Goal: Task Accomplishment & Management: Manage account settings

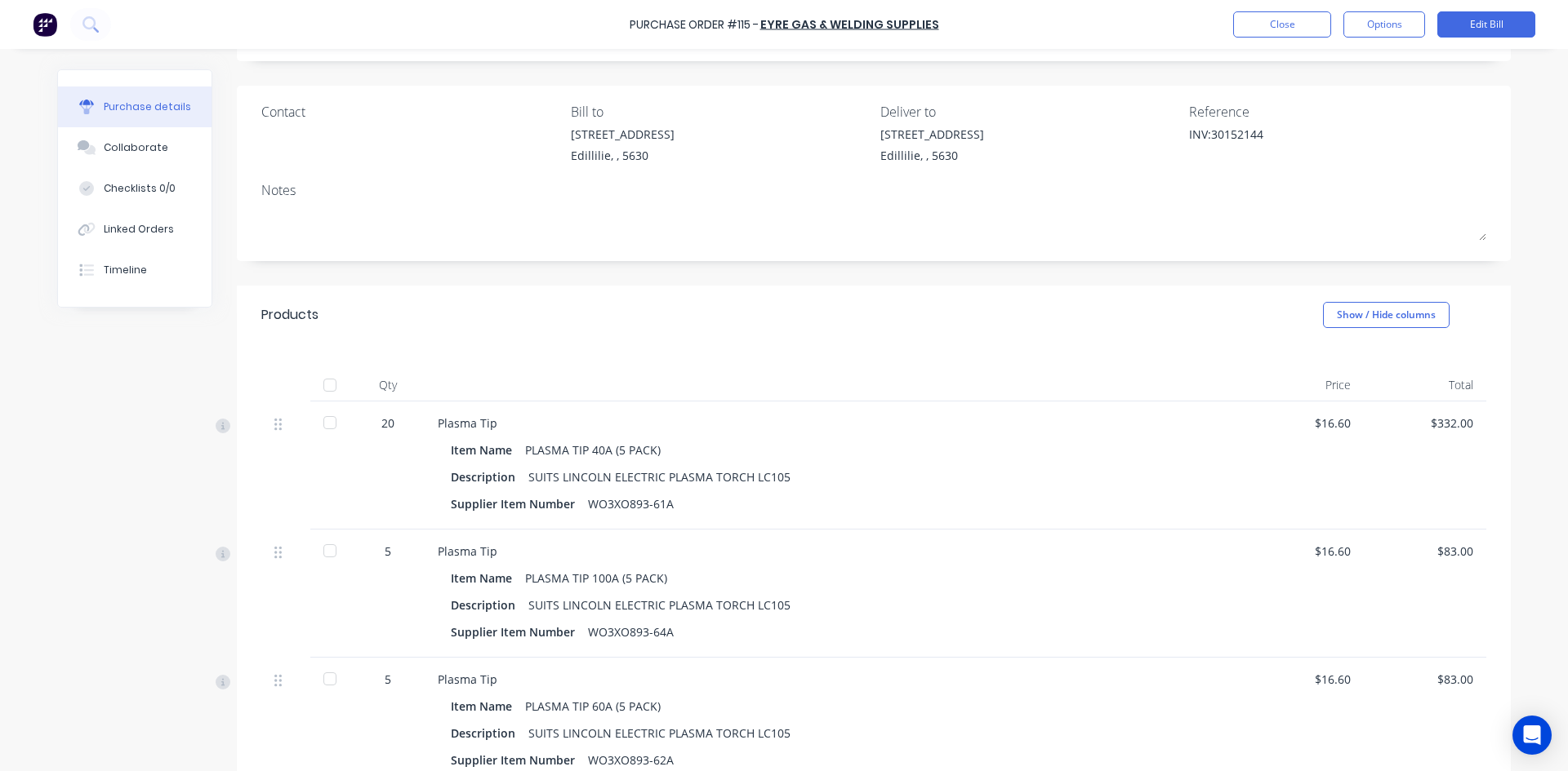
scroll to position [245, 0]
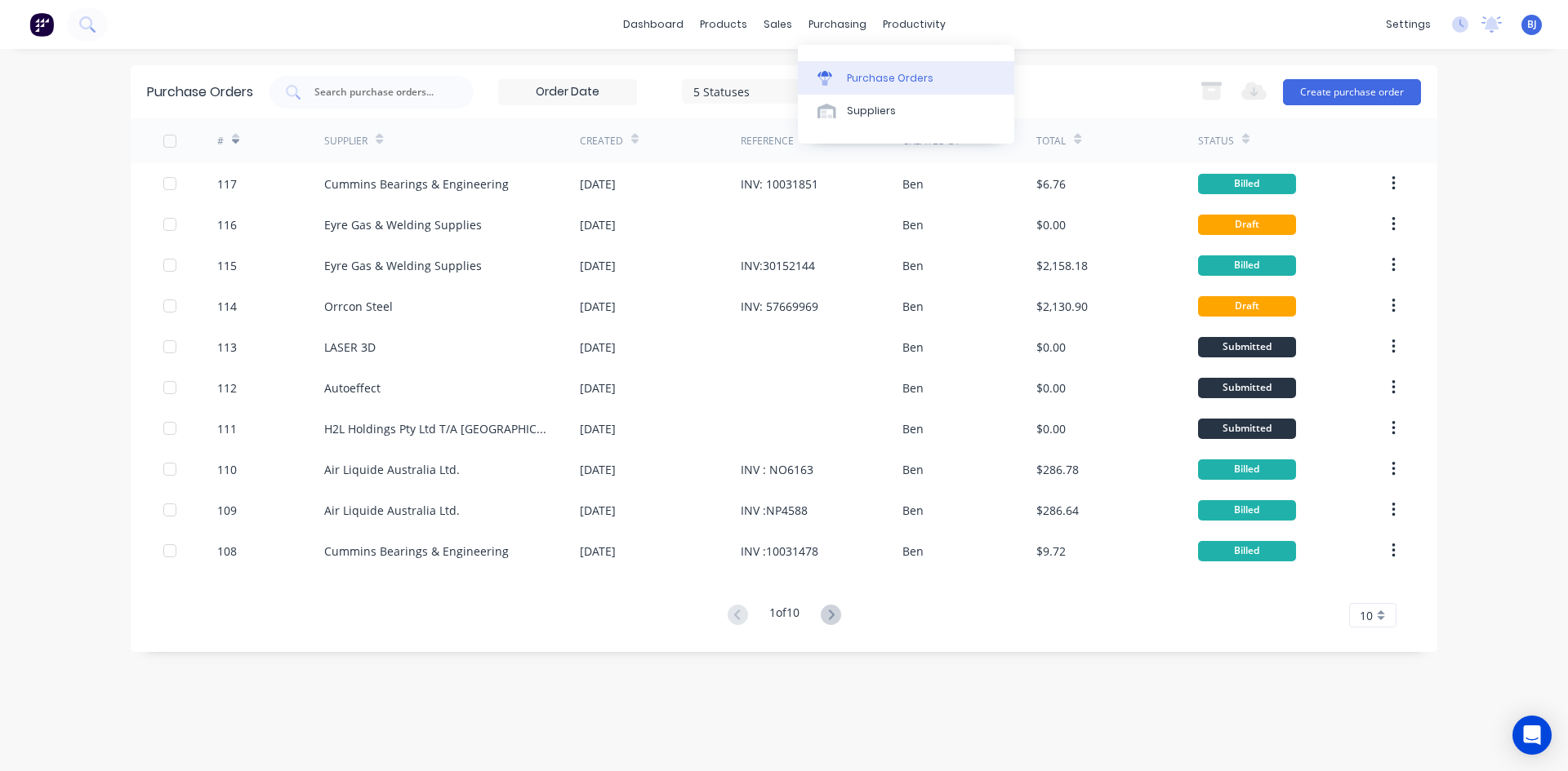
click at [847, 73] on div "Purchase Orders" at bounding box center [890, 78] width 87 height 14
click at [847, 79] on div "Purchase Orders" at bounding box center [890, 78] width 87 height 14
click at [1325, 92] on button "Create purchase order" at bounding box center [1352, 91] width 138 height 26
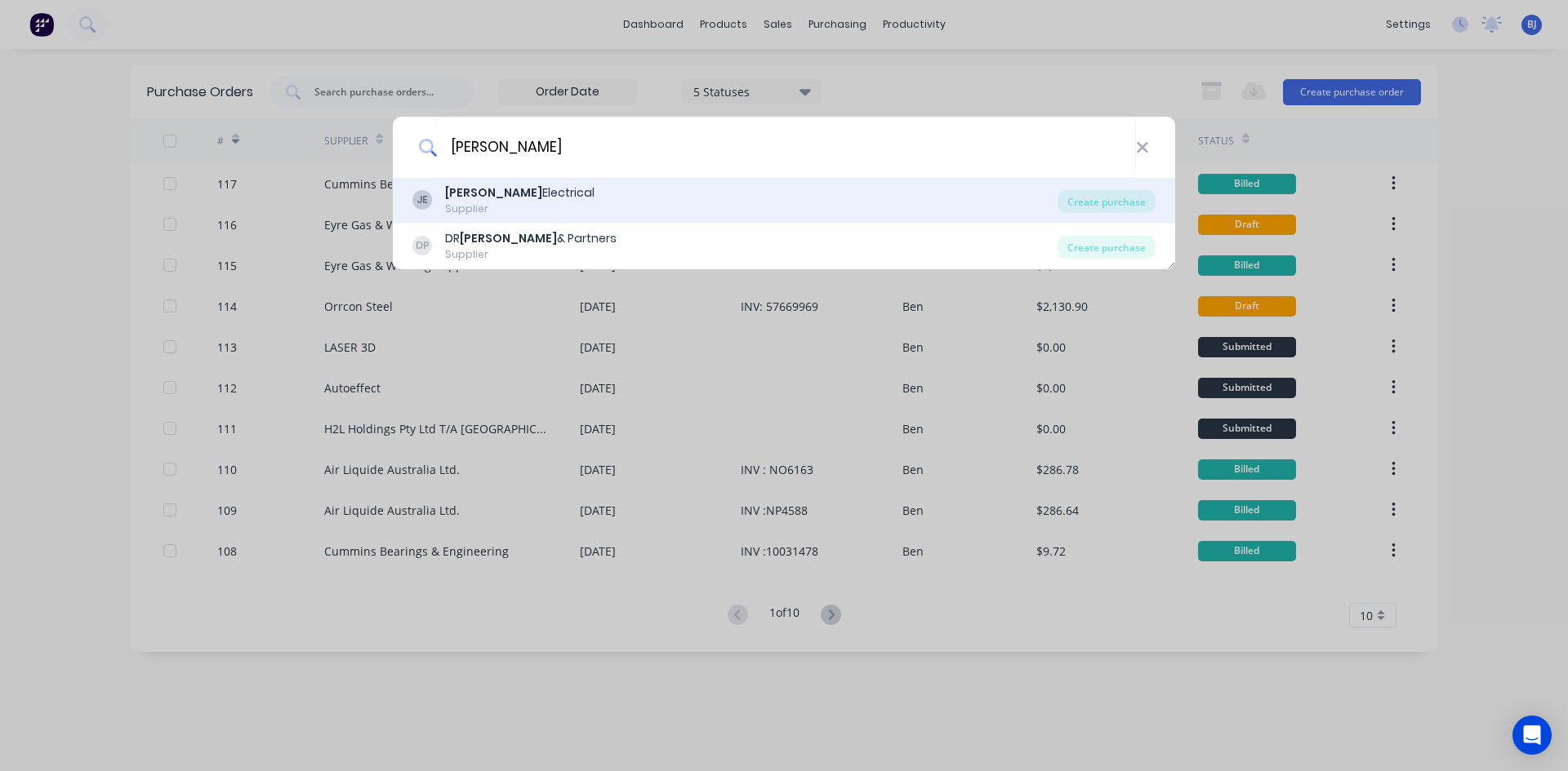
type input "jones"
click at [506, 197] on div "Jones Electrical" at bounding box center [519, 193] width 149 height 17
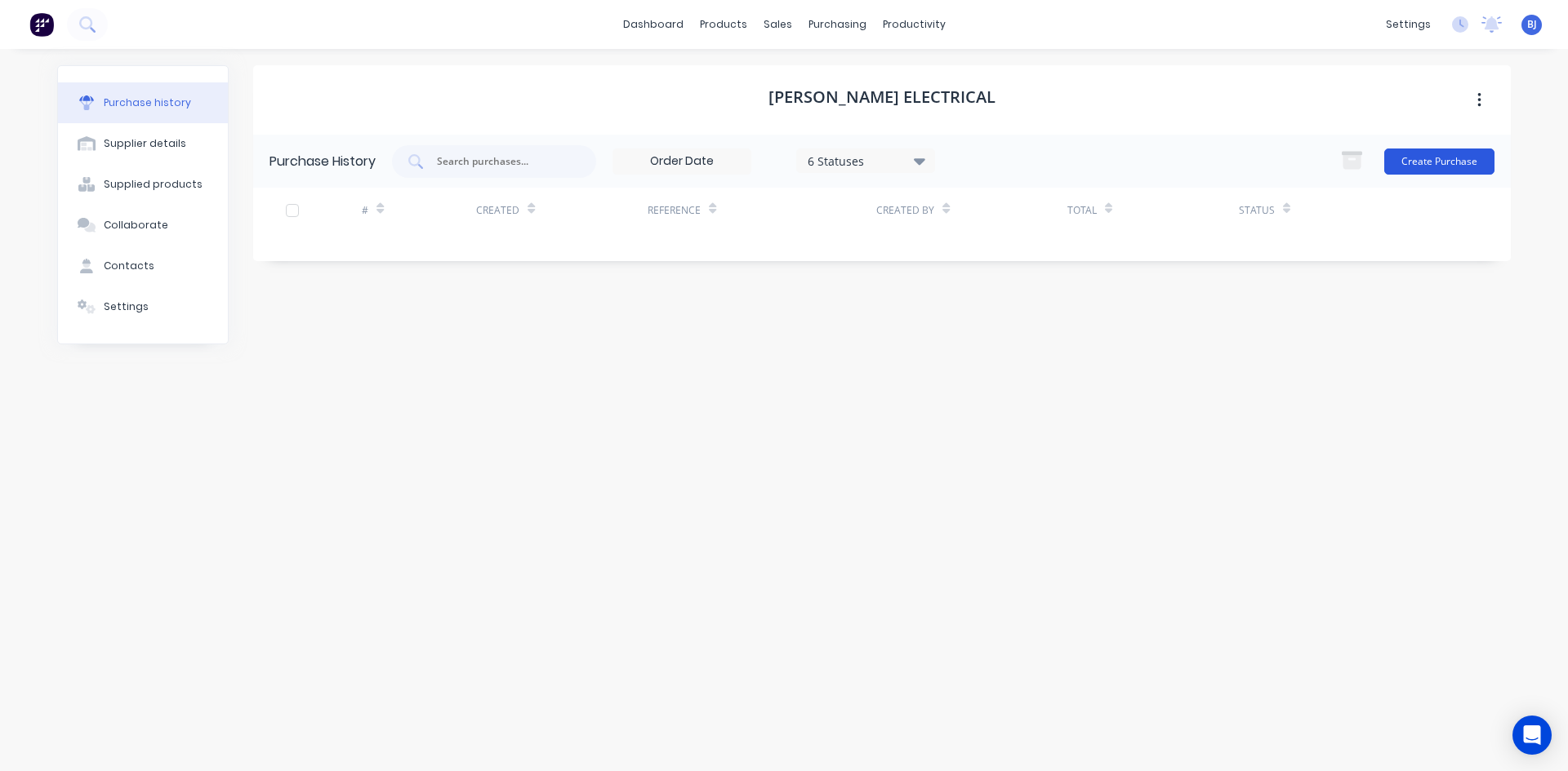
click at [1429, 165] on button "Create Purchase" at bounding box center [1439, 162] width 111 height 26
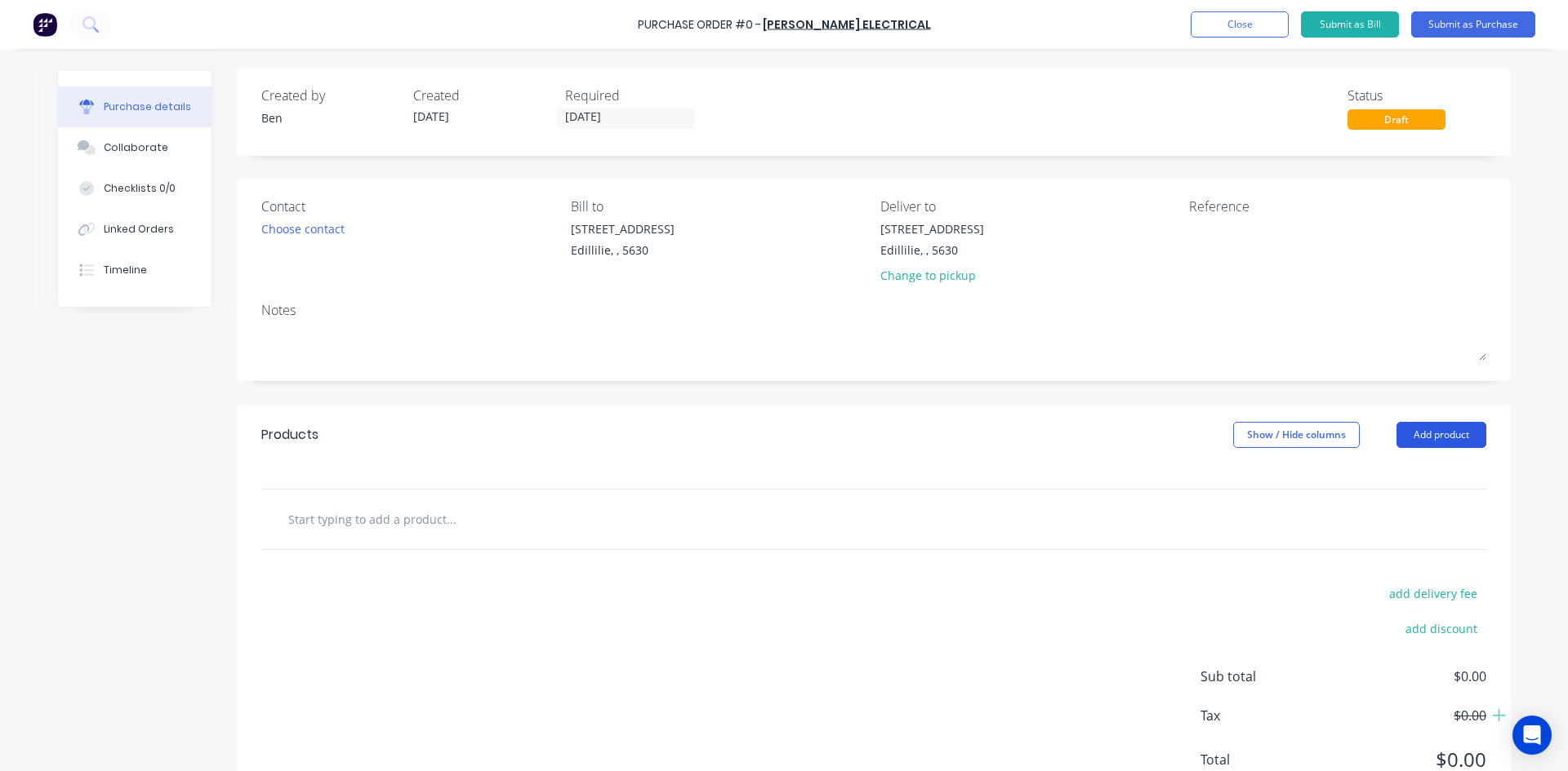
click at [1411, 435] on button "Add product" at bounding box center [1441, 435] width 89 height 26
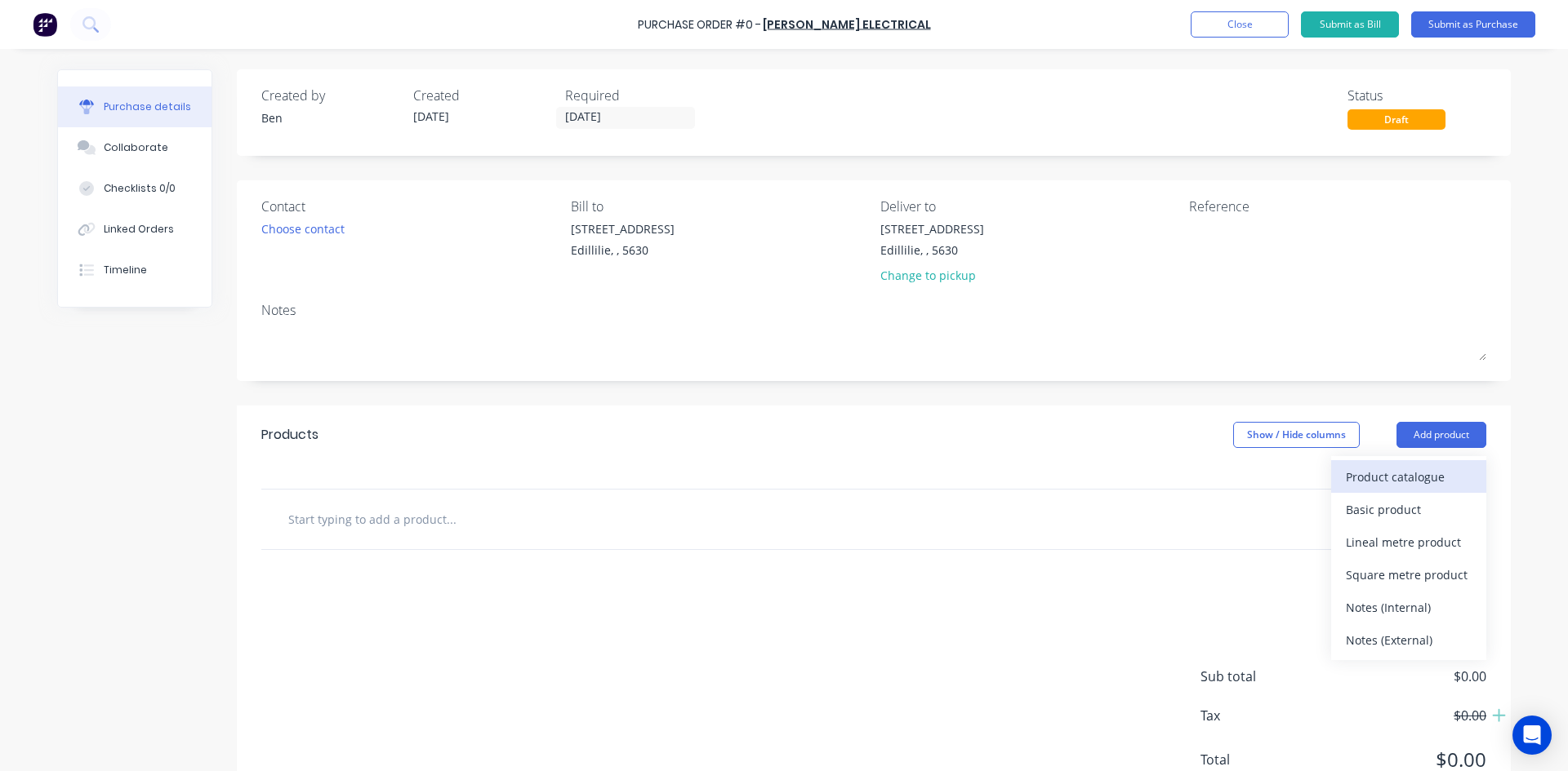
click at [1392, 479] on div "Product catalogue" at bounding box center [1408, 477] width 126 height 24
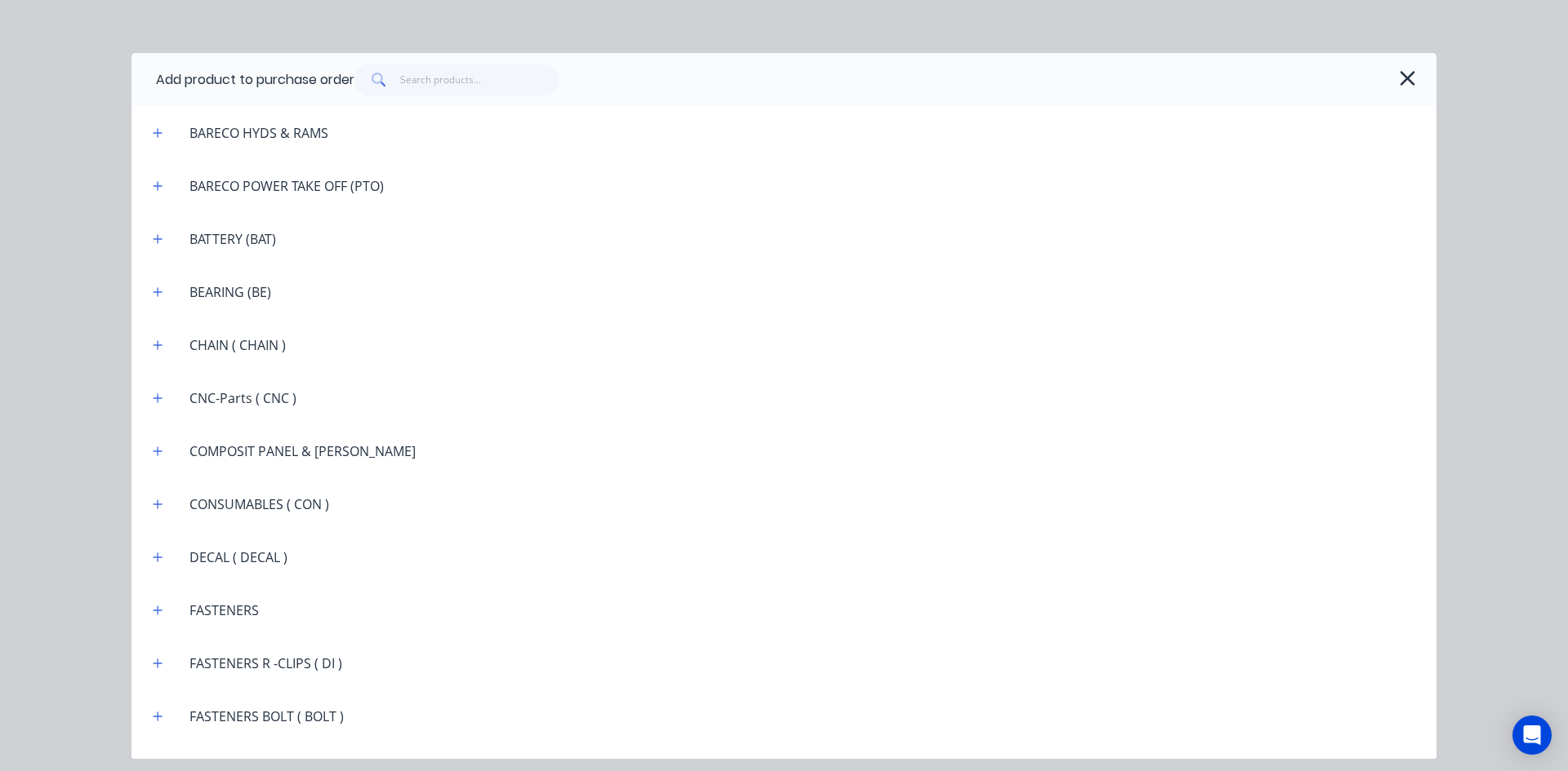
scroll to position [1143, 0]
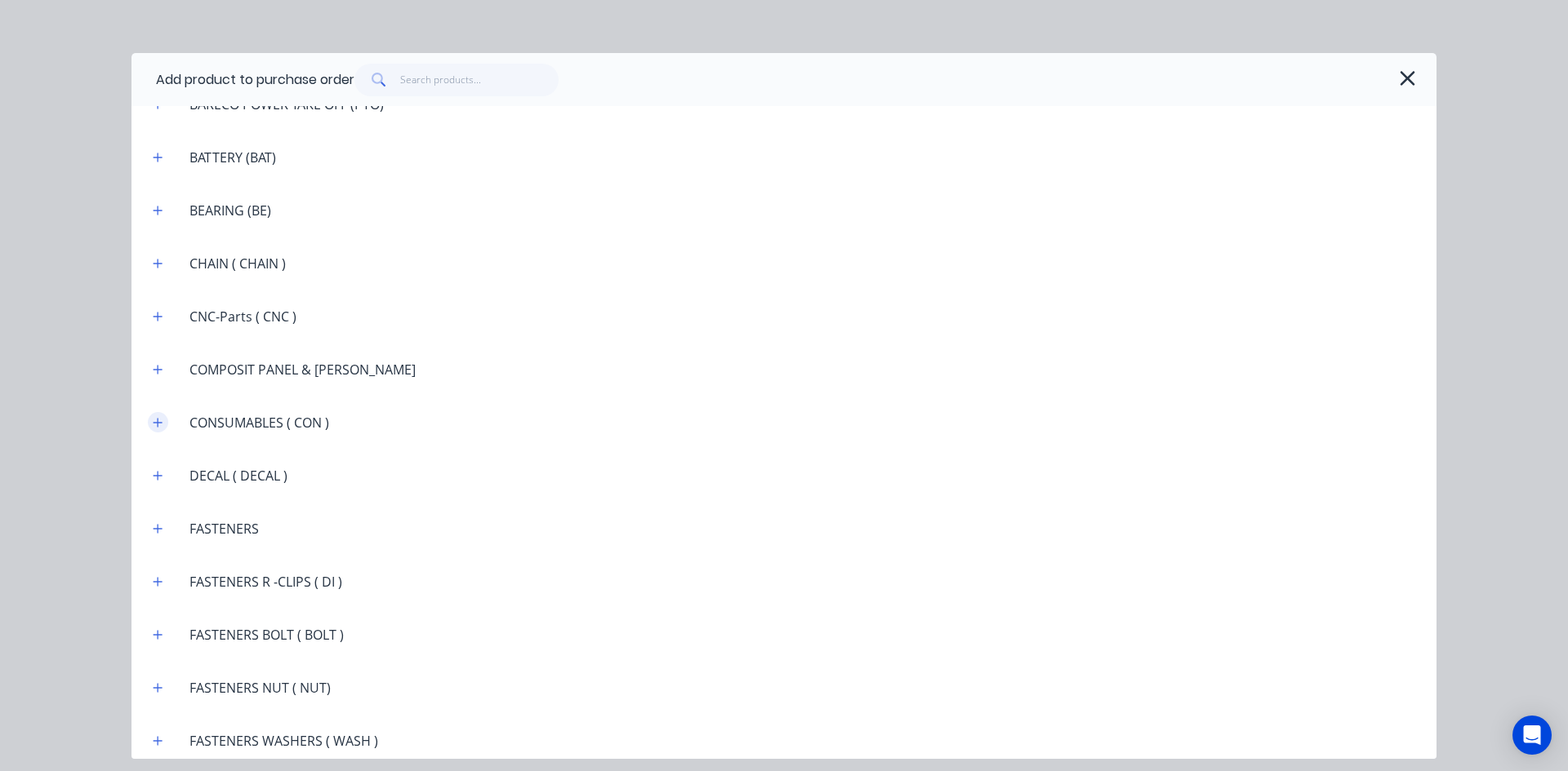
click at [161, 421] on icon "button" at bounding box center [158, 423] width 10 height 12
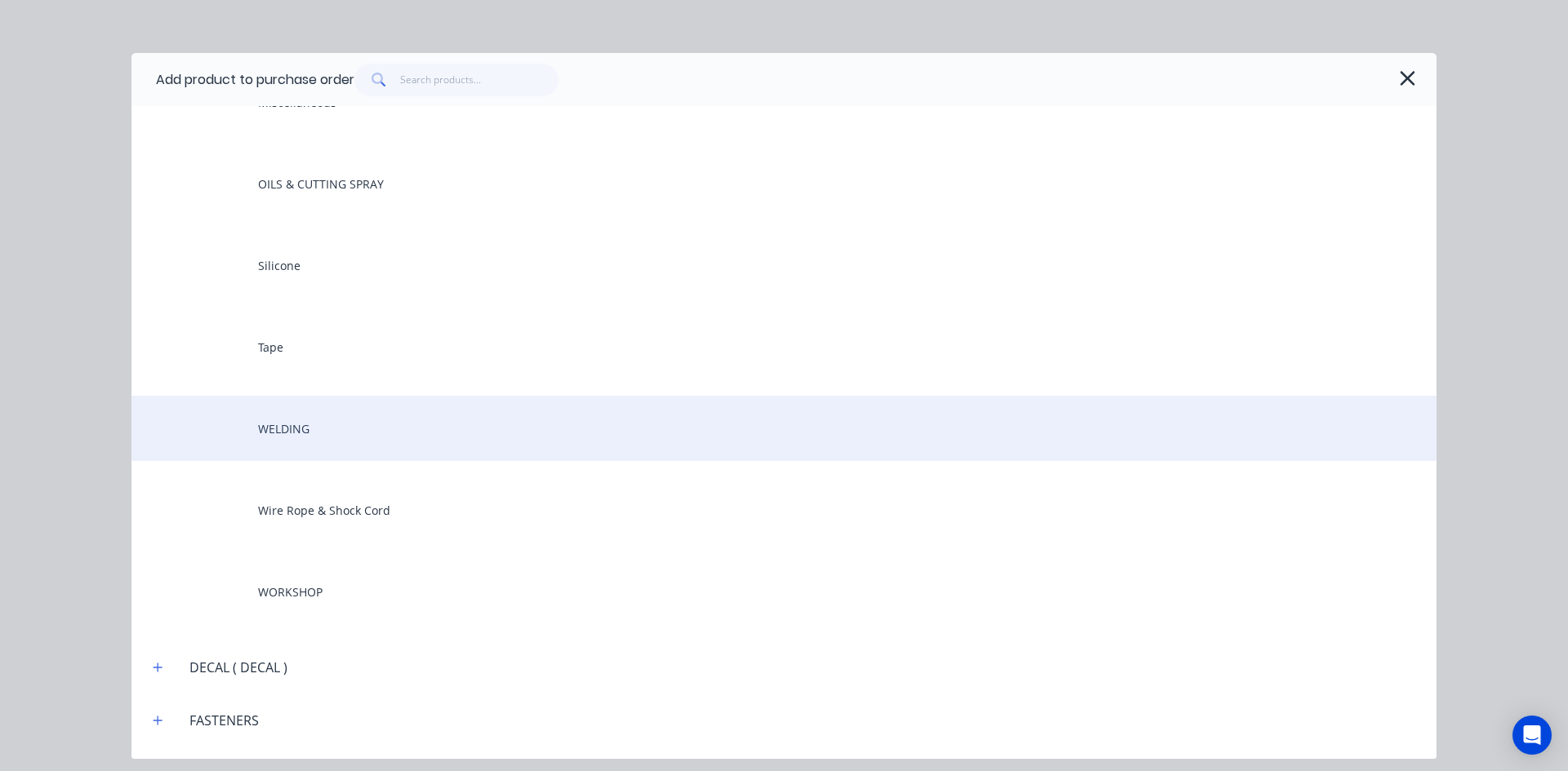
scroll to position [1714, 0]
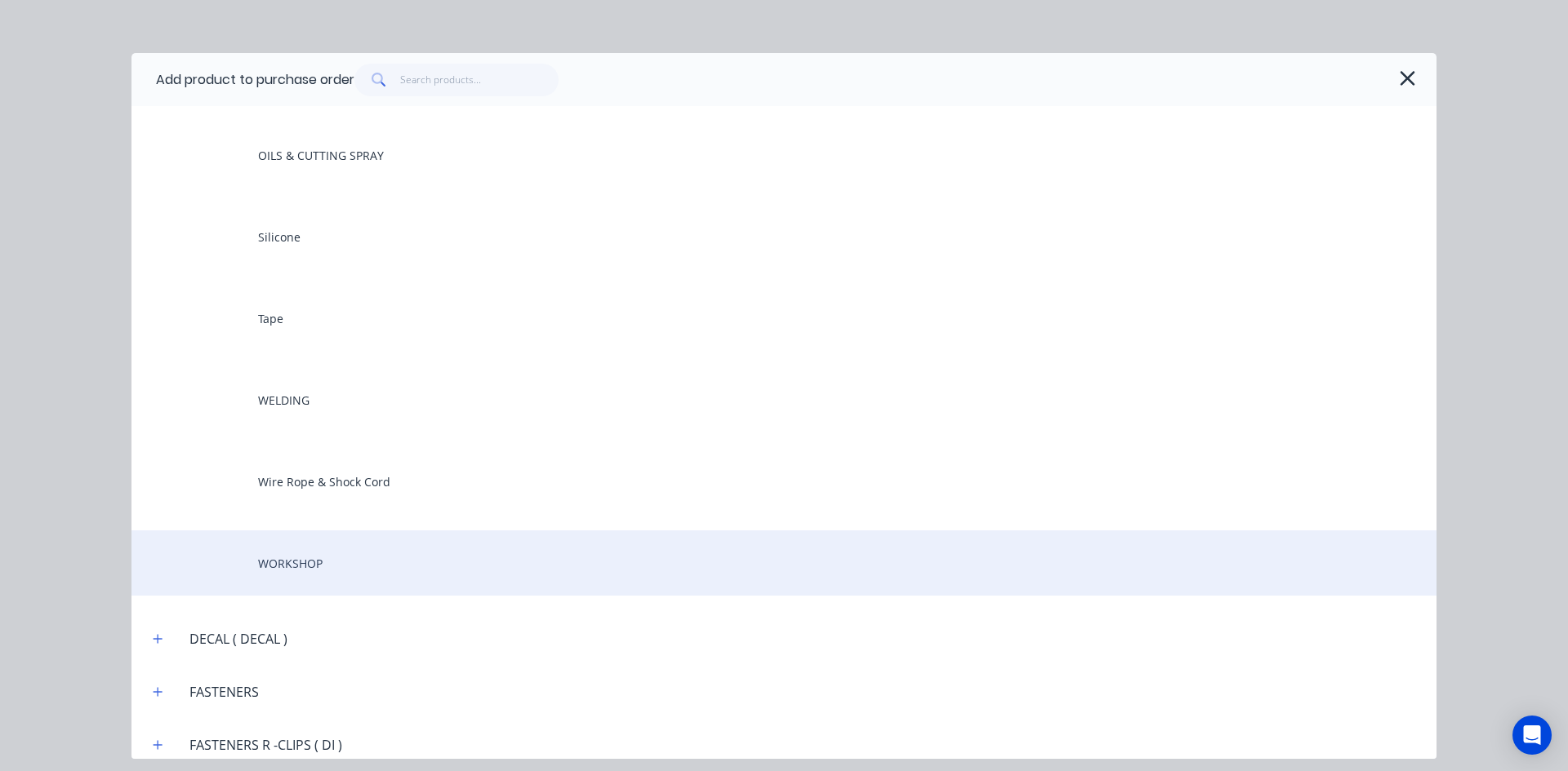
click at [335, 561] on div "WORKSHOP" at bounding box center [784, 563] width 1305 height 65
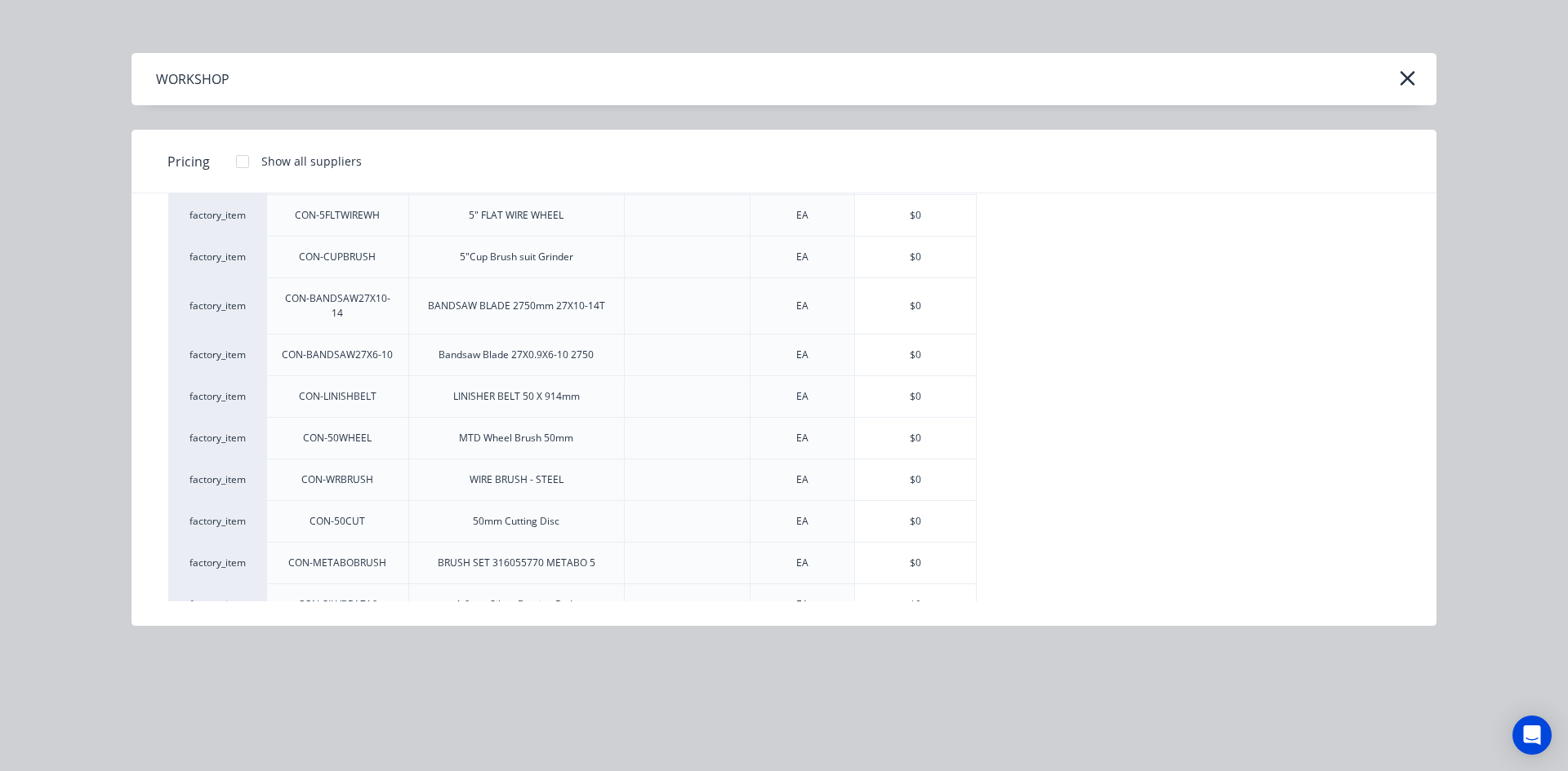
scroll to position [460, 0]
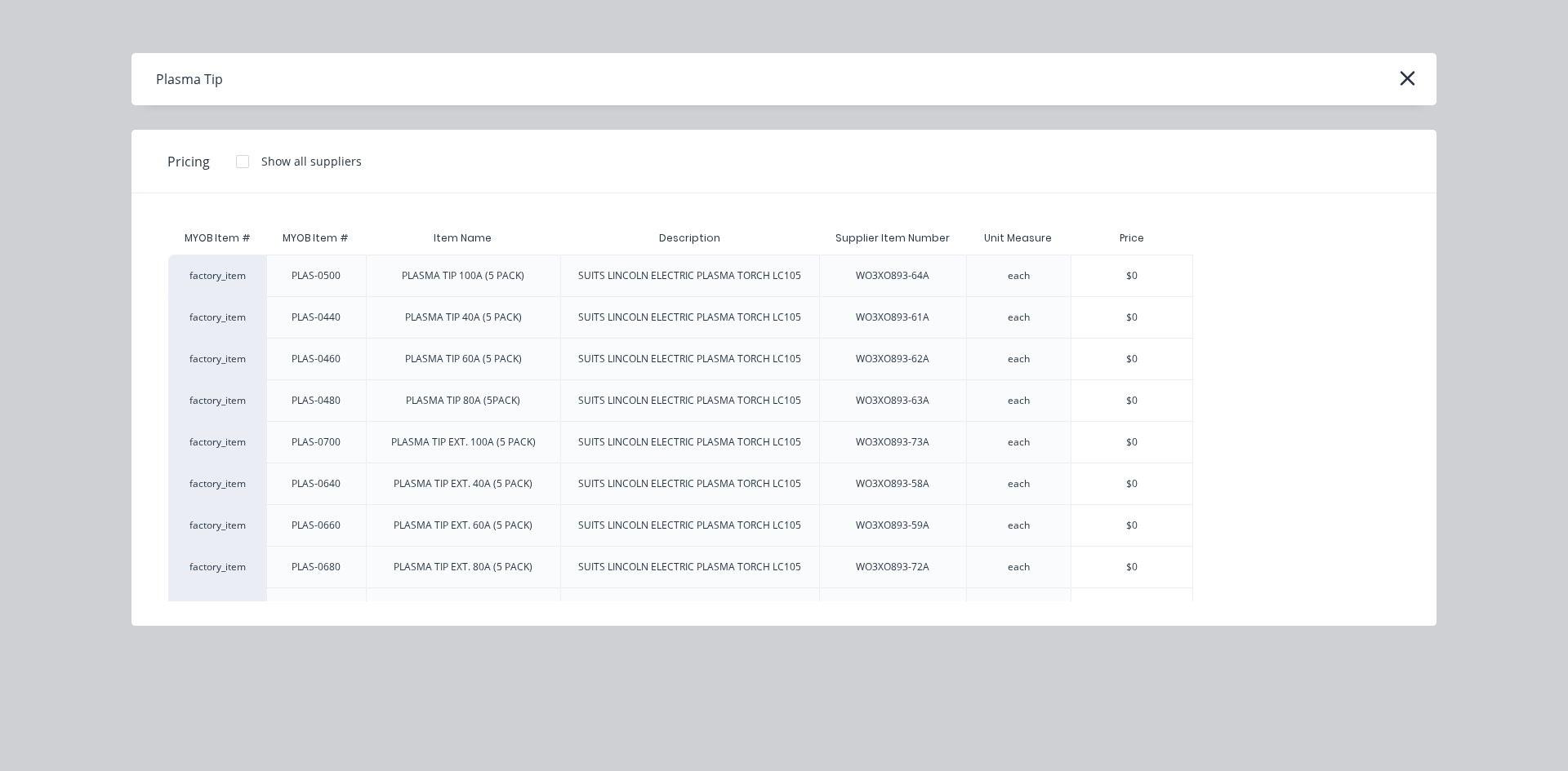
scroll to position [1387, 0]
click at [1416, 79] on button "button" at bounding box center [1406, 78] width 26 height 26
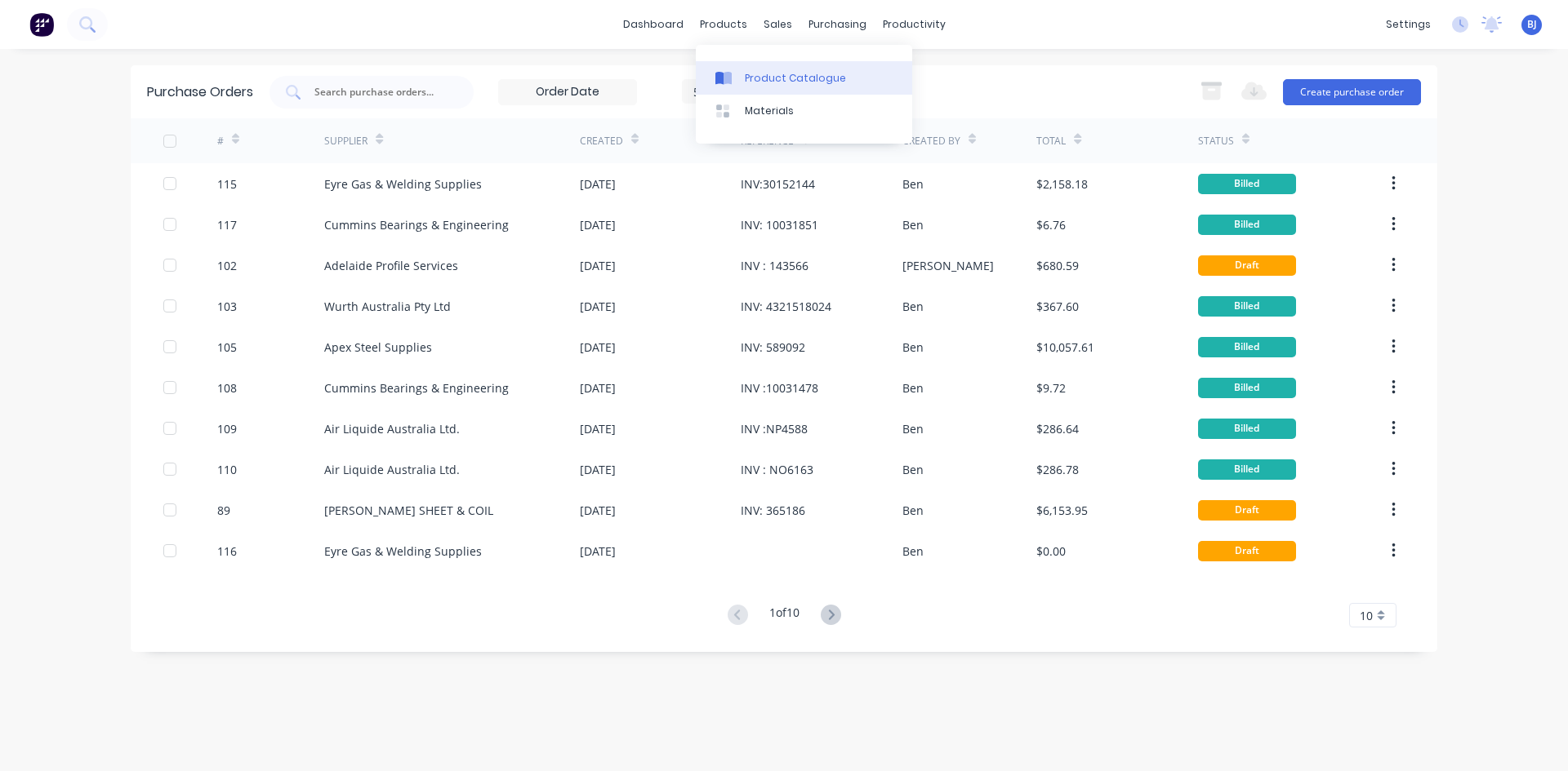
click at [733, 73] on div at bounding box center [727, 78] width 24 height 14
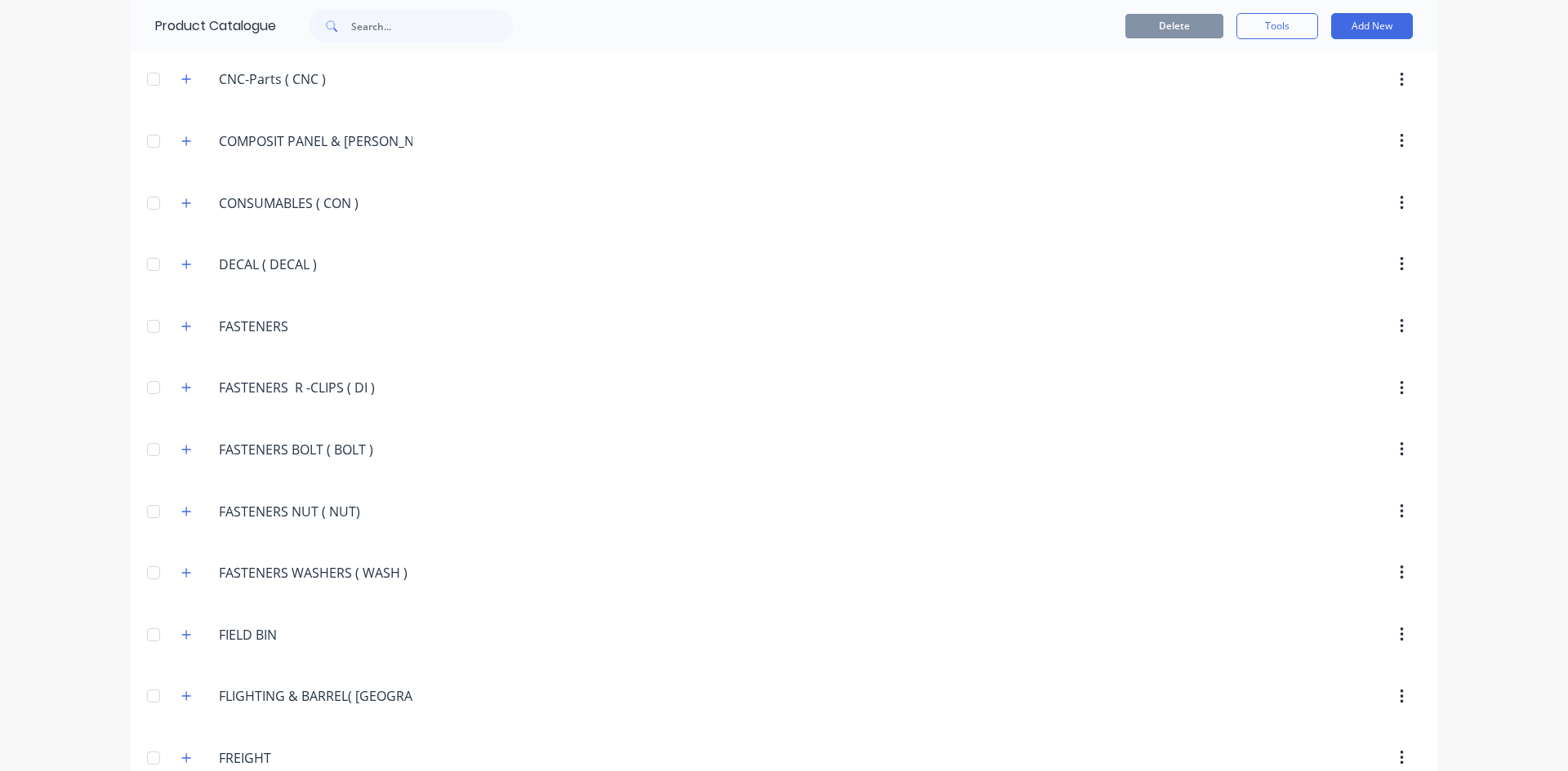
scroll to position [1551, 0]
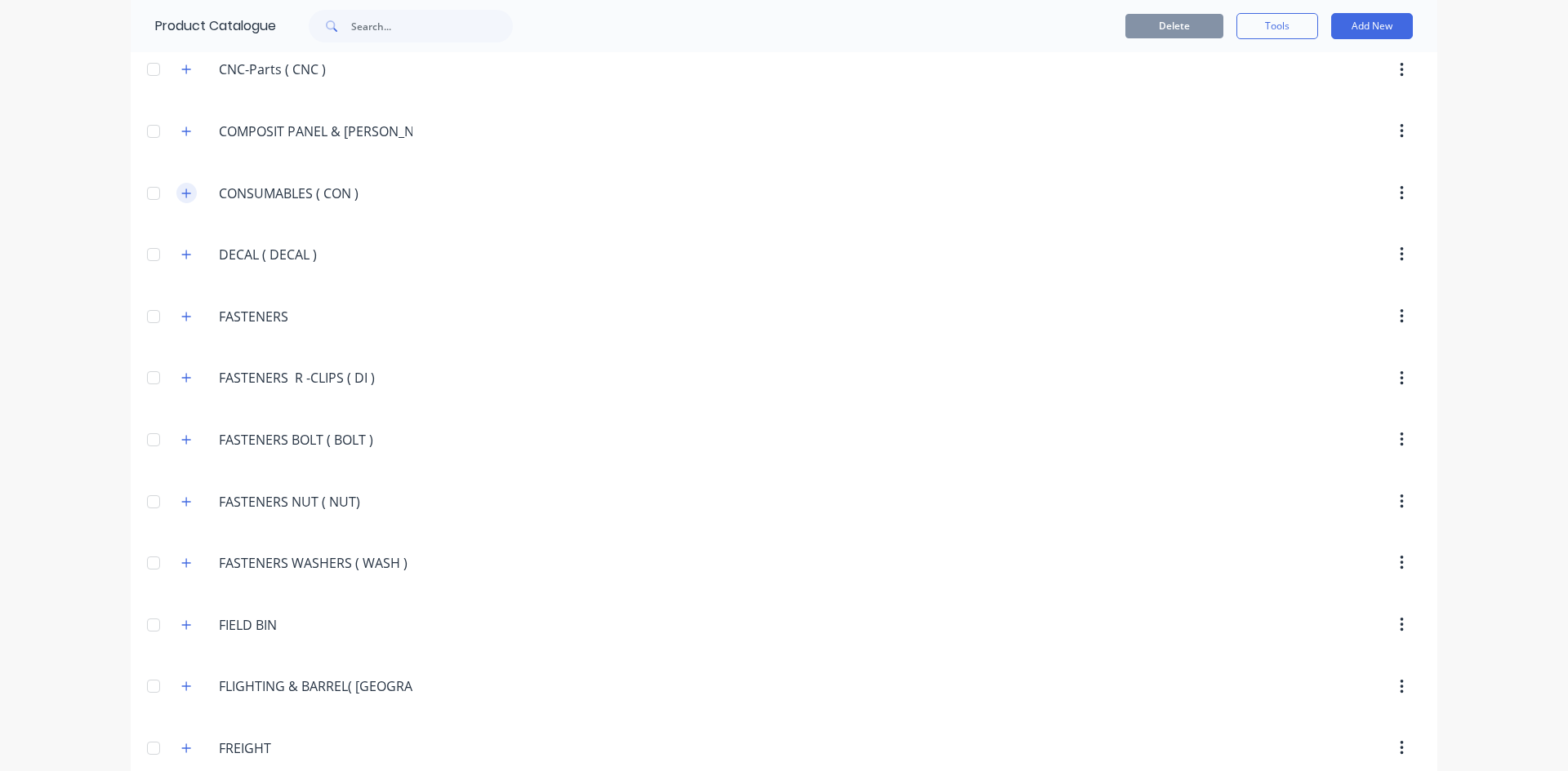
click at [182, 192] on icon "button" at bounding box center [186, 192] width 9 height 9
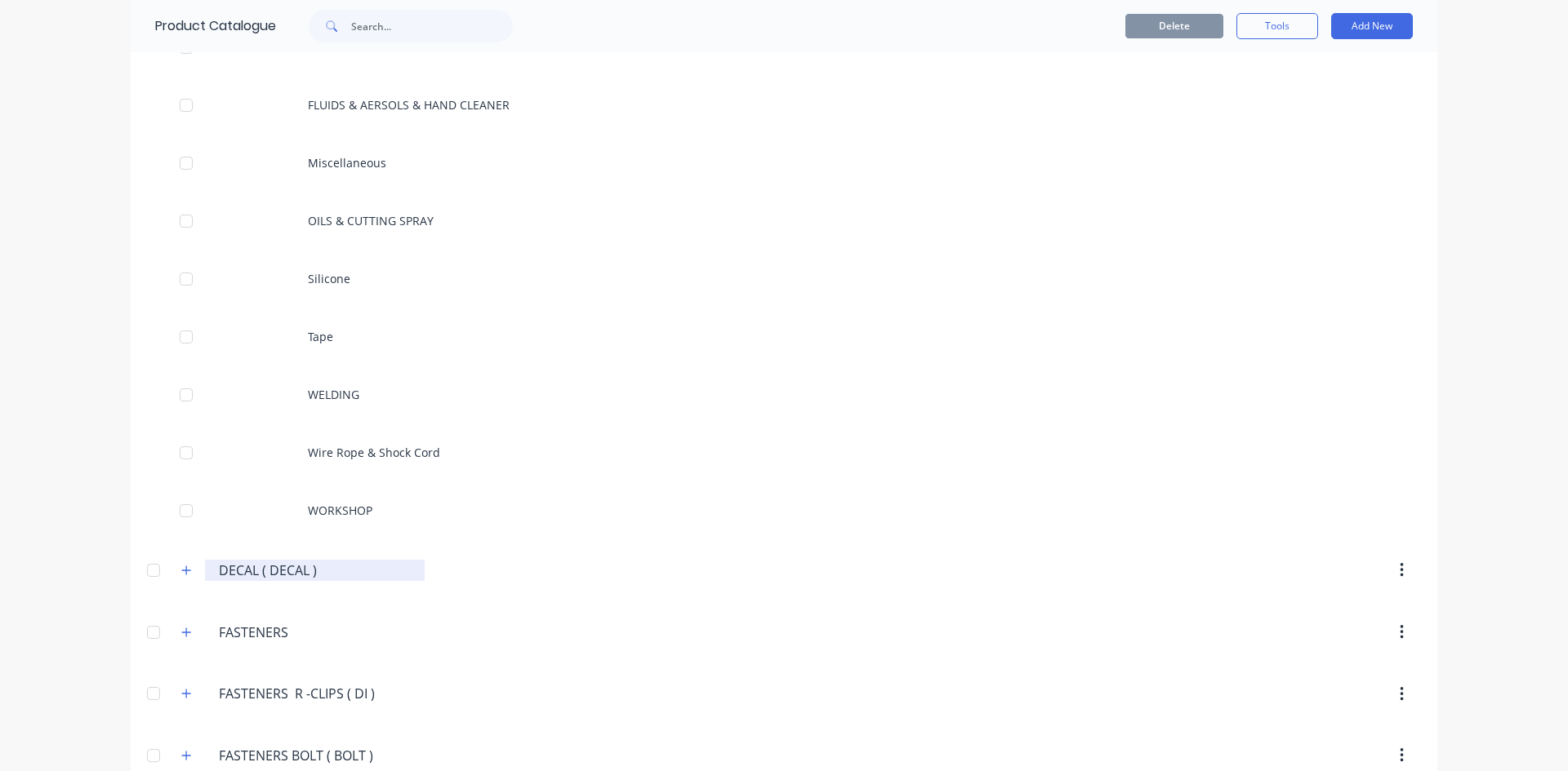
scroll to position [1796, 0]
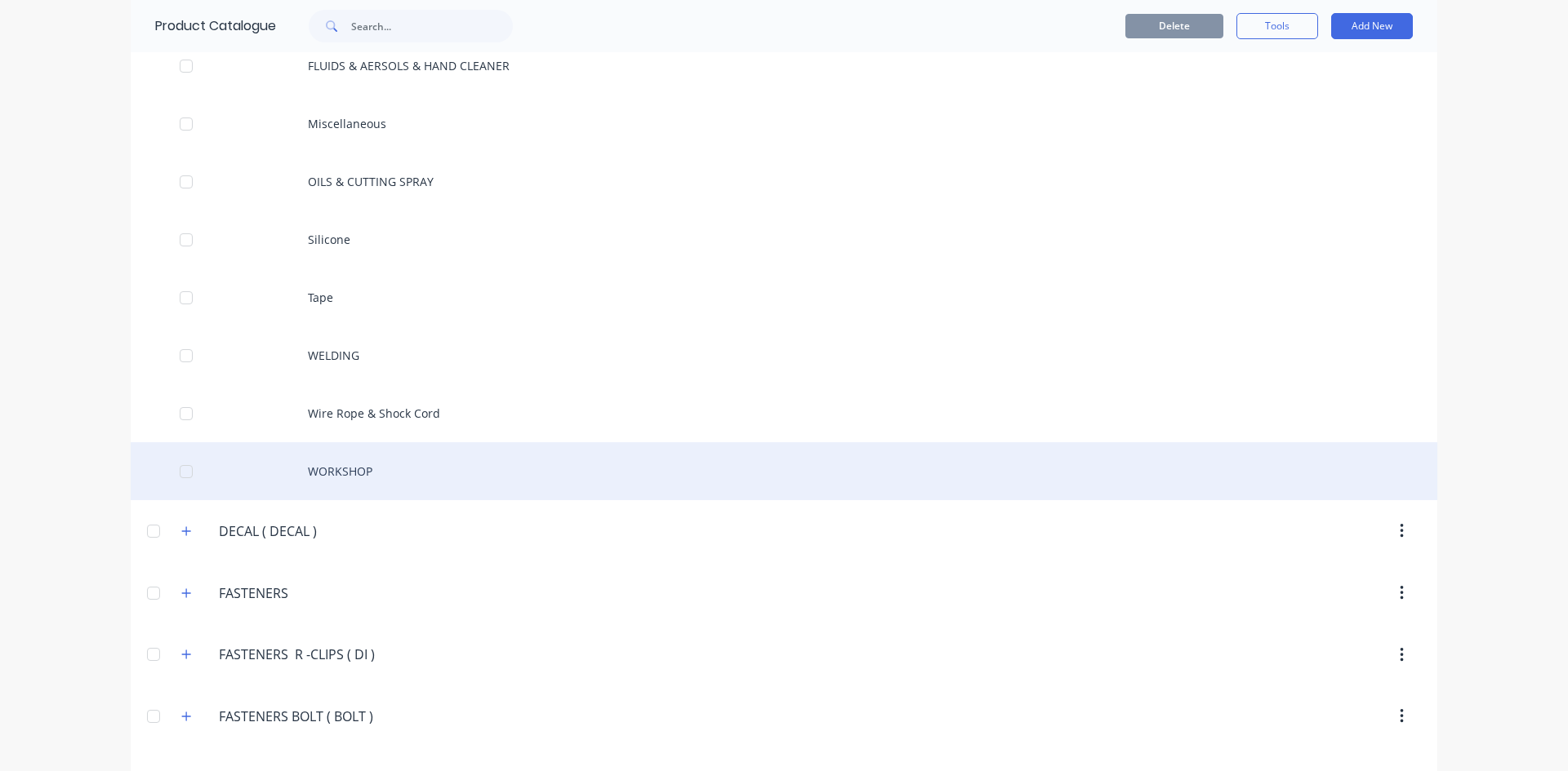
click at [354, 475] on div "WORKSHOP" at bounding box center [784, 471] width 1306 height 58
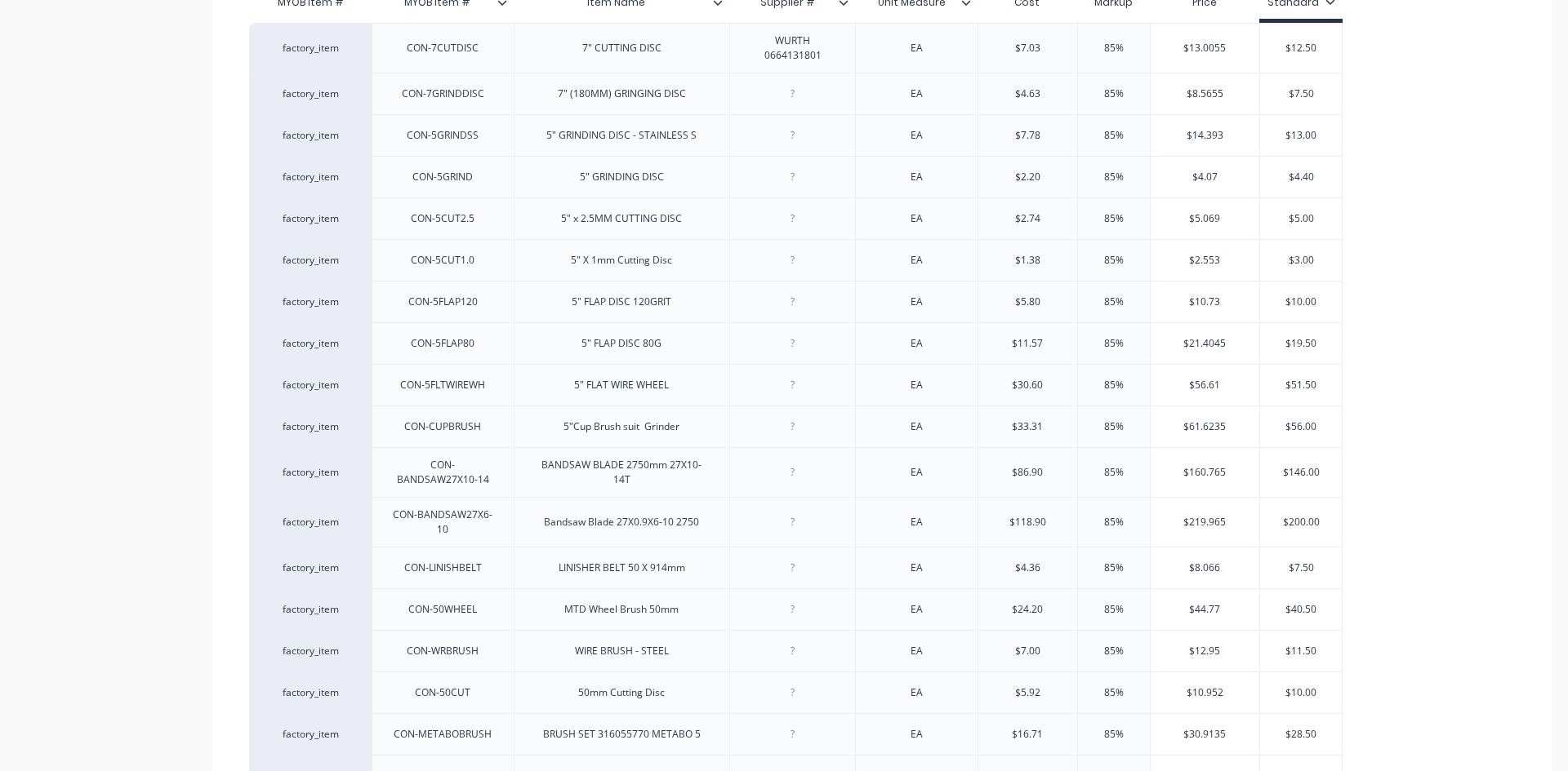
scroll to position [643, 0]
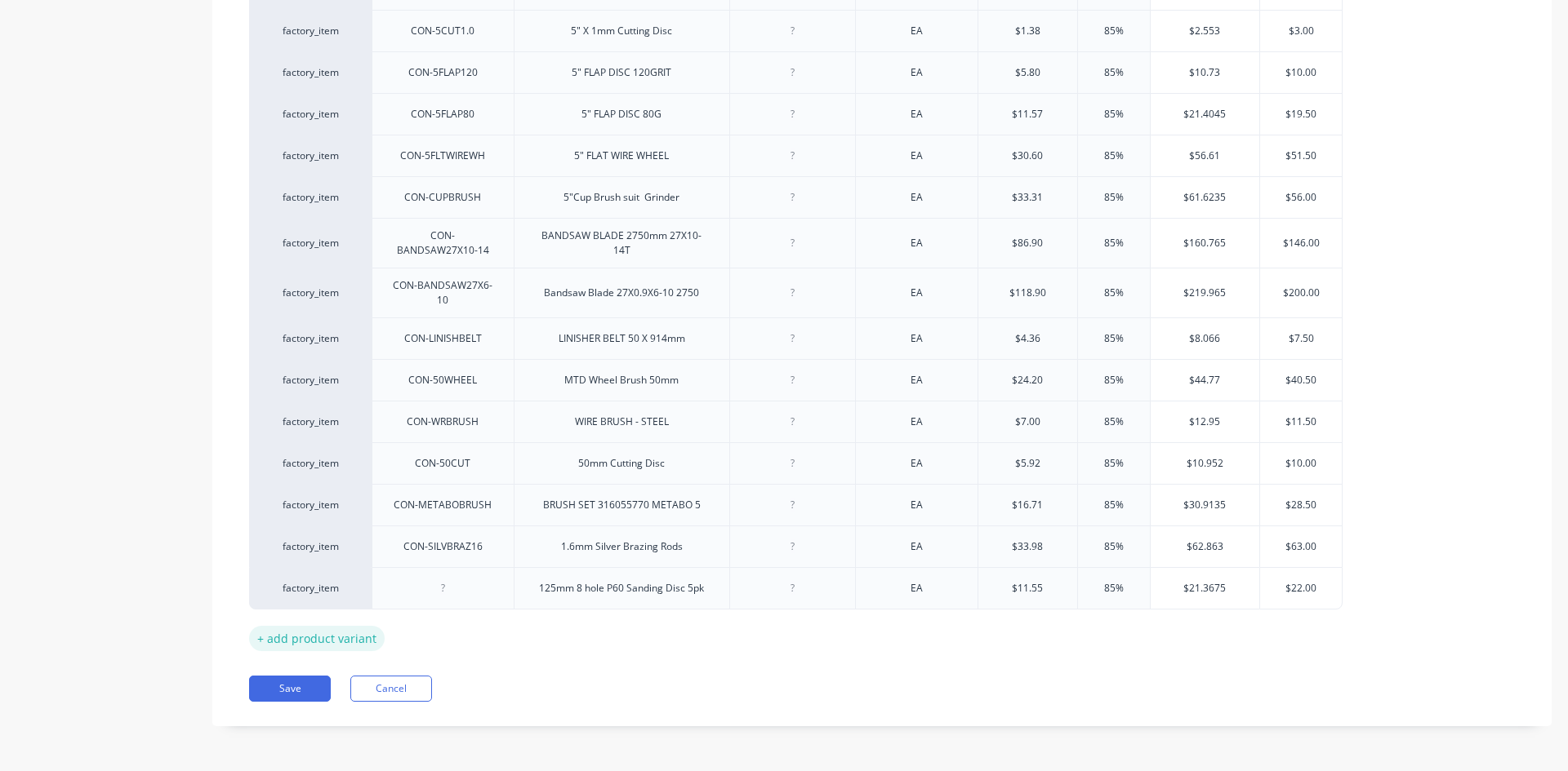
click at [328, 640] on div "+ add product variant" at bounding box center [316, 638] width 136 height 25
type textarea "x"
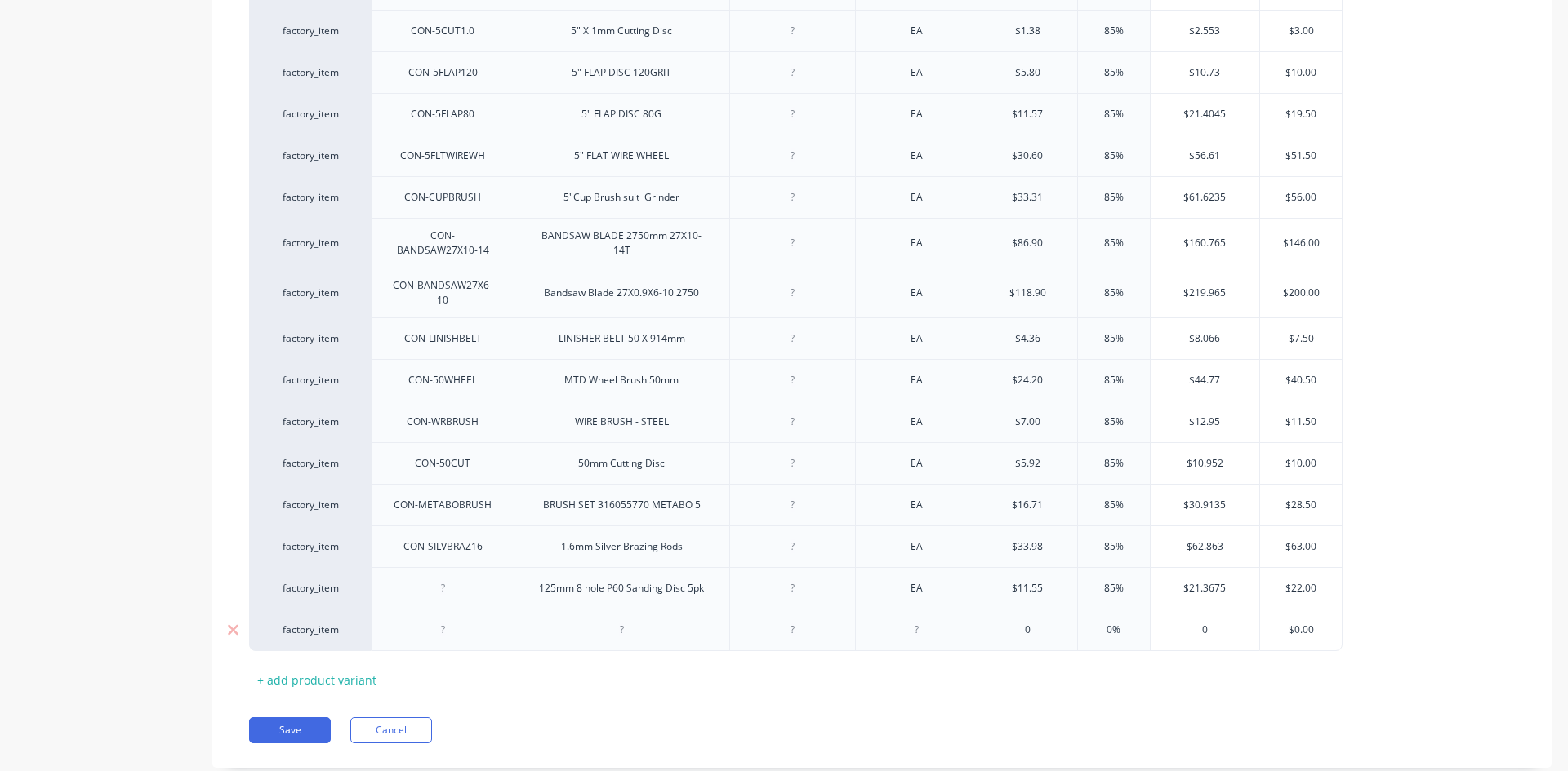
click at [615, 640] on div at bounding box center [621, 630] width 82 height 21
click at [609, 643] on div "MAKITA" at bounding box center [621, 630] width 216 height 42
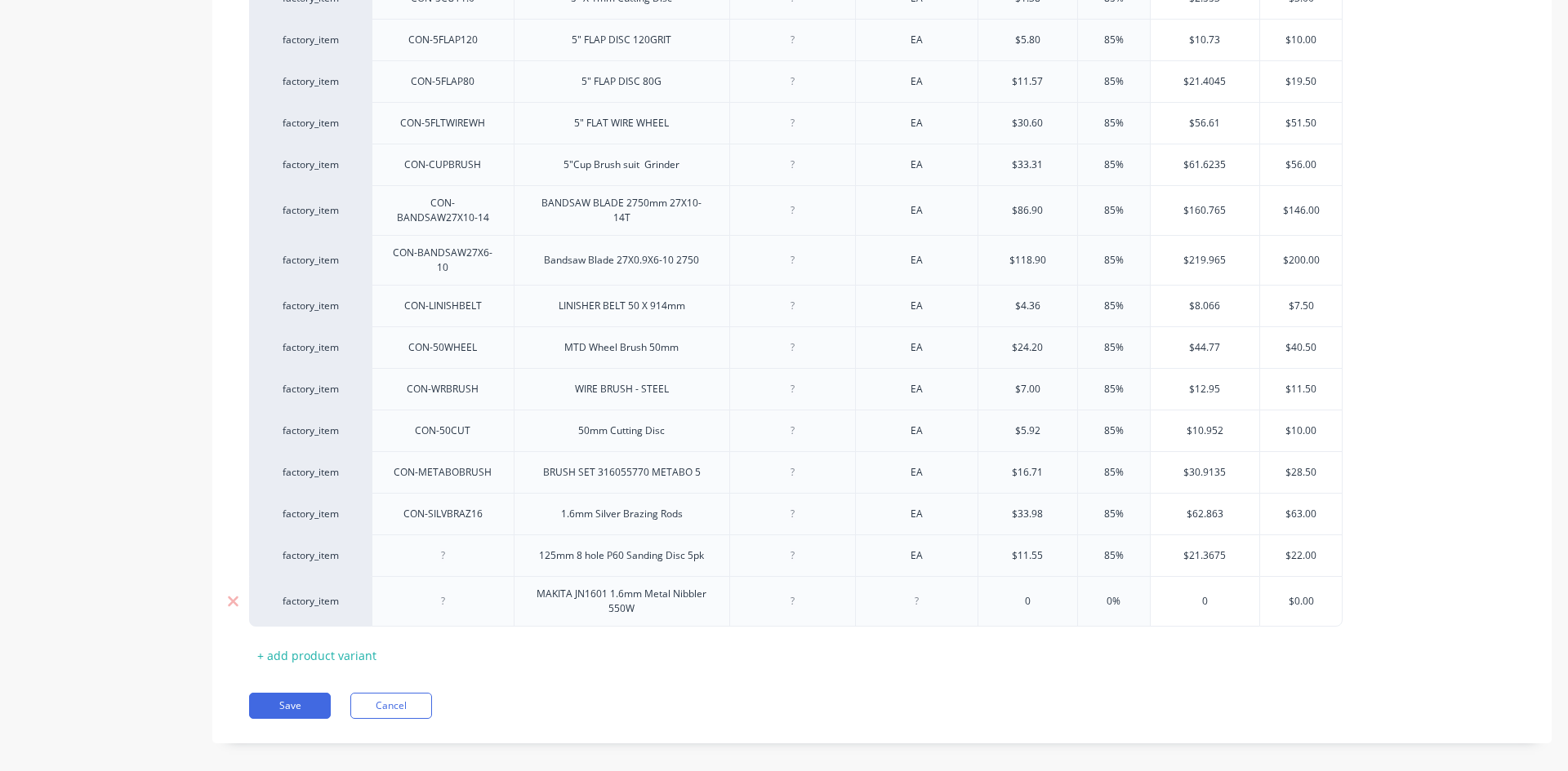
scroll to position [693, 0]
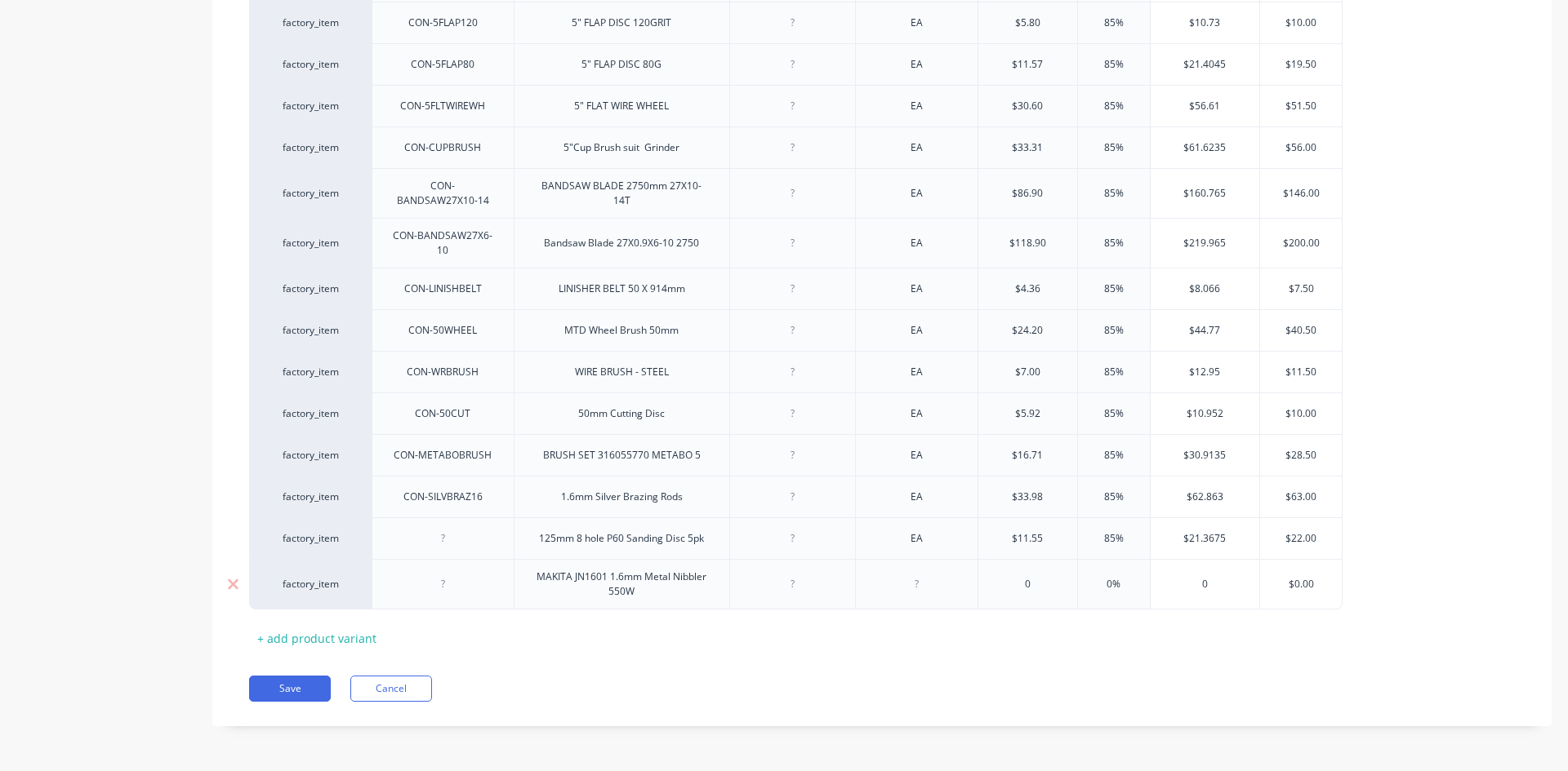
click at [798, 594] on div at bounding box center [793, 584] width 82 height 21
type textarea "x"
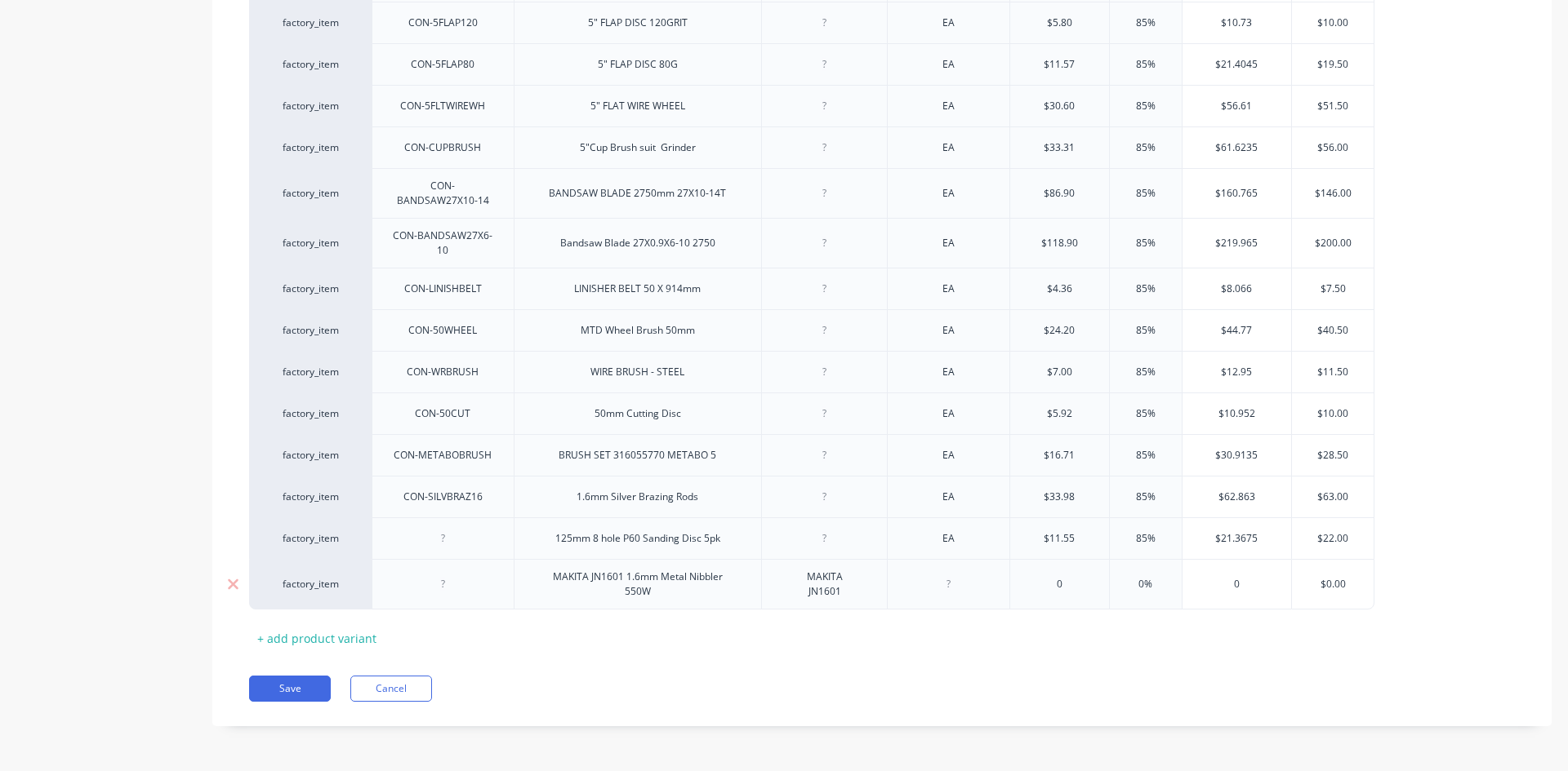
click at [949, 591] on div at bounding box center [948, 584] width 82 height 21
type textarea "x"
type input "0"
click at [1069, 582] on input "0" at bounding box center [1059, 584] width 99 height 14
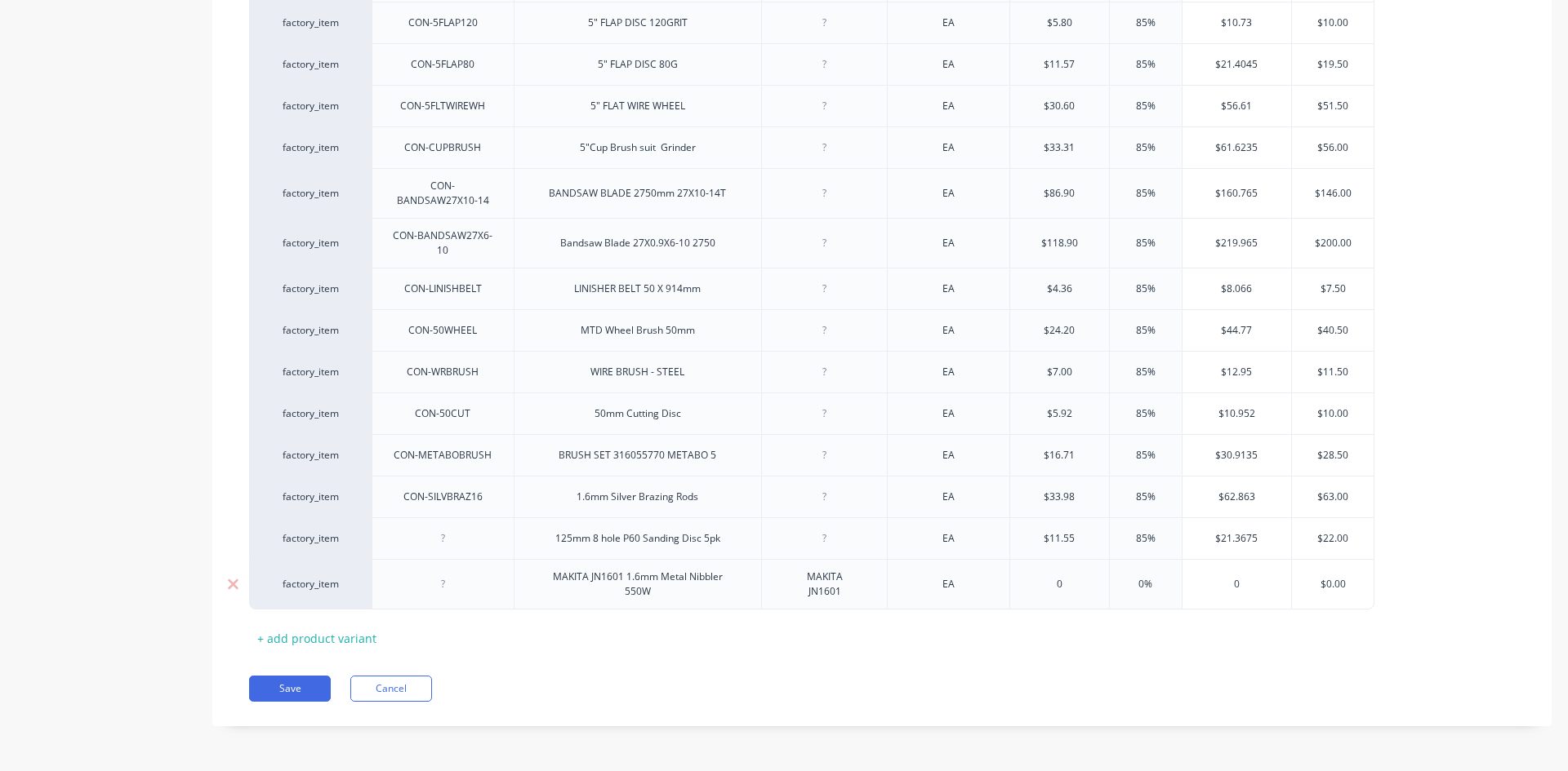
click at [1069, 582] on input "0" at bounding box center [1059, 584] width 99 height 14
type textarea "x"
type input "6"
type textarea "x"
type input "69"
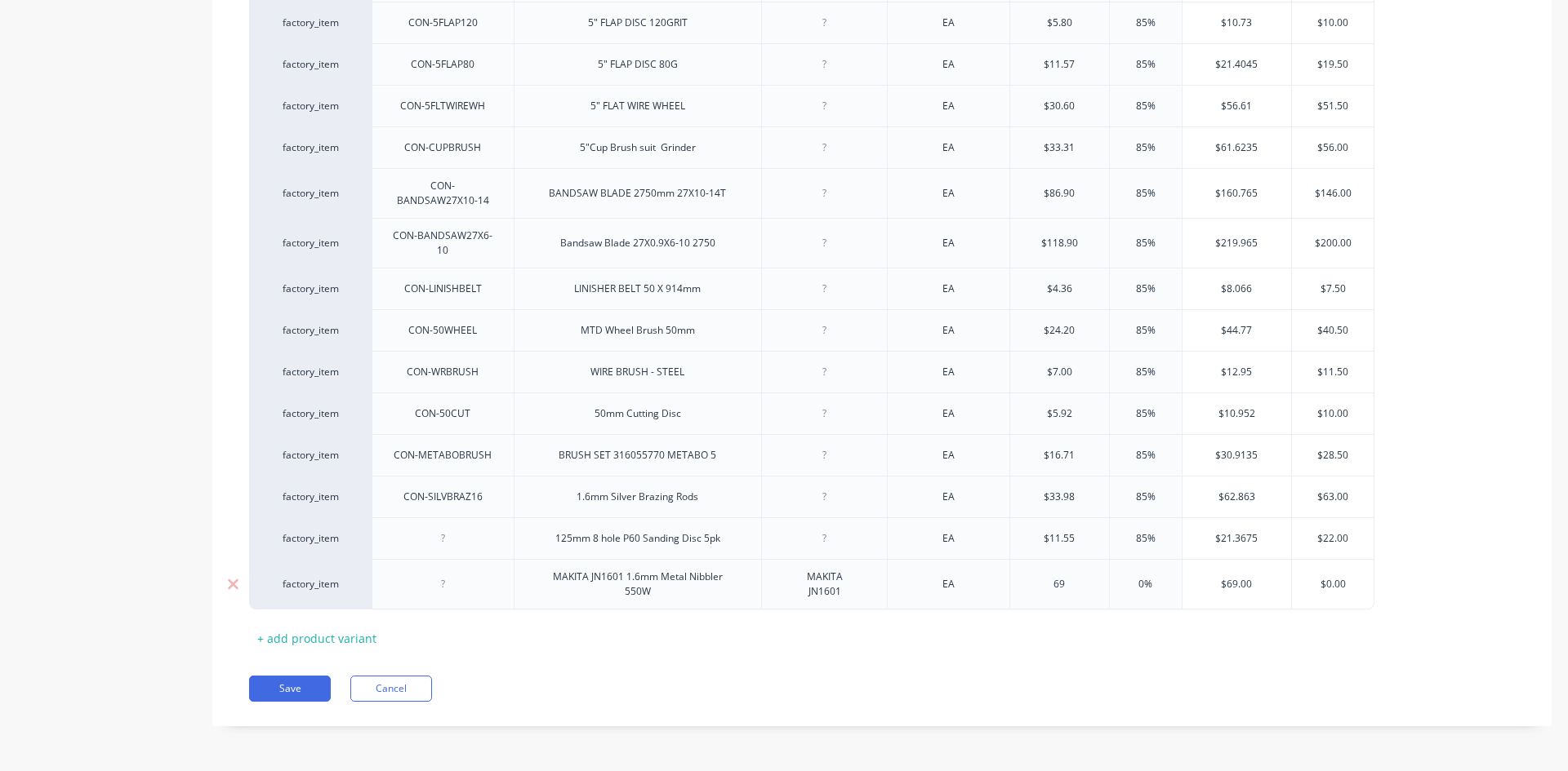
type textarea "x"
type input "690."
type textarea "x"
type input "690.9"
type textarea "x"
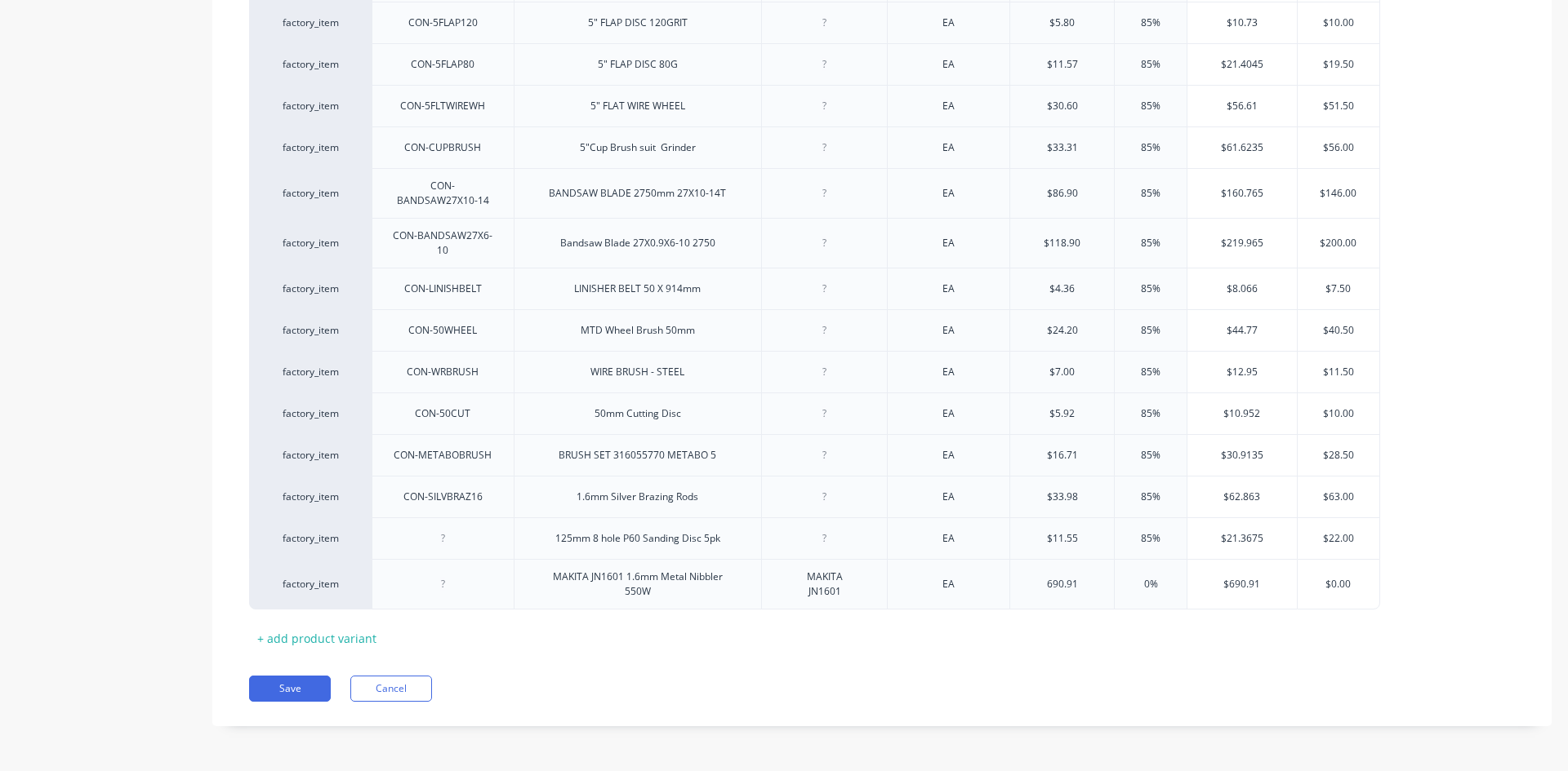
type input "690.91"
click at [1055, 609] on div "MYOB Item # MYOB Item # Item Name Supplier # Unit Measure Cost Markup Price Sta…" at bounding box center [882, 179] width 1266 height 944
click at [316, 643] on div "+ add product variant" at bounding box center [316, 638] width 136 height 25
type textarea "x"
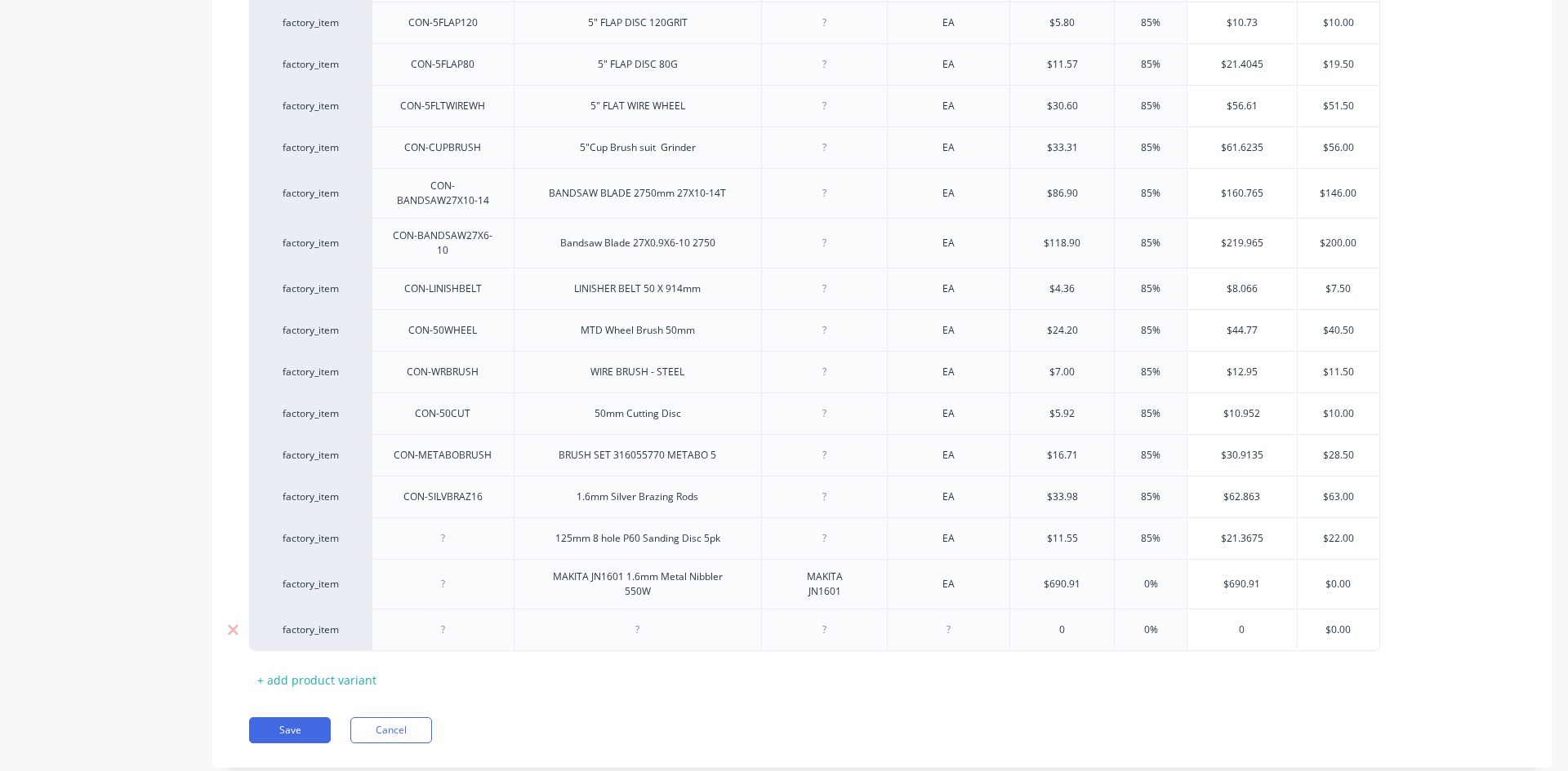
click at [637, 635] on div at bounding box center [638, 630] width 82 height 21
click at [833, 642] on div at bounding box center [824, 634] width 82 height 21
type textarea "x"
click at [955, 638] on div at bounding box center [953, 634] width 82 height 21
type textarea "x"
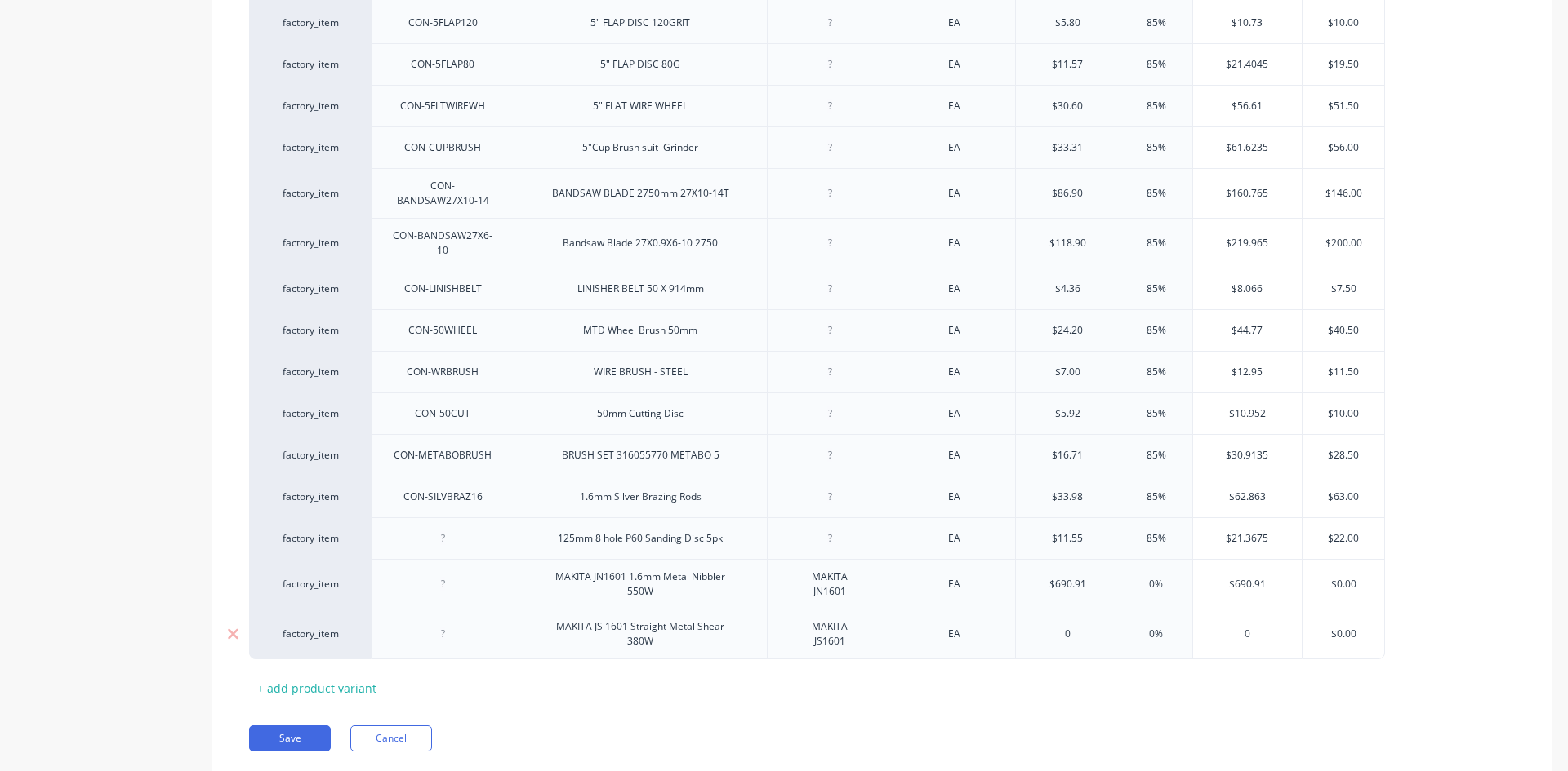
type textarea "x"
type input "0"
click at [1079, 636] on input "0" at bounding box center [1068, 634] width 104 height 14
type textarea "x"
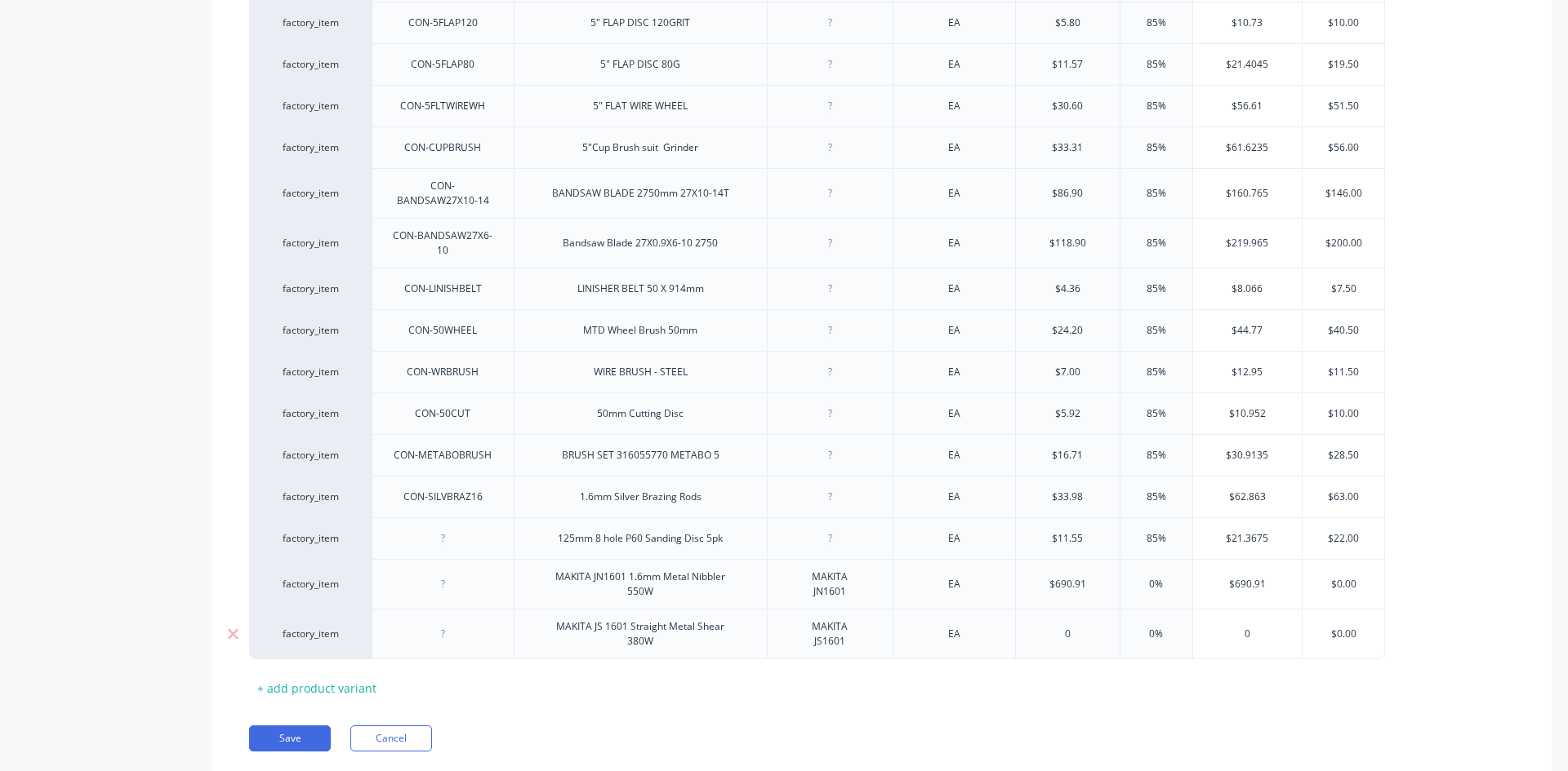
type input "5"
type textarea "x"
type input "53"
type textarea "x"
type input "539.0"
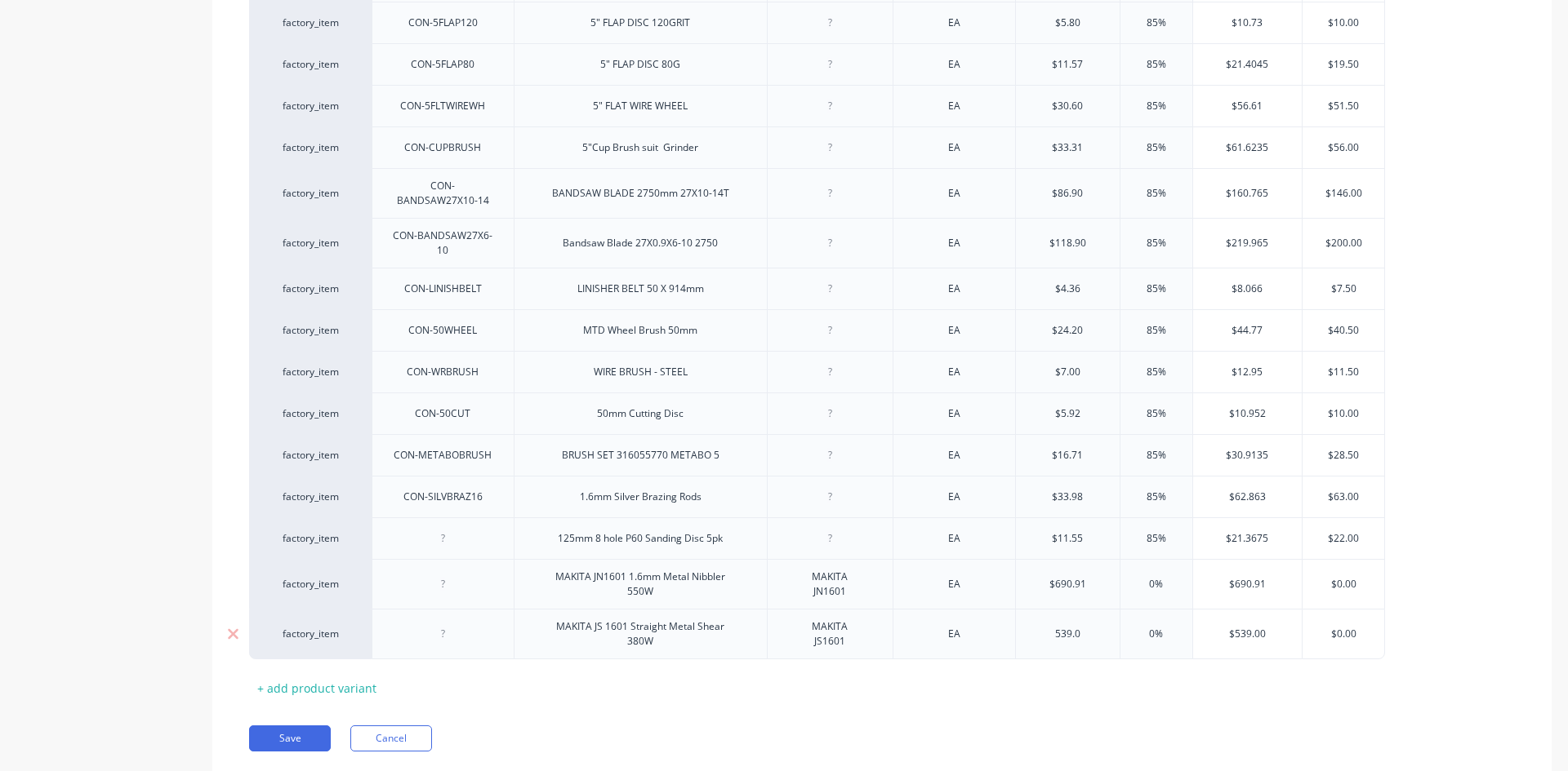
type textarea "x"
type input "539.09"
click at [1086, 678] on div "MYOB Item # MYOB Item # Item Name Supplier # Unit Measure Cost Markup Price Sta…" at bounding box center [882, 204] width 1266 height 994
click at [295, 738] on button "Save" at bounding box center [290, 738] width 82 height 26
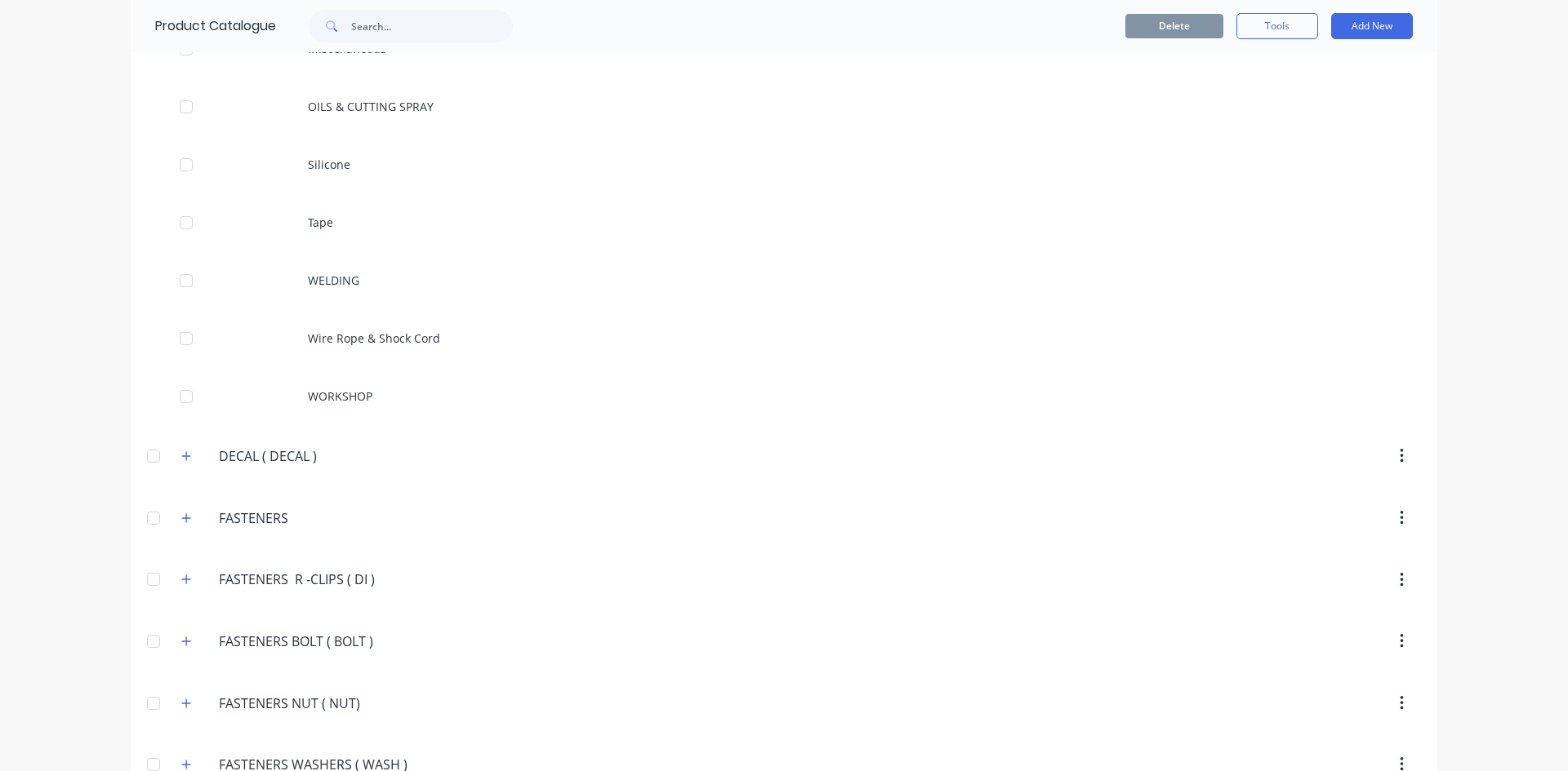
scroll to position [1878, 0]
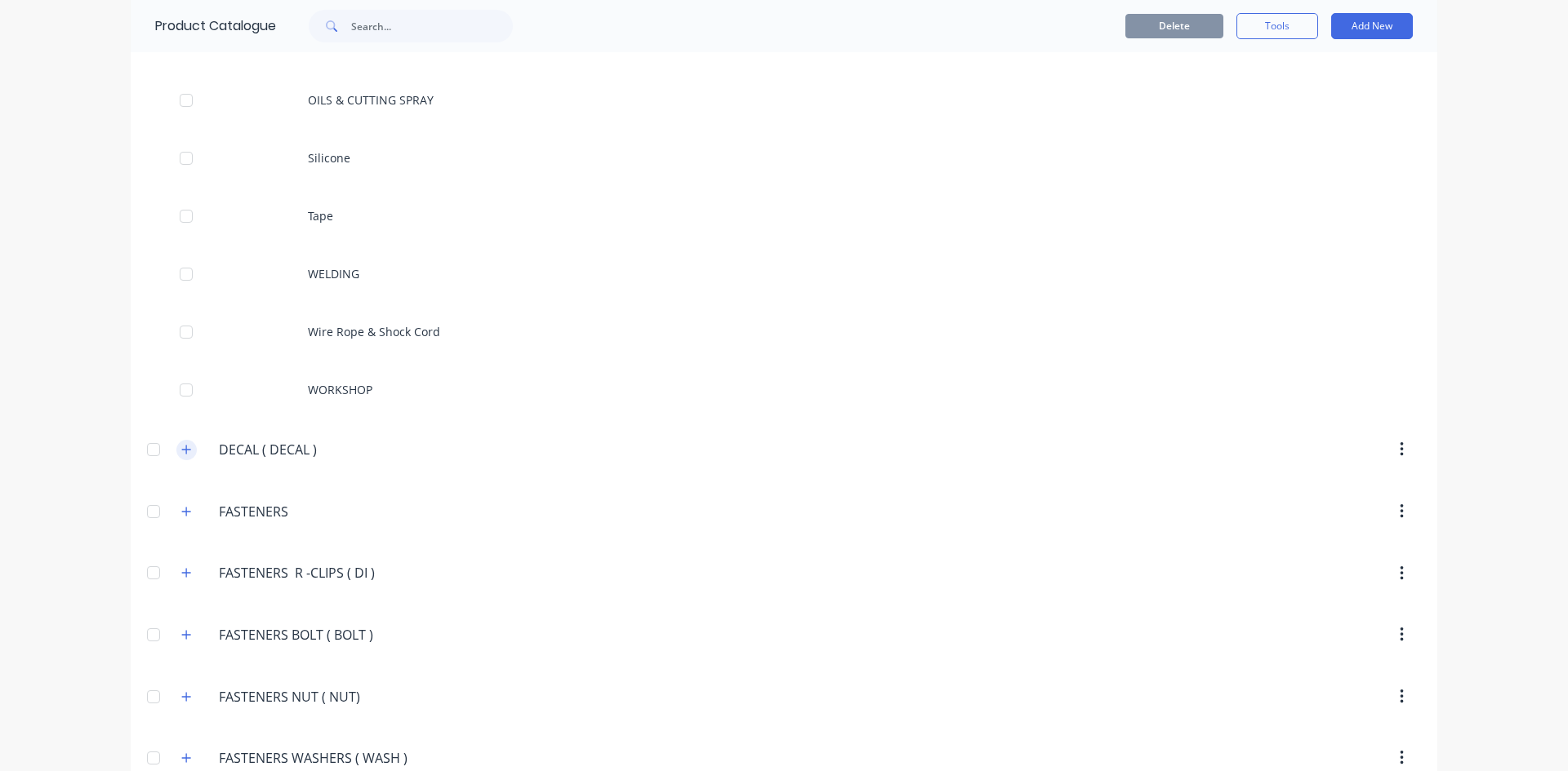
click at [184, 450] on icon "button" at bounding box center [186, 450] width 9 height 9
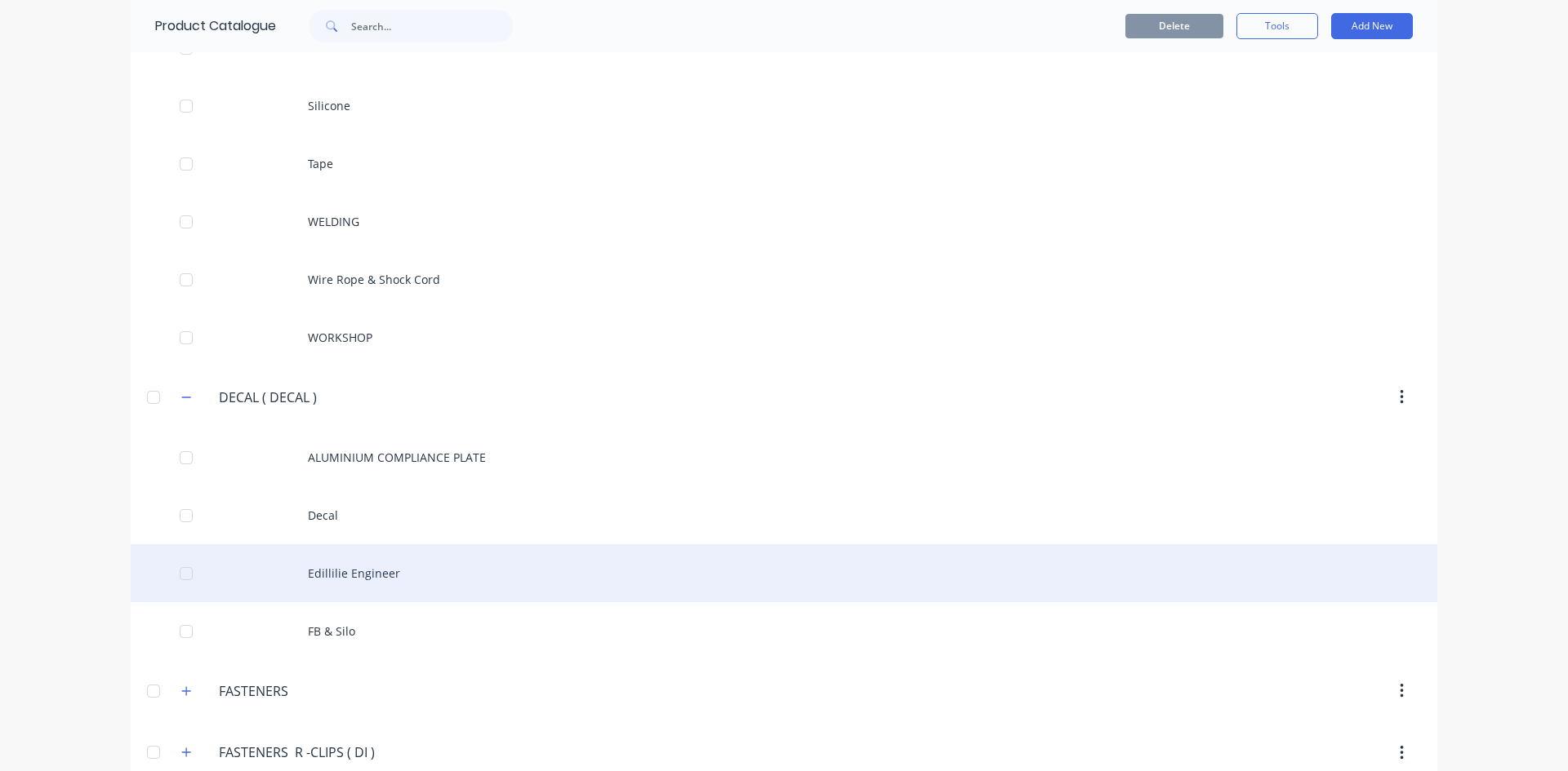
scroll to position [1959, 0]
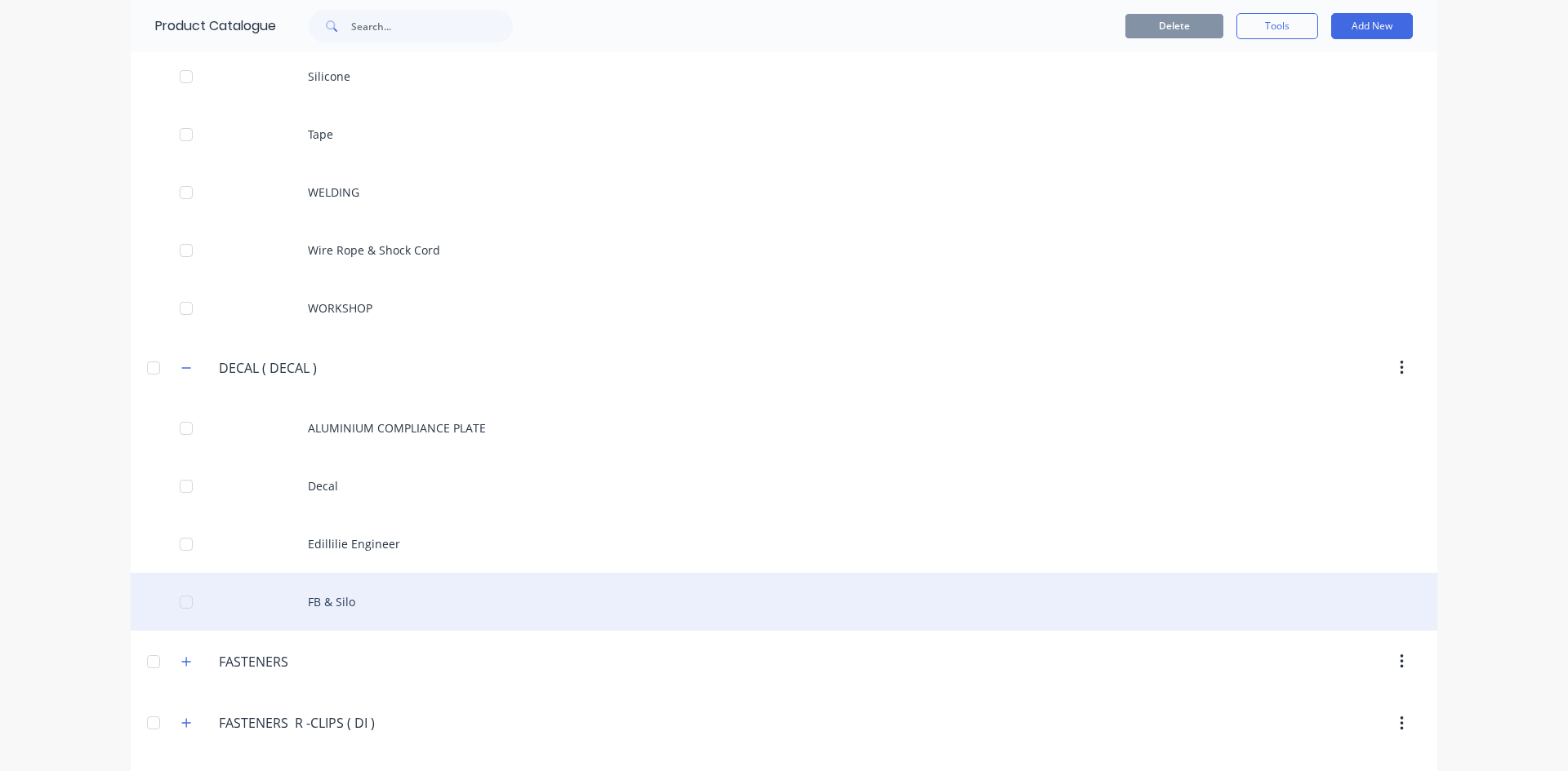
click at [338, 595] on div "FB & Silo" at bounding box center [784, 602] width 1306 height 58
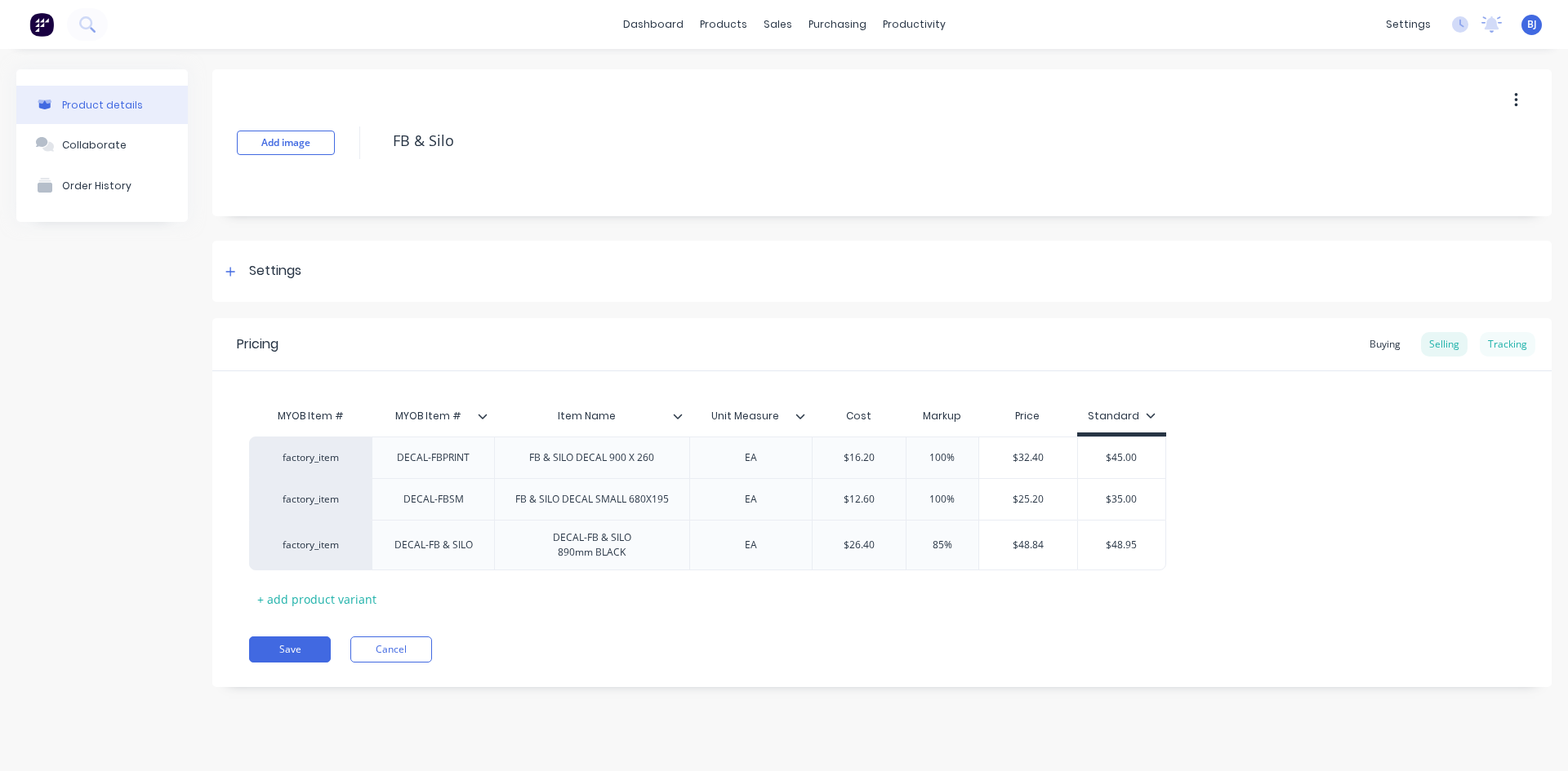
click at [1522, 343] on div "Tracking" at bounding box center [1507, 344] width 56 height 24
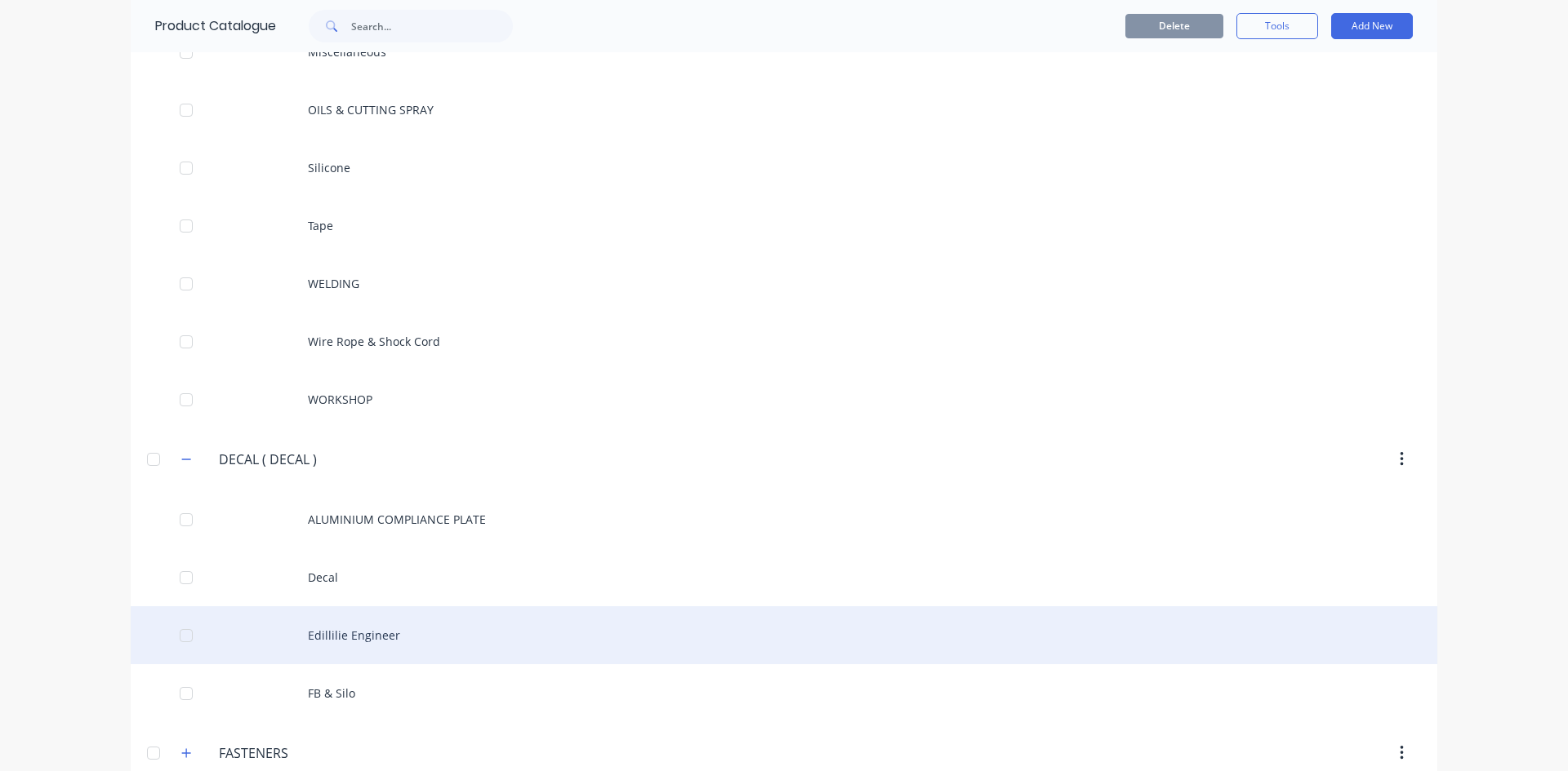
scroll to position [1878, 0]
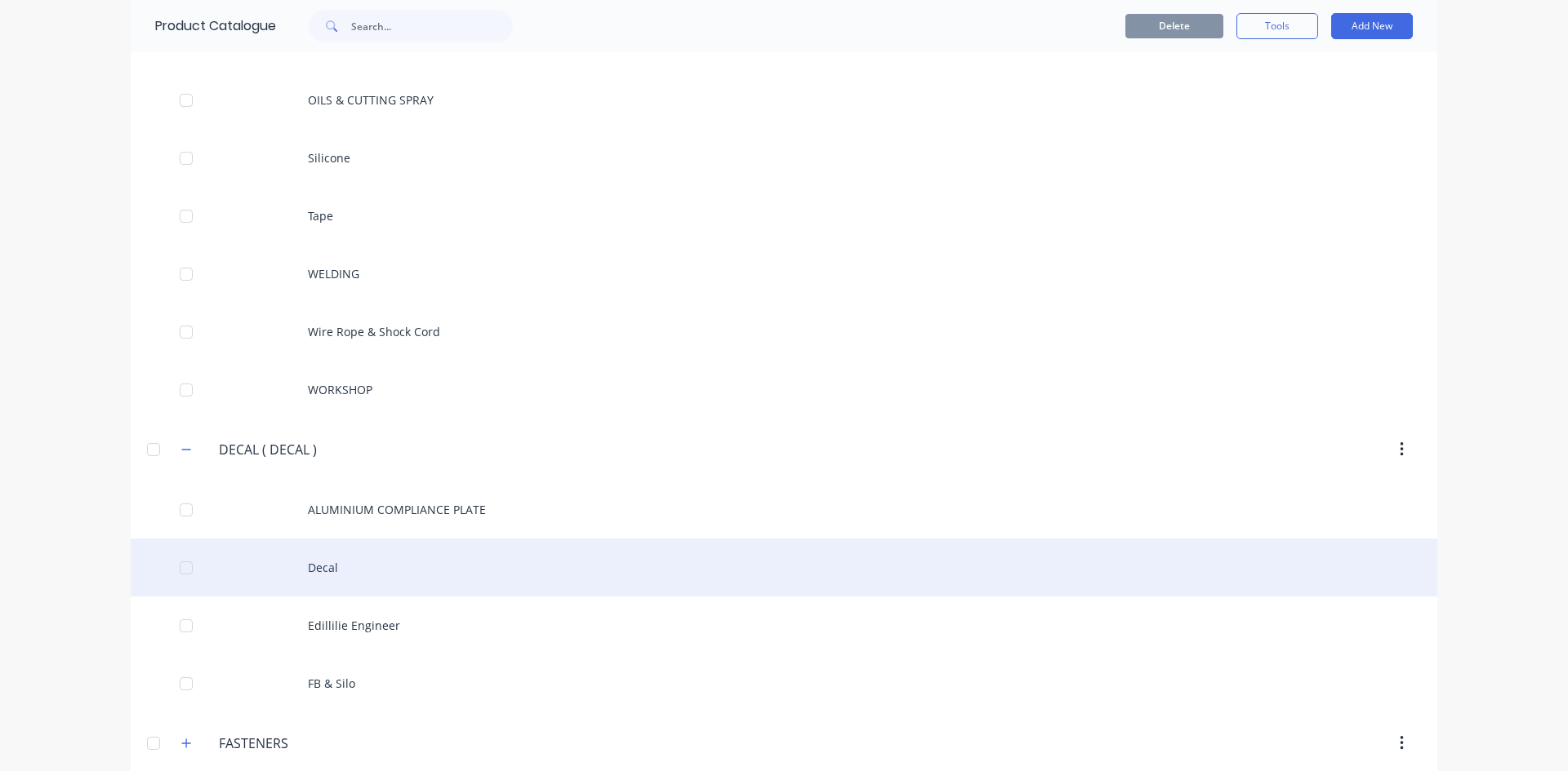
click at [334, 572] on div "Decal" at bounding box center [784, 567] width 1306 height 58
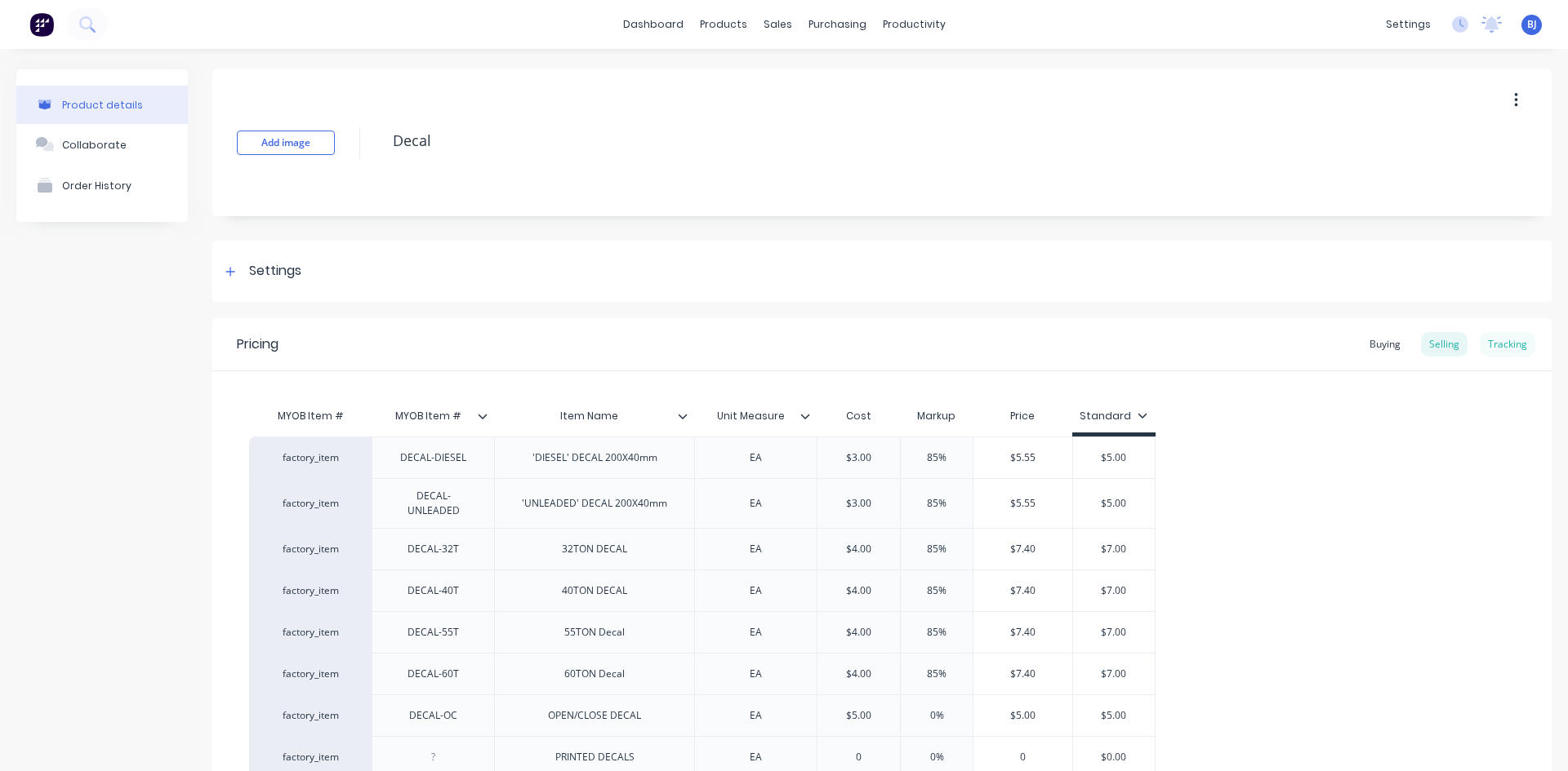
click at [1498, 343] on div "Tracking" at bounding box center [1507, 344] width 56 height 24
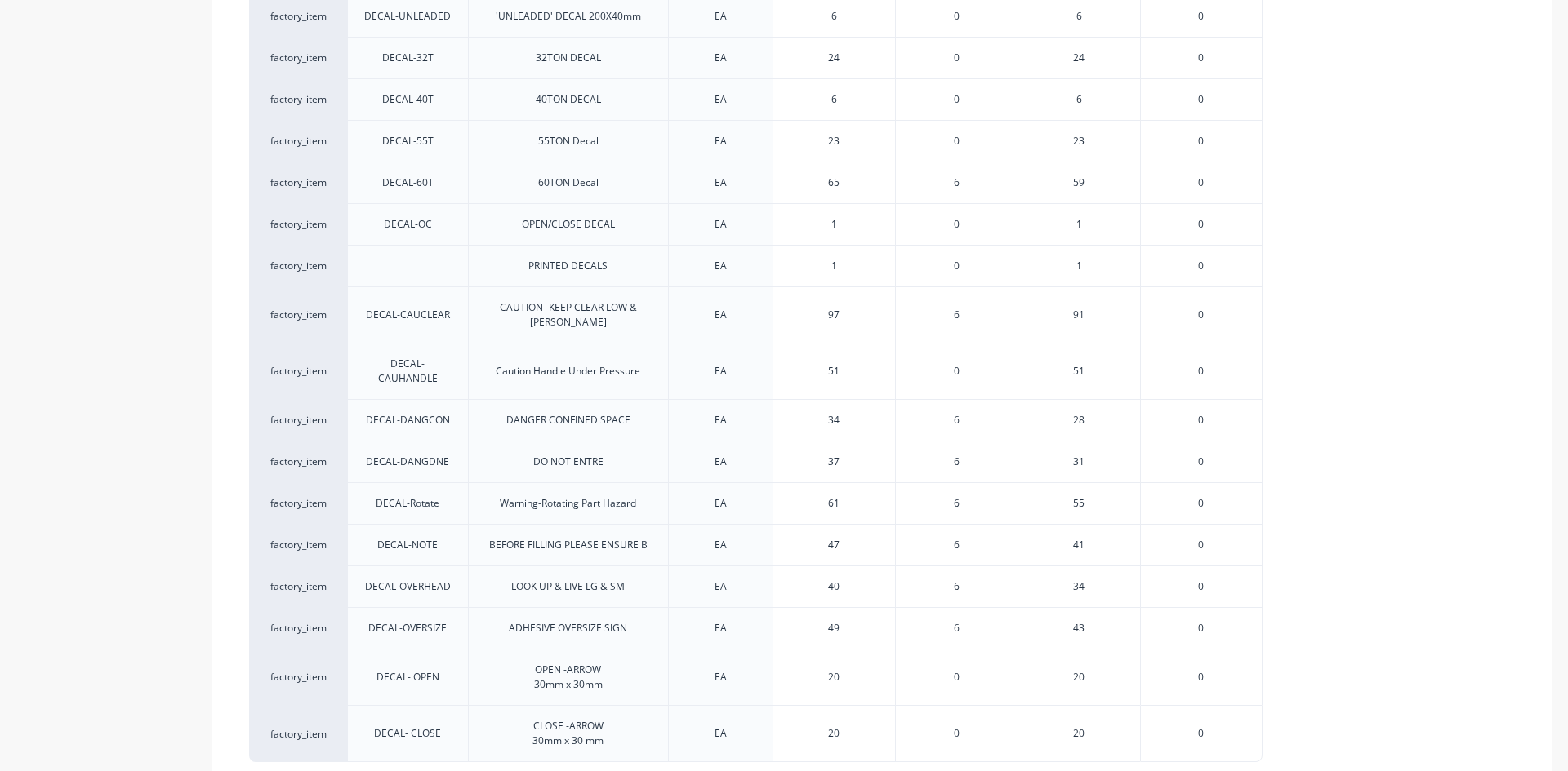
scroll to position [397, 0]
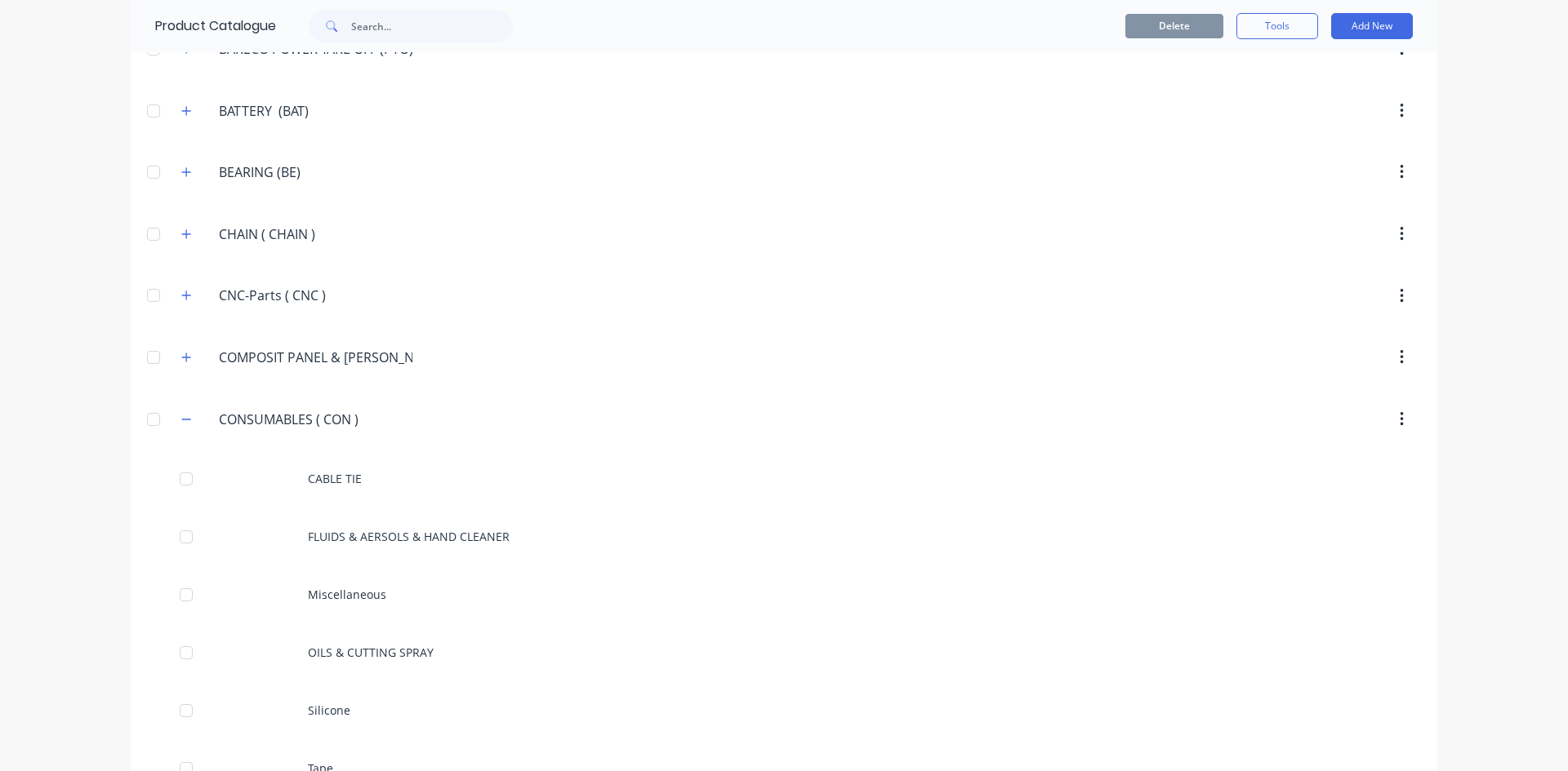
scroll to position [1387, 0]
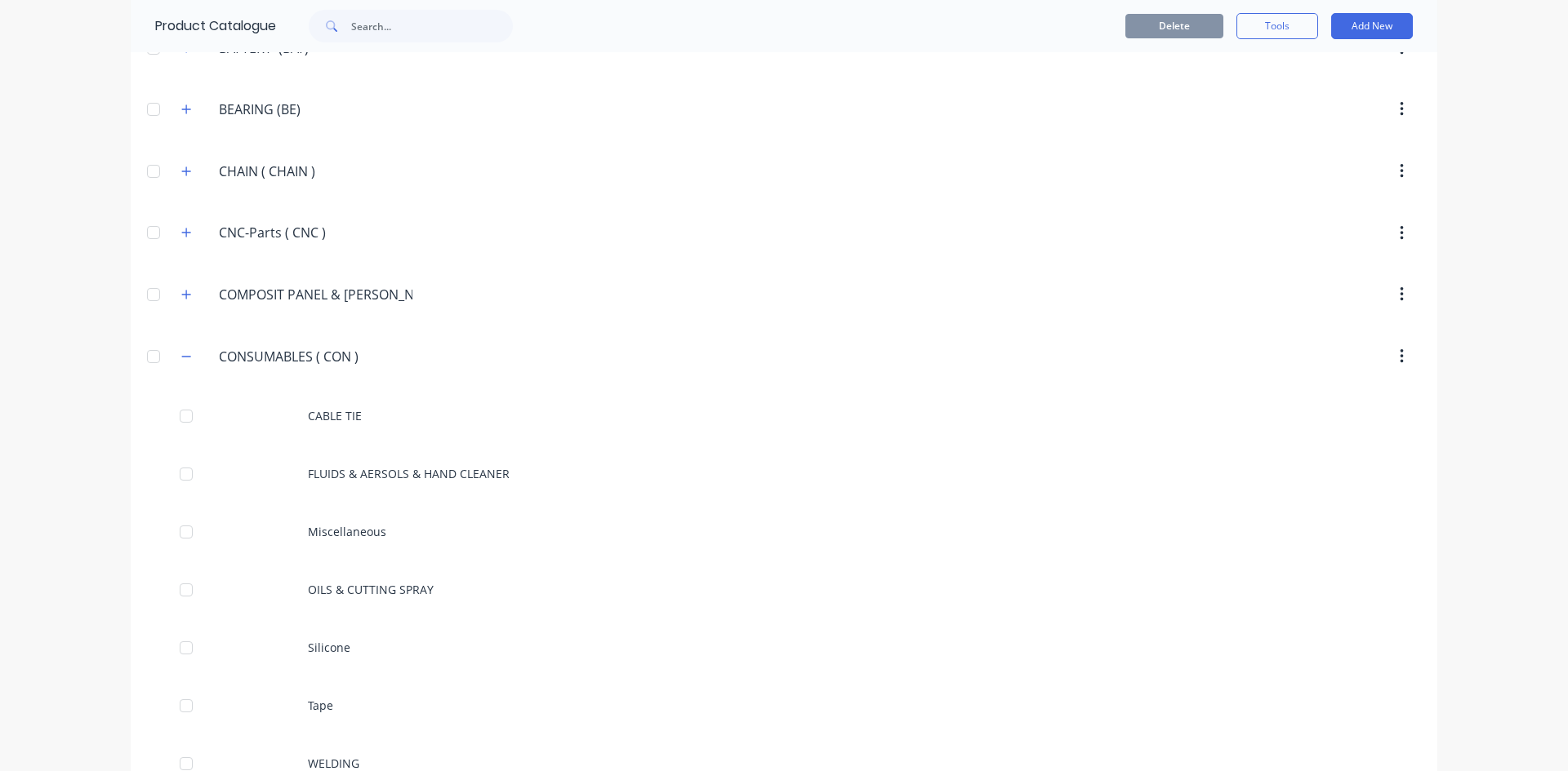
click at [153, 361] on div at bounding box center [154, 357] width 33 height 33
click at [148, 352] on div at bounding box center [154, 357] width 33 height 33
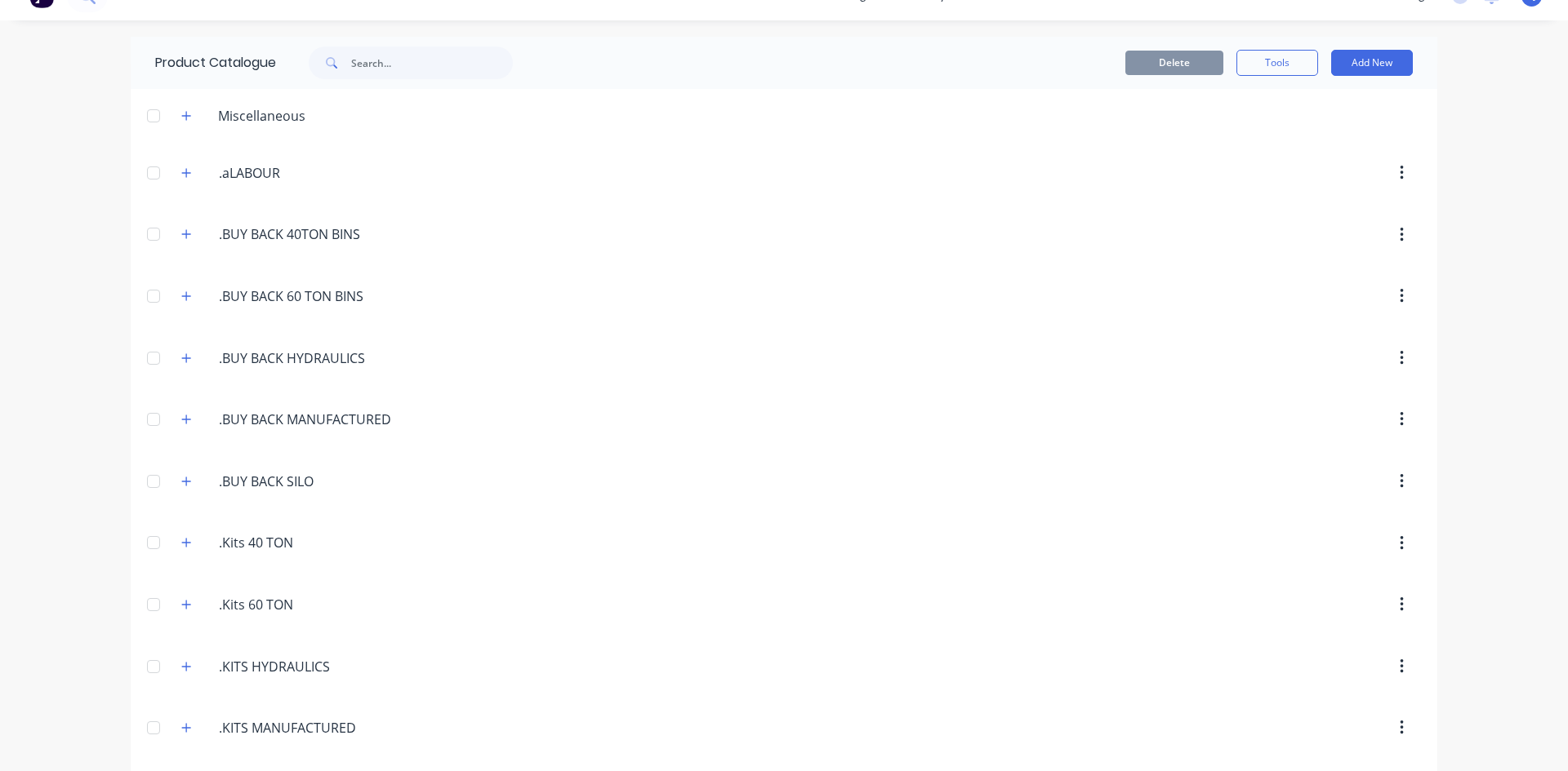
scroll to position [0, 0]
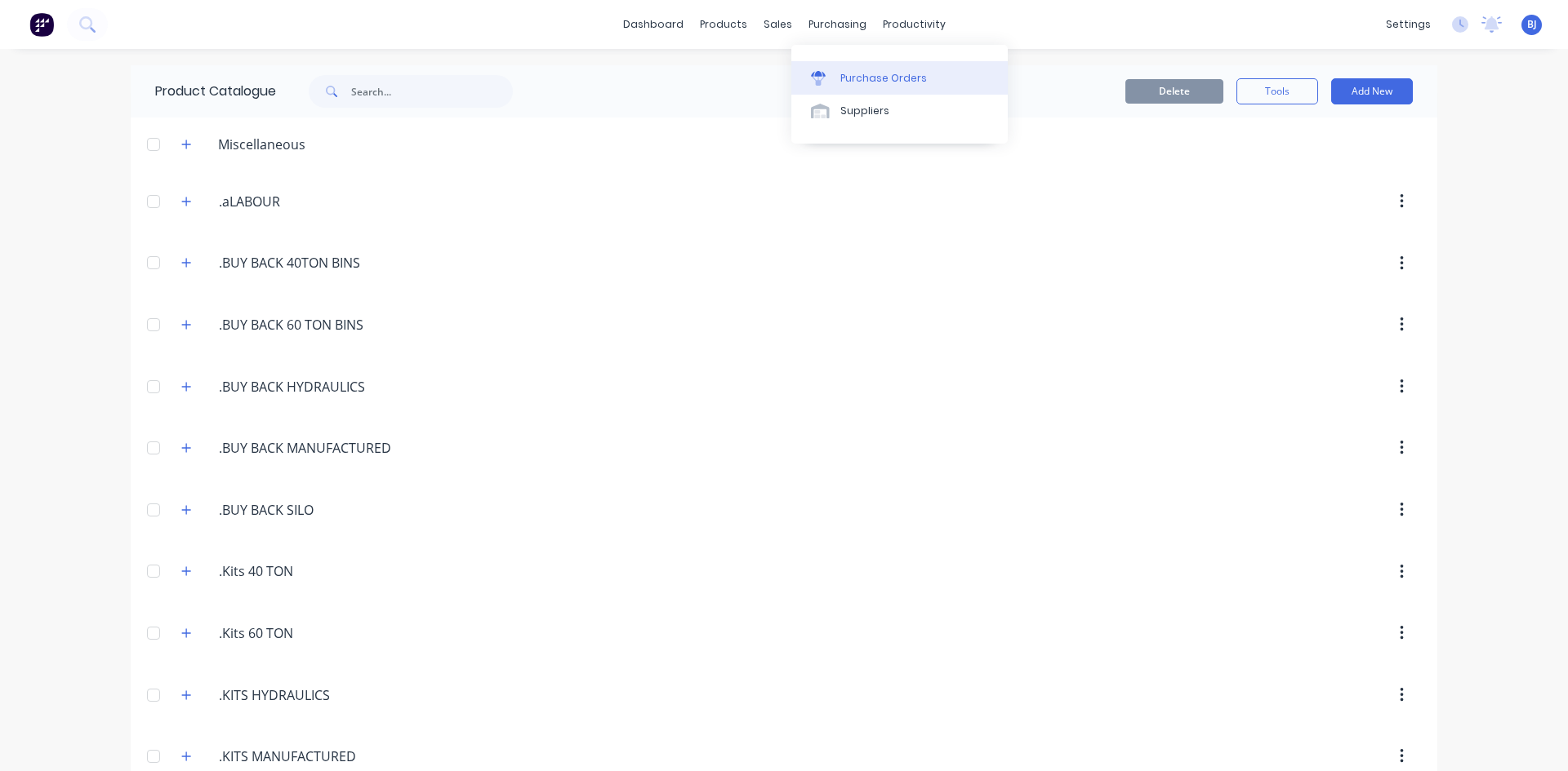
click at [817, 75] on icon at bounding box center [818, 74] width 14 height 6
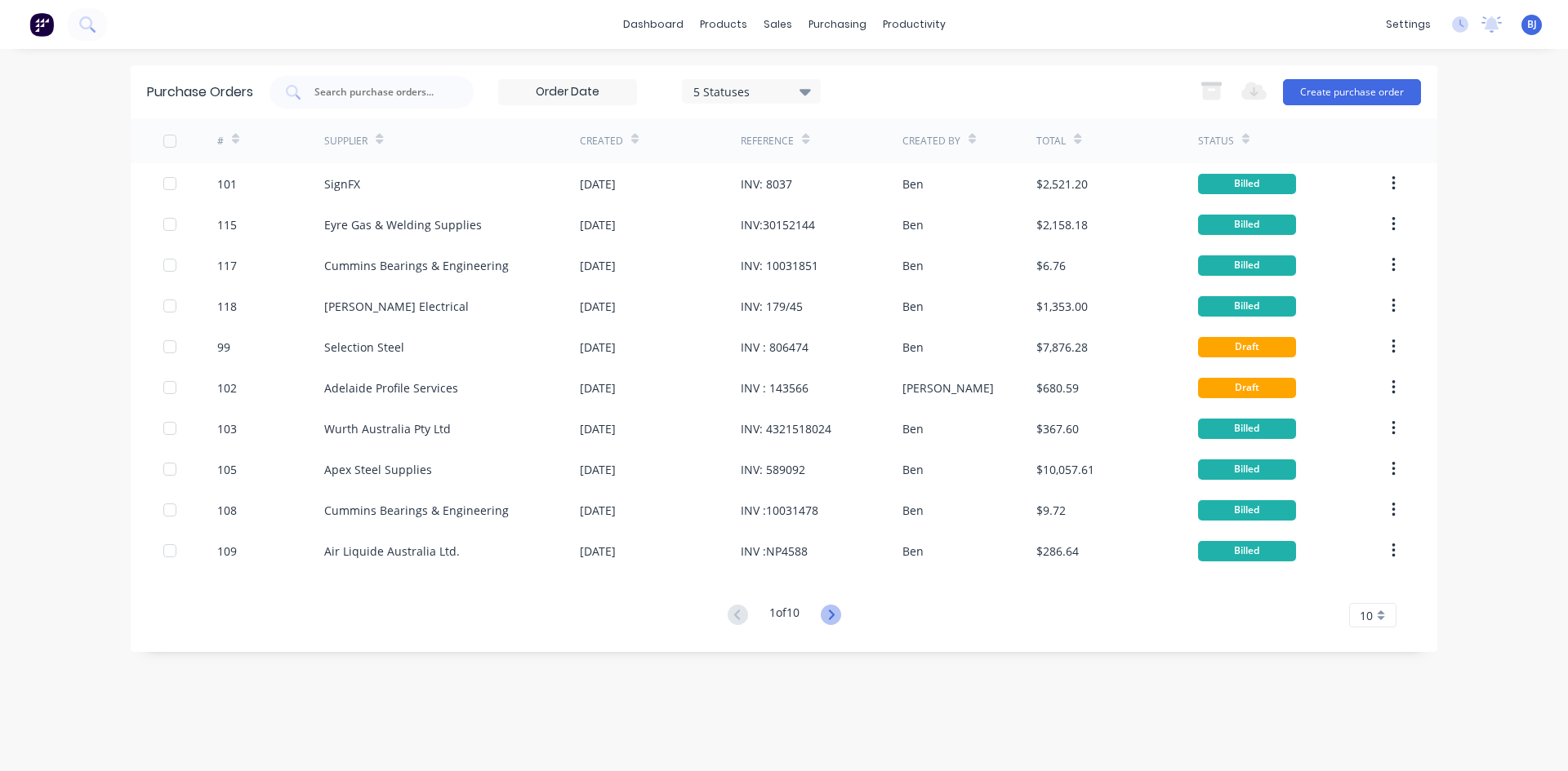
click at [833, 616] on icon at bounding box center [830, 614] width 20 height 20
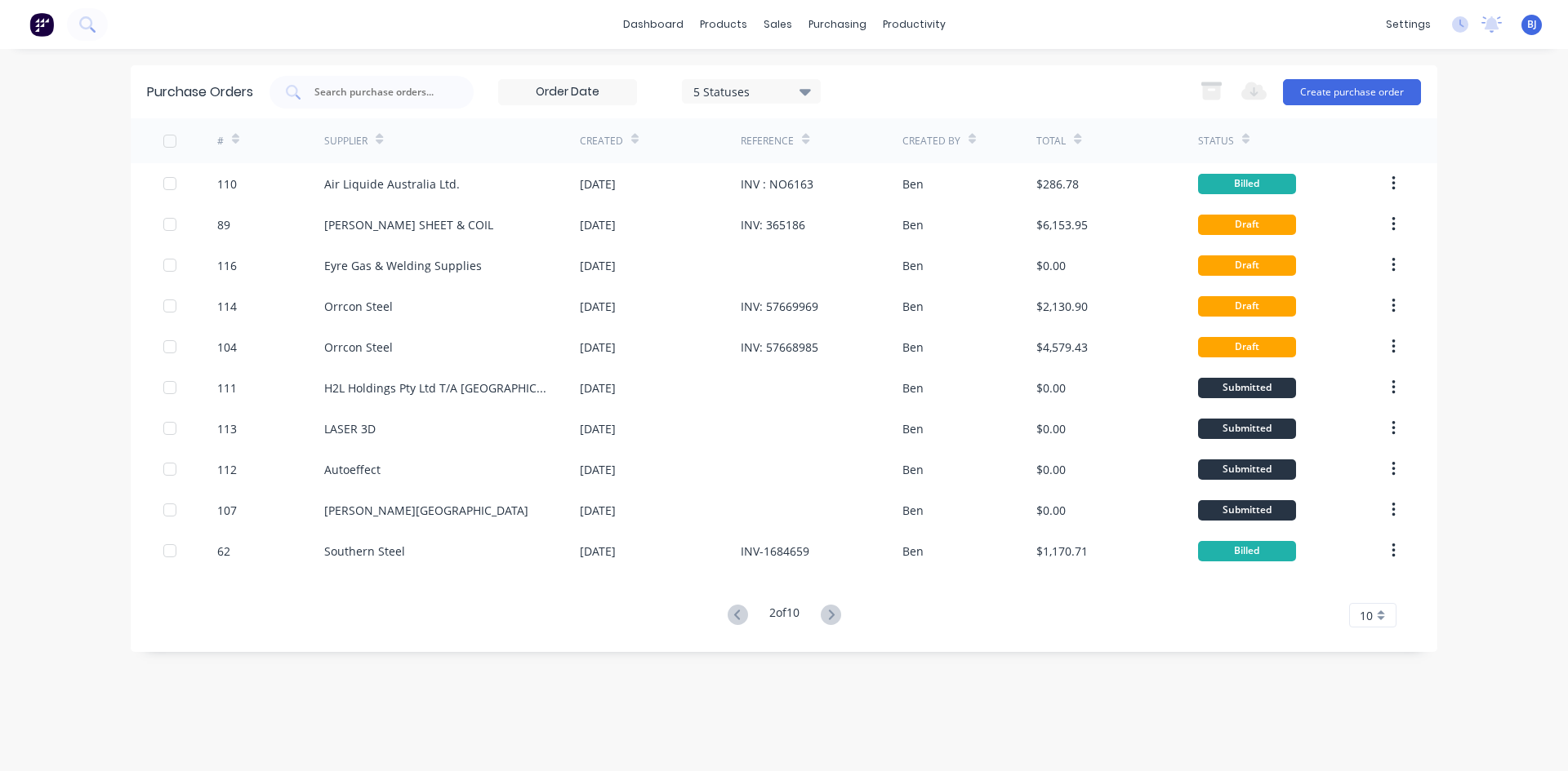
click at [833, 616] on icon at bounding box center [830, 614] width 20 height 20
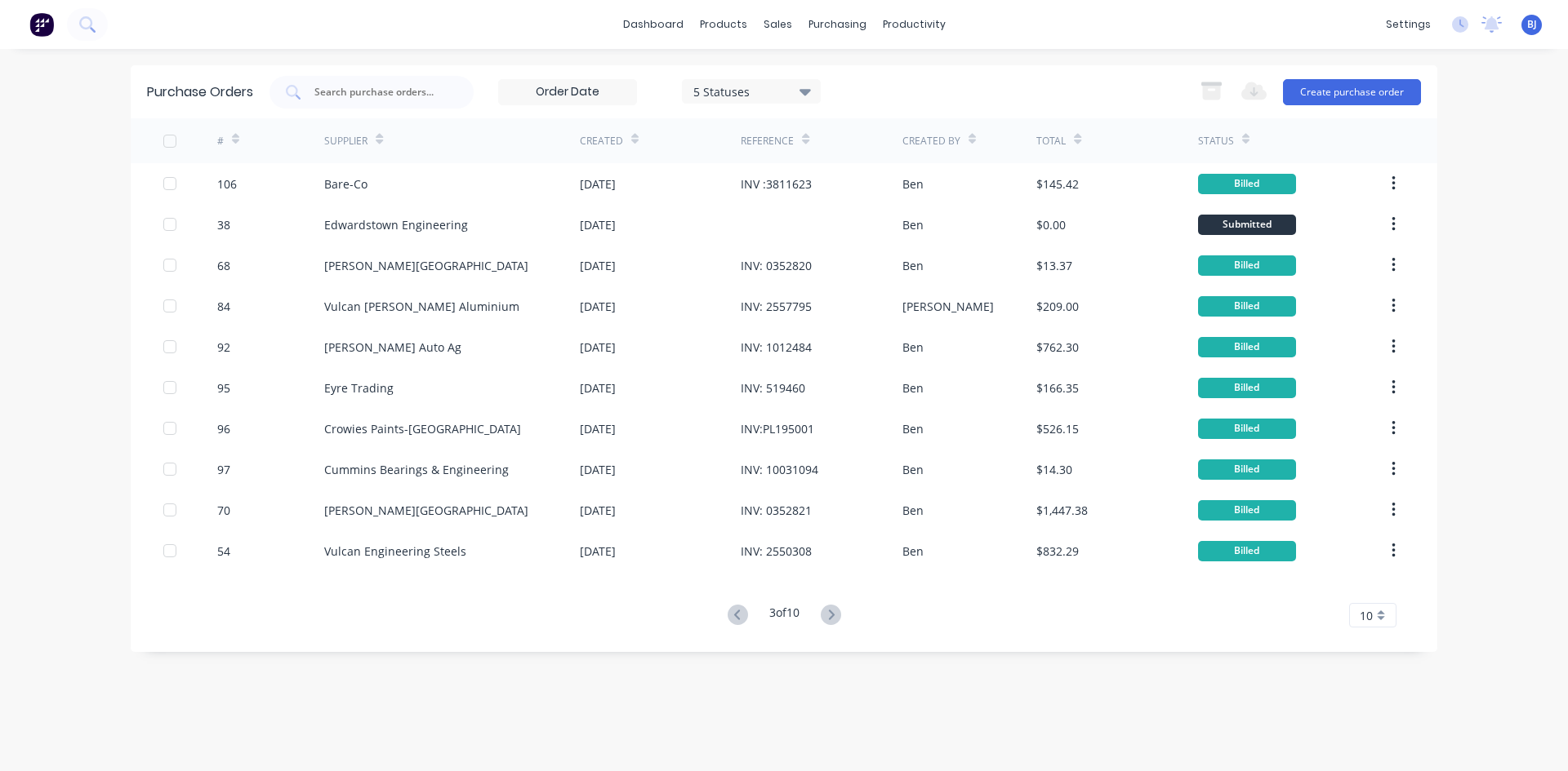
click at [833, 616] on icon at bounding box center [830, 614] width 20 height 20
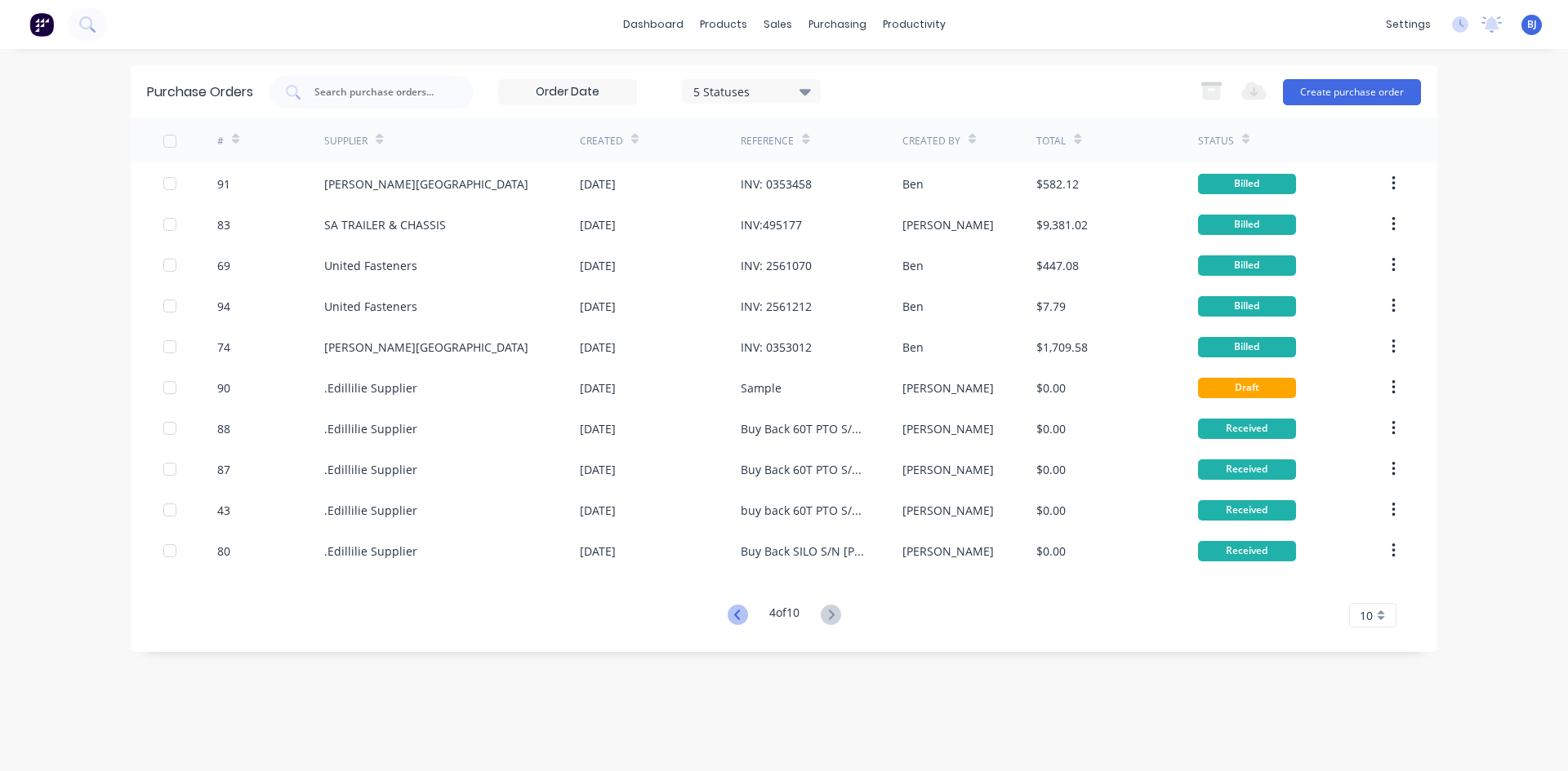
click at [732, 609] on icon at bounding box center [737, 614] width 20 height 20
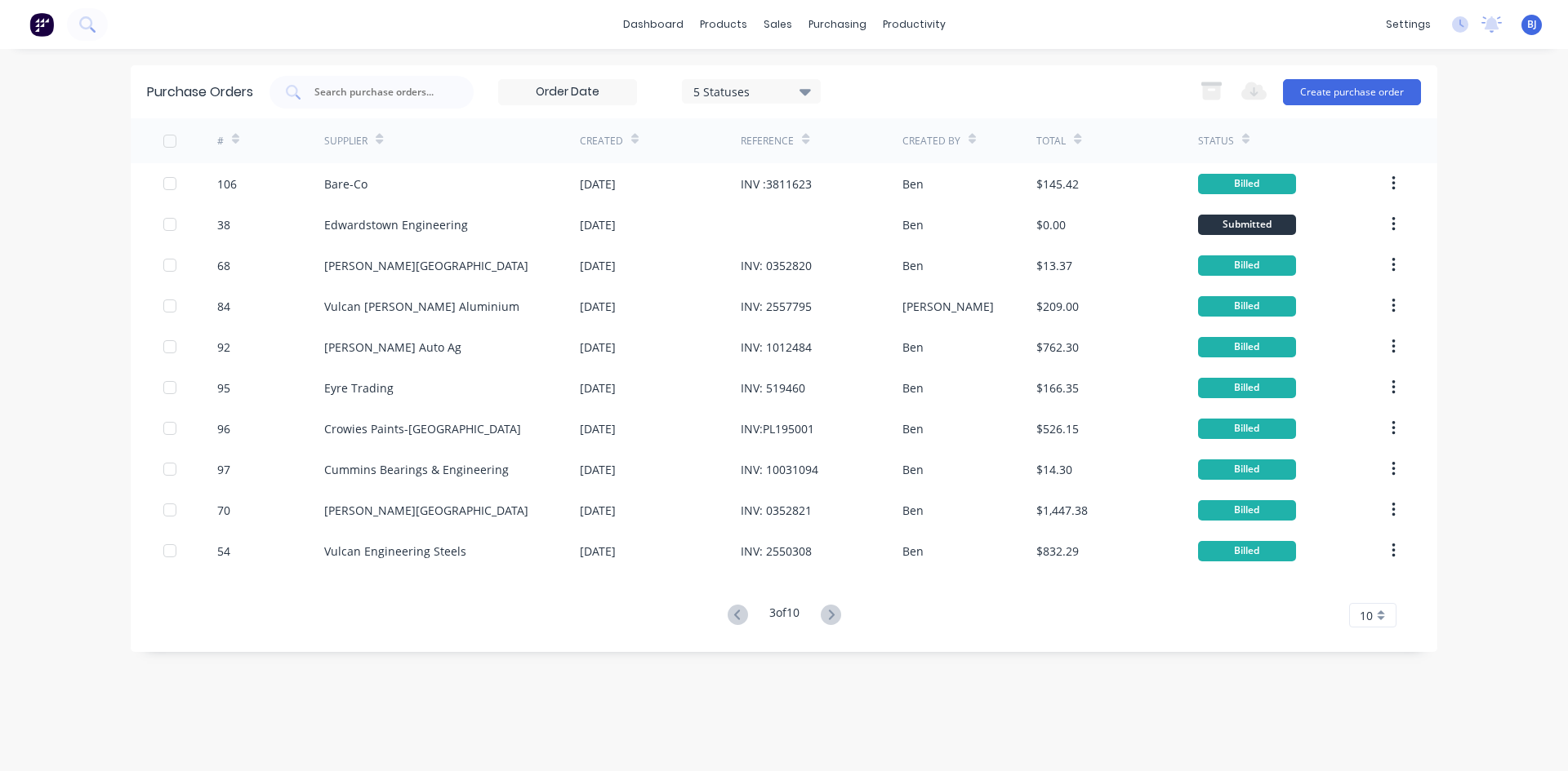
click at [732, 609] on icon at bounding box center [737, 614] width 20 height 20
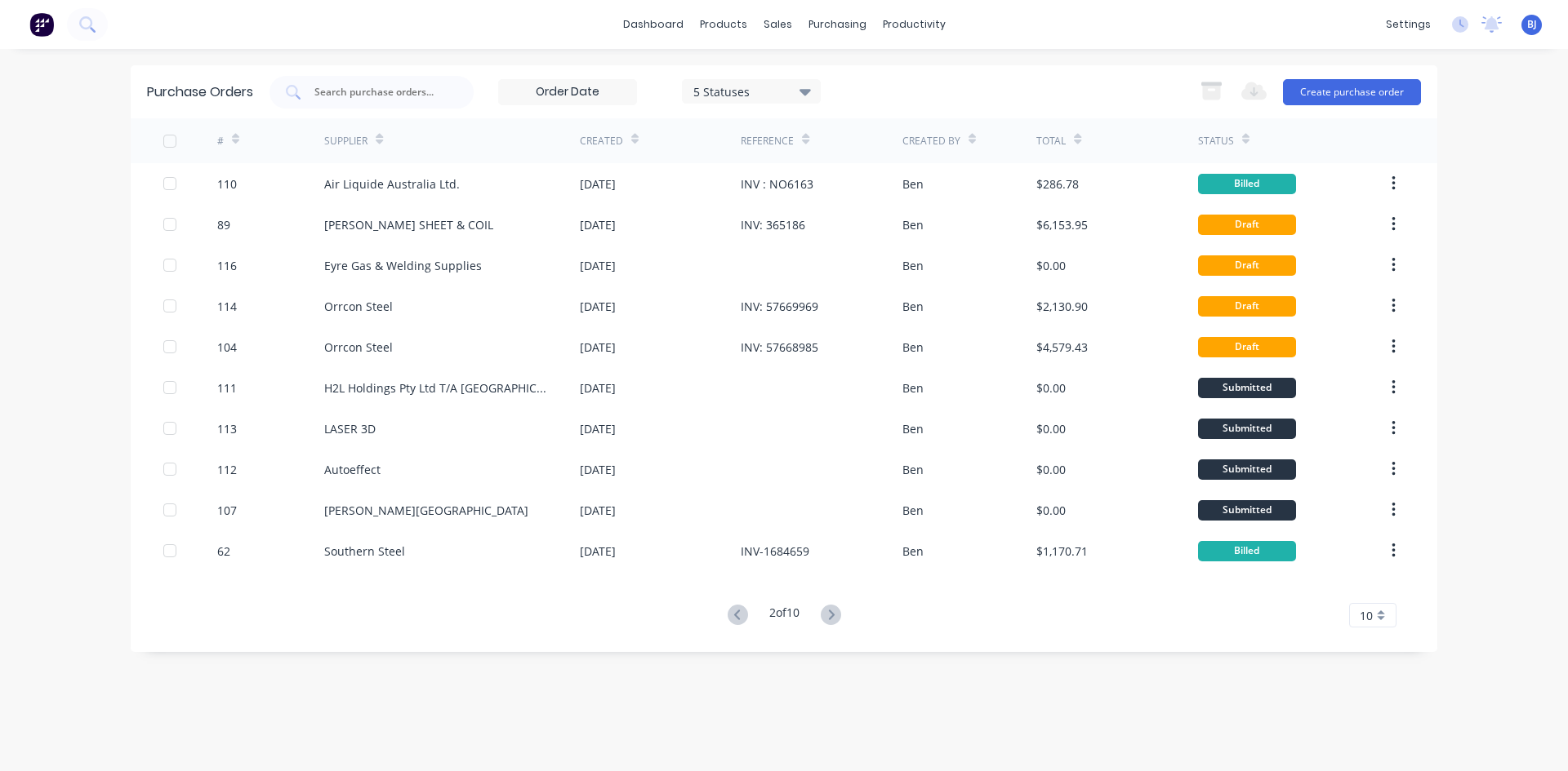
click at [732, 609] on icon at bounding box center [737, 614] width 20 height 20
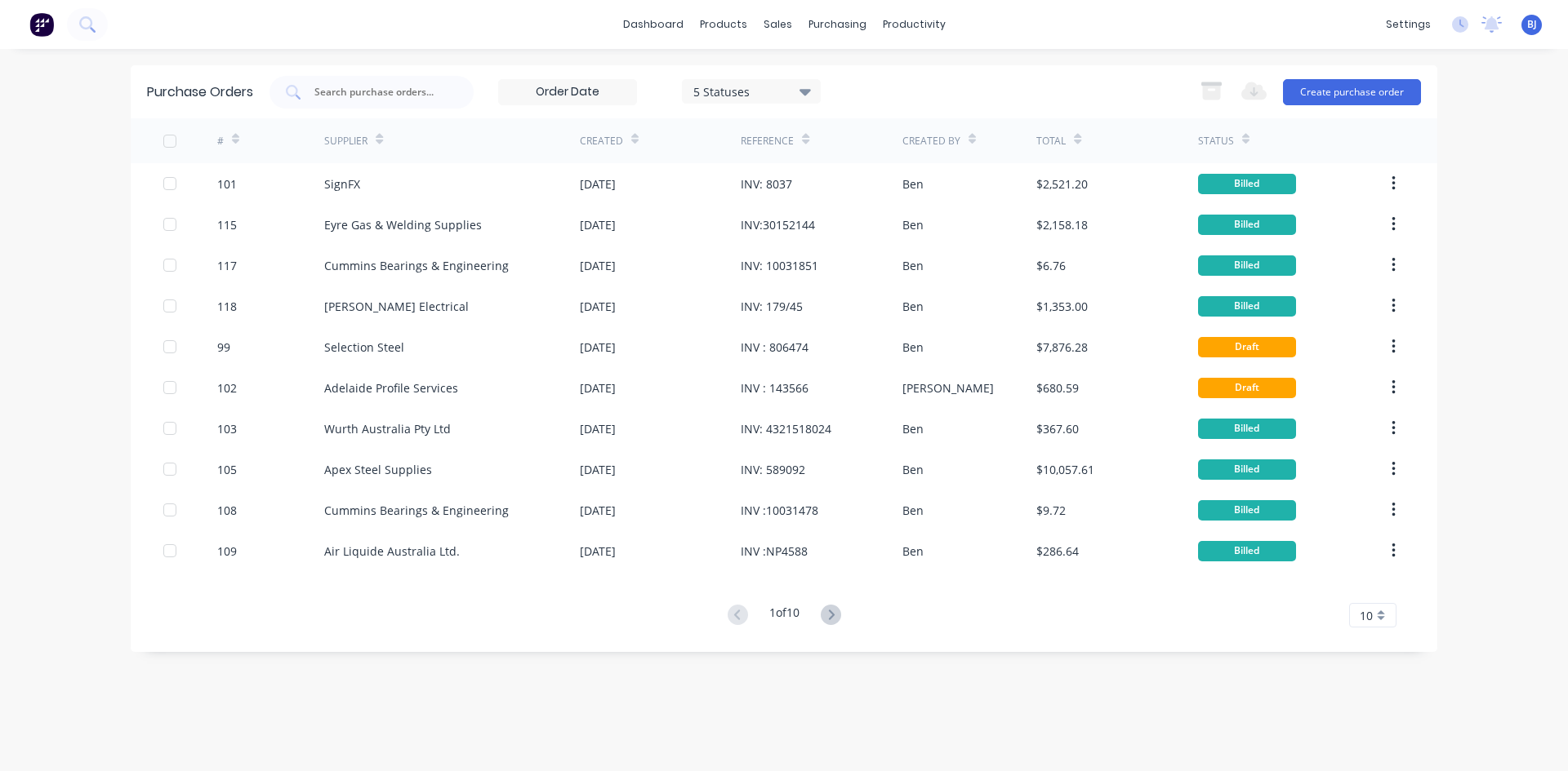
click at [237, 137] on icon at bounding box center [236, 138] width 8 height 12
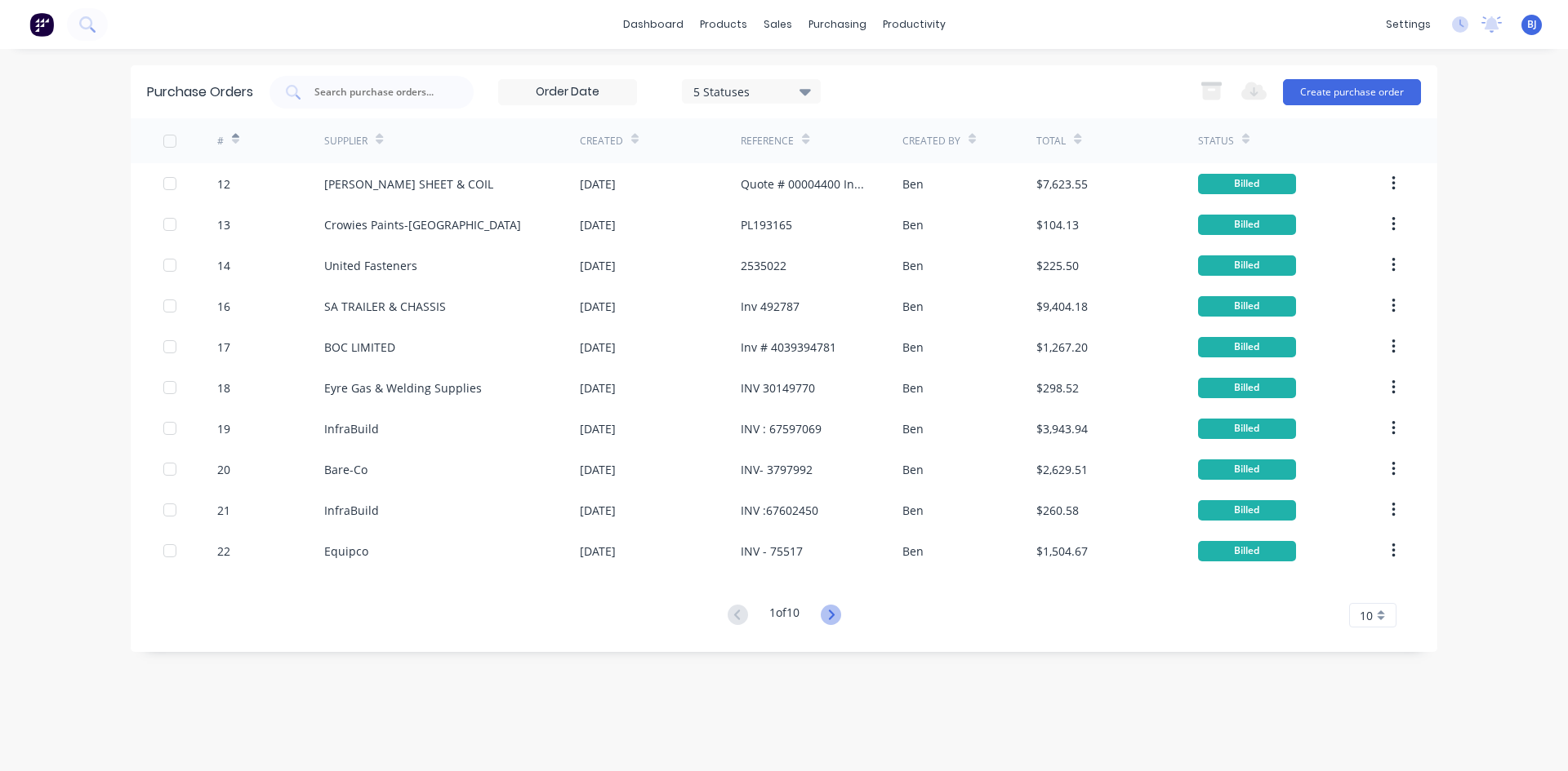
click at [835, 615] on icon at bounding box center [830, 614] width 20 height 20
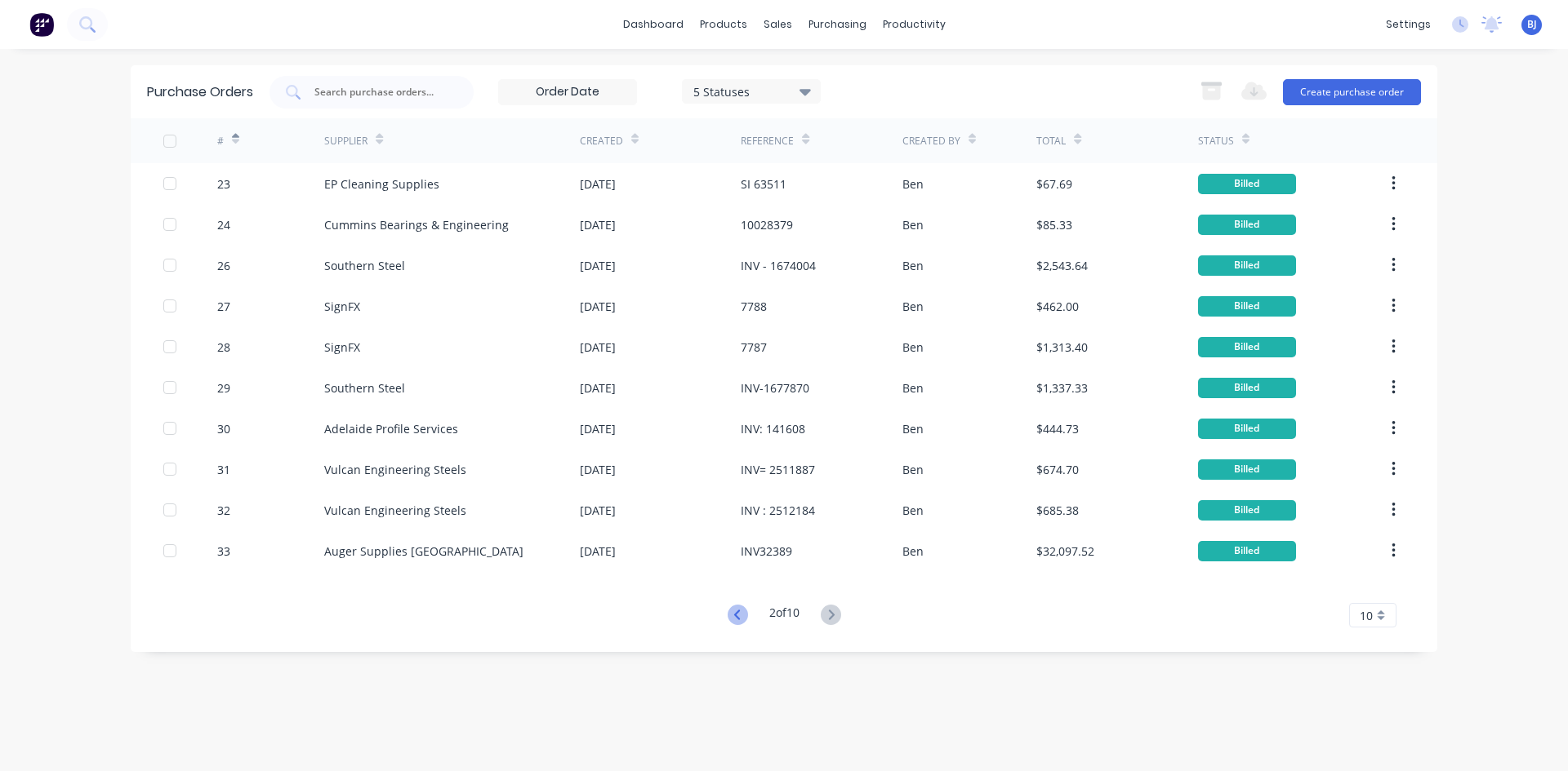
click at [733, 614] on icon at bounding box center [736, 614] width 6 height 10
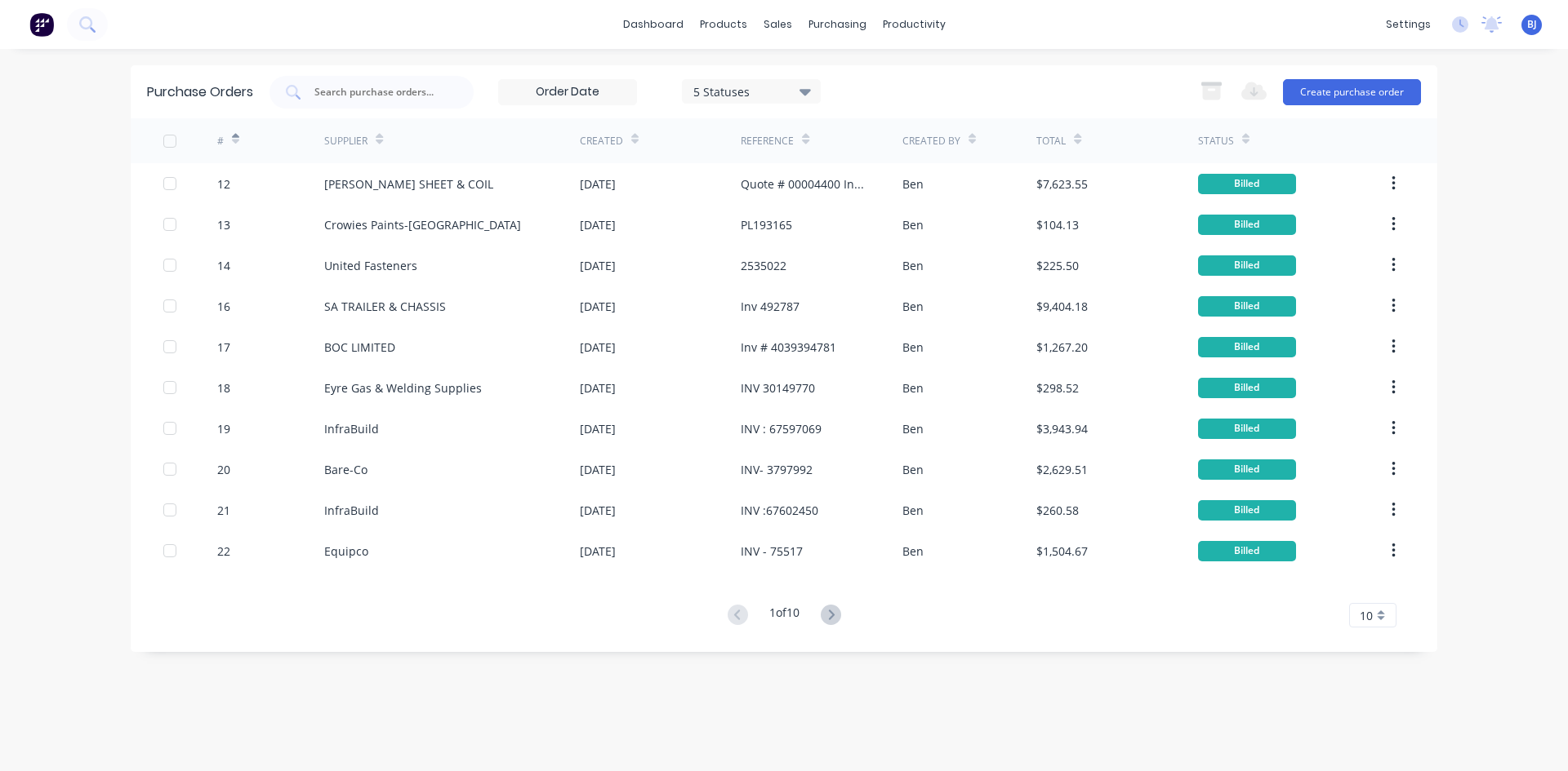
click at [232, 137] on icon at bounding box center [236, 138] width 8 height 12
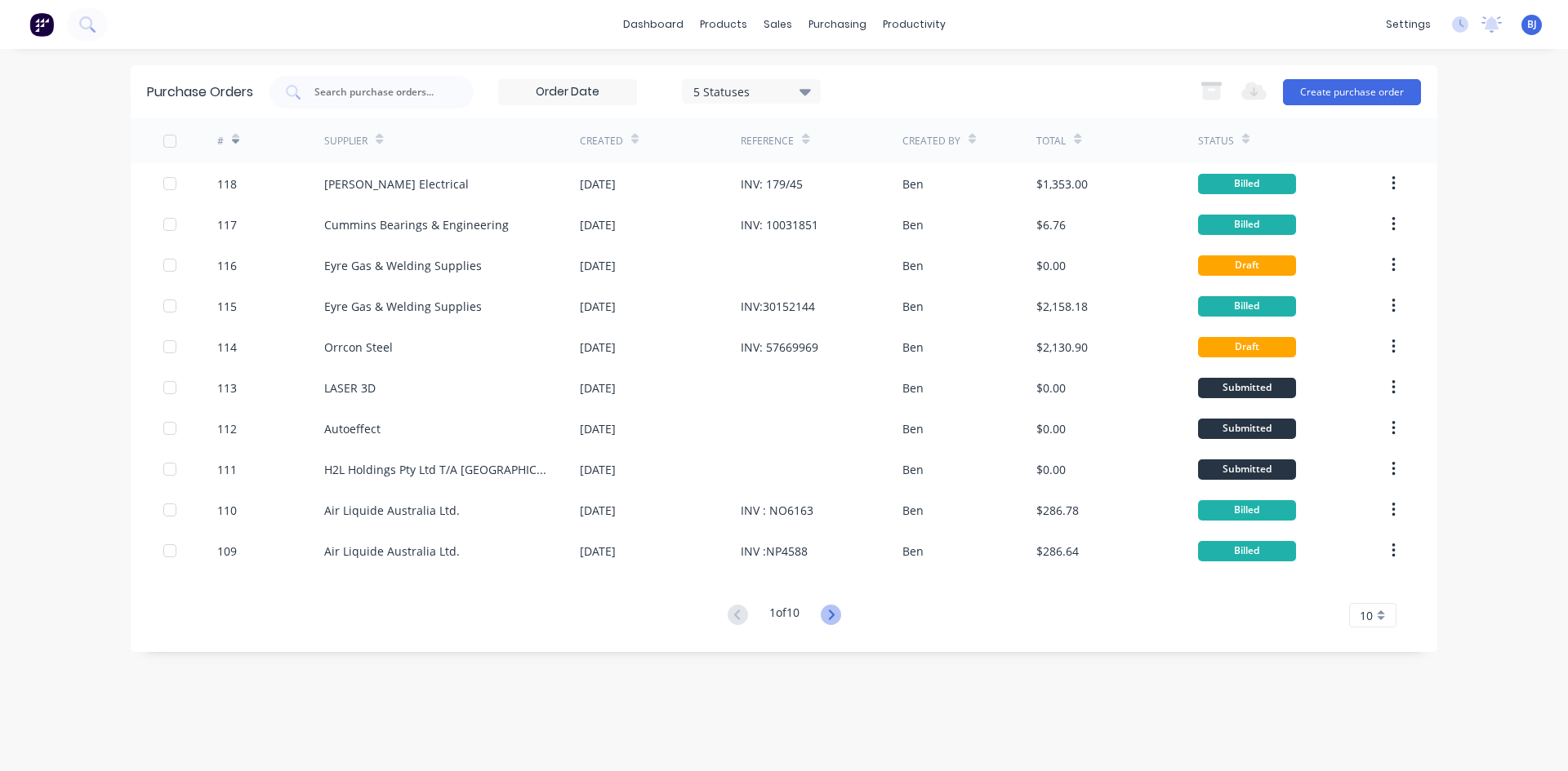
click at [829, 610] on icon at bounding box center [830, 614] width 20 height 20
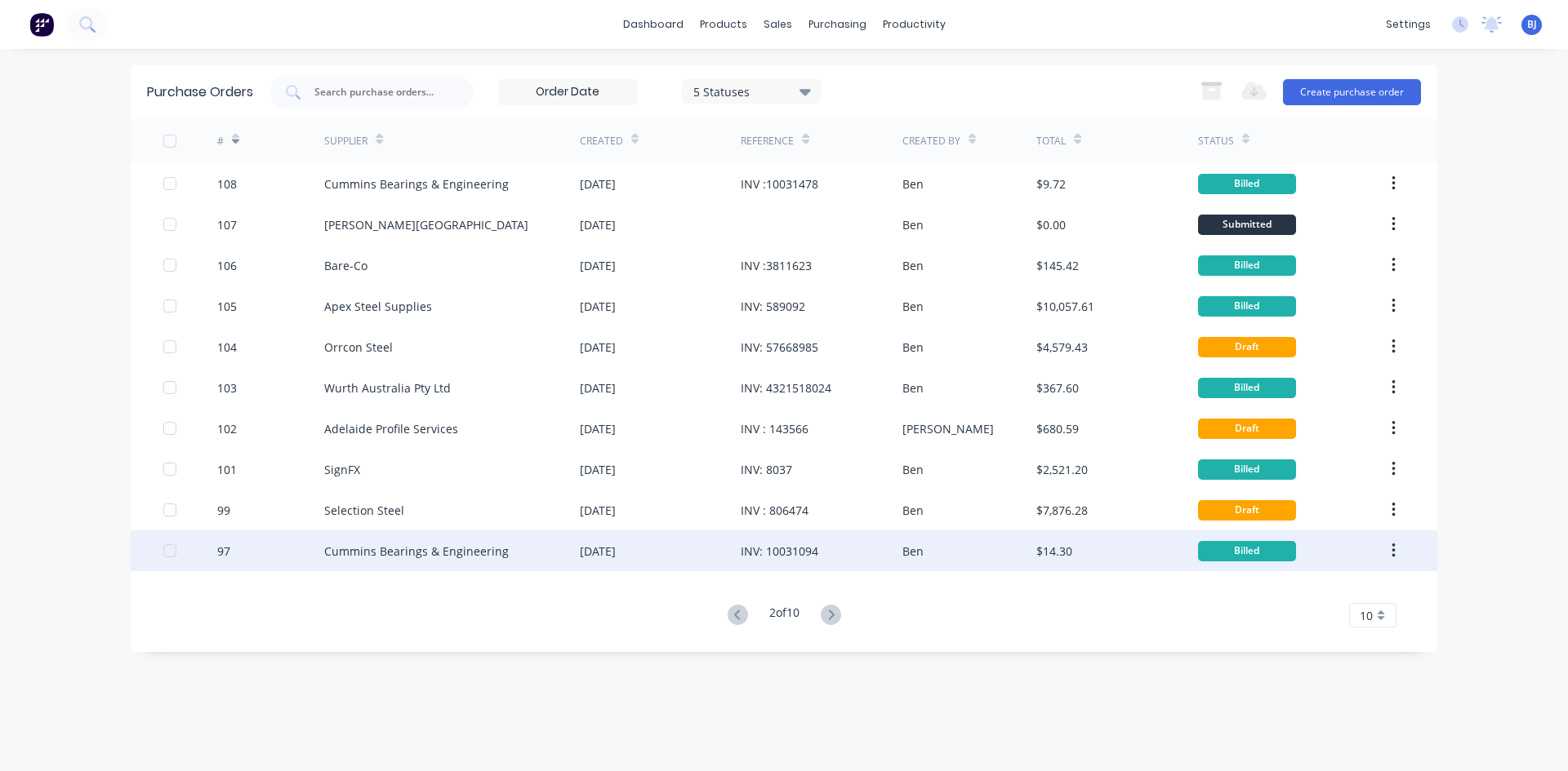
click at [571, 554] on div "Cummins Bearings & Engineering" at bounding box center [452, 551] width 256 height 40
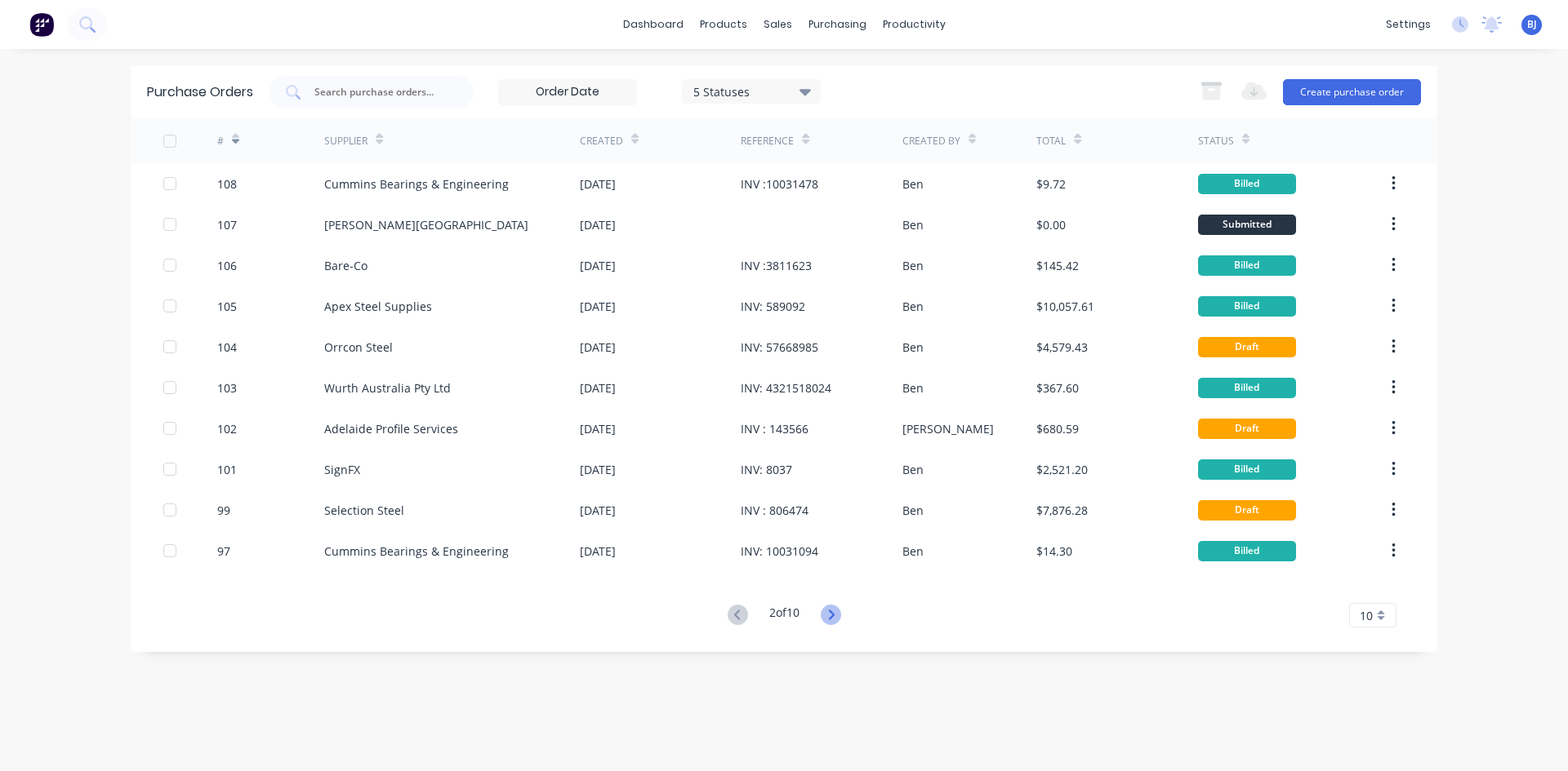
click at [830, 613] on icon at bounding box center [830, 614] width 20 height 20
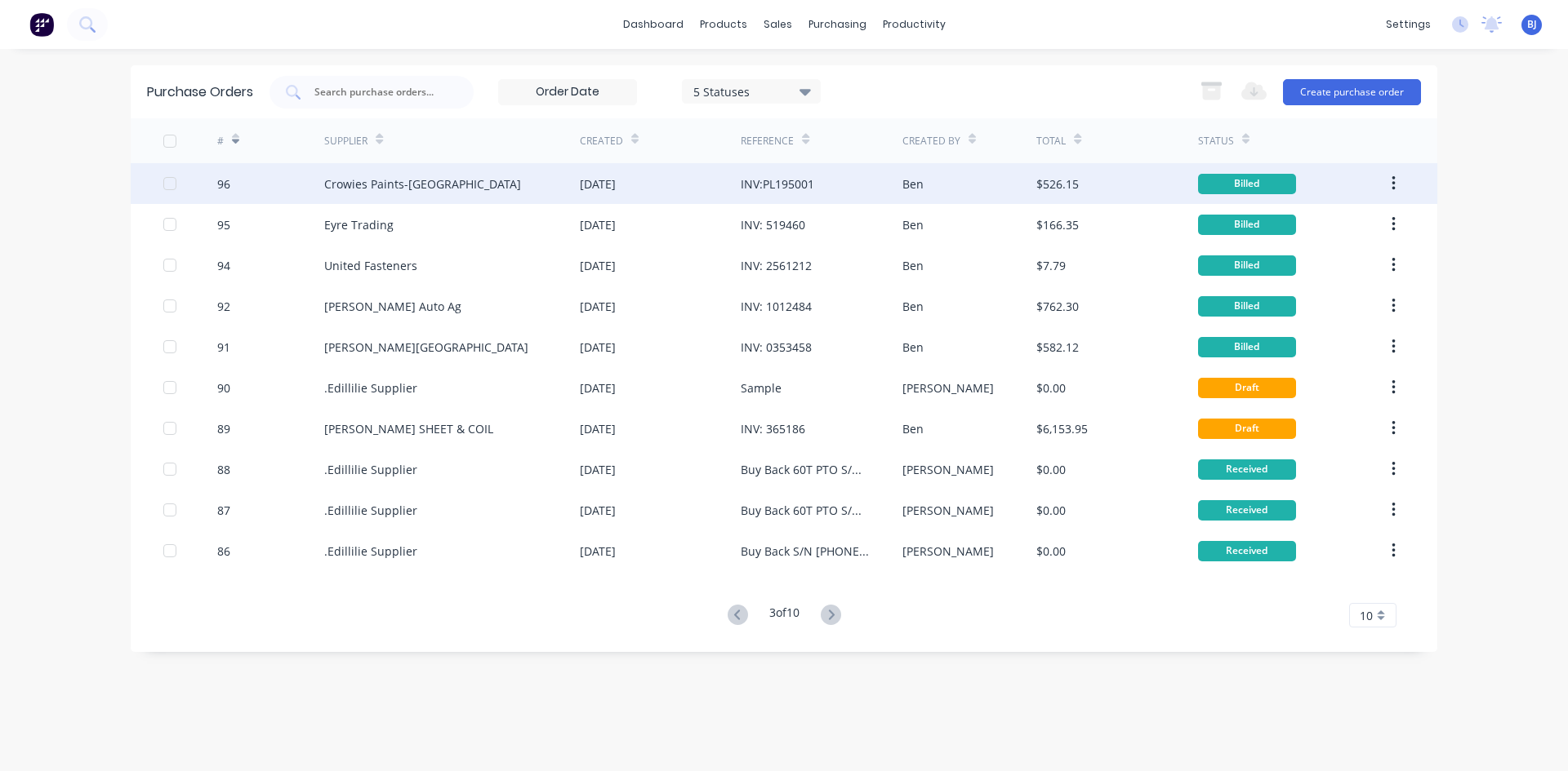
click at [360, 187] on div "Crowies Paints-[GEOGRAPHIC_DATA]" at bounding box center [422, 185] width 197 height 17
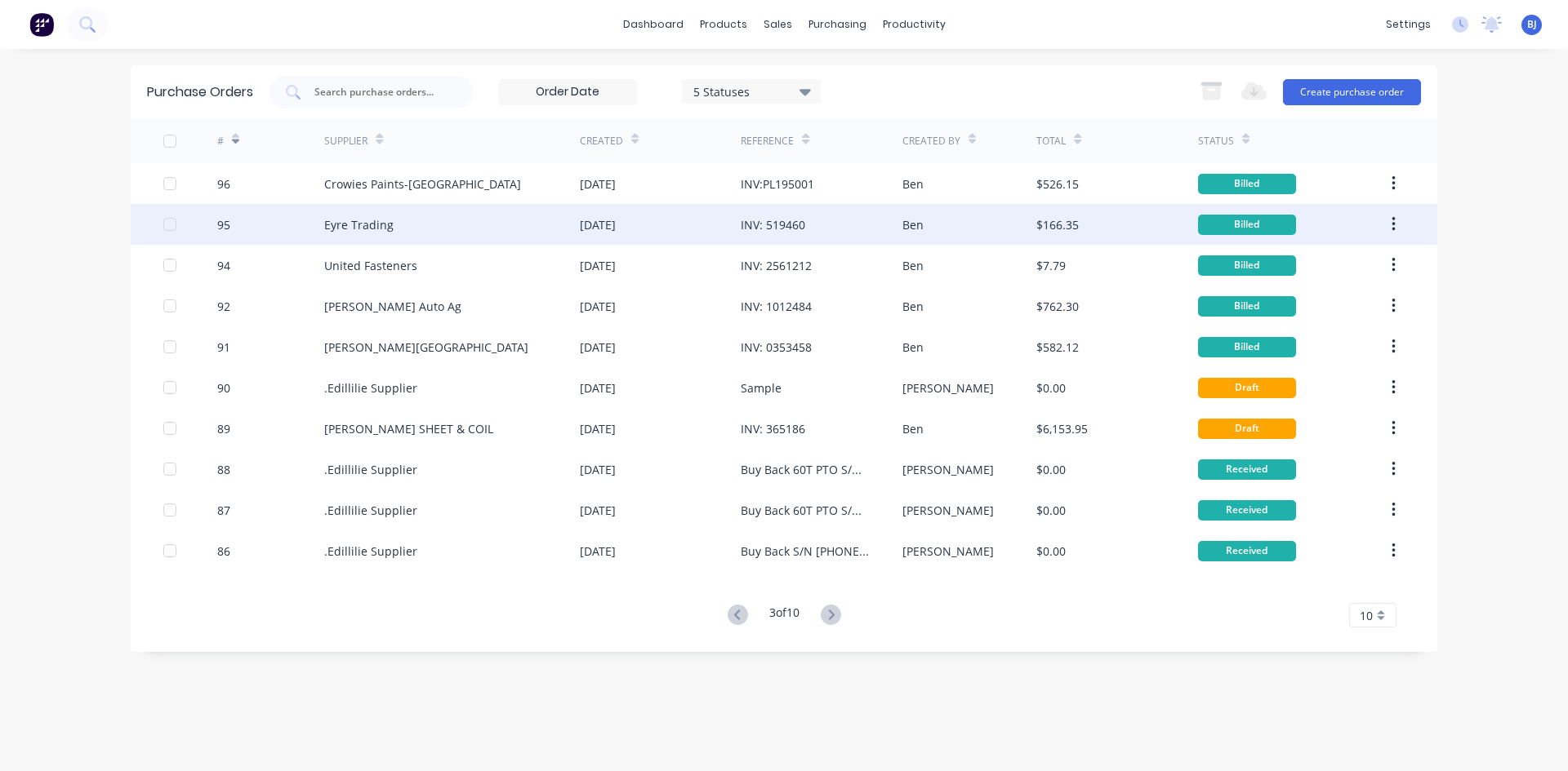
click at [268, 221] on div "95" at bounding box center [271, 224] width 108 height 40
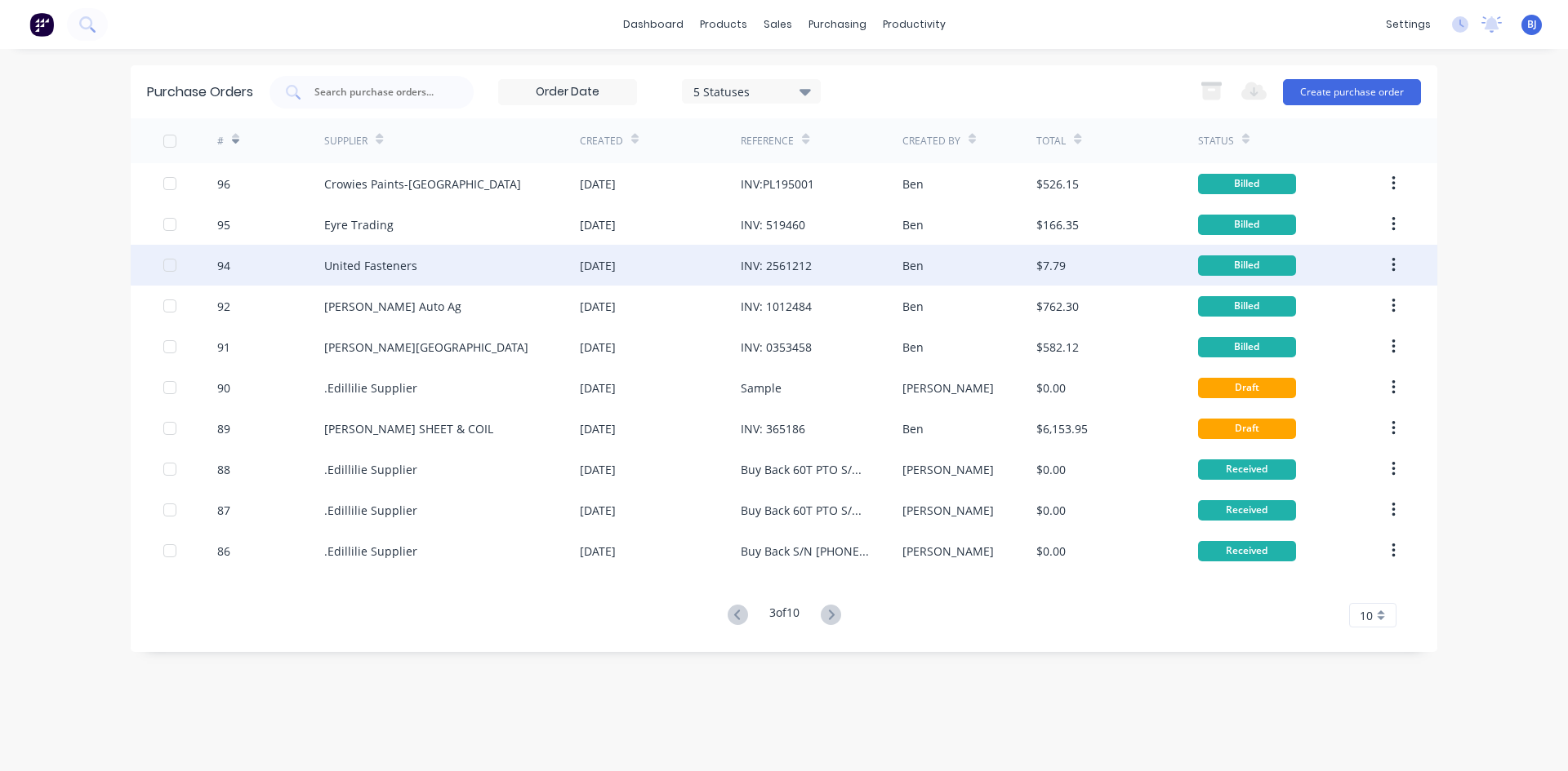
click at [241, 261] on div "94" at bounding box center [271, 265] width 108 height 40
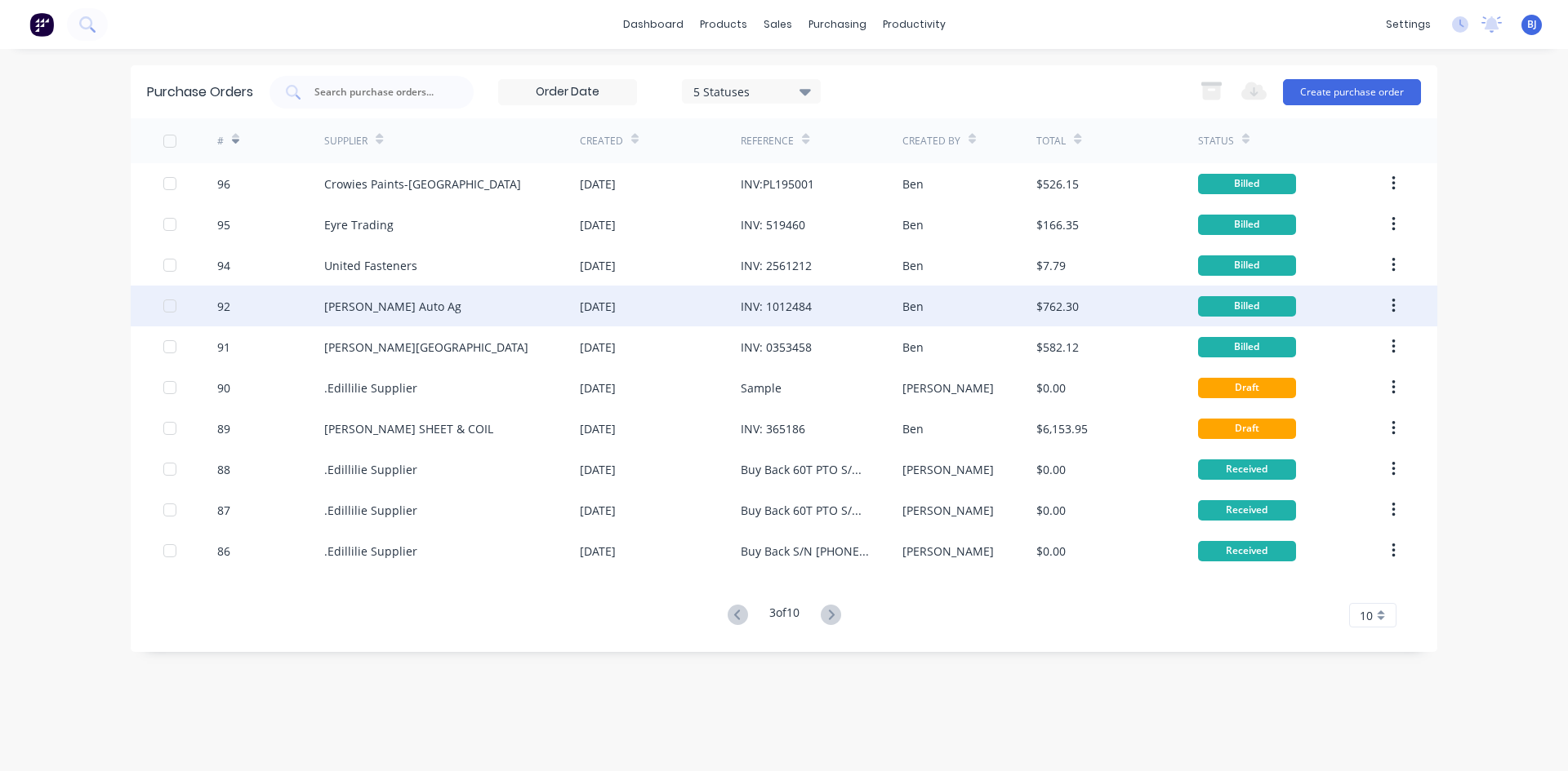
click at [330, 306] on div "[PERSON_NAME] Auto Ag" at bounding box center [392, 307] width 138 height 17
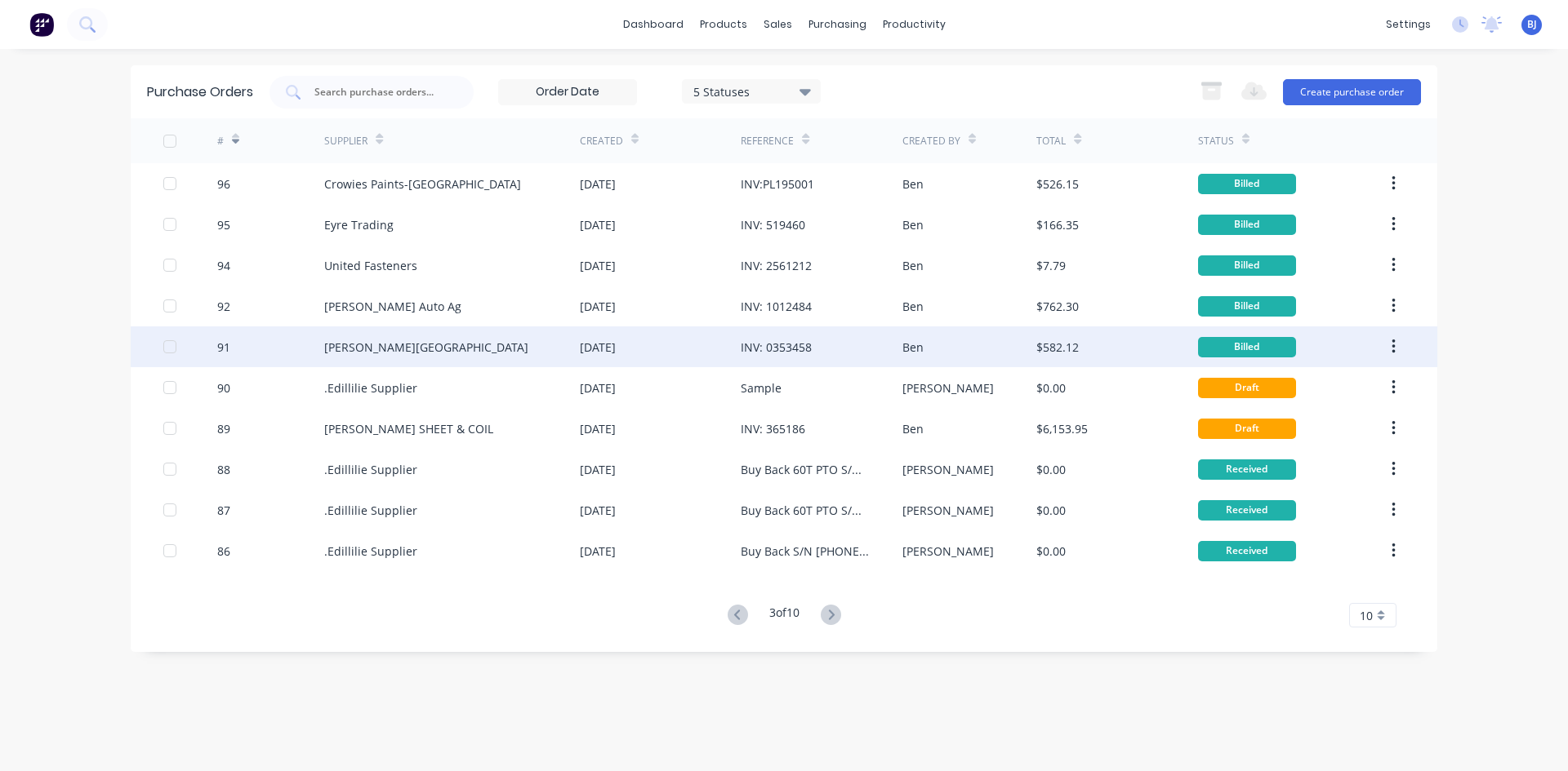
click at [360, 349] on div "[PERSON_NAME][GEOGRAPHIC_DATA]" at bounding box center [426, 347] width 204 height 17
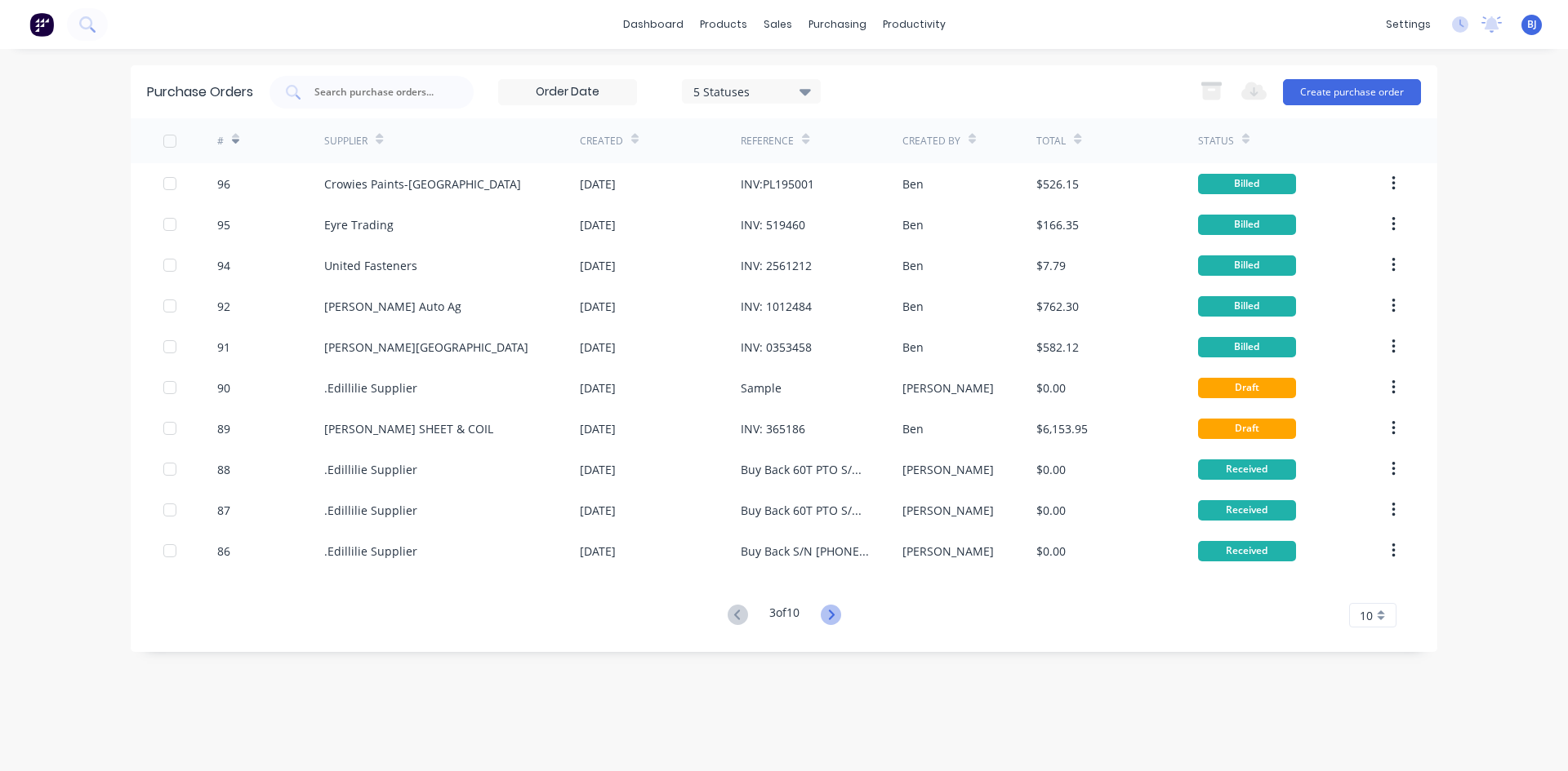
click at [834, 614] on icon at bounding box center [830, 614] width 20 height 20
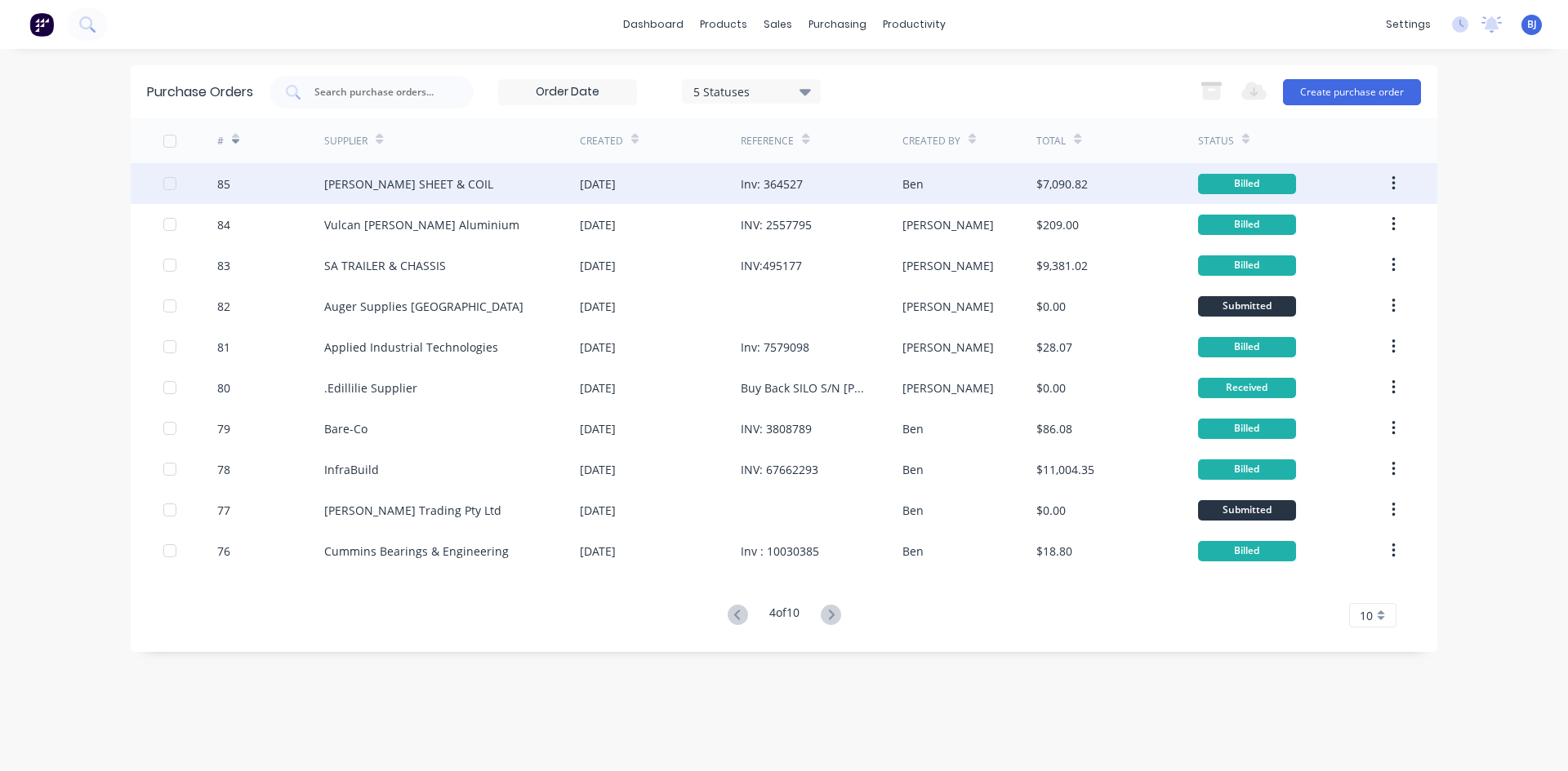
click at [406, 188] on div "[PERSON_NAME] SHEET & COIL" at bounding box center [409, 185] width 169 height 17
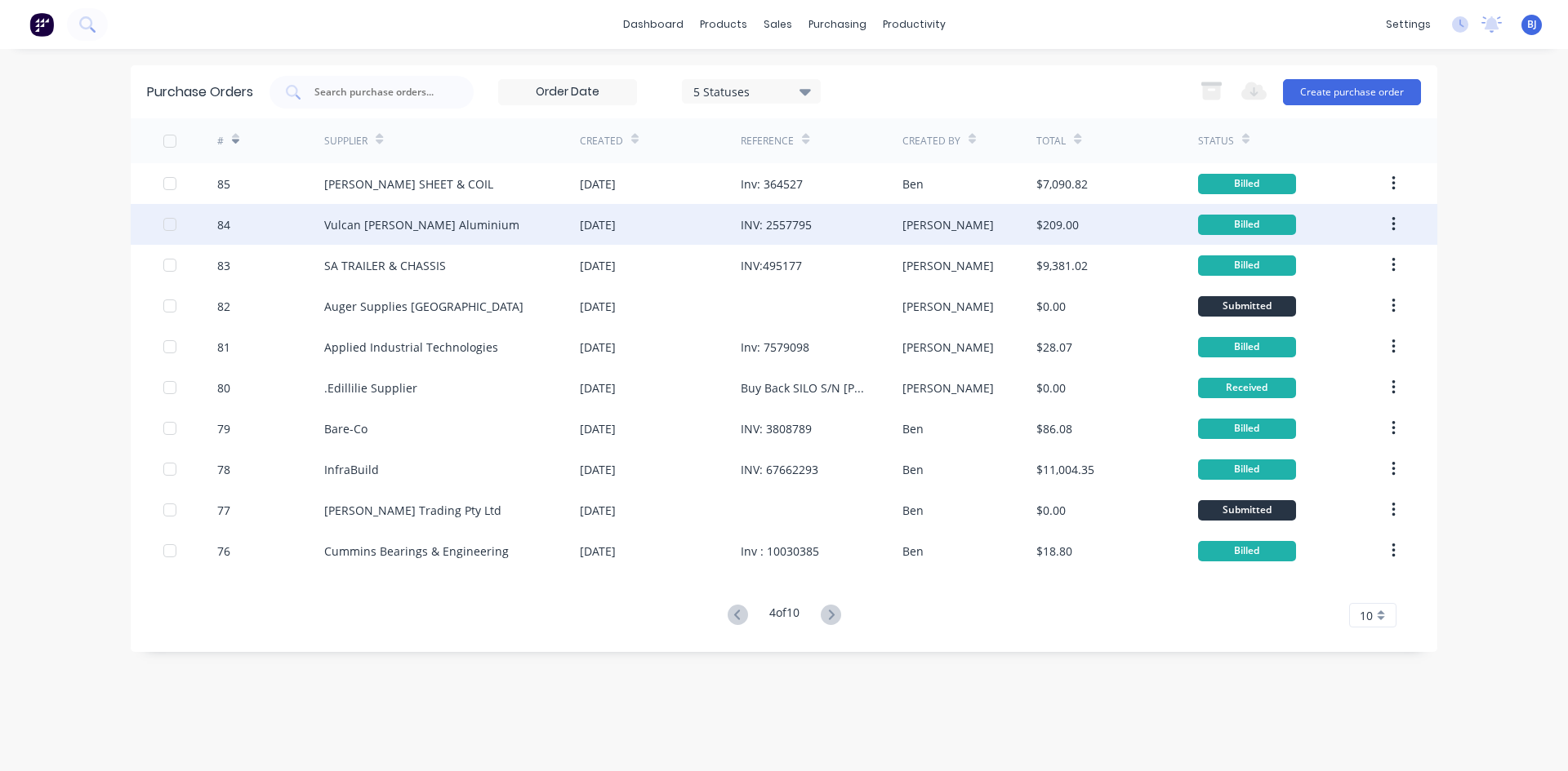
click at [332, 225] on div "Vulcan [PERSON_NAME] Aluminium" at bounding box center [421, 225] width 195 height 17
click at [349, 236] on div "Vulcan [PERSON_NAME] Aluminium" at bounding box center [452, 224] width 256 height 40
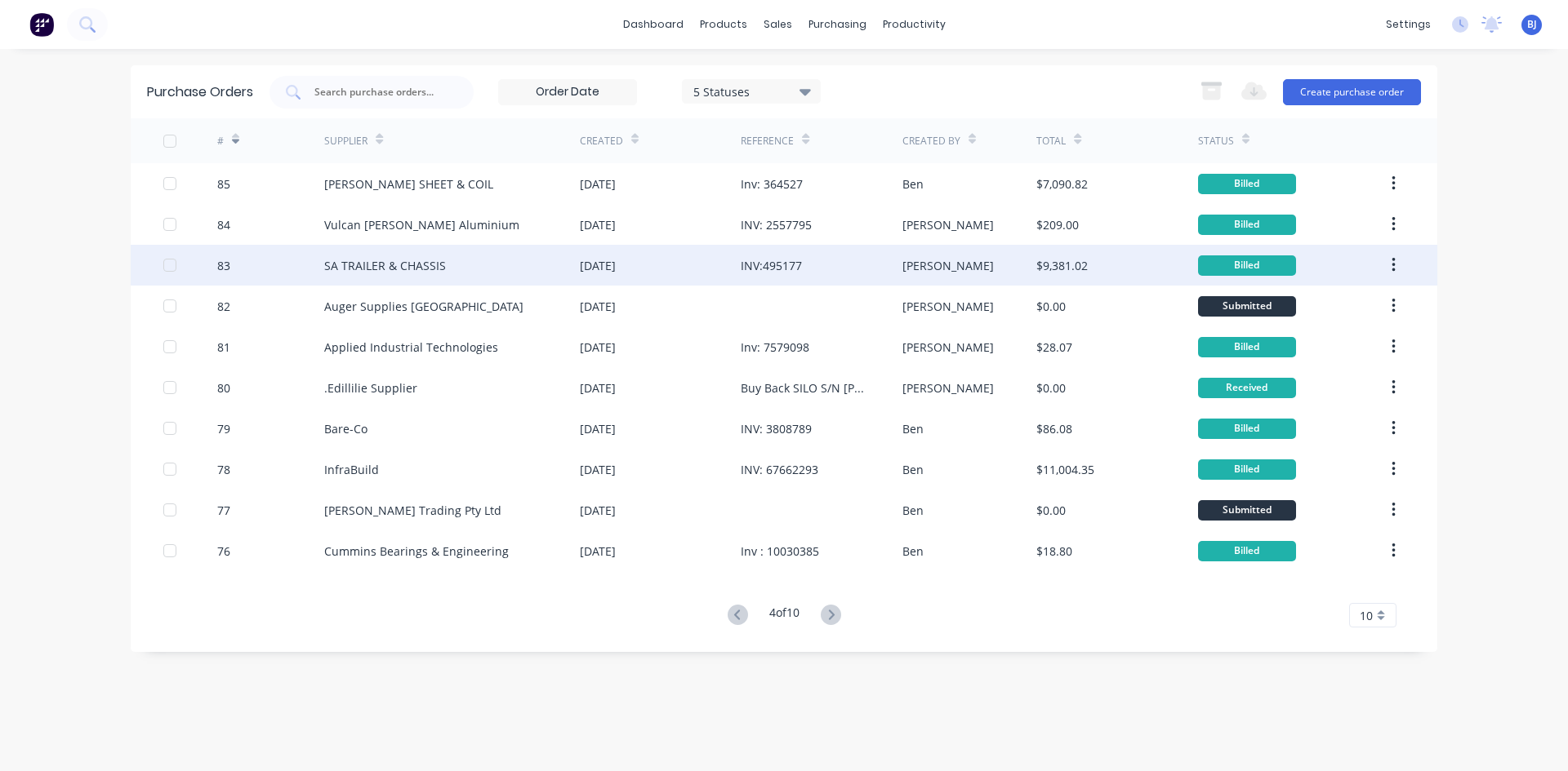
click at [240, 257] on div "83" at bounding box center [271, 265] width 108 height 40
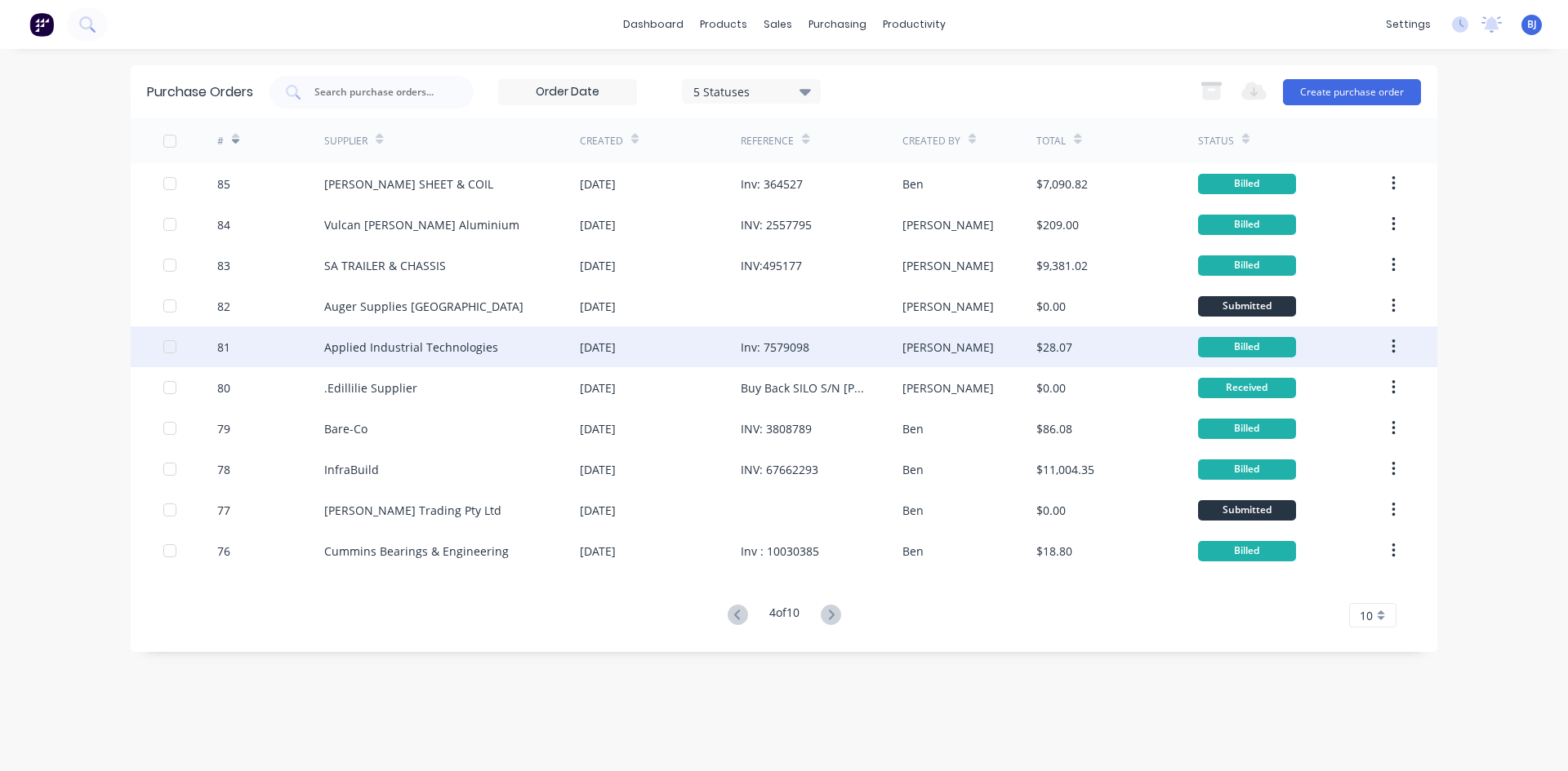
click at [285, 344] on div "81" at bounding box center [271, 347] width 108 height 40
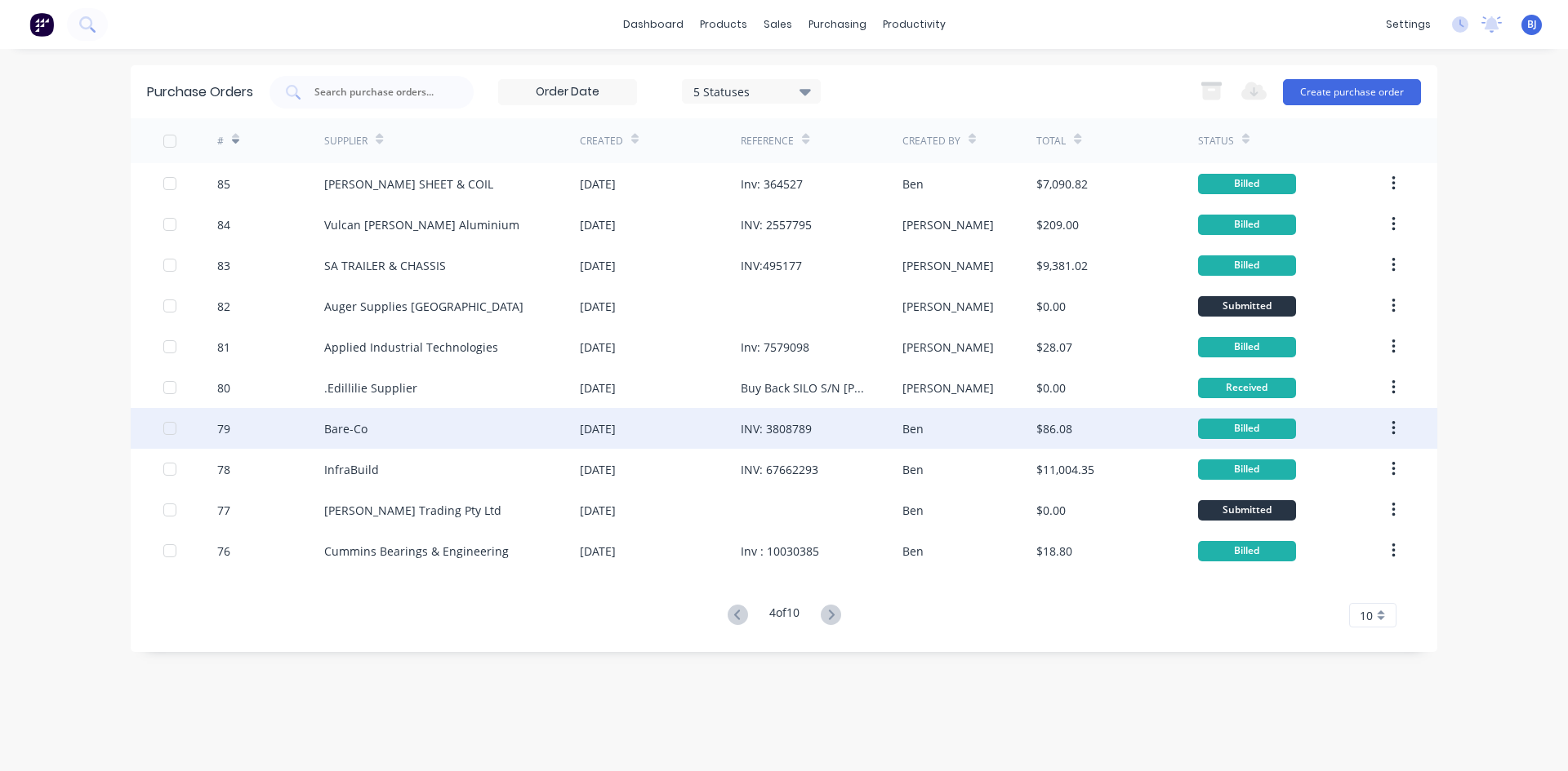
click at [326, 435] on div "Bare-Co" at bounding box center [345, 429] width 43 height 17
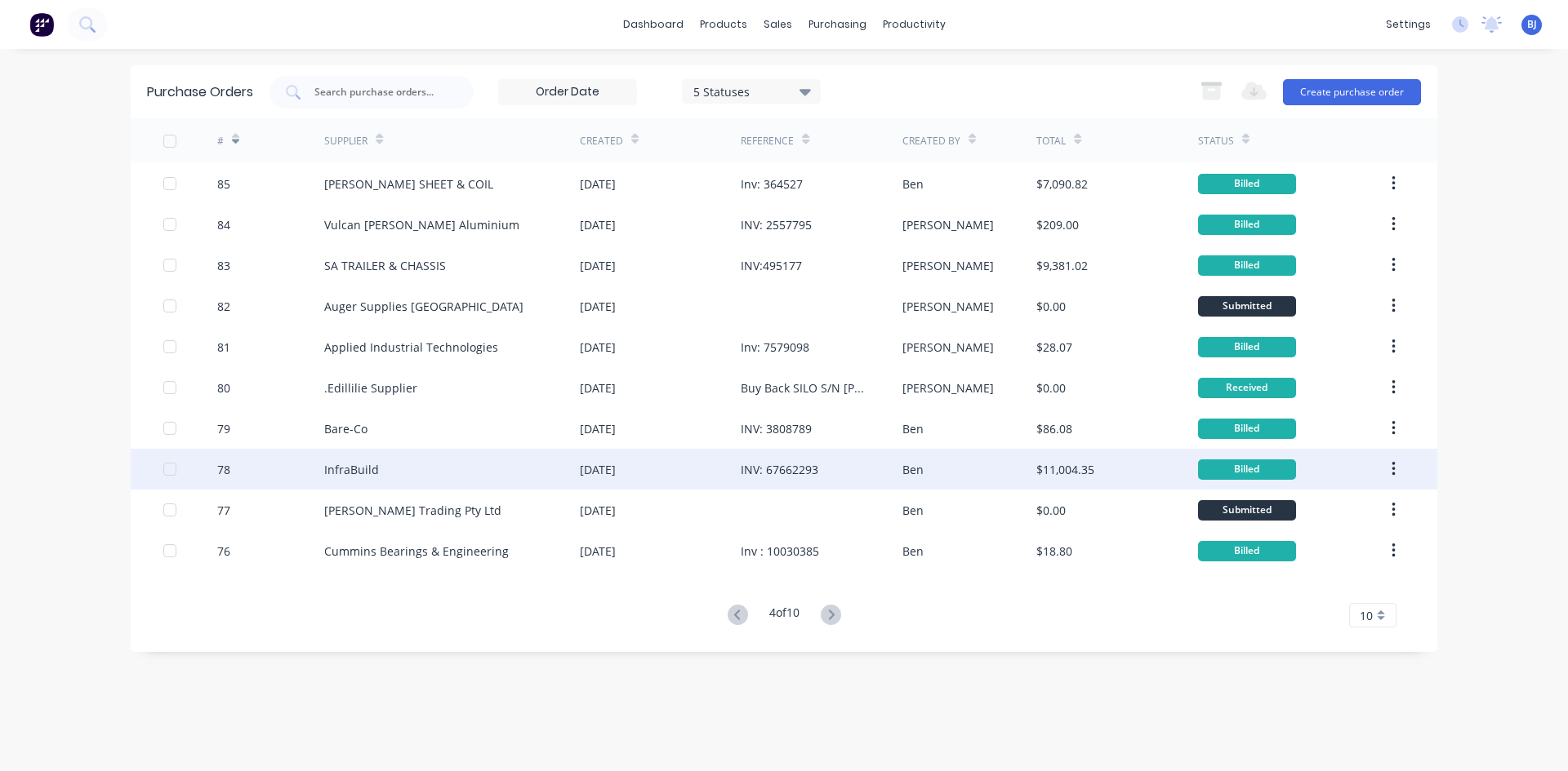
click at [356, 472] on div "InfraBuild" at bounding box center [351, 470] width 55 height 17
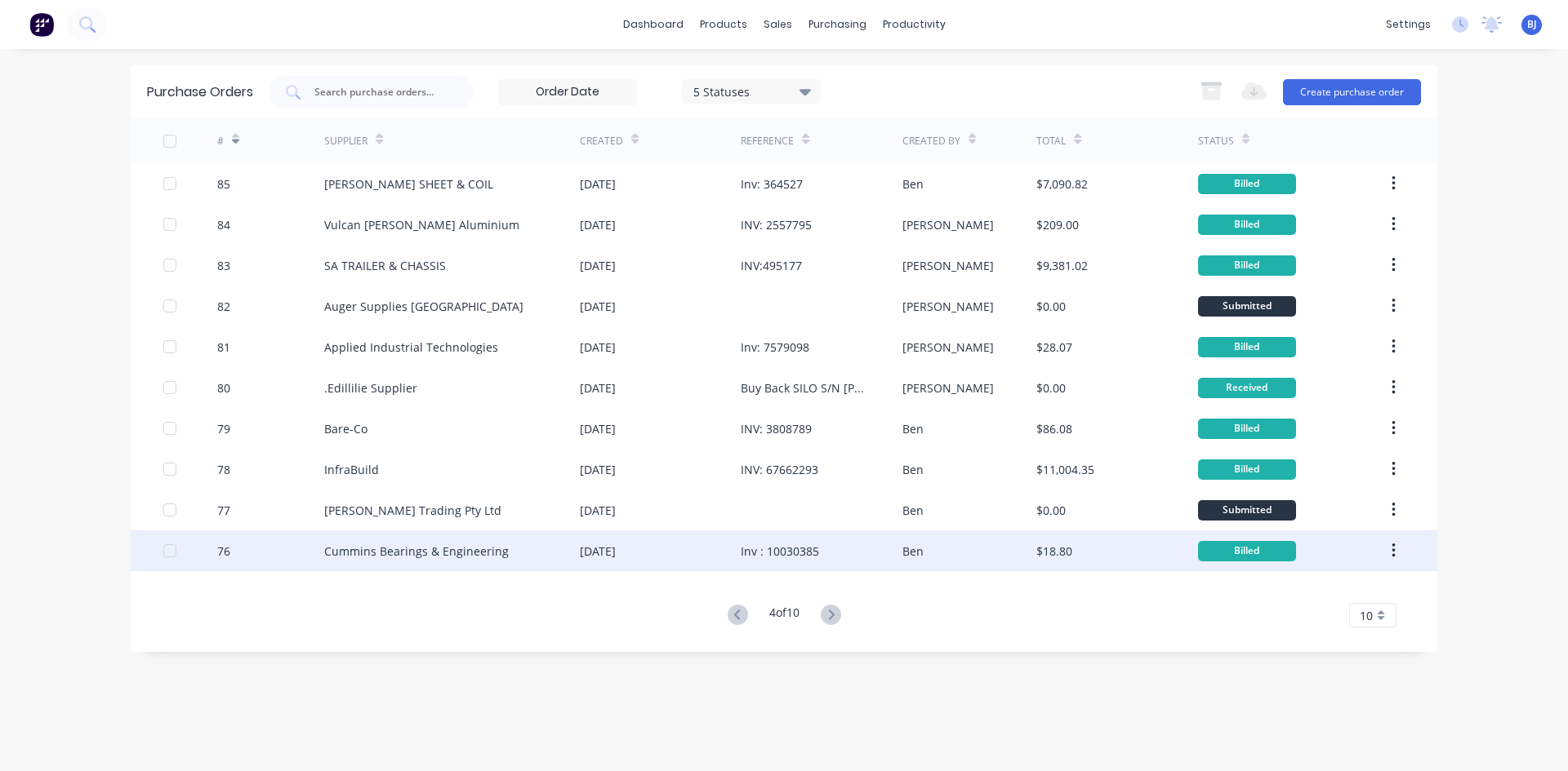
click at [349, 555] on div "Cummins Bearings & Engineering" at bounding box center [417, 552] width 185 height 17
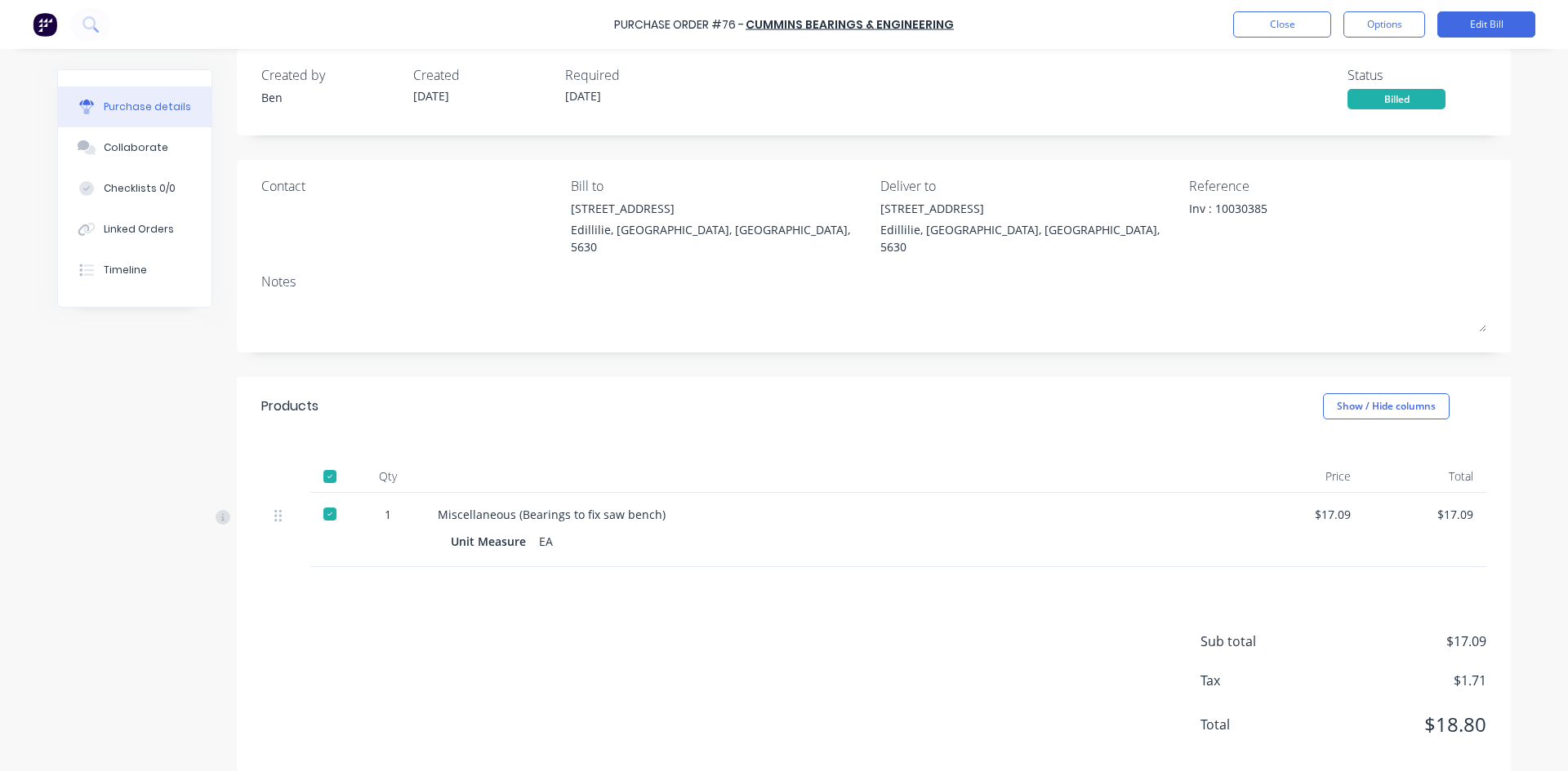
scroll to position [32, 0]
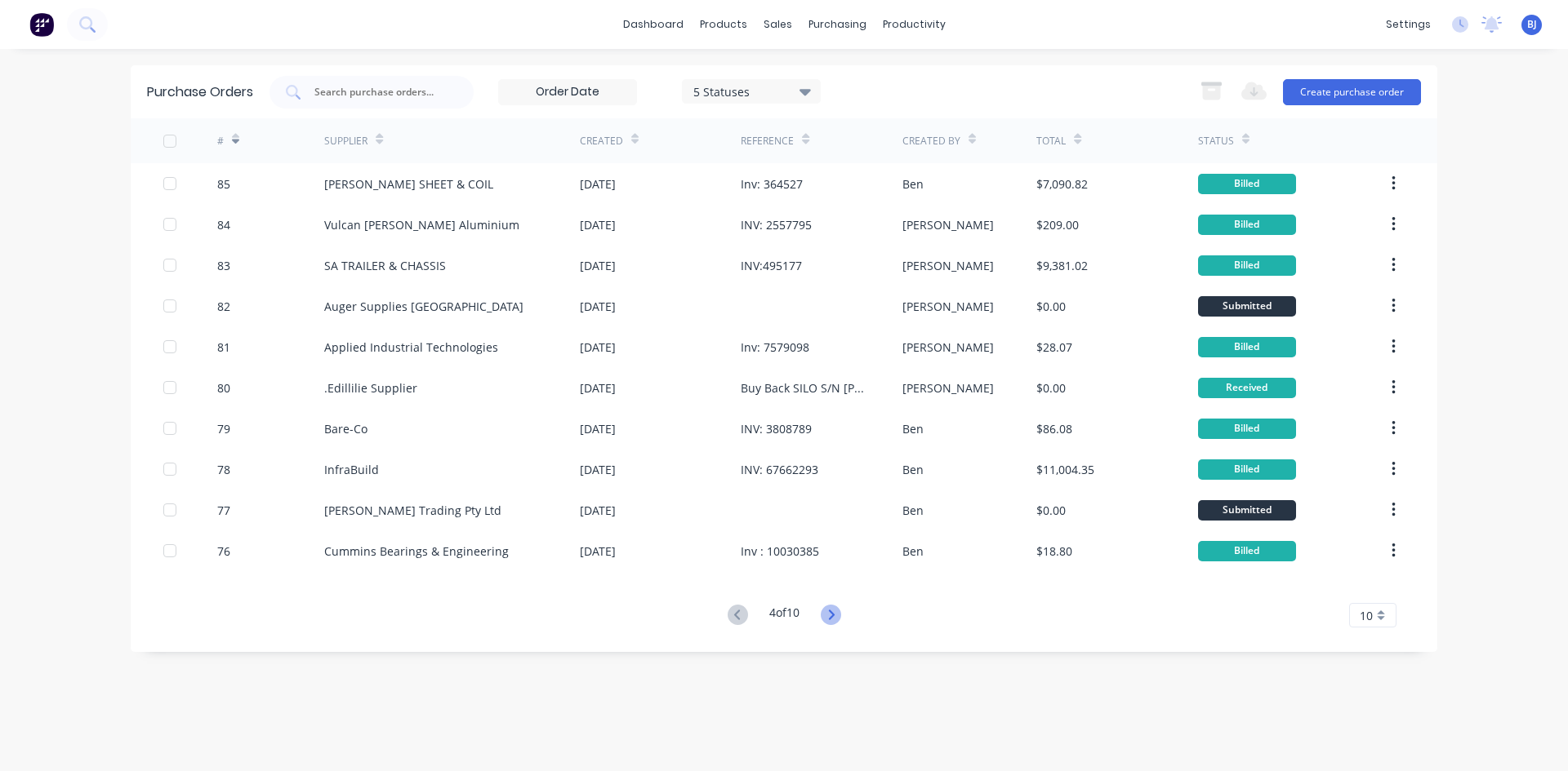
click at [832, 617] on icon at bounding box center [830, 614] width 20 height 20
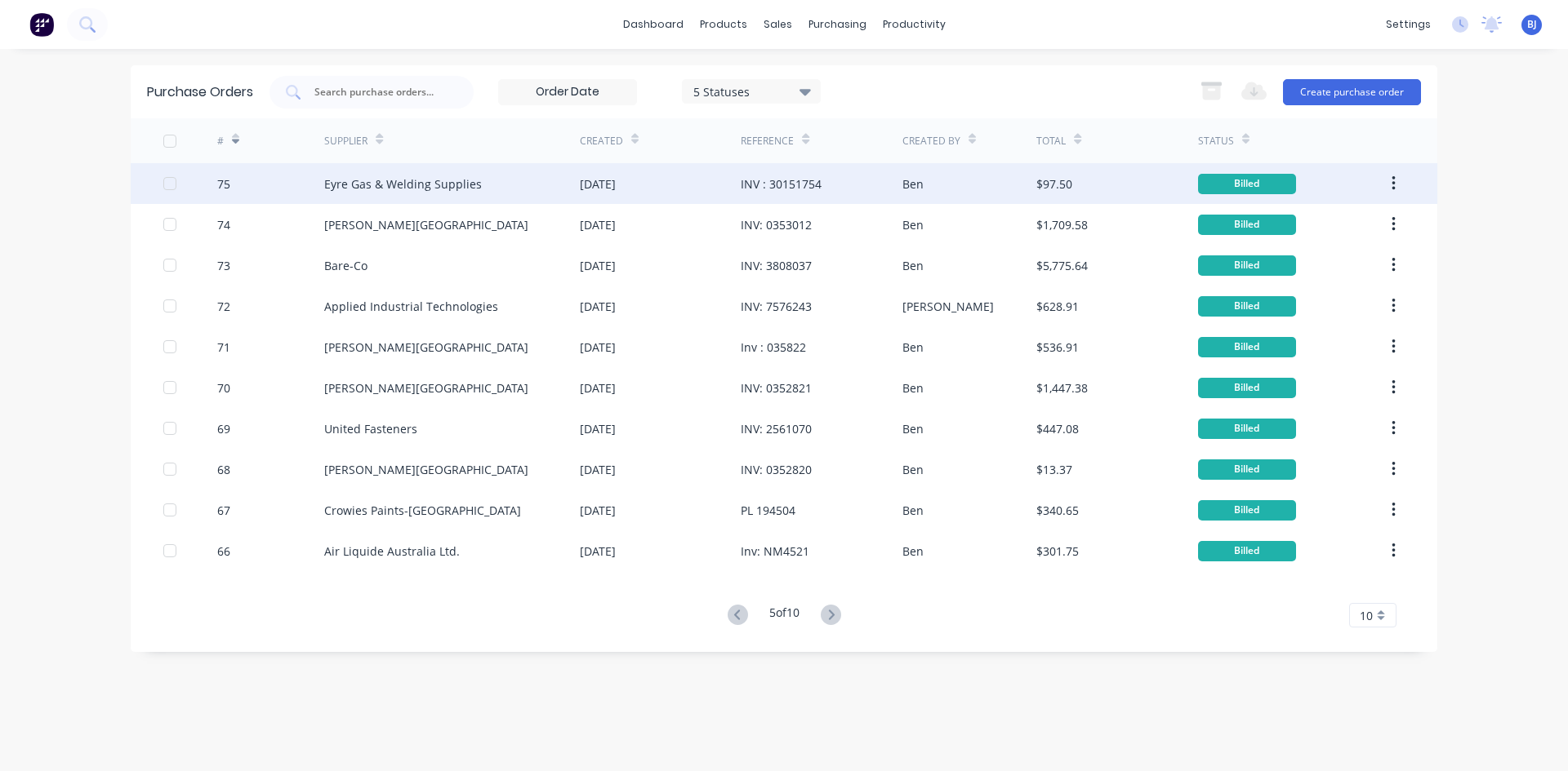
click at [367, 178] on div "Eyre Gas & Welding Supplies" at bounding box center [403, 185] width 158 height 17
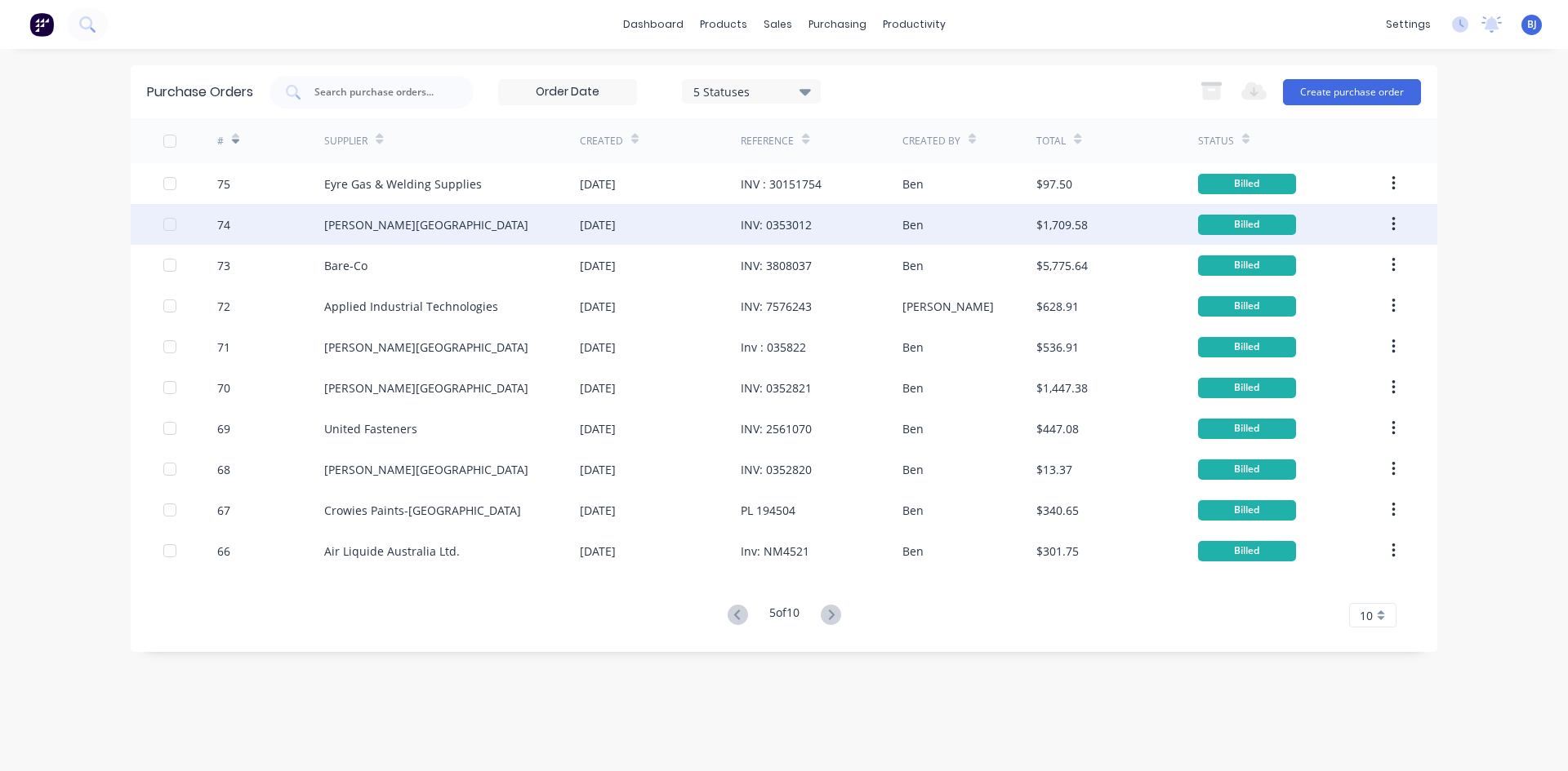
click at [286, 217] on div "74" at bounding box center [271, 224] width 108 height 40
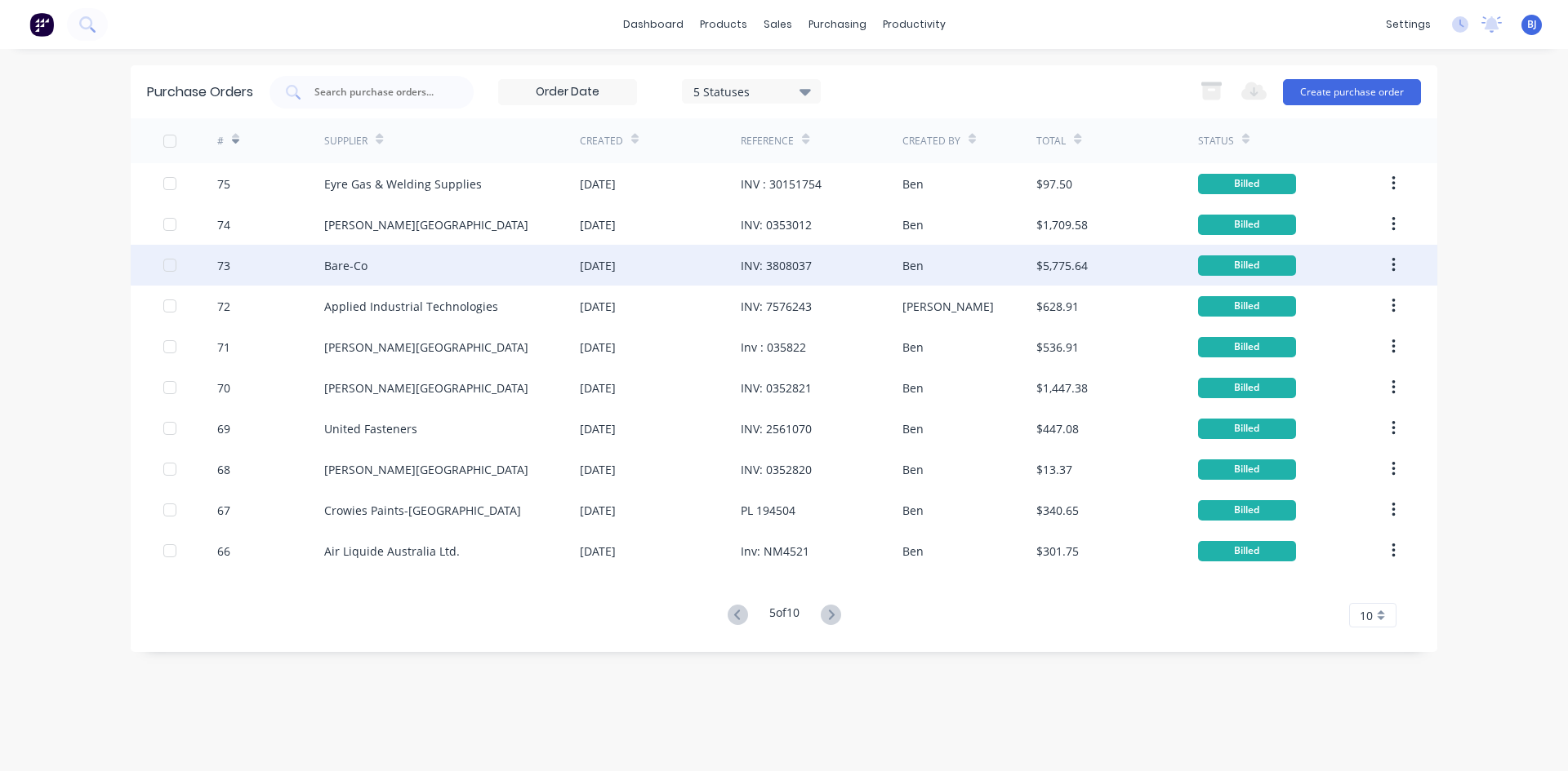
click at [349, 275] on div "Bare-Co" at bounding box center [452, 265] width 256 height 40
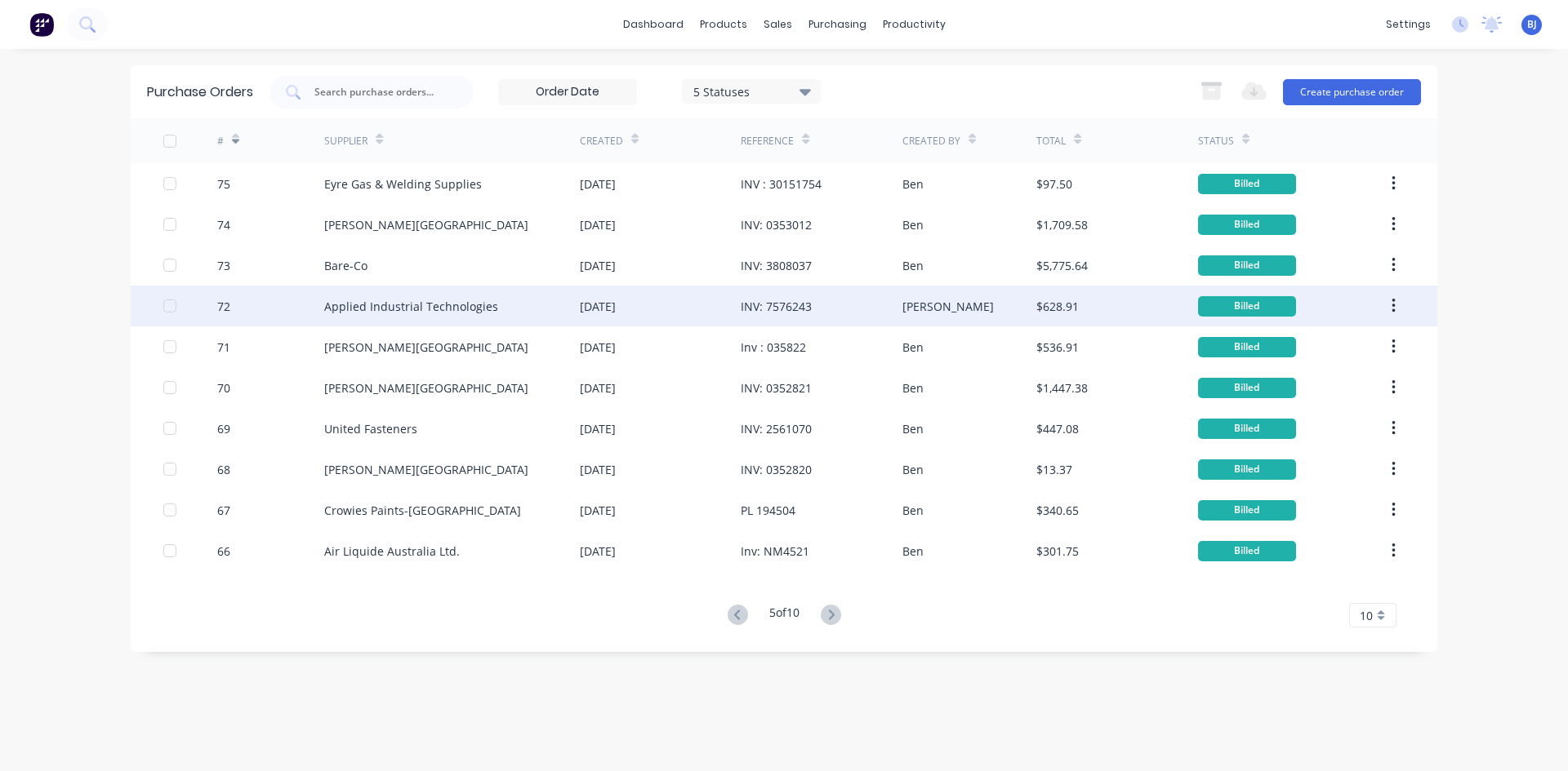
click at [312, 313] on div "72" at bounding box center [271, 306] width 108 height 40
click at [319, 311] on div "72" at bounding box center [271, 306] width 108 height 40
click at [317, 306] on div "72" at bounding box center [271, 306] width 108 height 40
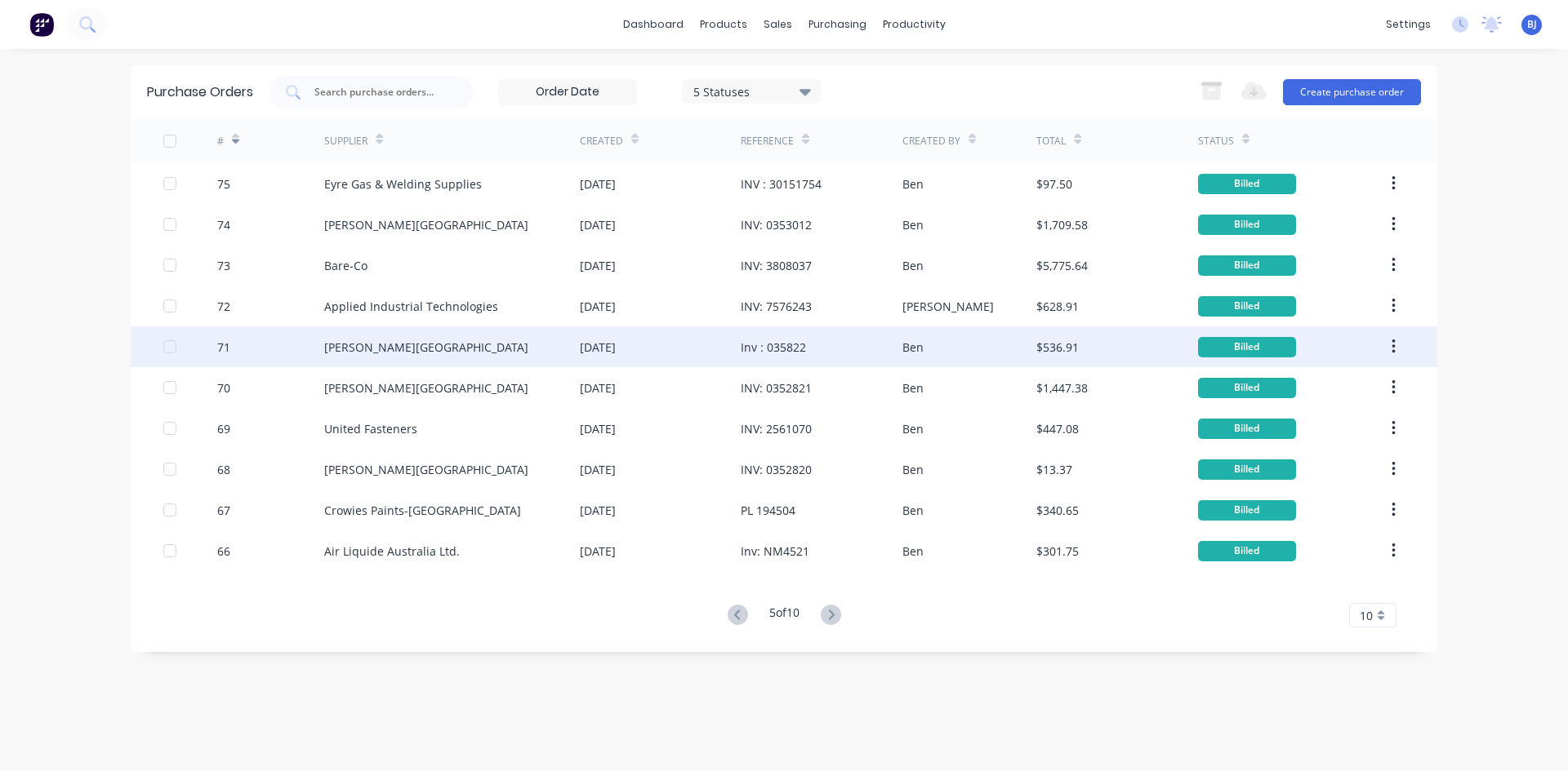
click at [389, 348] on div "[PERSON_NAME][GEOGRAPHIC_DATA]" at bounding box center [426, 347] width 204 height 17
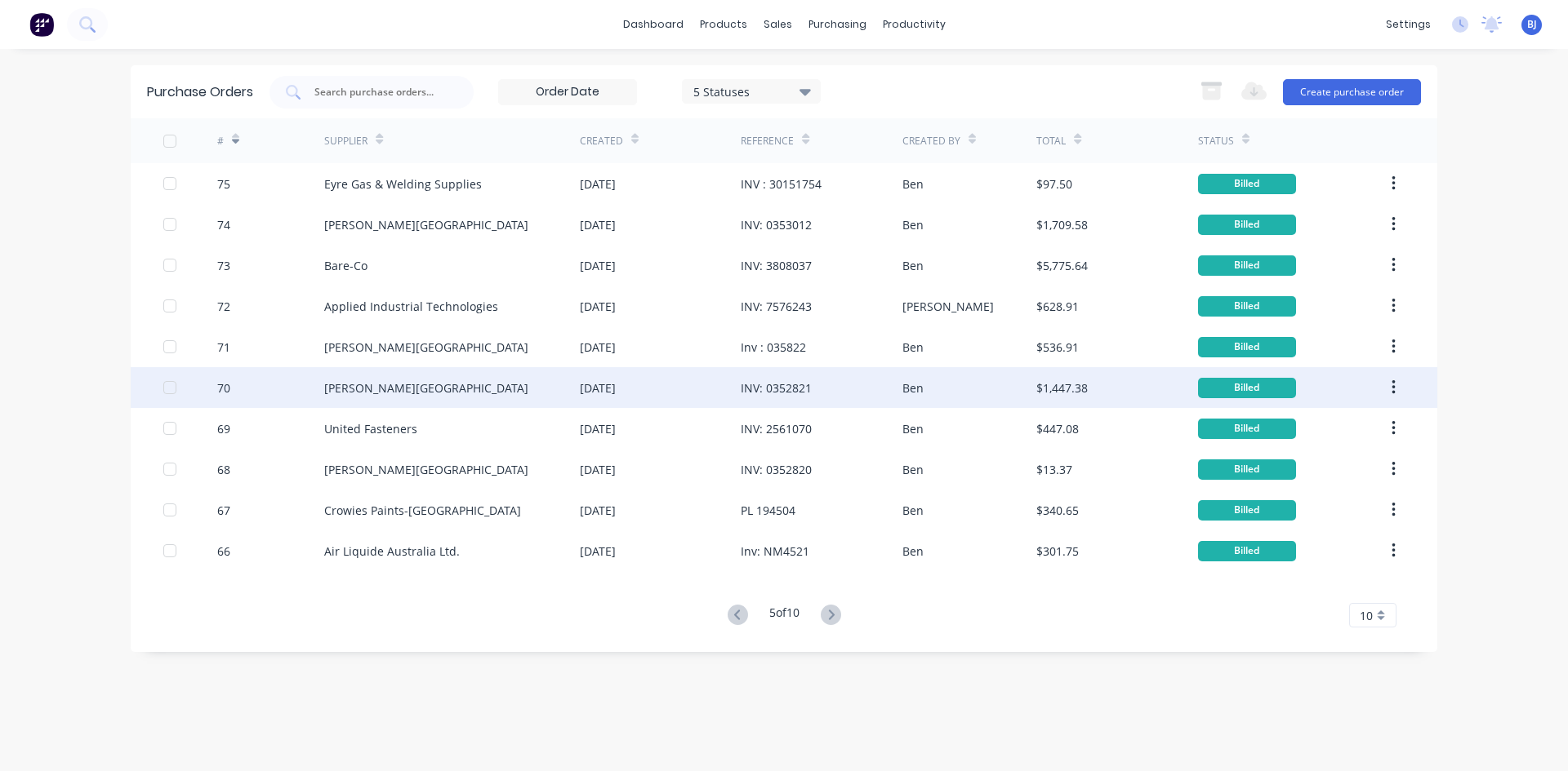
click at [328, 394] on div "[PERSON_NAME][GEOGRAPHIC_DATA]" at bounding box center [426, 388] width 204 height 17
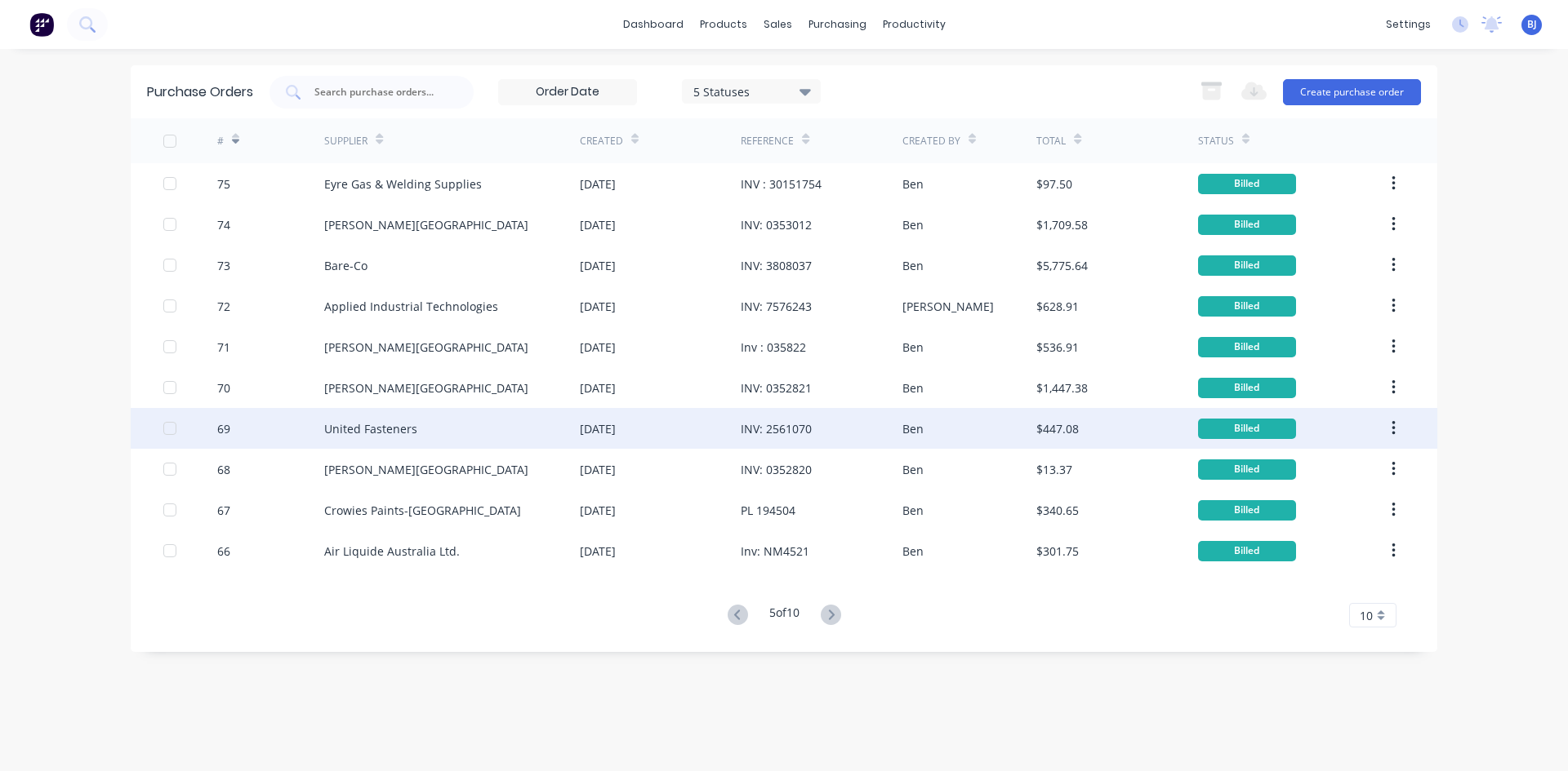
click at [351, 433] on div "United Fasteners" at bounding box center [370, 429] width 93 height 17
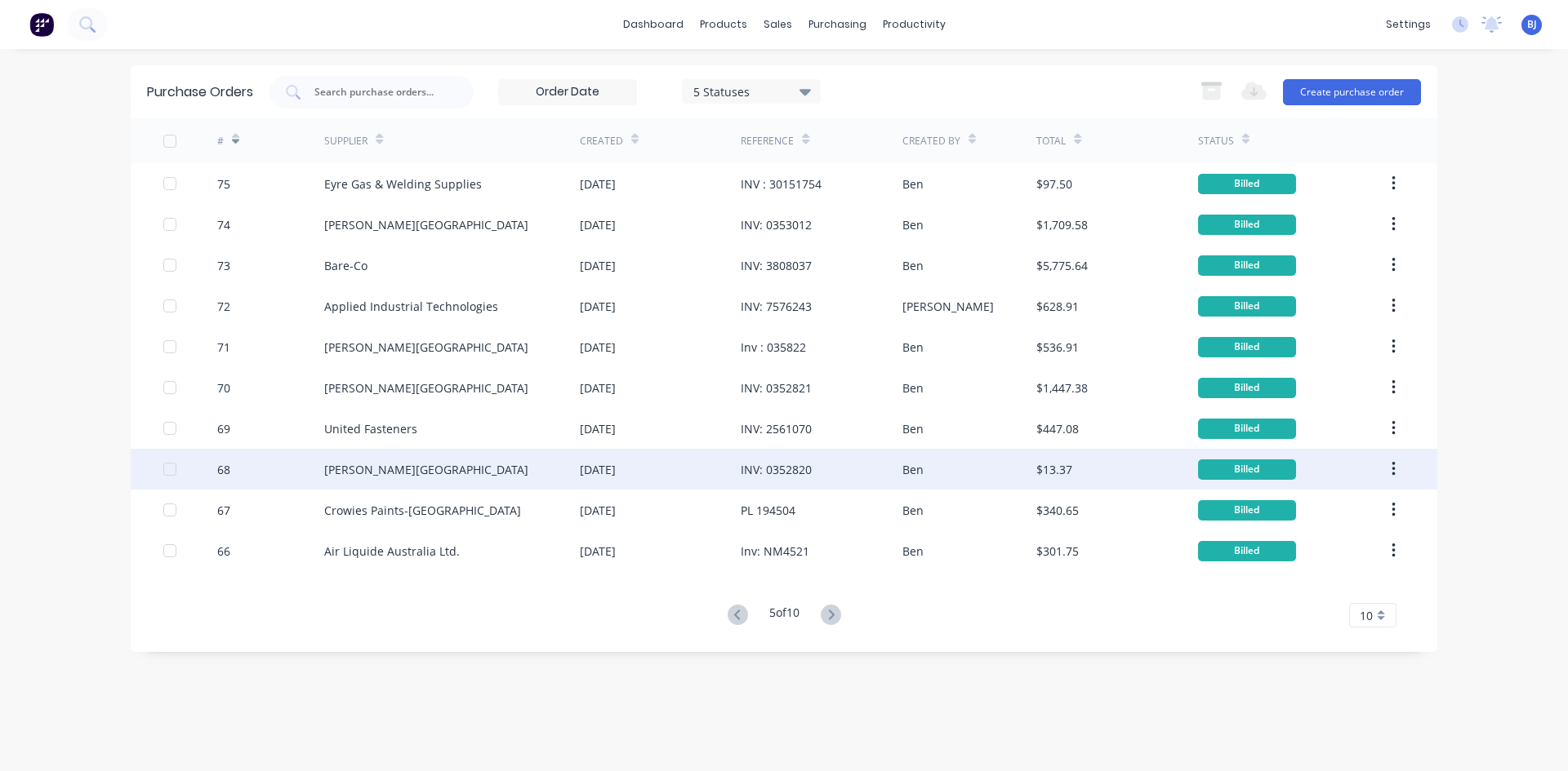
click at [345, 468] on div "[PERSON_NAME][GEOGRAPHIC_DATA]" at bounding box center [426, 470] width 204 height 17
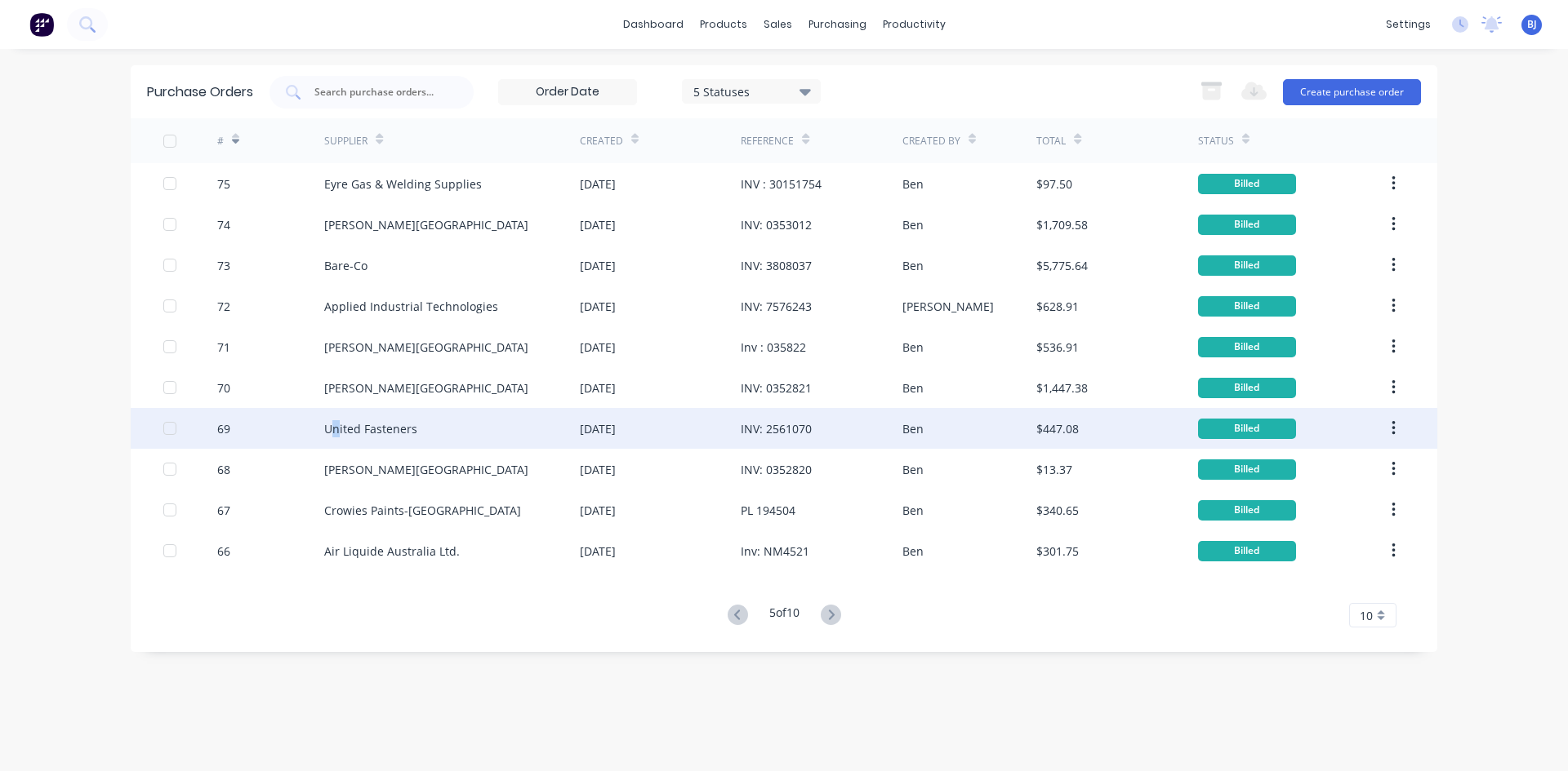
click at [338, 433] on div "United Fasteners" at bounding box center [370, 429] width 93 height 17
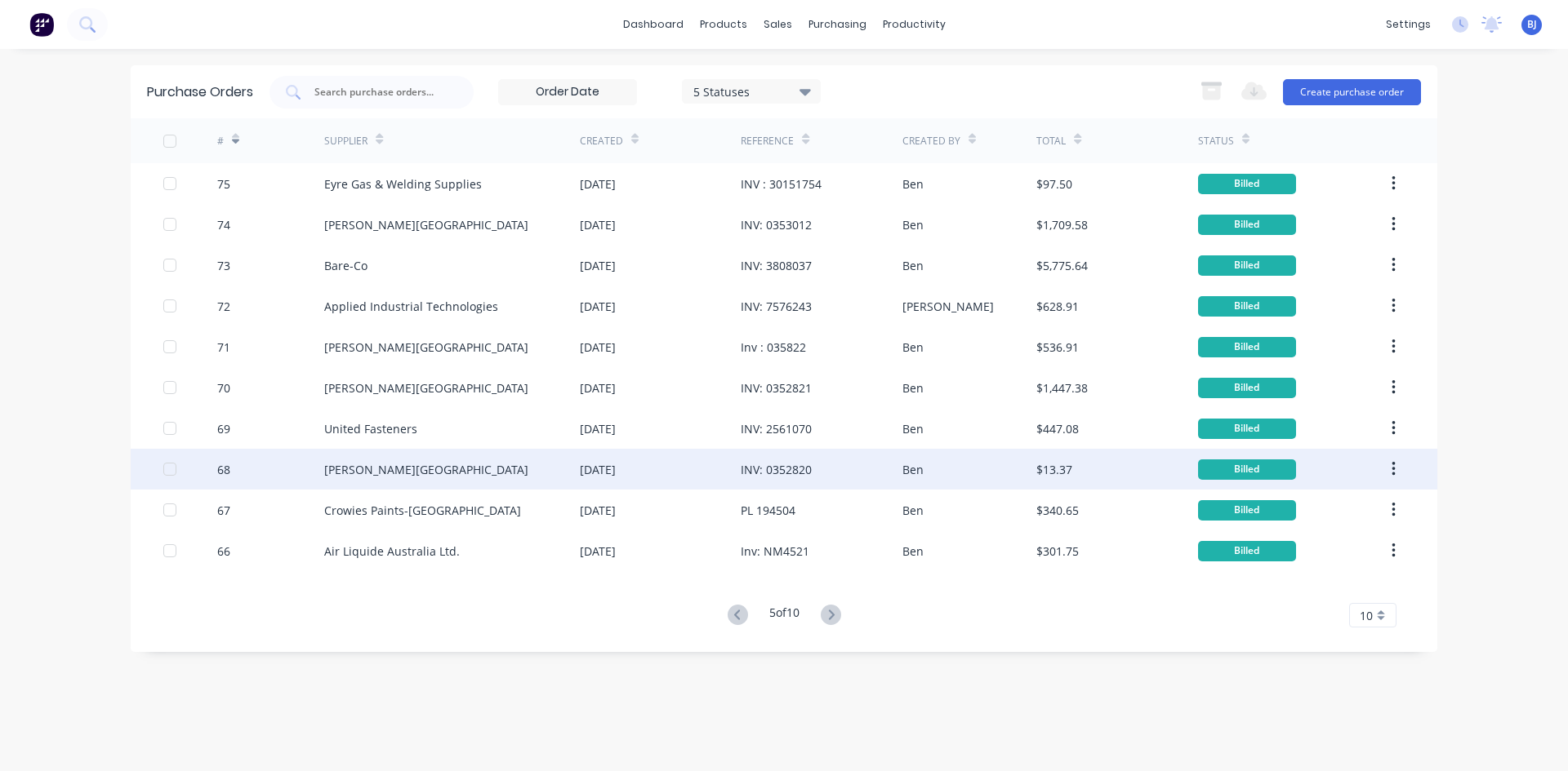
click at [367, 479] on div "[PERSON_NAME][GEOGRAPHIC_DATA]" at bounding box center [452, 469] width 256 height 40
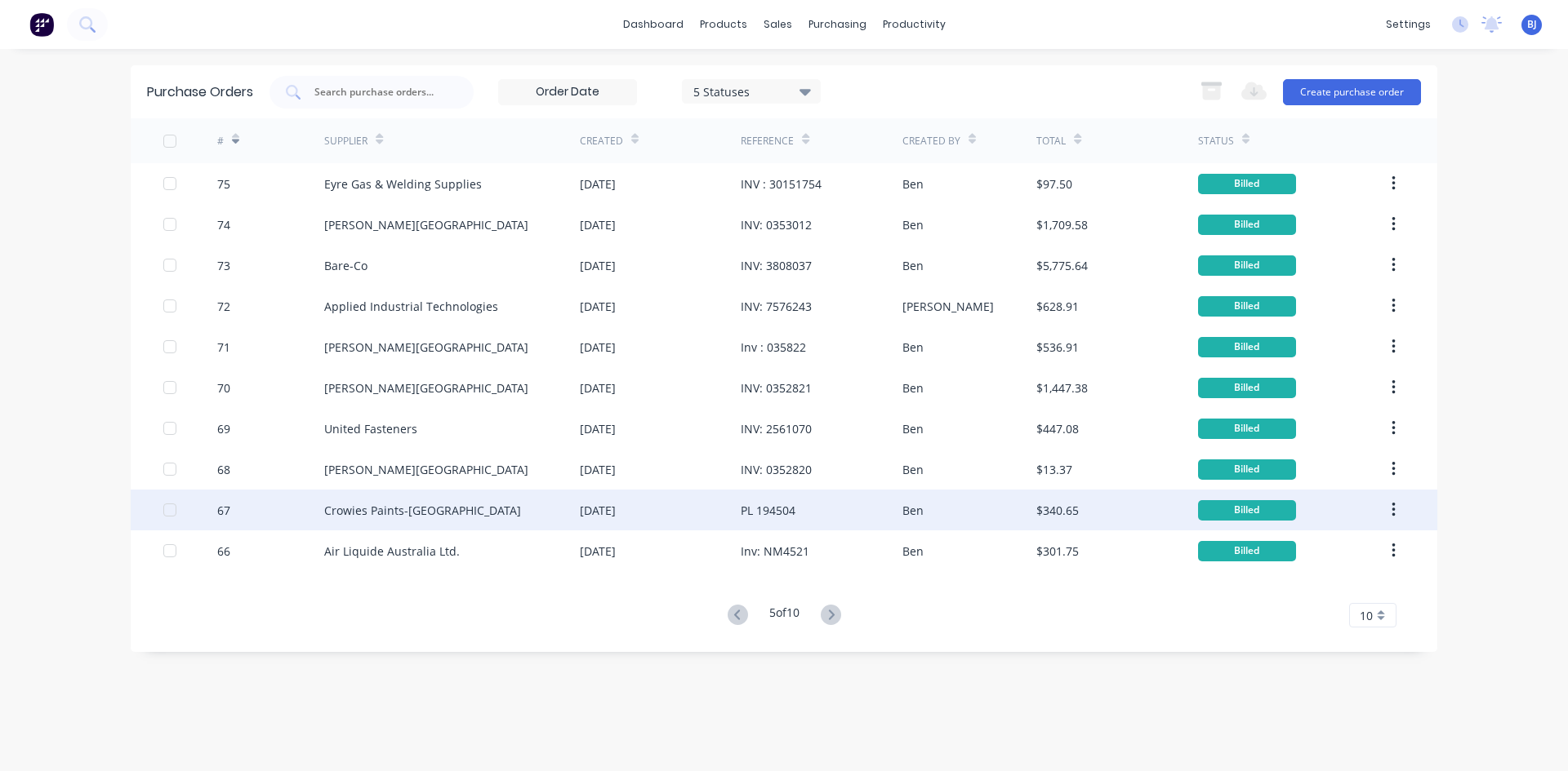
click at [329, 517] on div "Crowies Paints-[GEOGRAPHIC_DATA]" at bounding box center [422, 510] width 197 height 17
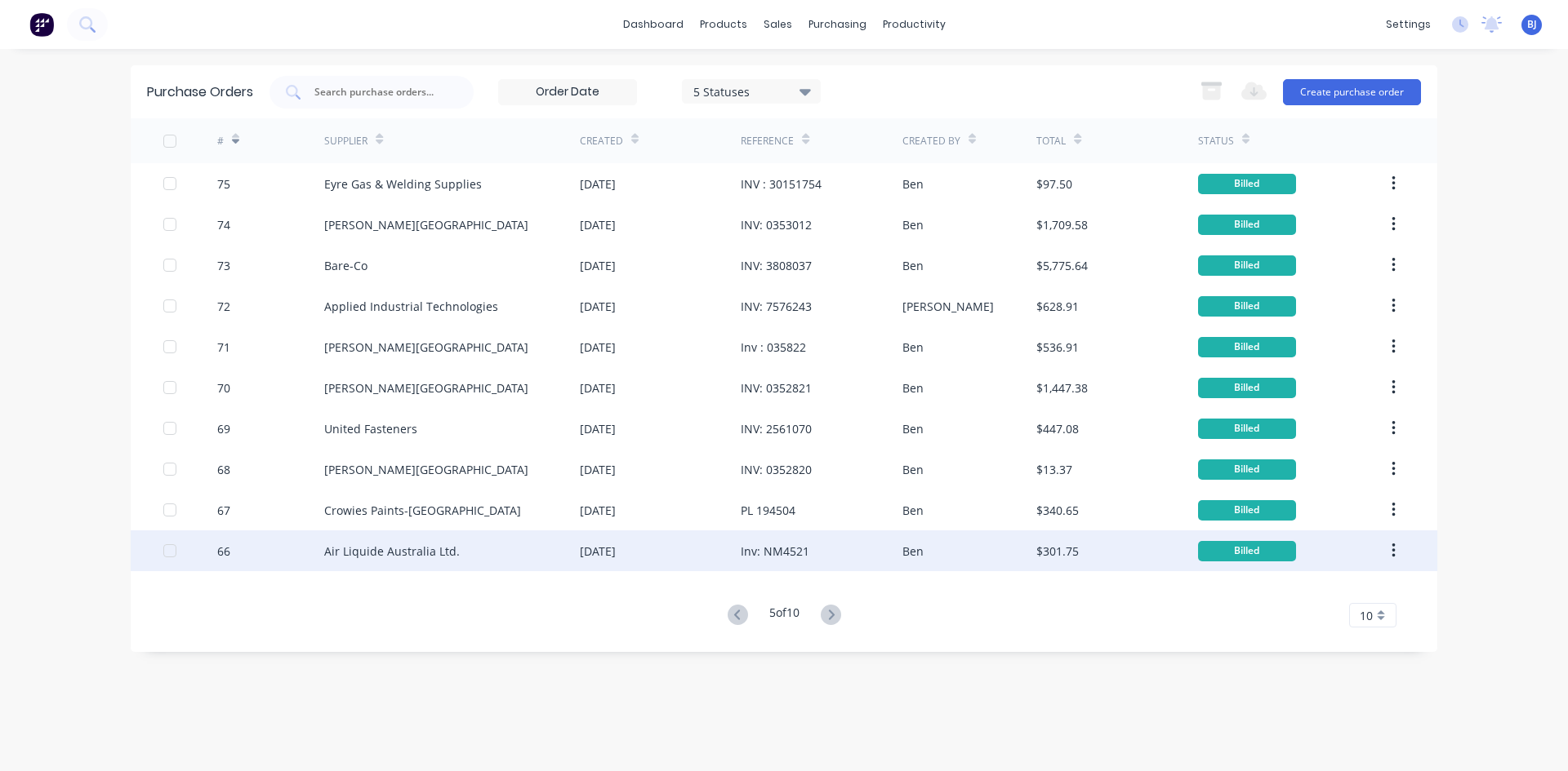
click at [290, 560] on div "66" at bounding box center [271, 551] width 108 height 40
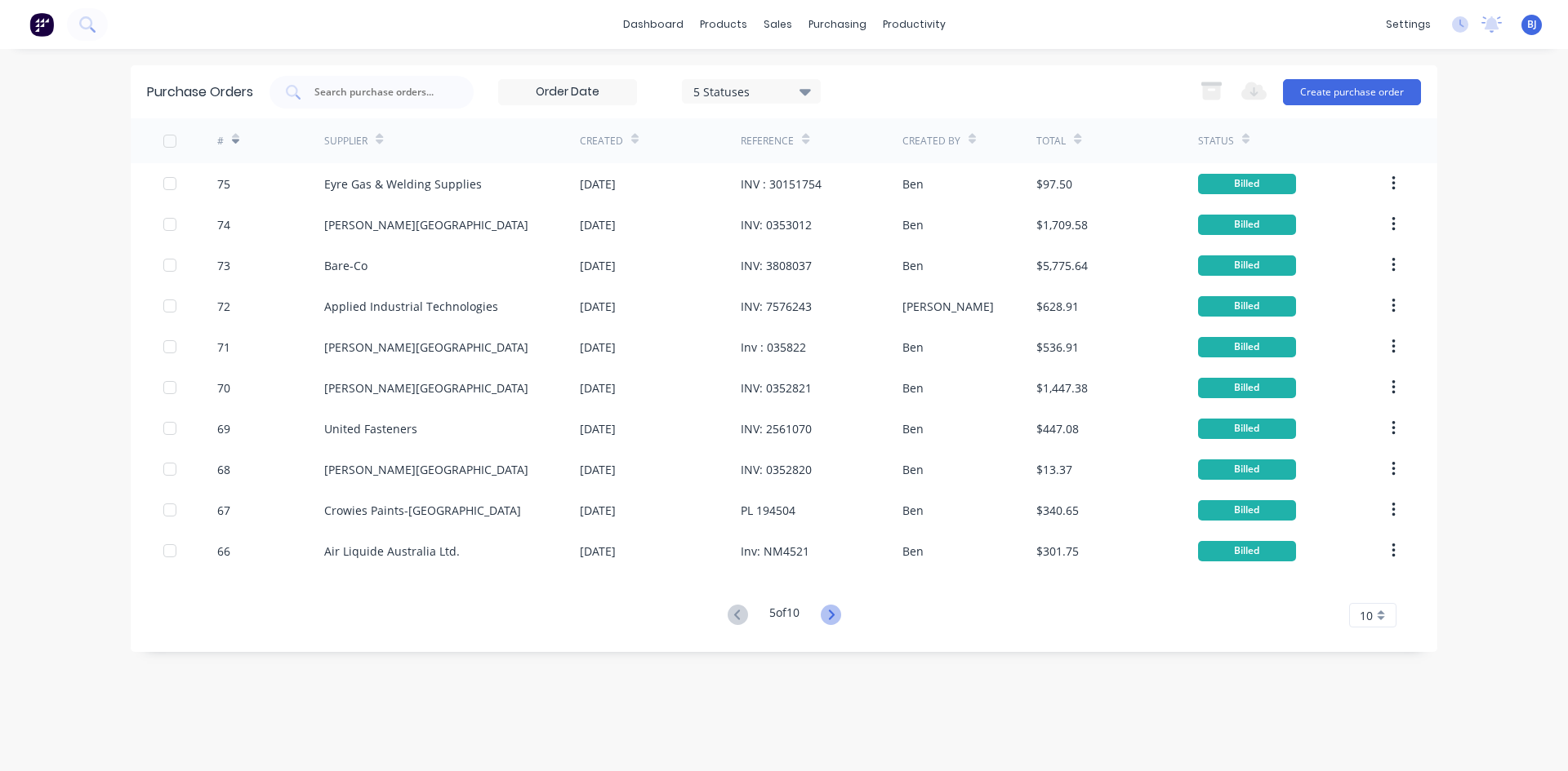
click at [834, 616] on icon at bounding box center [831, 614] width 6 height 10
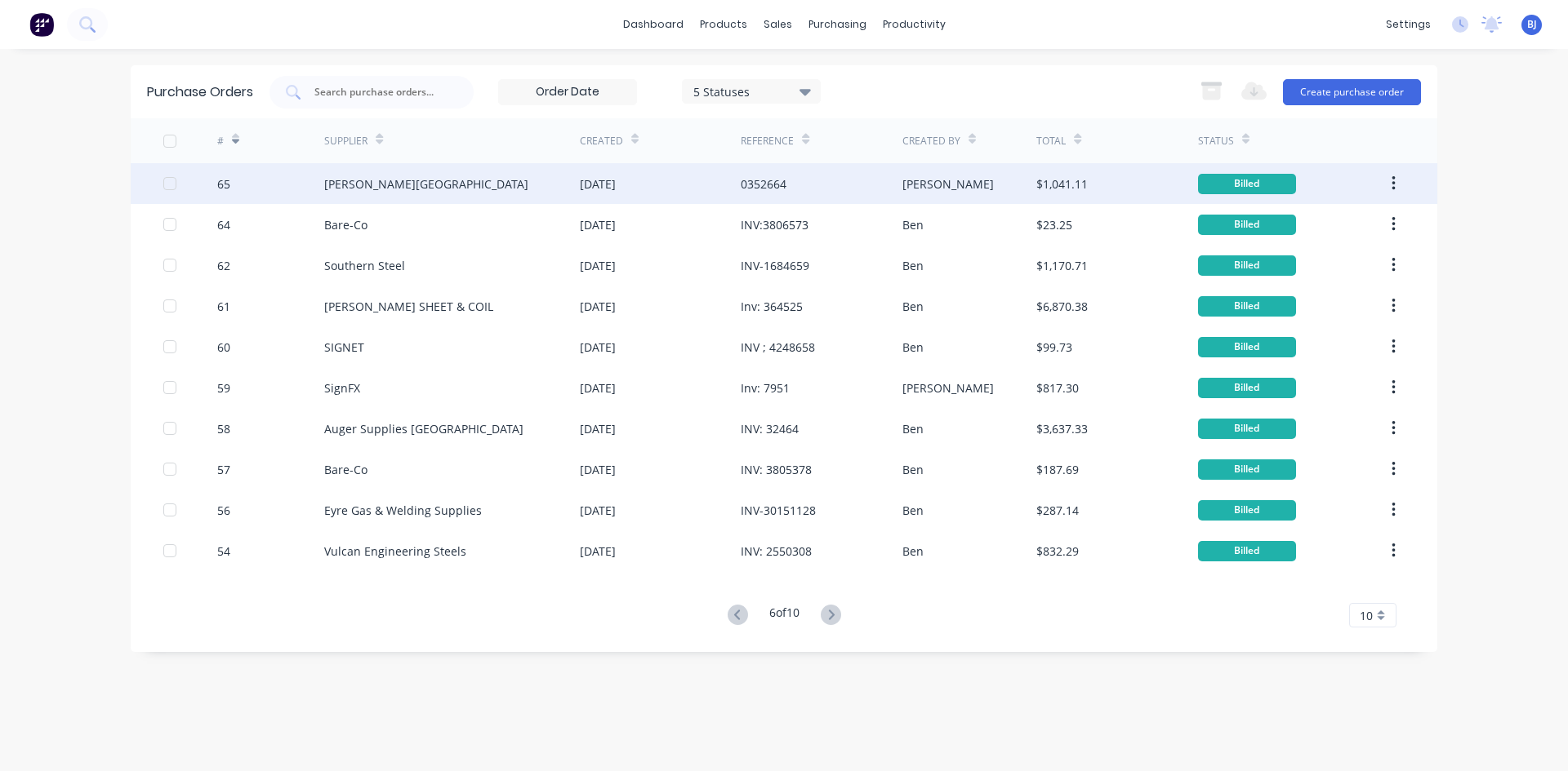
click at [322, 187] on div "65" at bounding box center [271, 184] width 108 height 40
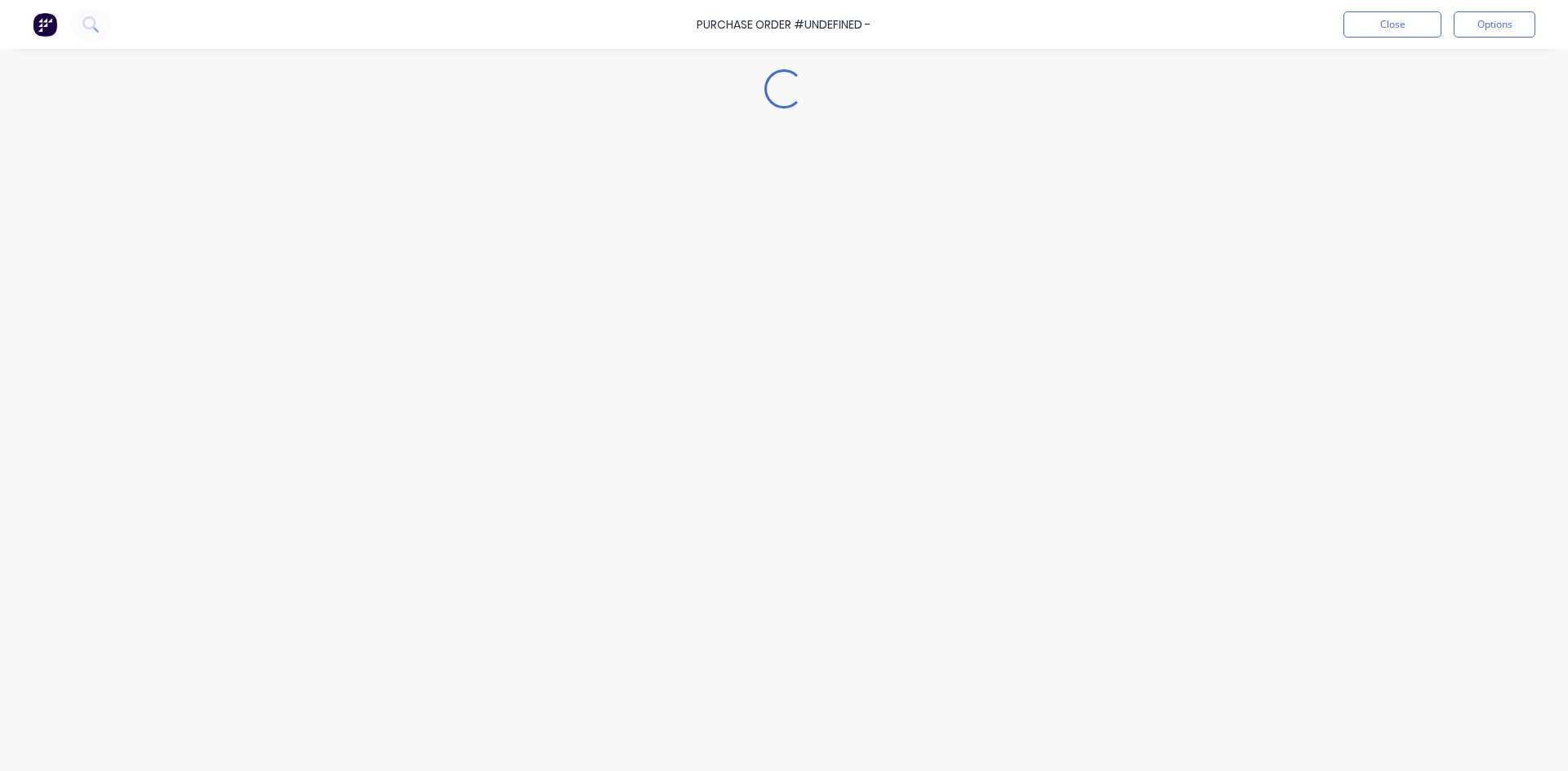
type textarea "x"
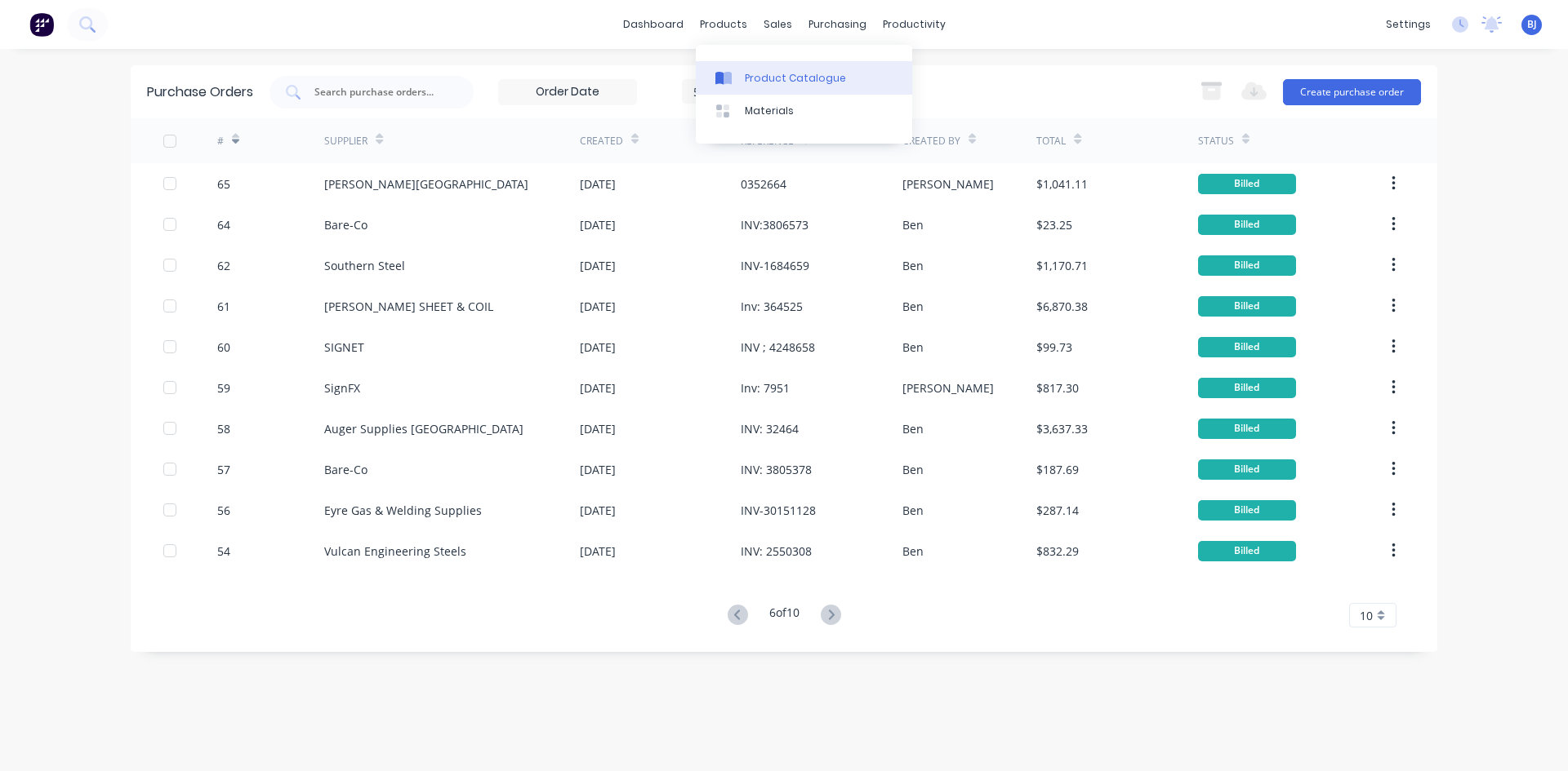
click at [734, 79] on div at bounding box center [727, 78] width 24 height 14
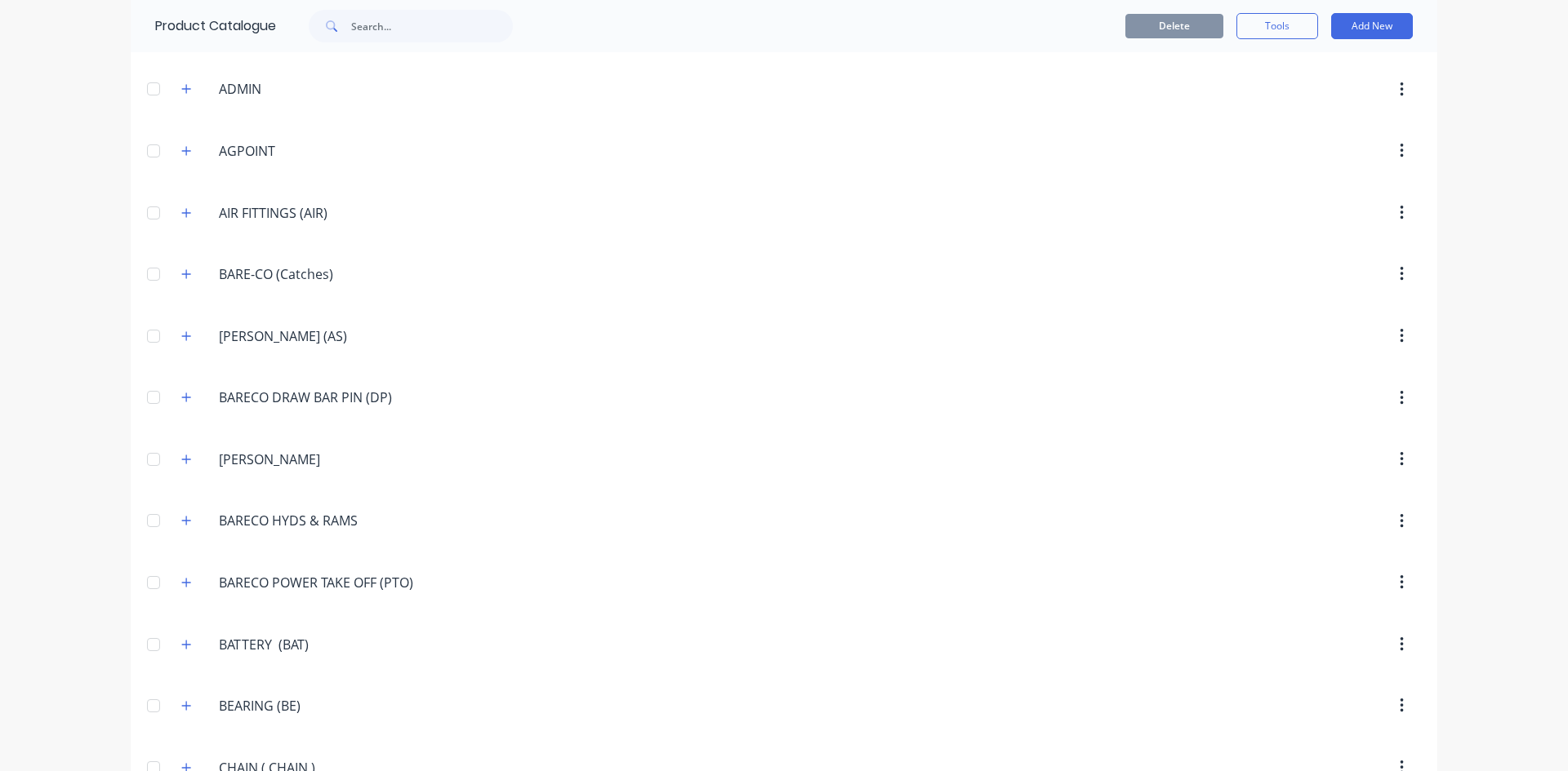
scroll to position [653, 0]
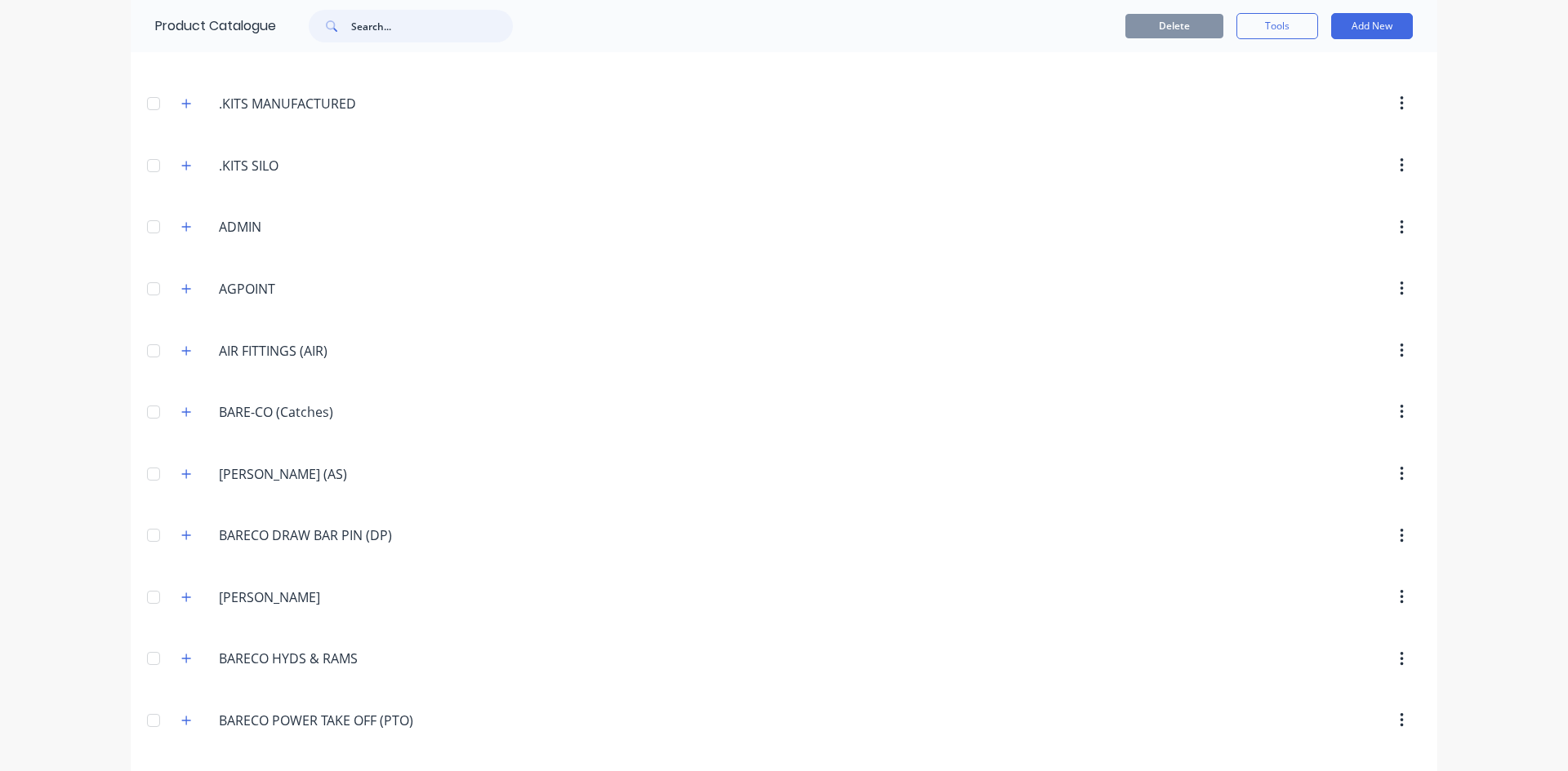
click at [379, 24] on input "text" at bounding box center [432, 26] width 162 height 33
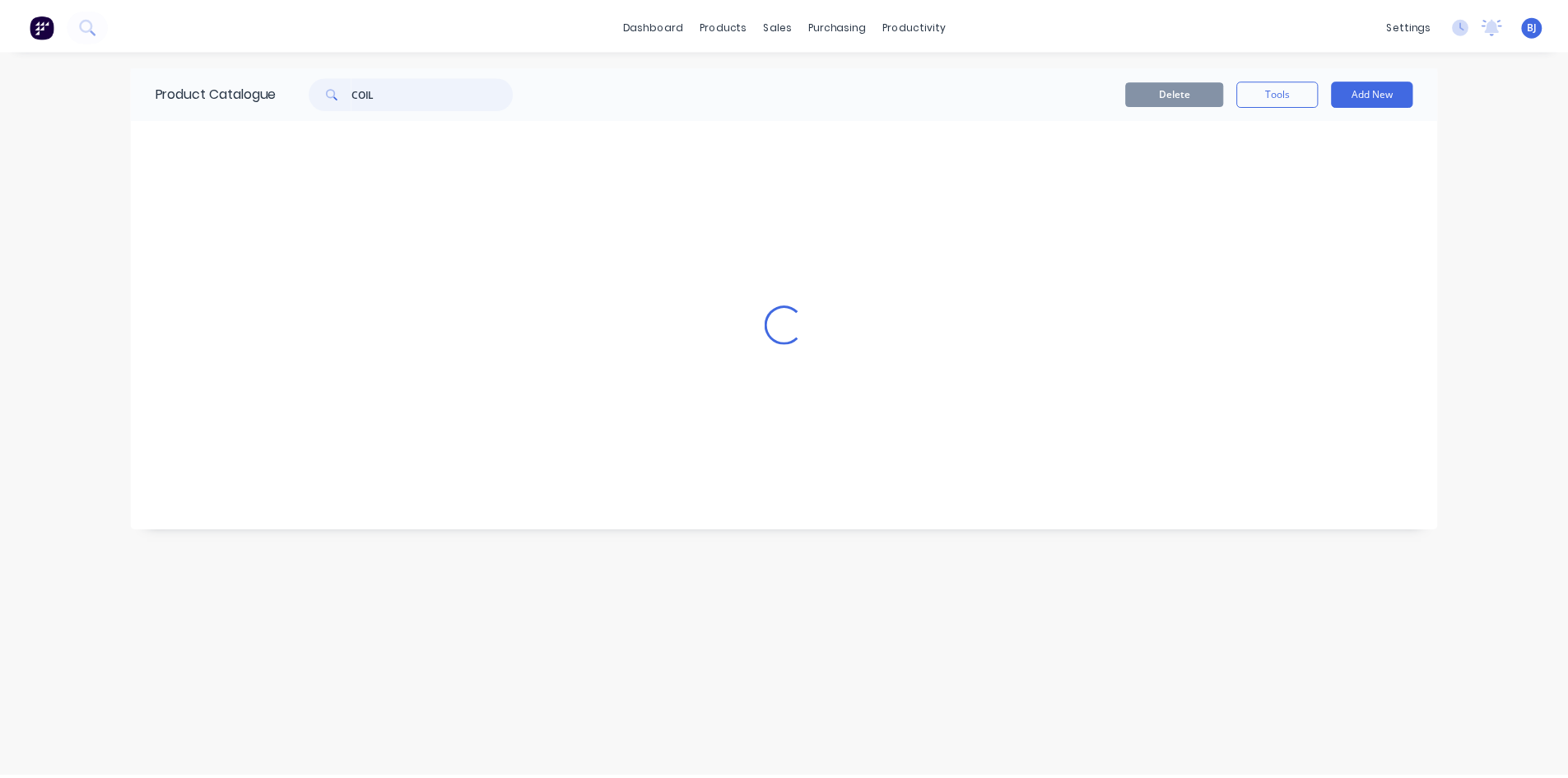
scroll to position [0, 0]
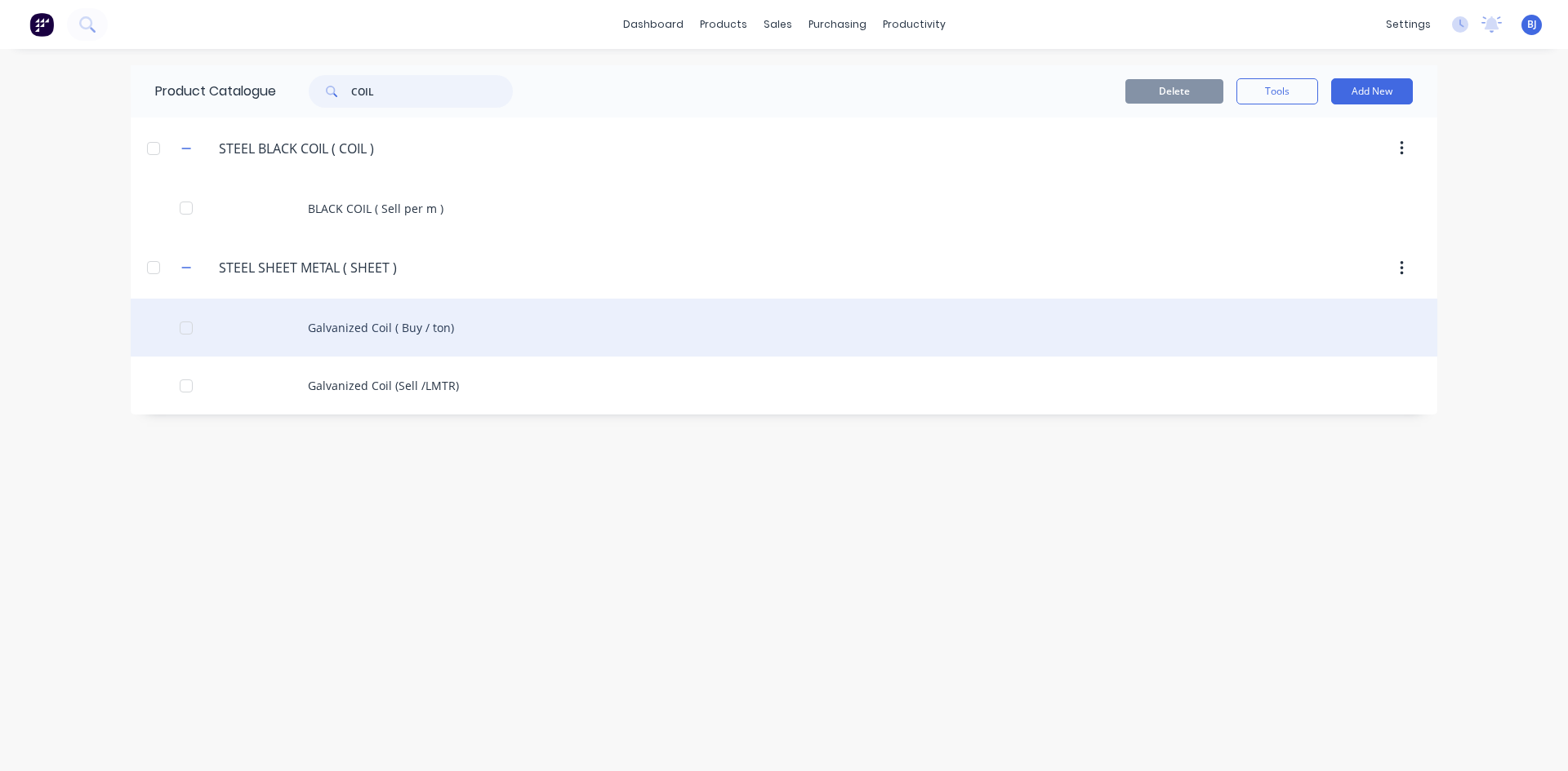
type input "COIL"
click at [415, 329] on div "Galvanized Coil ( Buy / ton)" at bounding box center [784, 328] width 1306 height 58
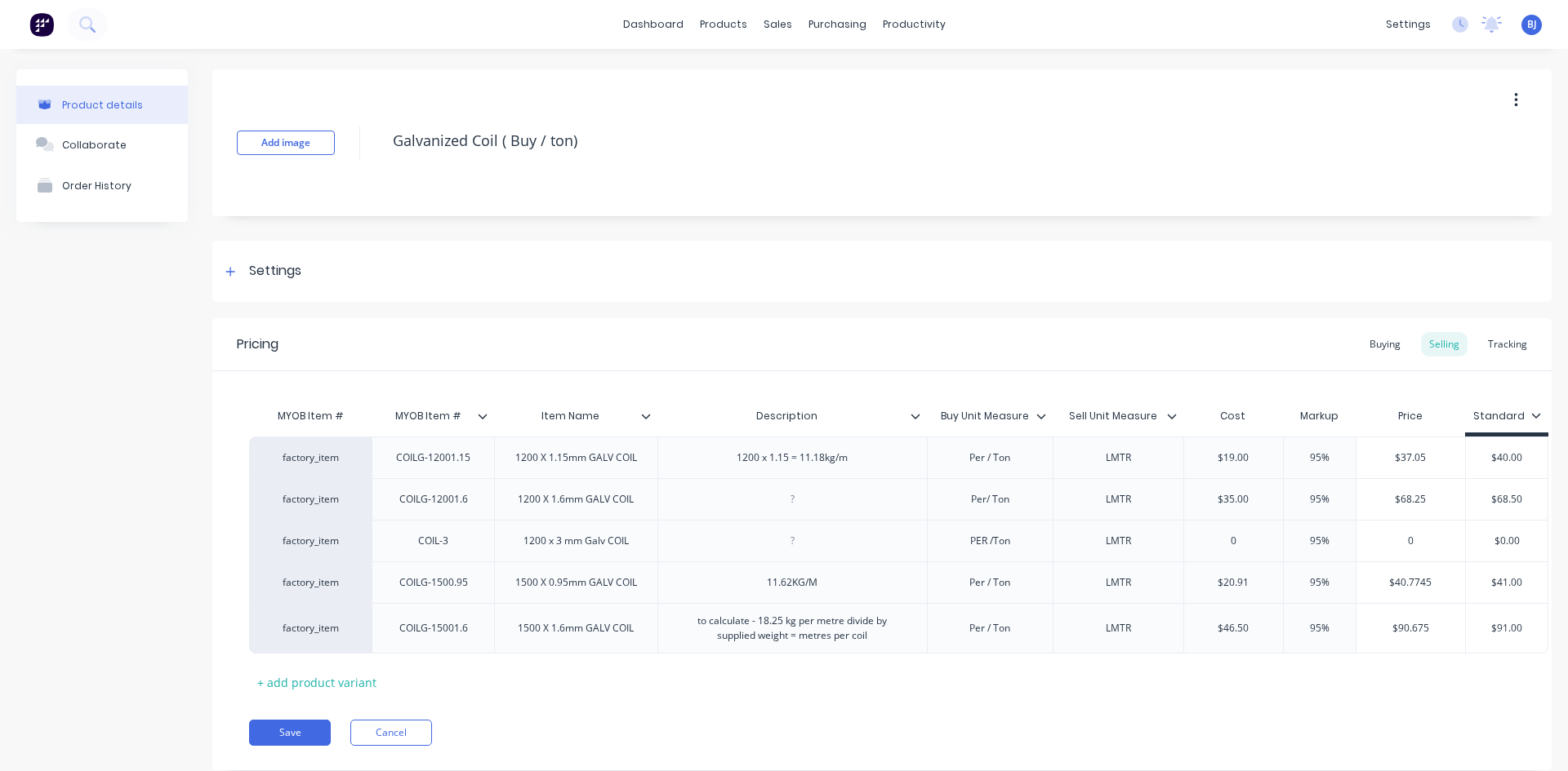
type textarea "x"
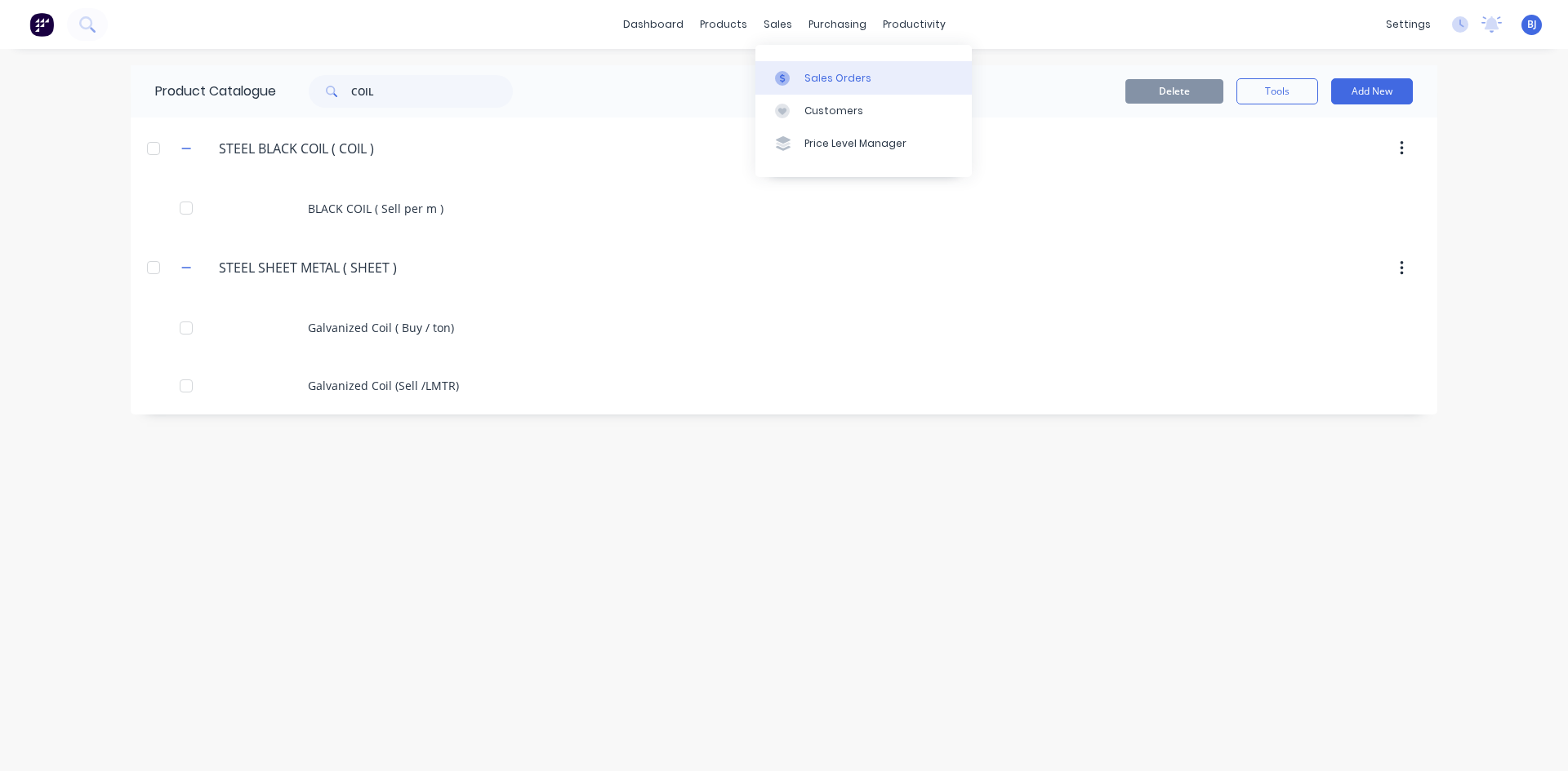
click at [797, 75] on div at bounding box center [787, 78] width 24 height 14
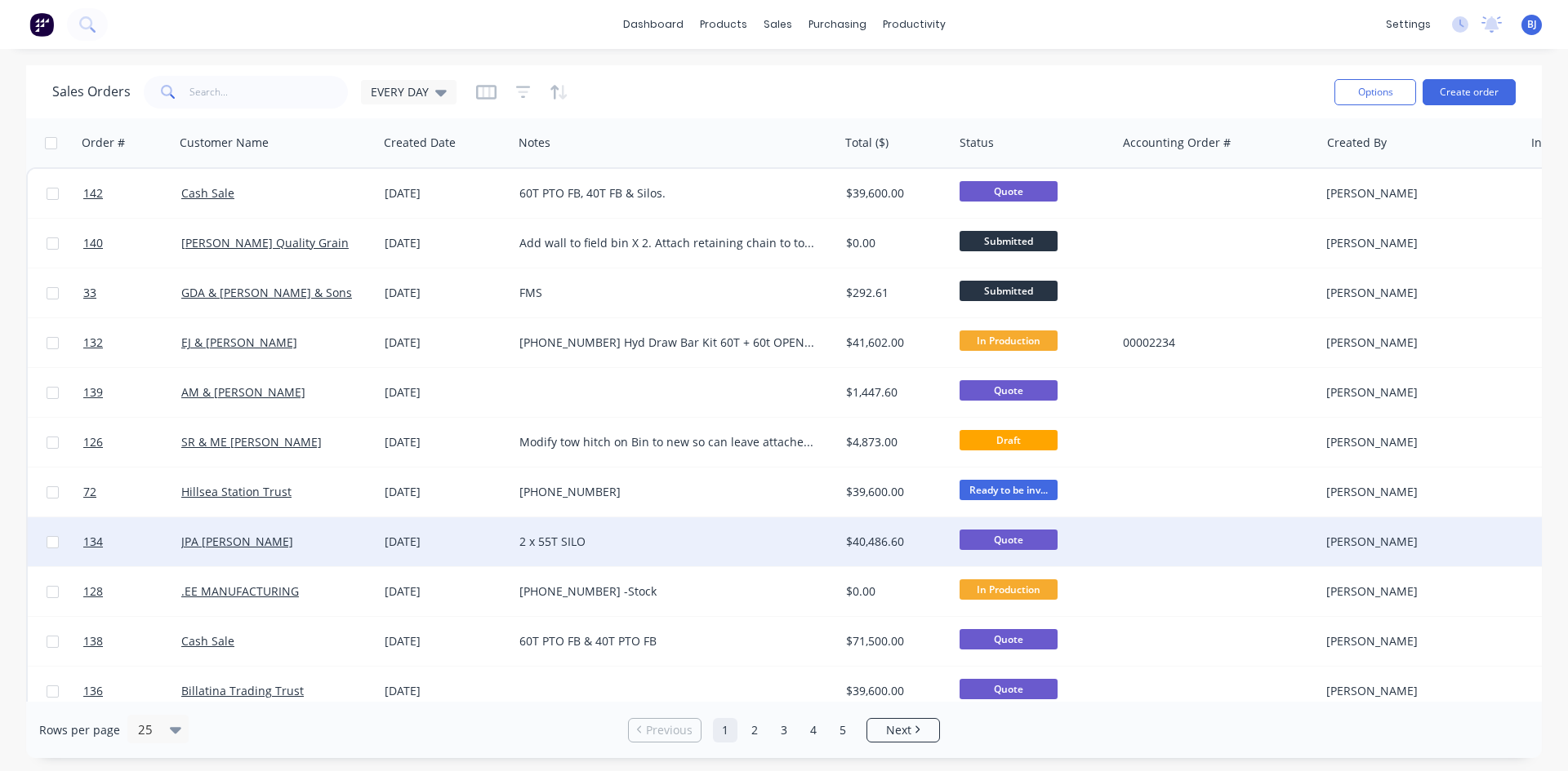
click at [312, 553] on div "JPA JS Evans" at bounding box center [277, 541] width 204 height 49
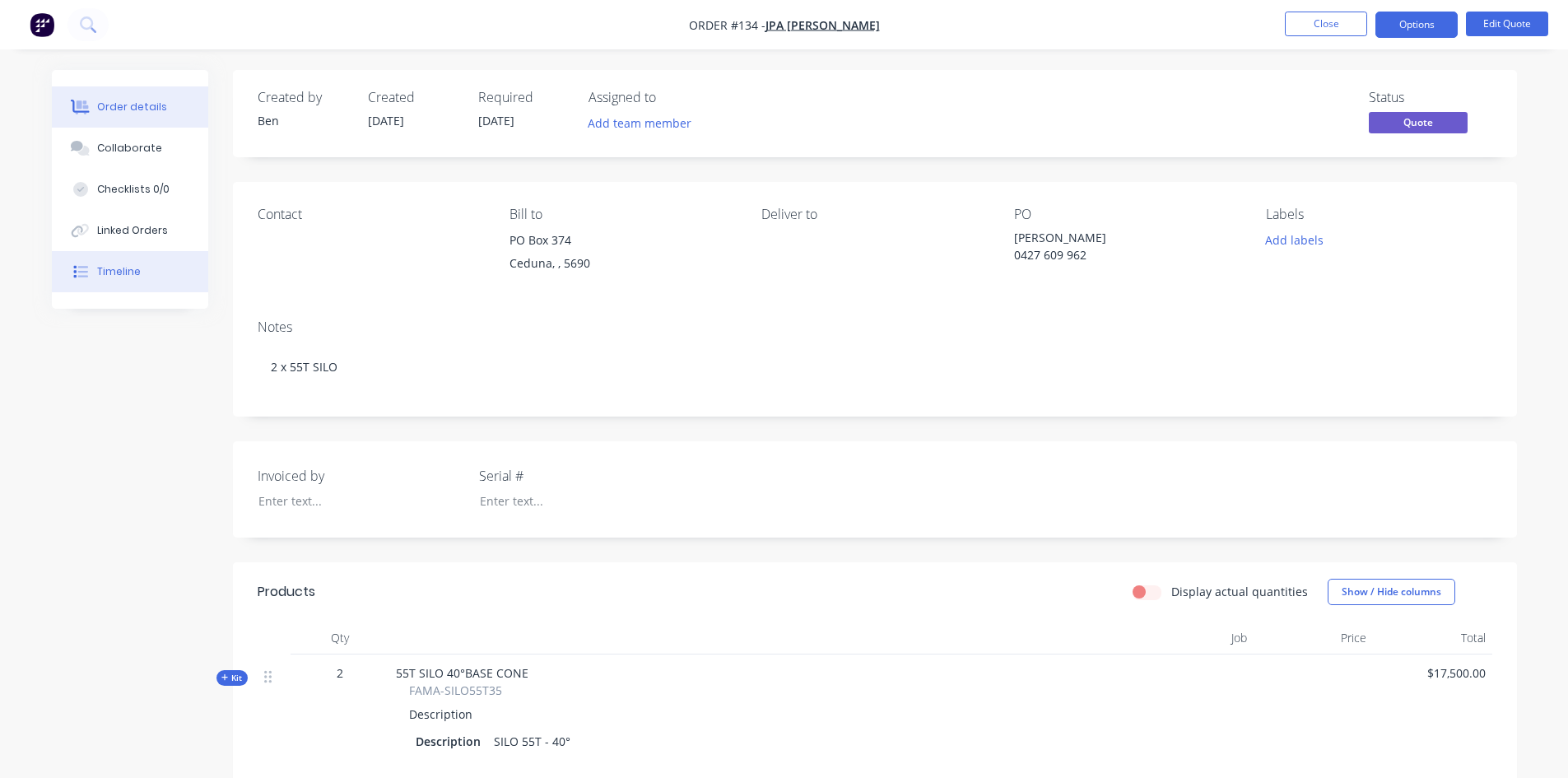
click at [95, 269] on button "Timeline" at bounding box center [129, 272] width 156 height 41
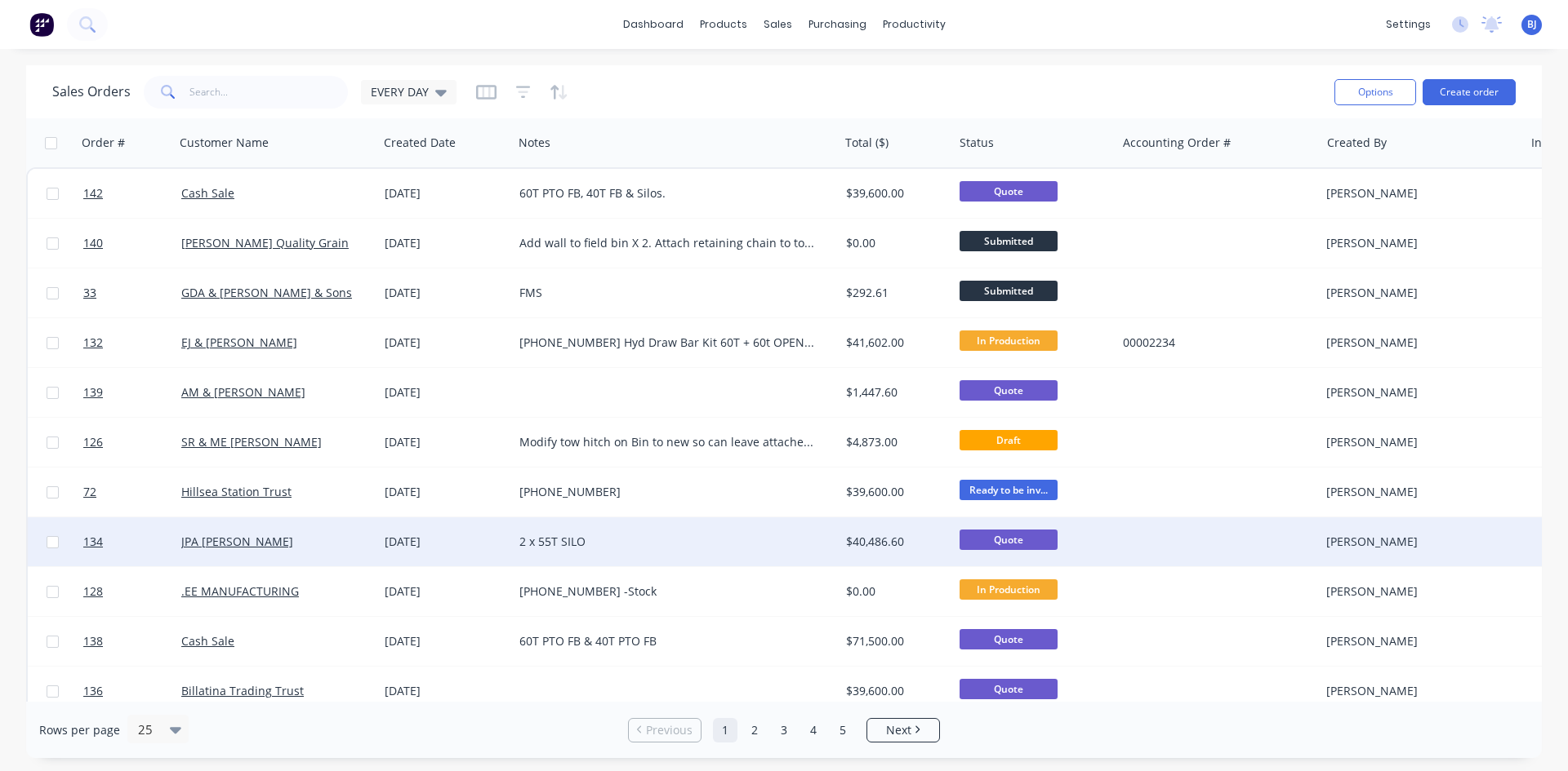
click at [426, 535] on div "[DATE]" at bounding box center [445, 541] width 122 height 16
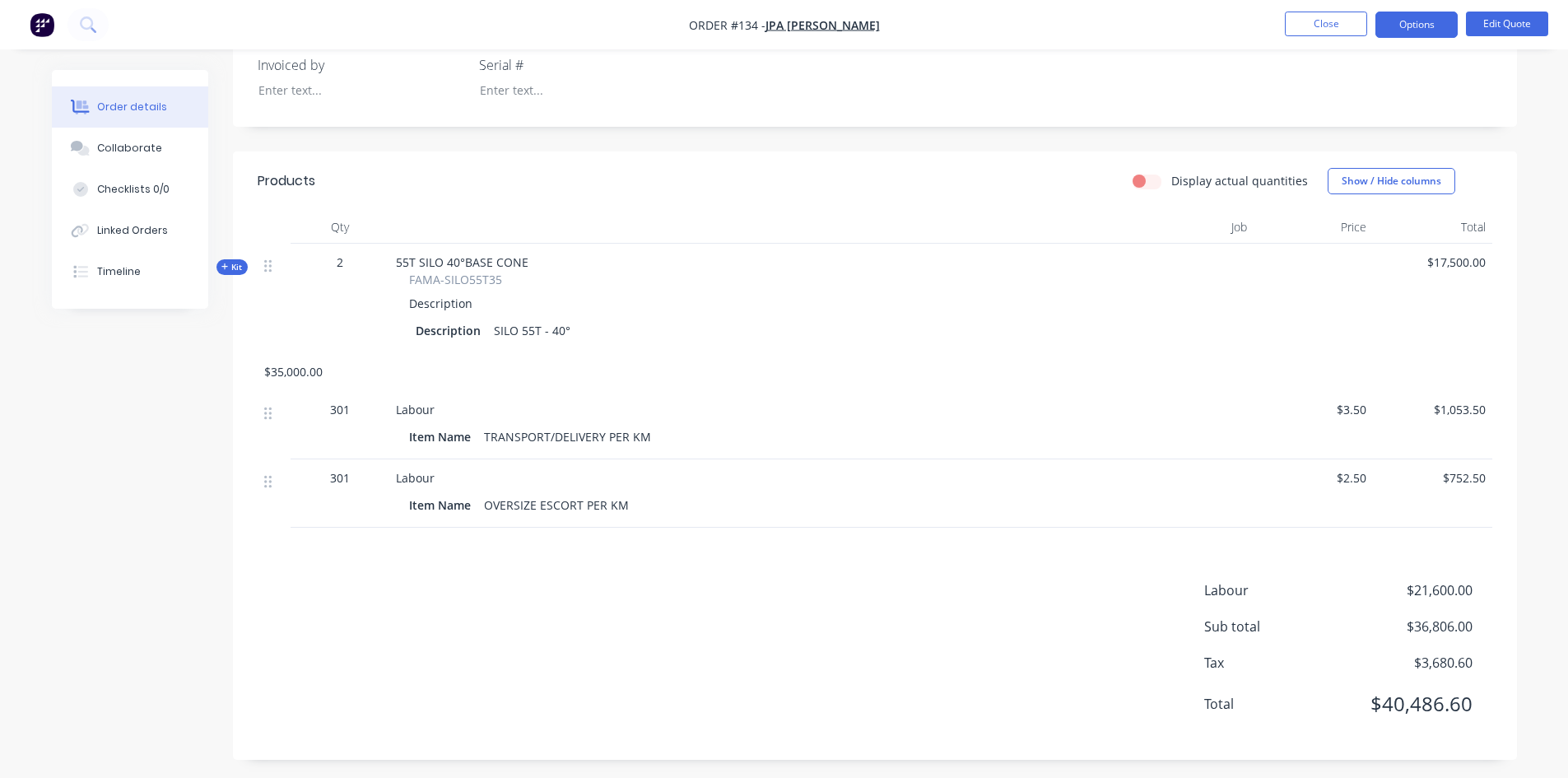
scroll to position [412, 0]
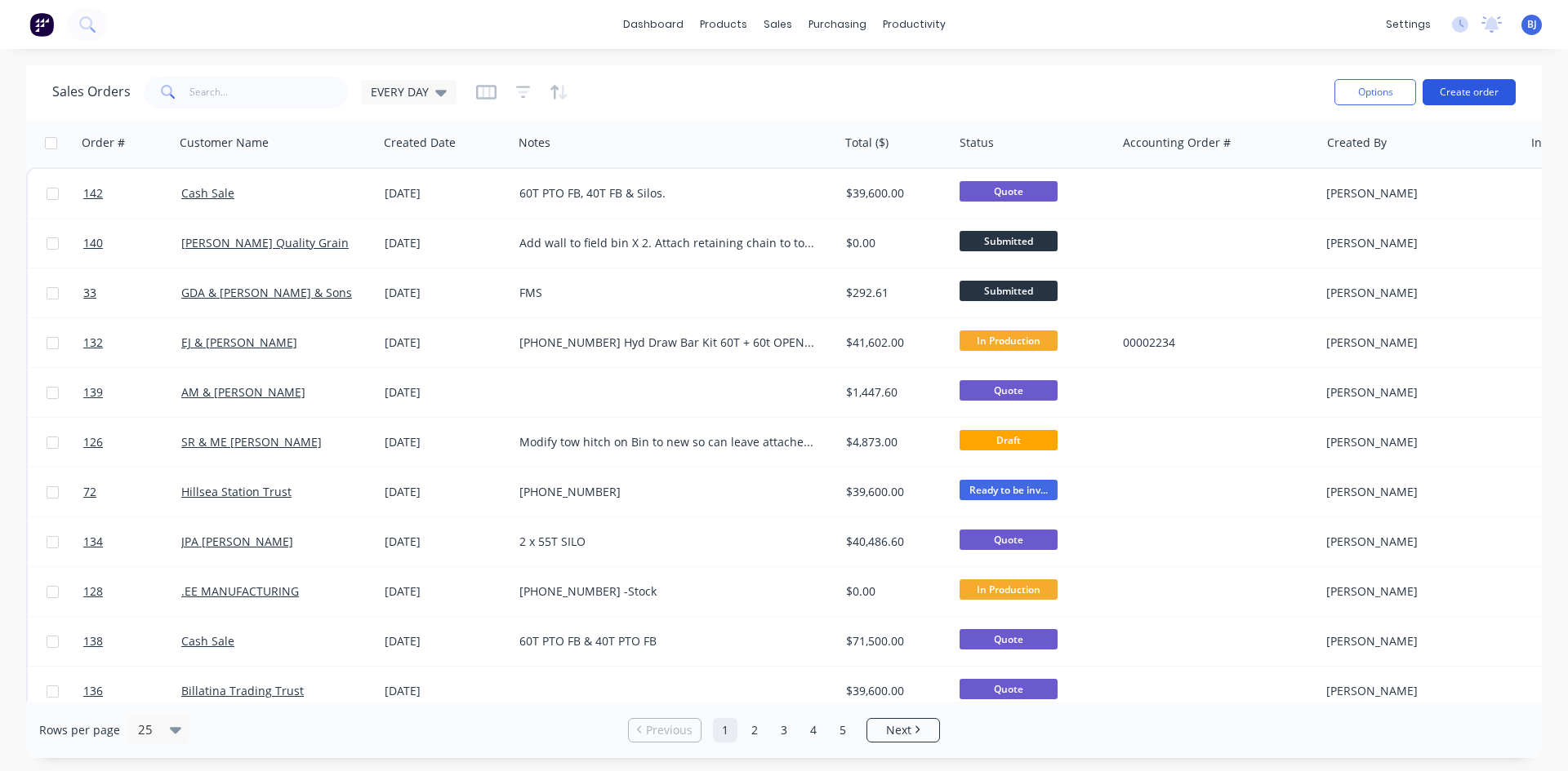
click at [1469, 94] on button "Create order" at bounding box center [1469, 91] width 93 height 26
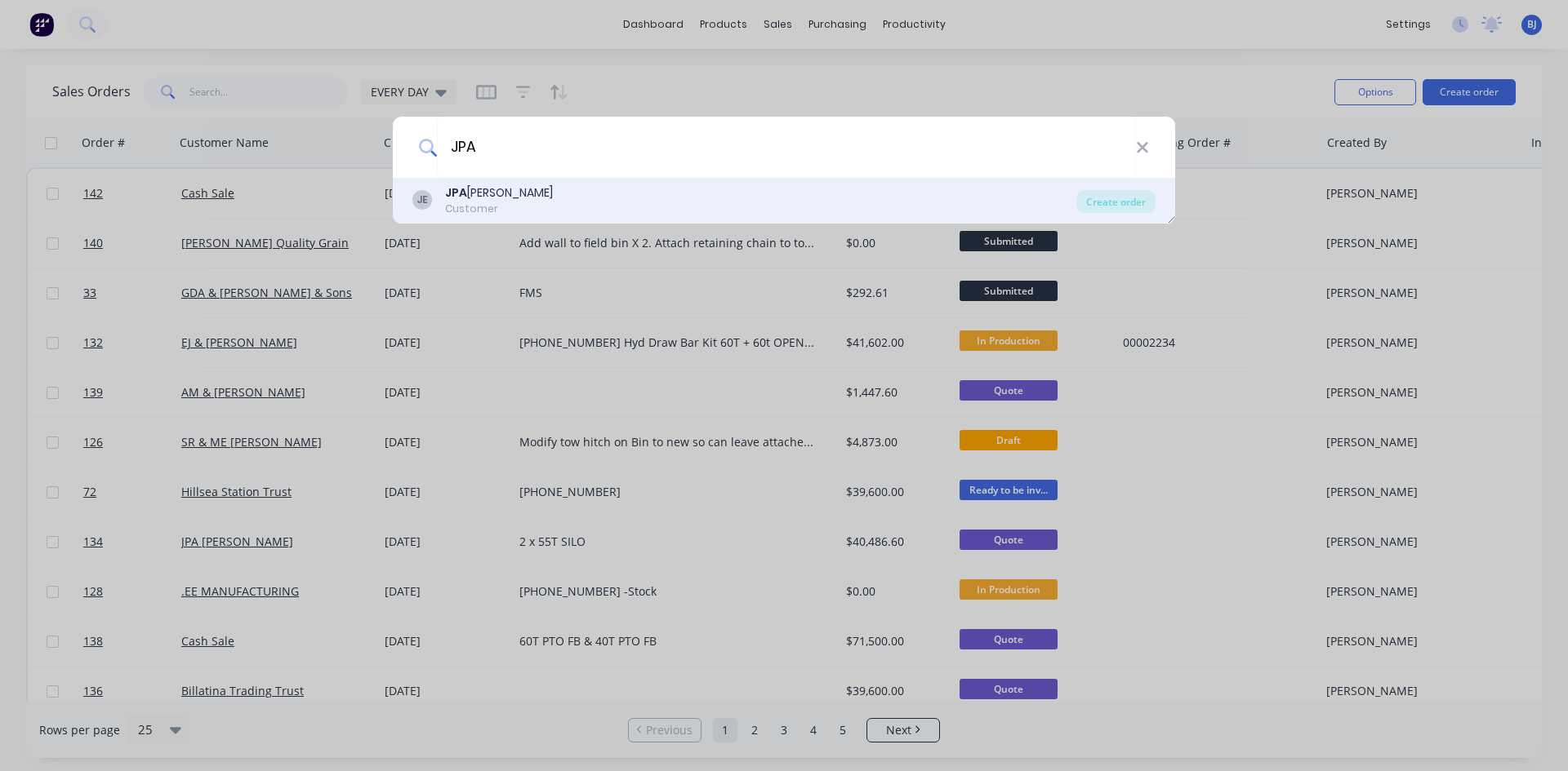
type input "JPA"
click at [489, 198] on div "JPA JS Evans" at bounding box center [499, 193] width 108 height 17
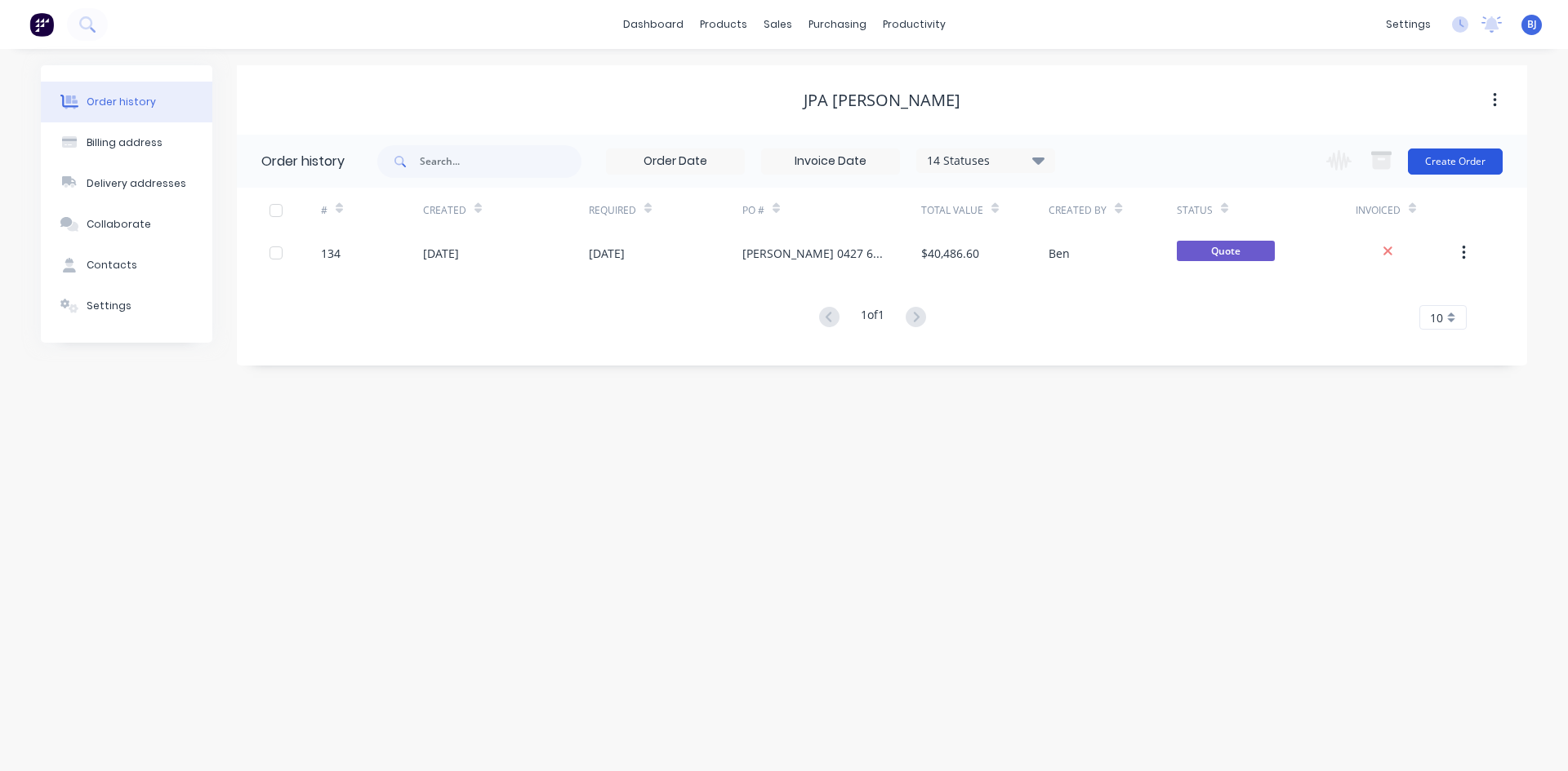
click at [1472, 165] on button "Create Order" at bounding box center [1455, 162] width 94 height 26
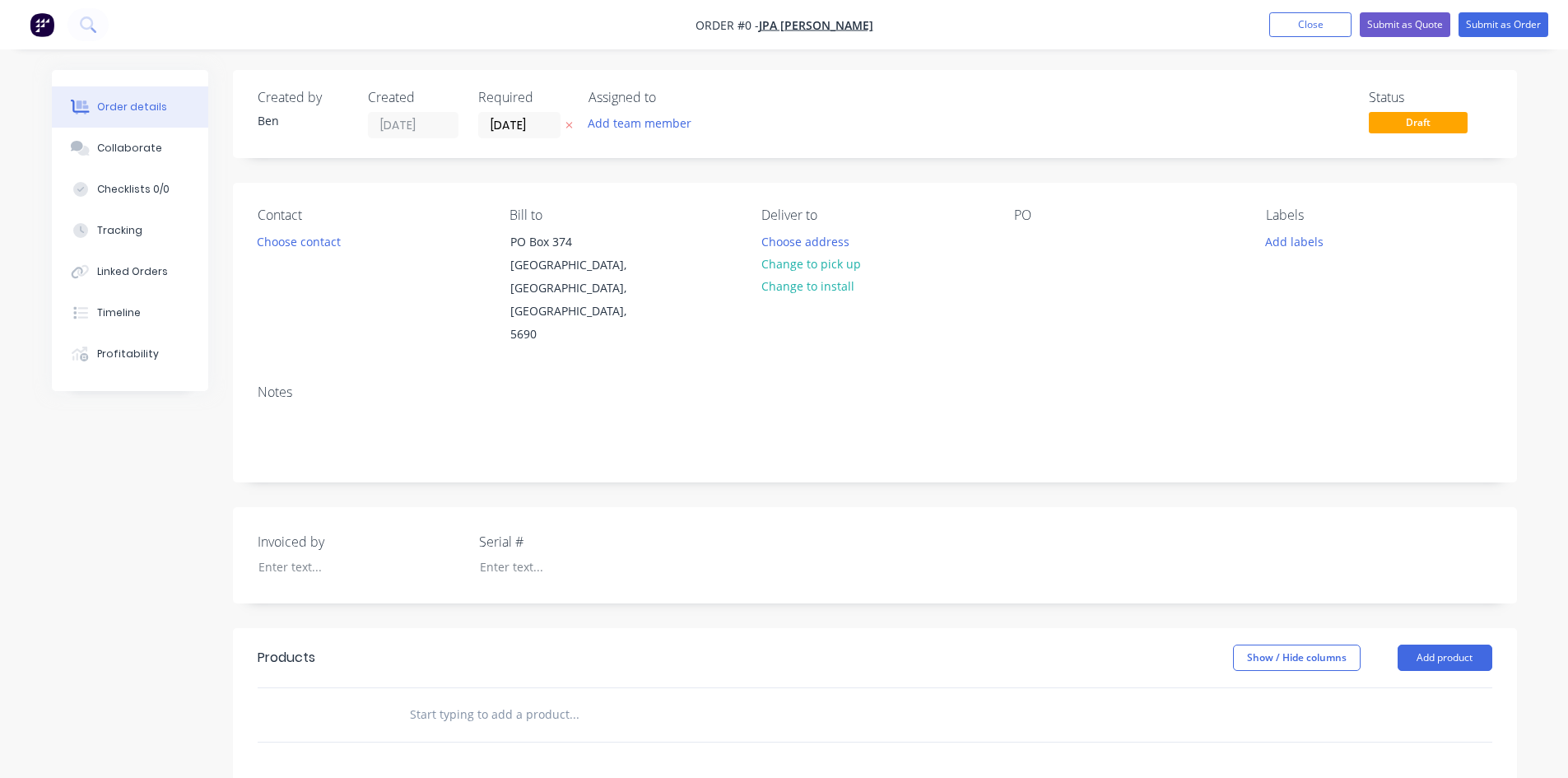
click at [457, 698] on input "text" at bounding box center [574, 715] width 330 height 33
click at [1448, 645] on button "Add product" at bounding box center [1446, 658] width 95 height 26
click at [1409, 688] on div "Product catalogue" at bounding box center [1414, 699] width 127 height 24
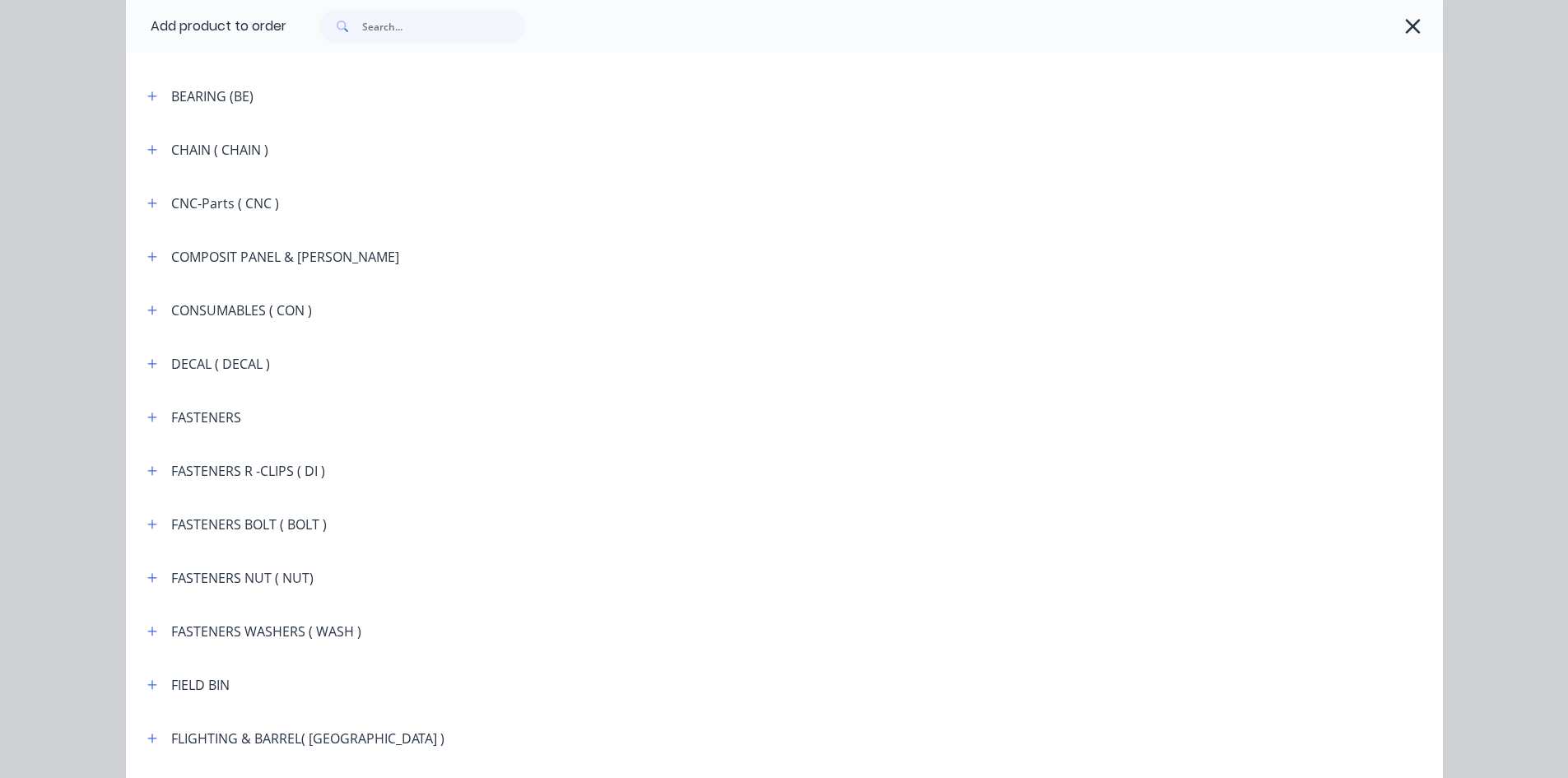
scroll to position [989, 0]
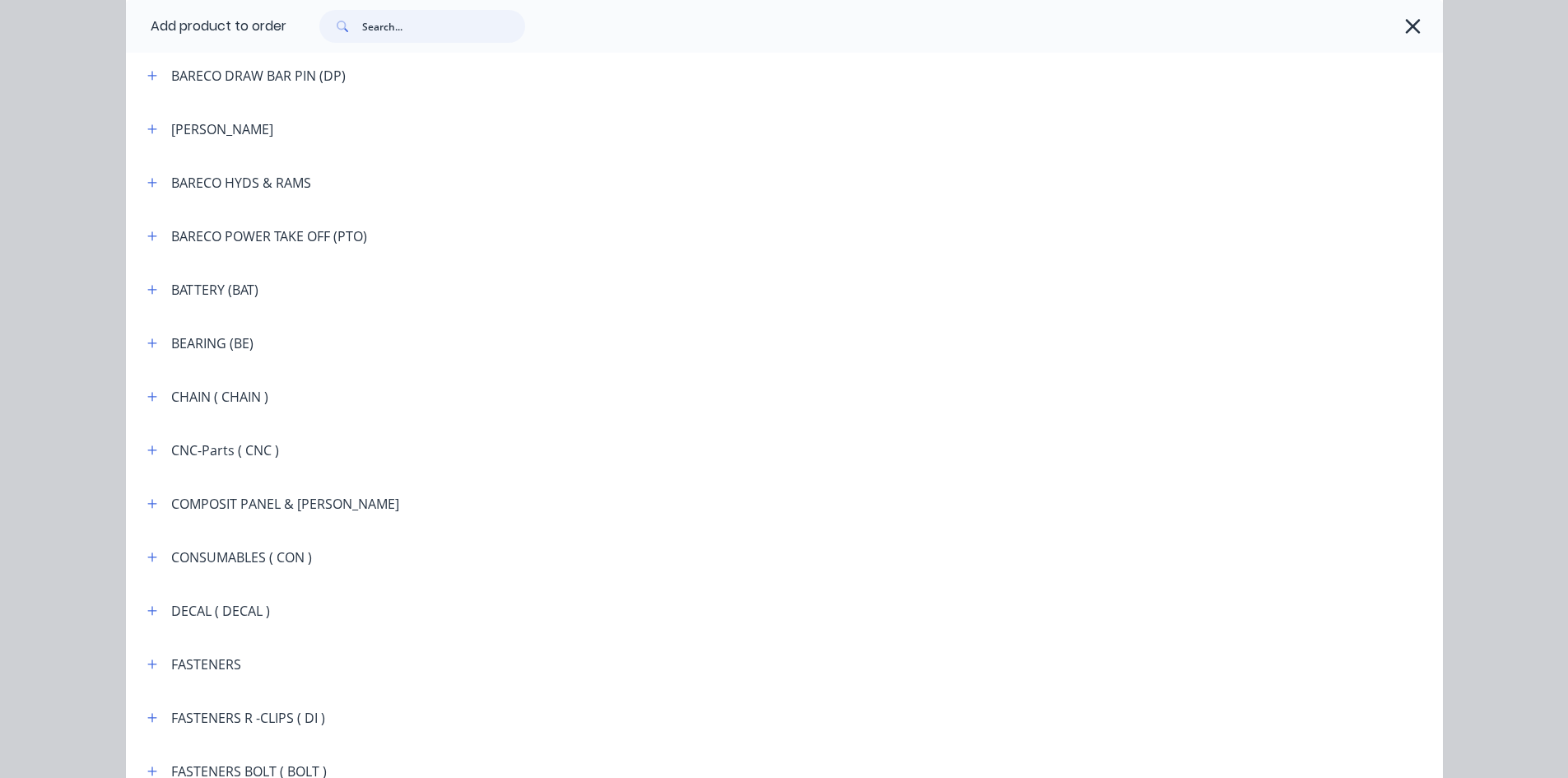
click at [397, 25] on input "text" at bounding box center [444, 26] width 163 height 33
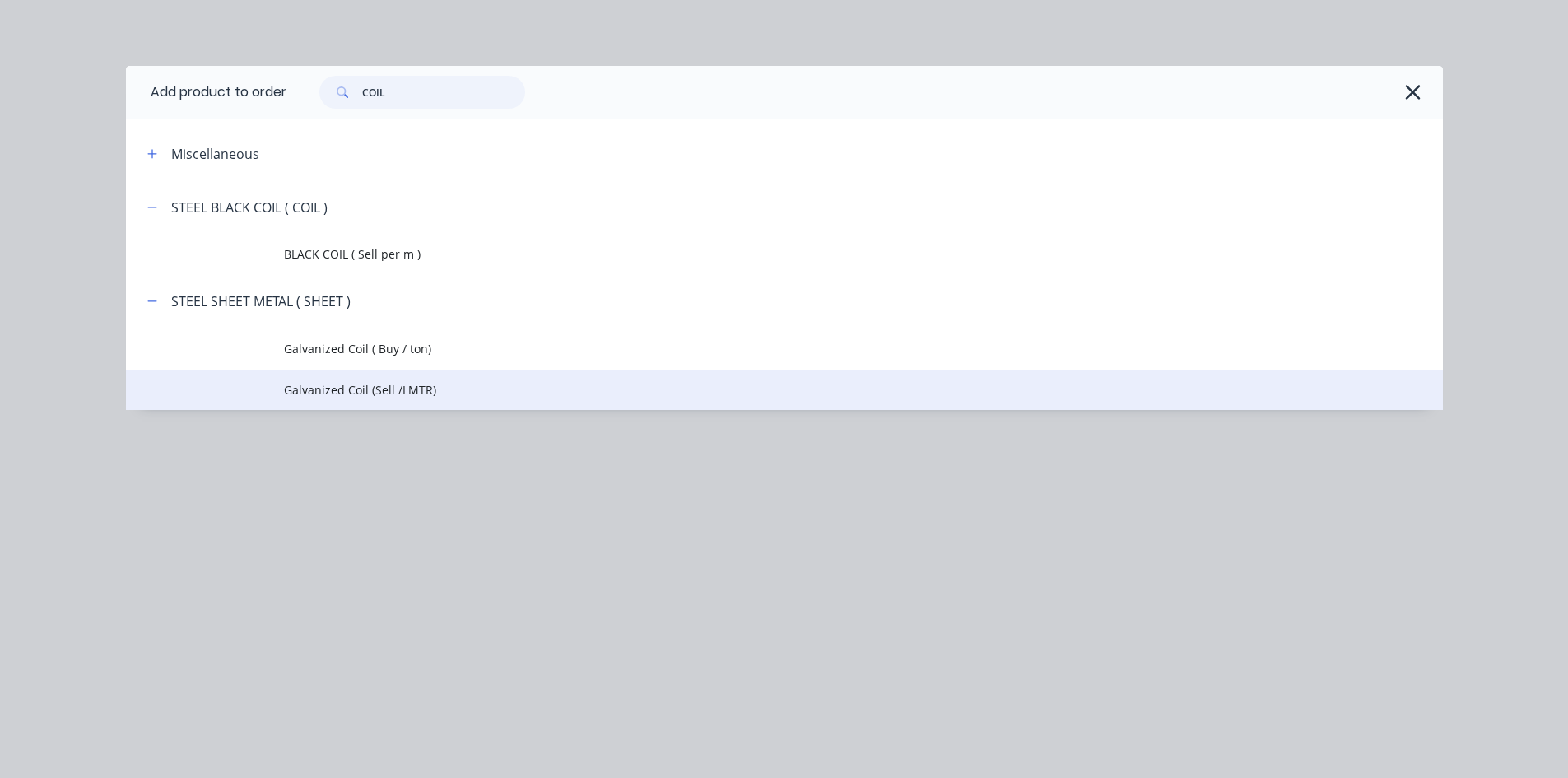
type input "COIL"
click at [385, 391] on span "Galvanized Coil (Sell /LMTR)" at bounding box center [748, 390] width 927 height 17
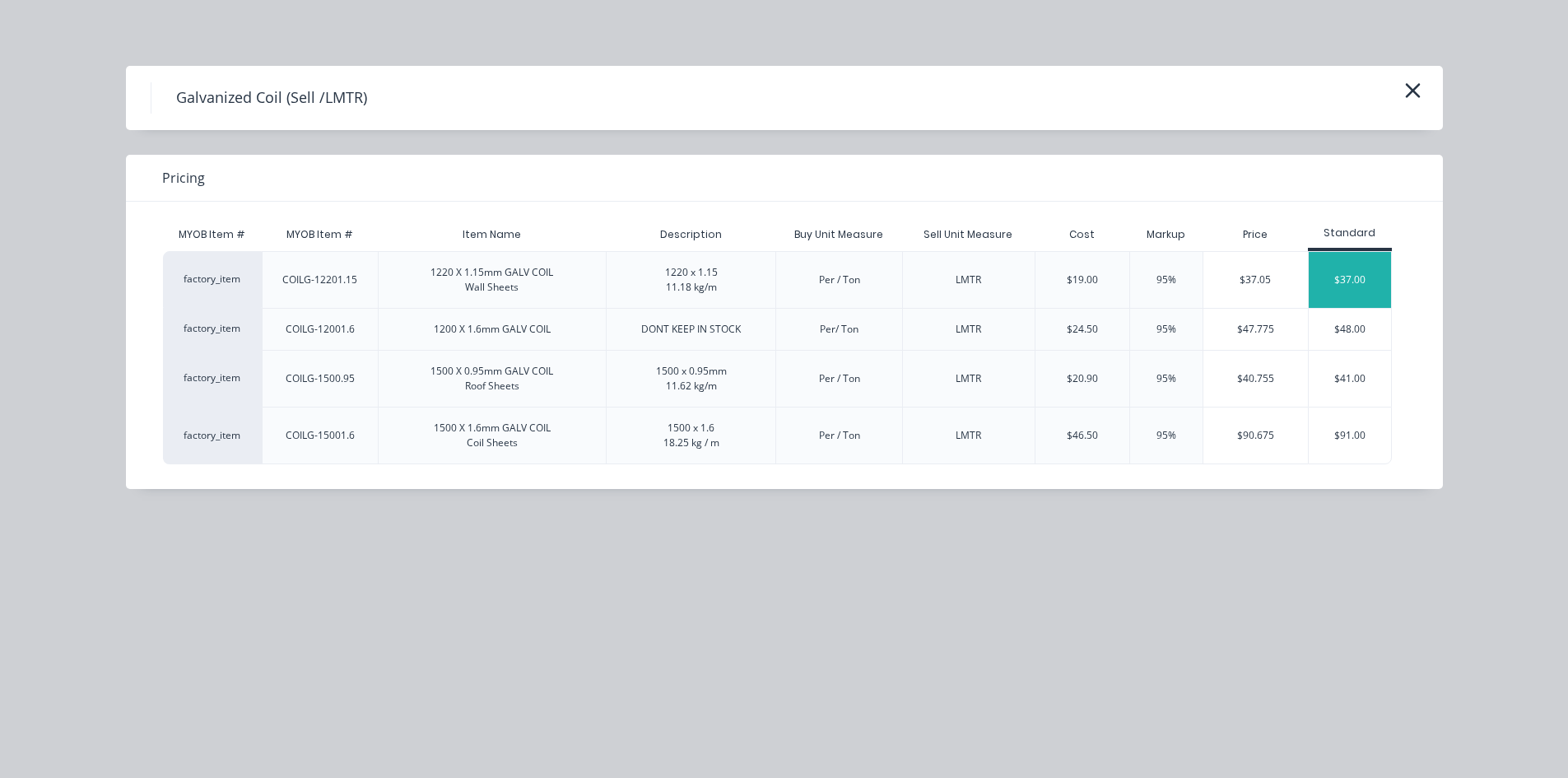
click at [1337, 276] on div "$37.00" at bounding box center [1350, 280] width 82 height 56
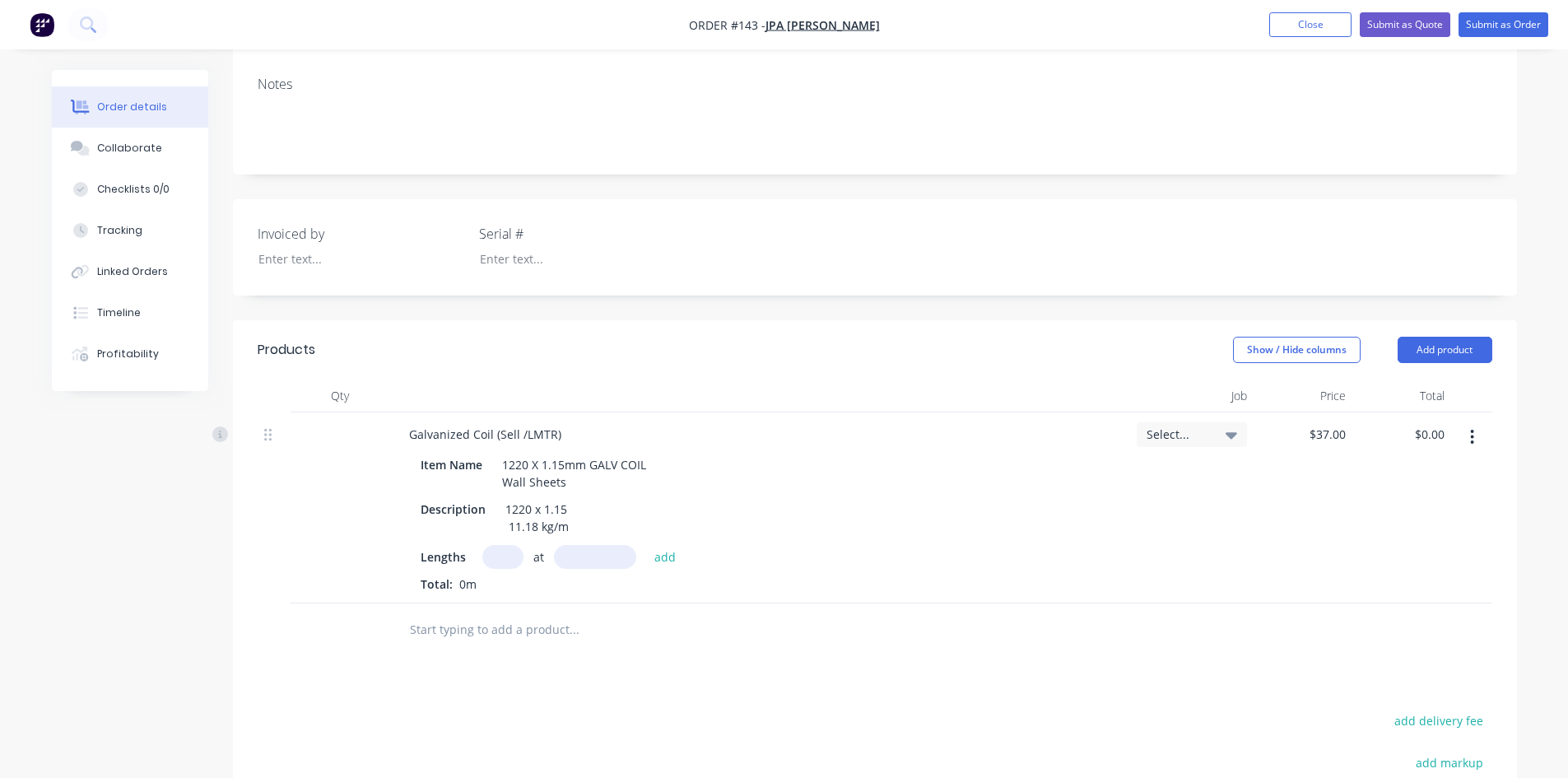
scroll to position [330, 0]
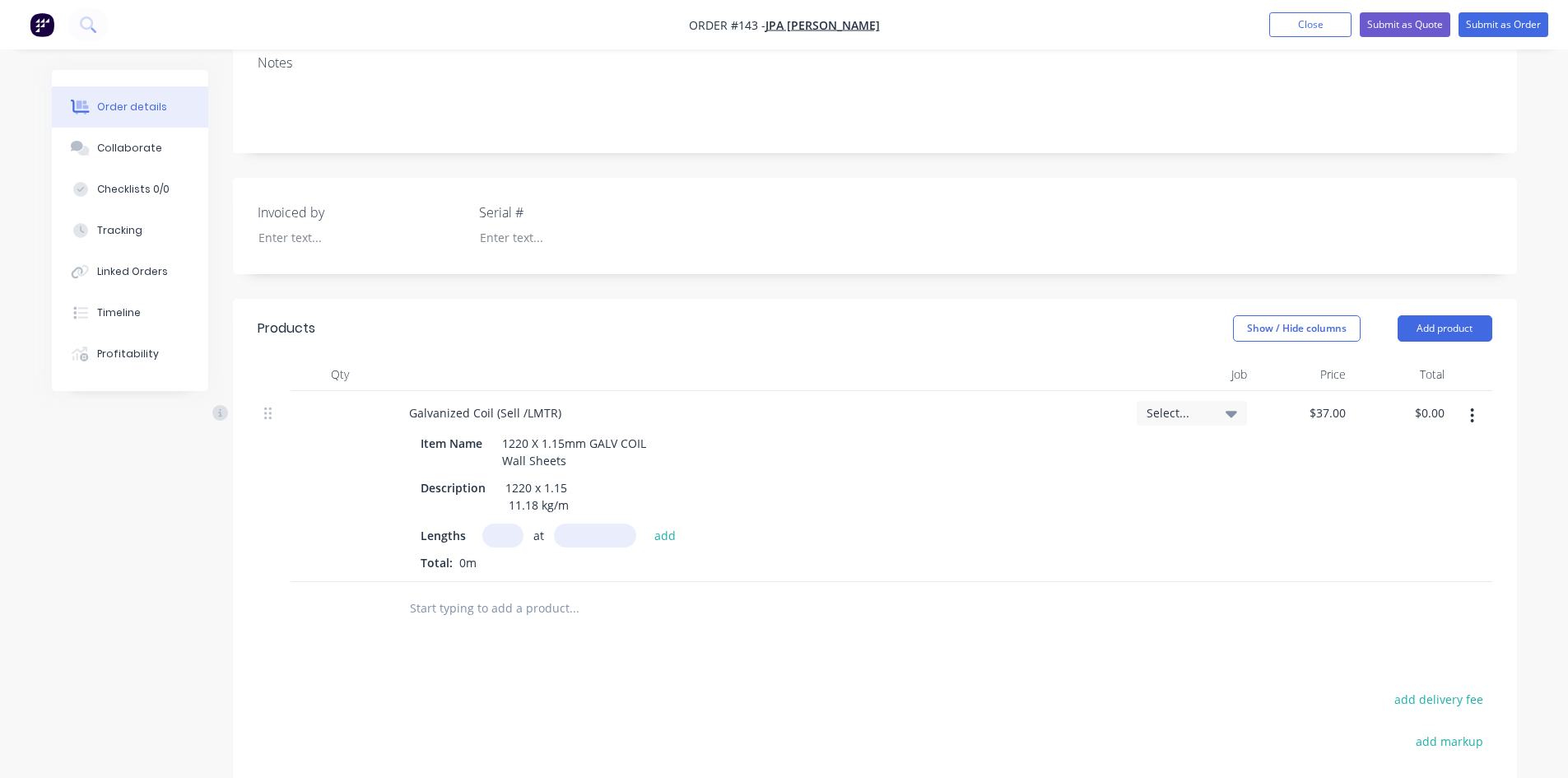
click at [498, 524] on input "text" at bounding box center [503, 535] width 41 height 24
type input "3"
click at [593, 524] on input "text" at bounding box center [594, 535] width 82 height 24
type input "13600mm"
click at [668, 524] on button "add" at bounding box center [665, 535] width 39 height 22
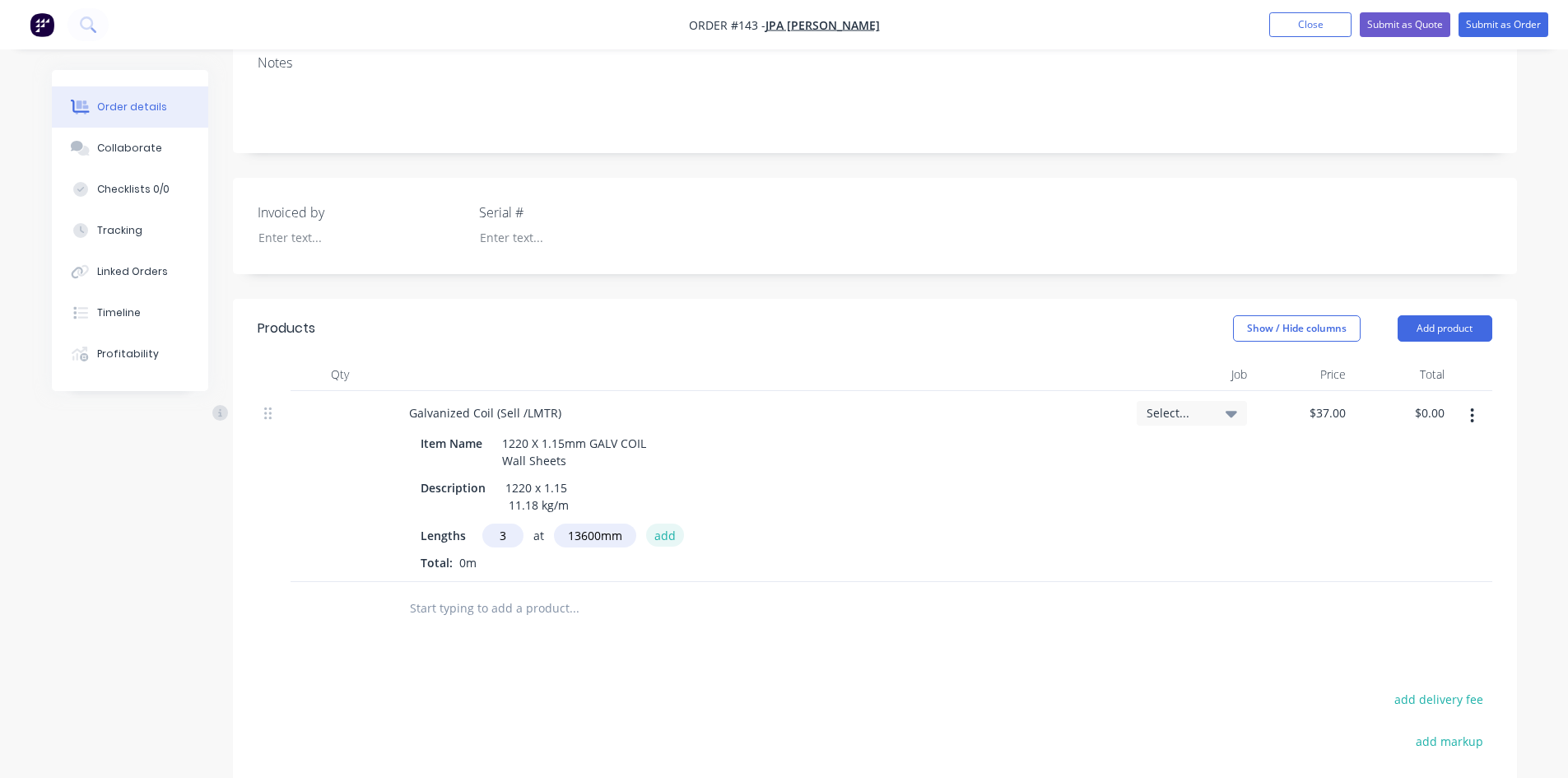
type input "$1,509.60"
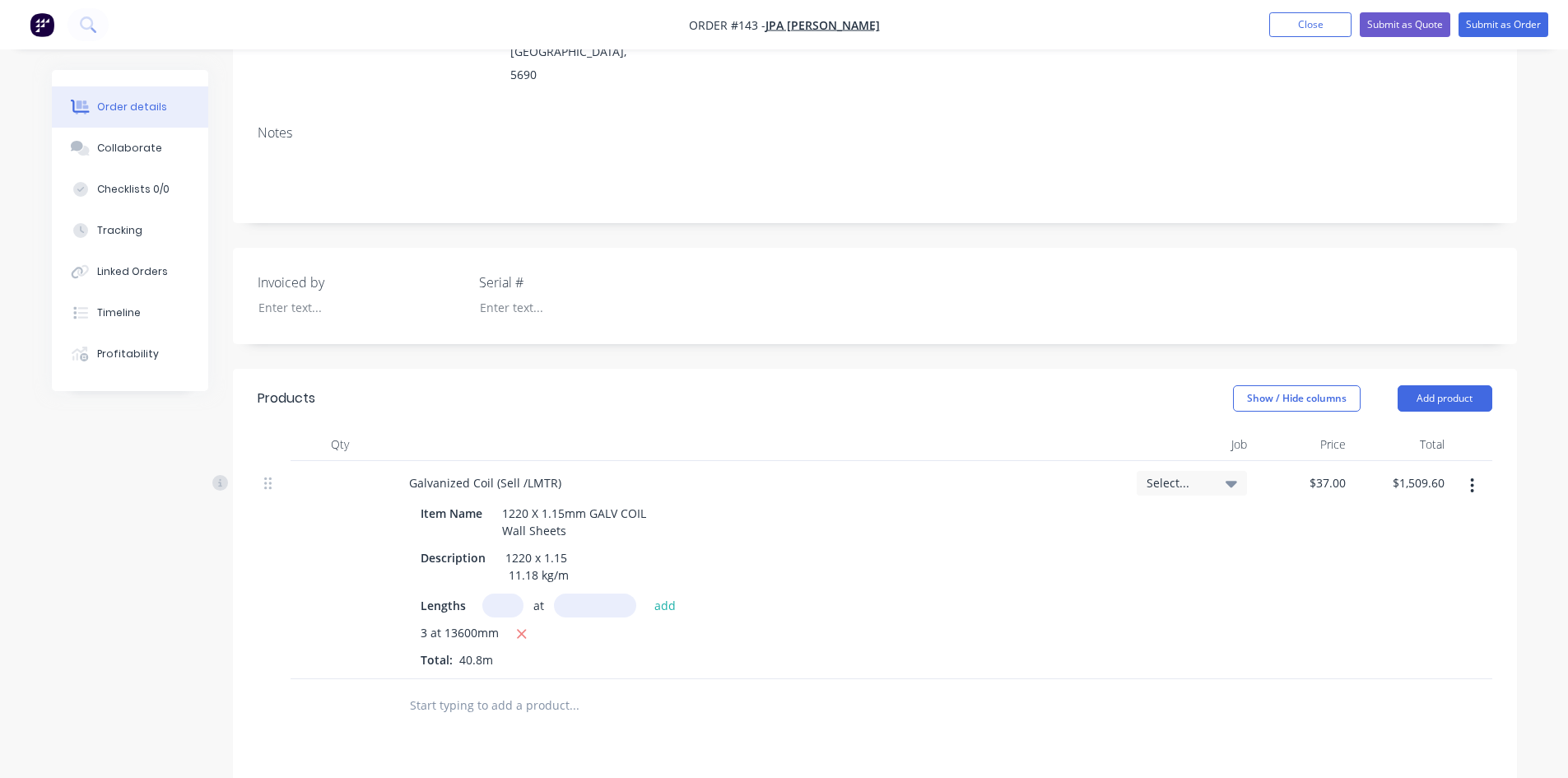
scroll to position [165, 0]
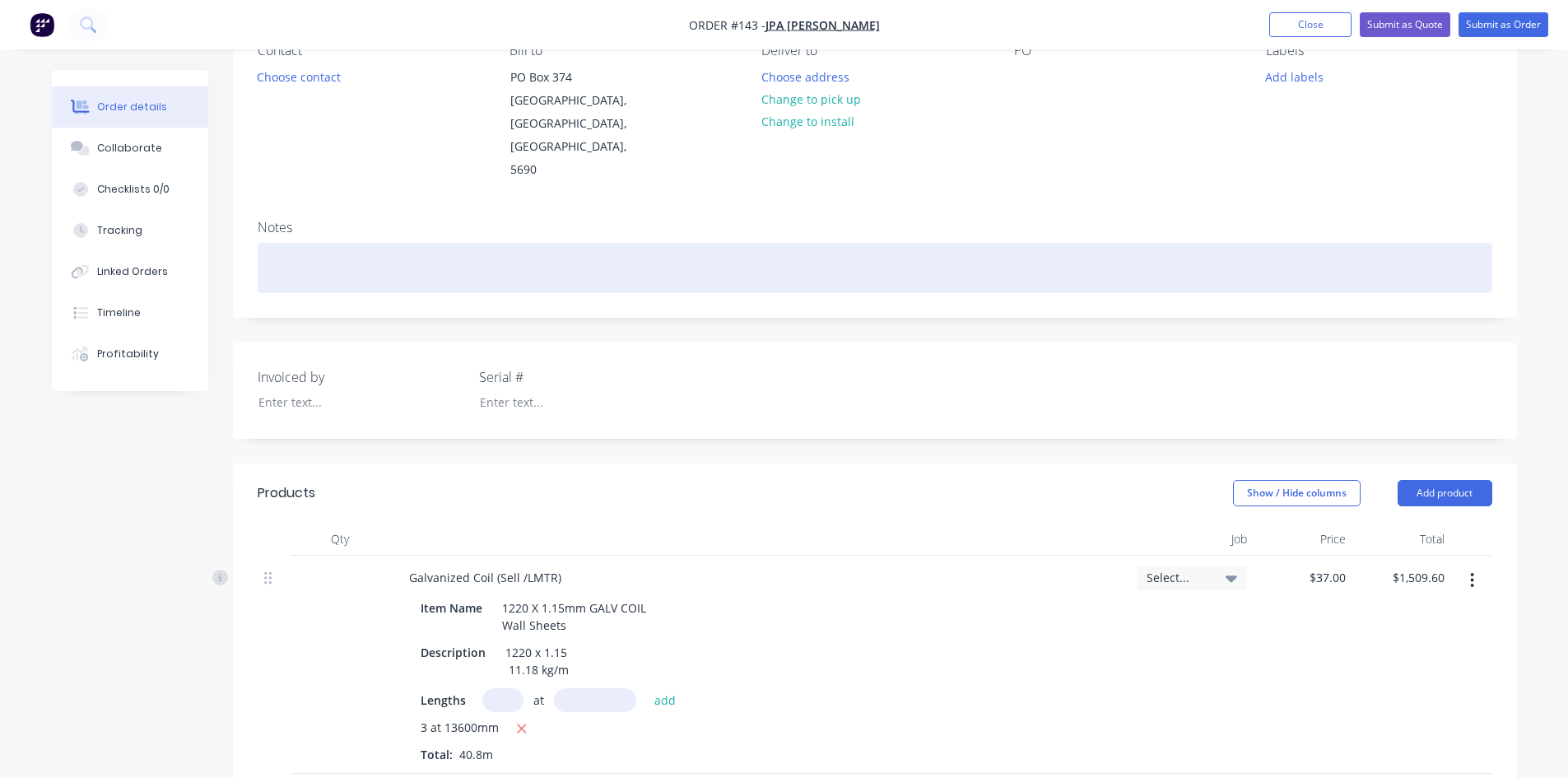
click at [262, 243] on div at bounding box center [876, 268] width 1235 height 50
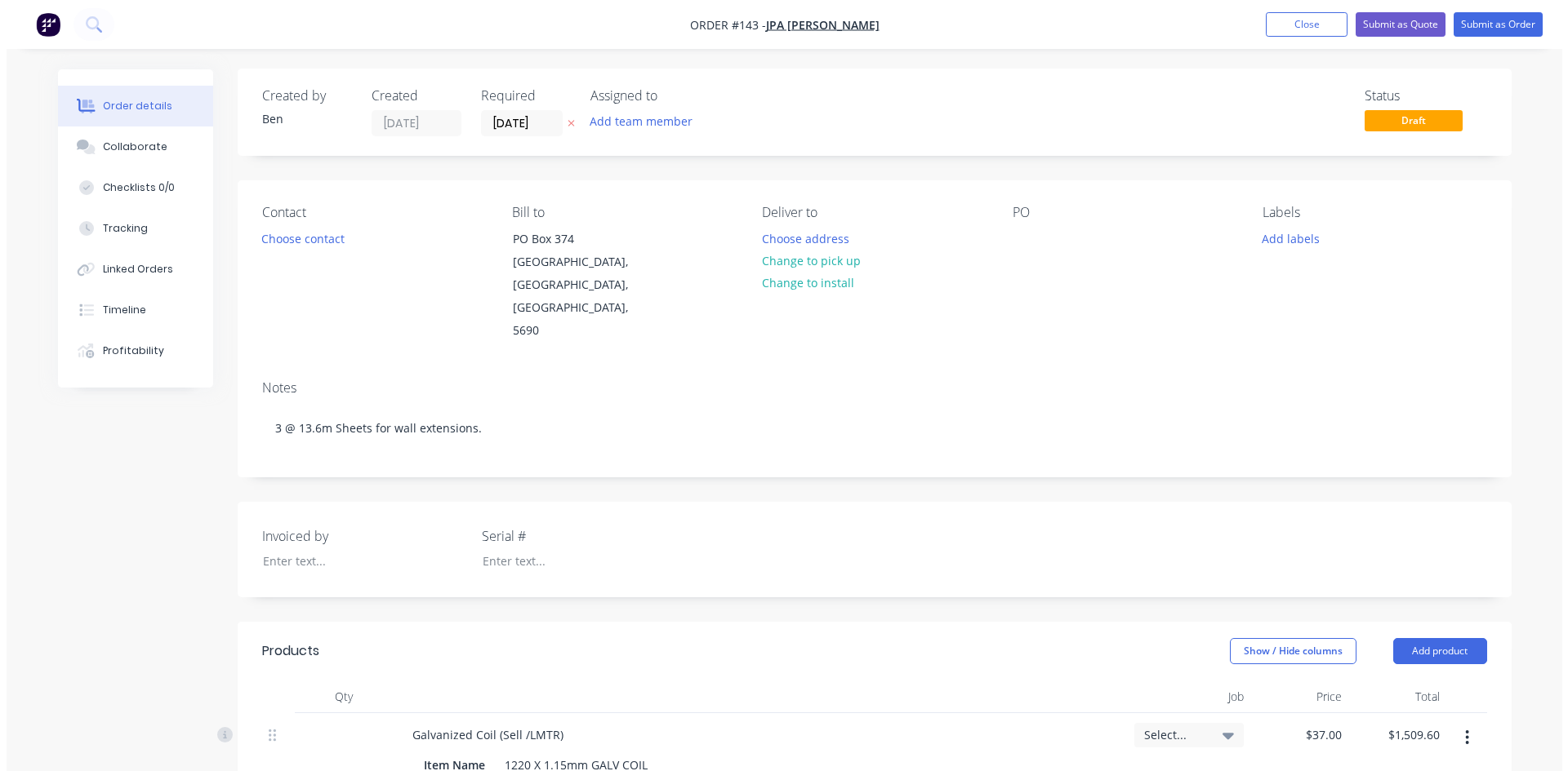
scroll to position [0, 0]
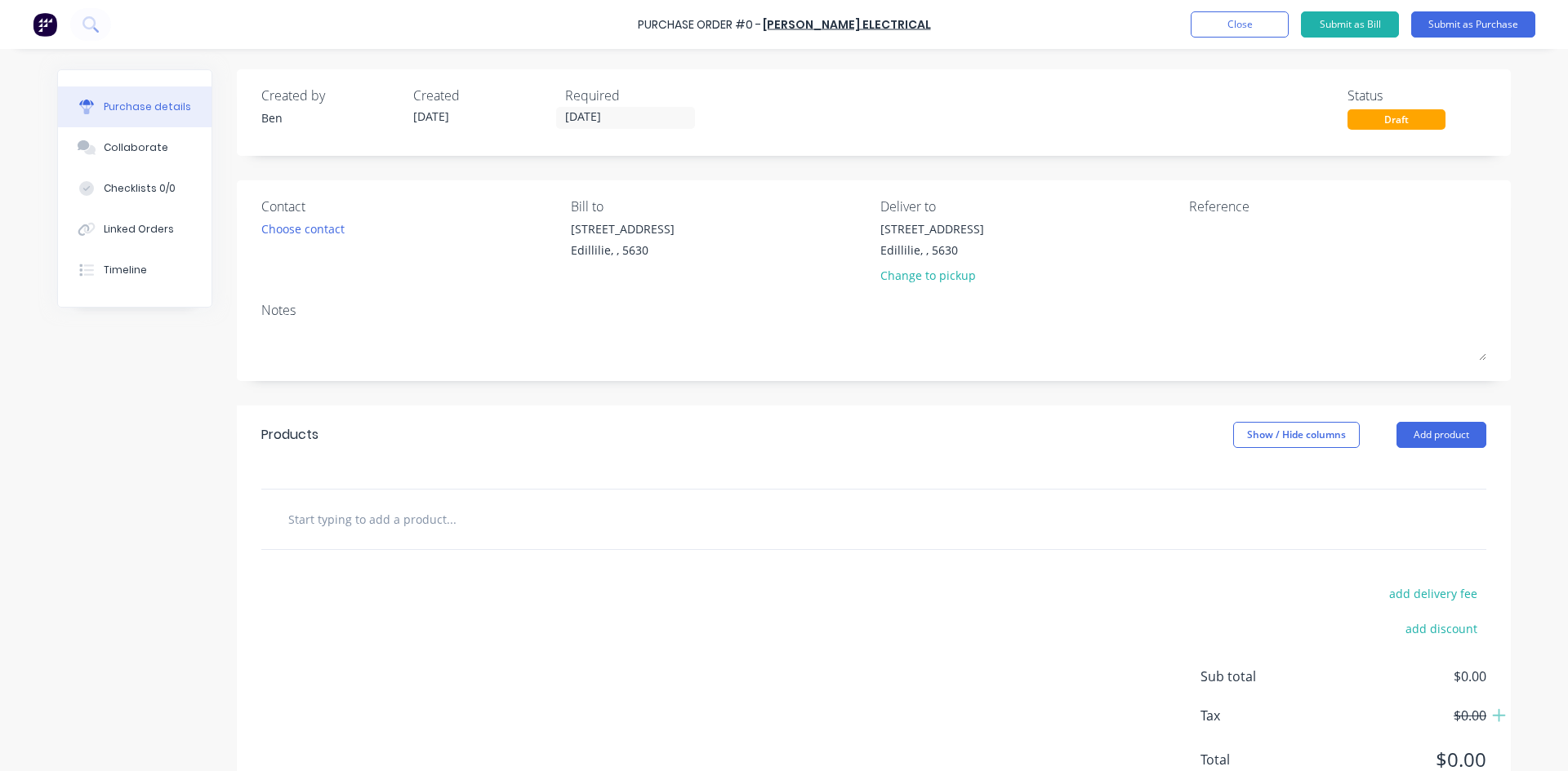
click at [1404, 430] on button "Add product" at bounding box center [1441, 435] width 89 height 26
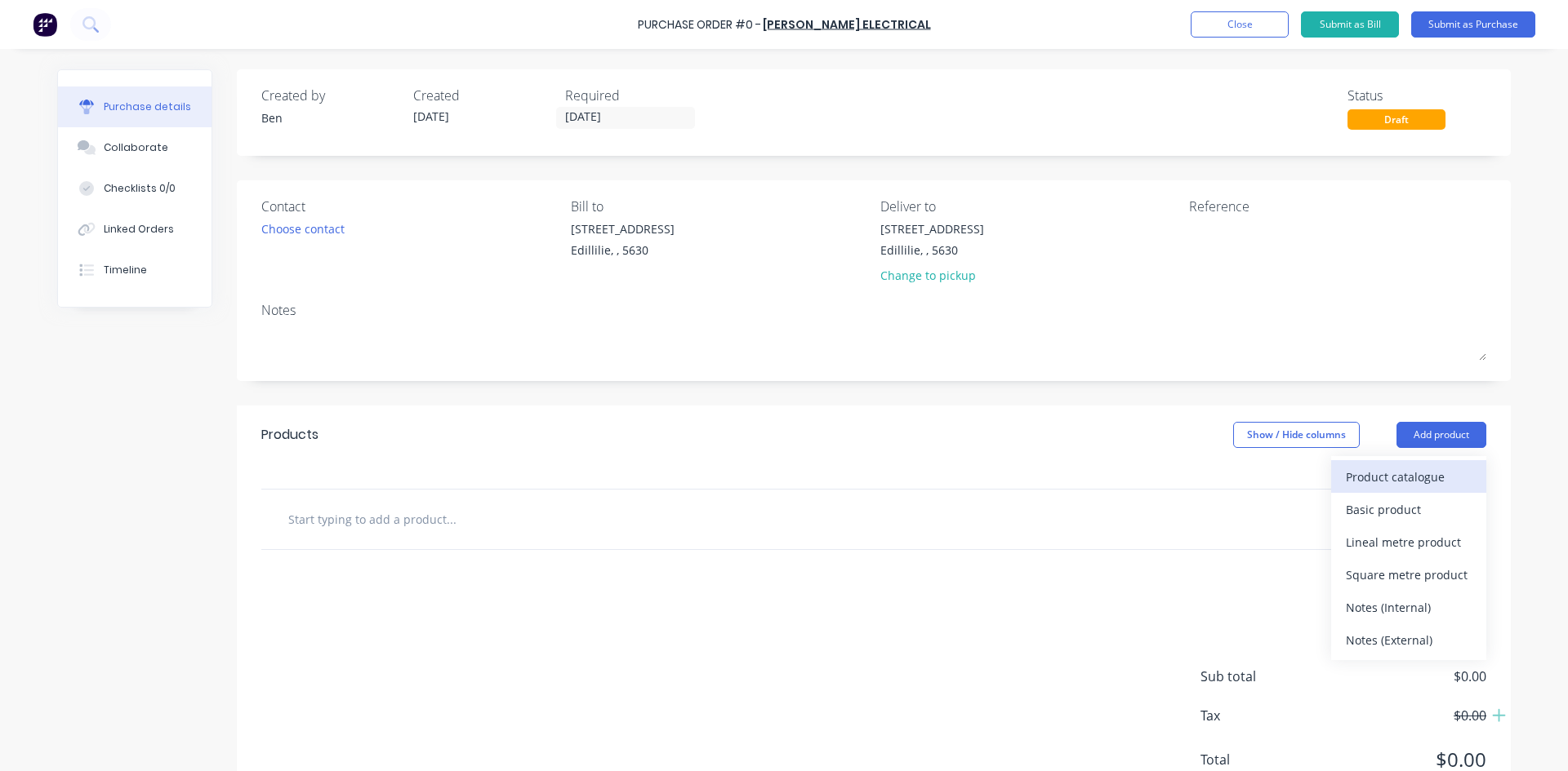
click at [1392, 473] on div "Product catalogue" at bounding box center [1408, 477] width 126 height 24
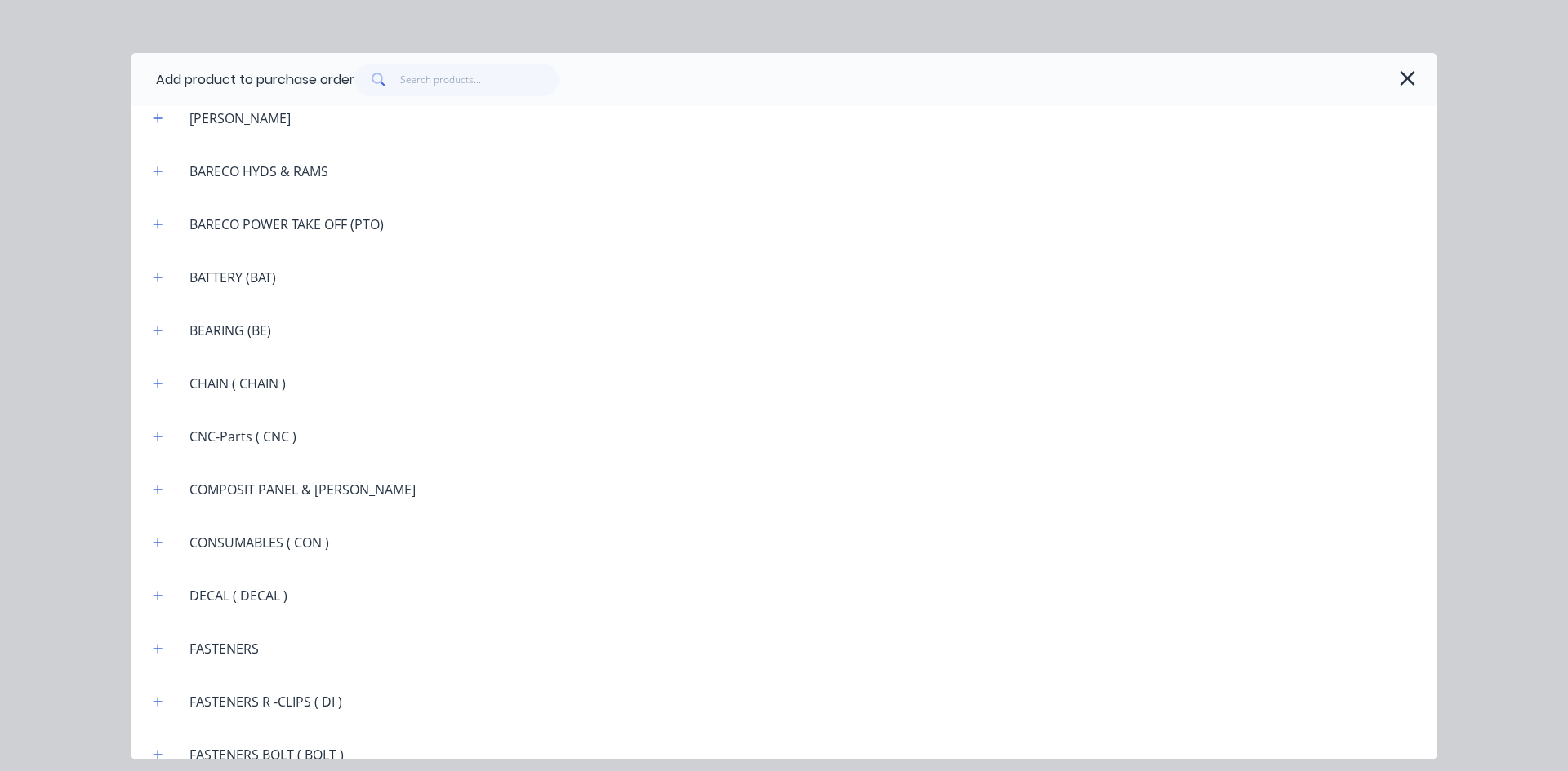
scroll to position [1061, 0]
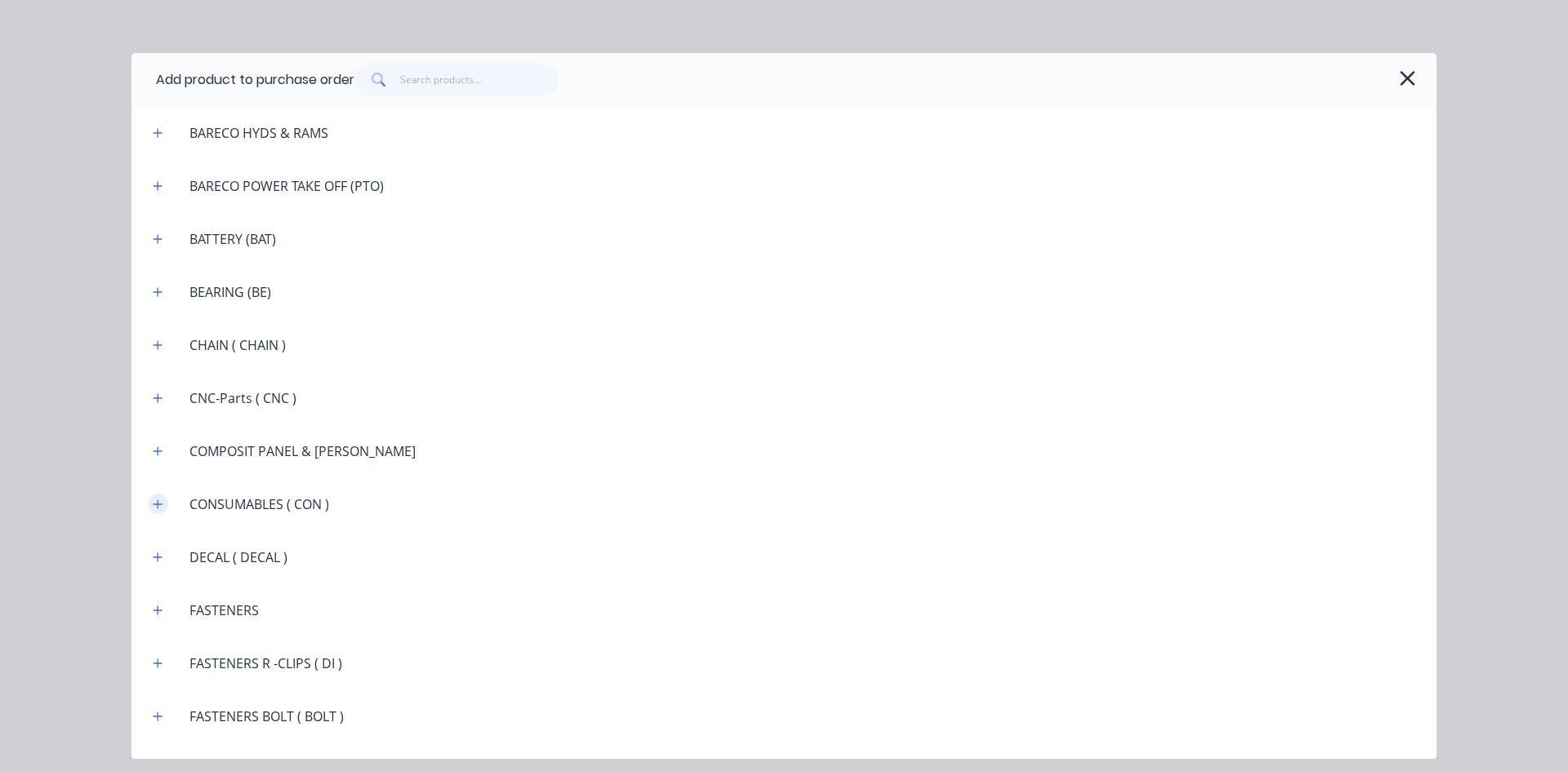
click at [162, 510] on icon "button" at bounding box center [158, 505] width 10 height 12
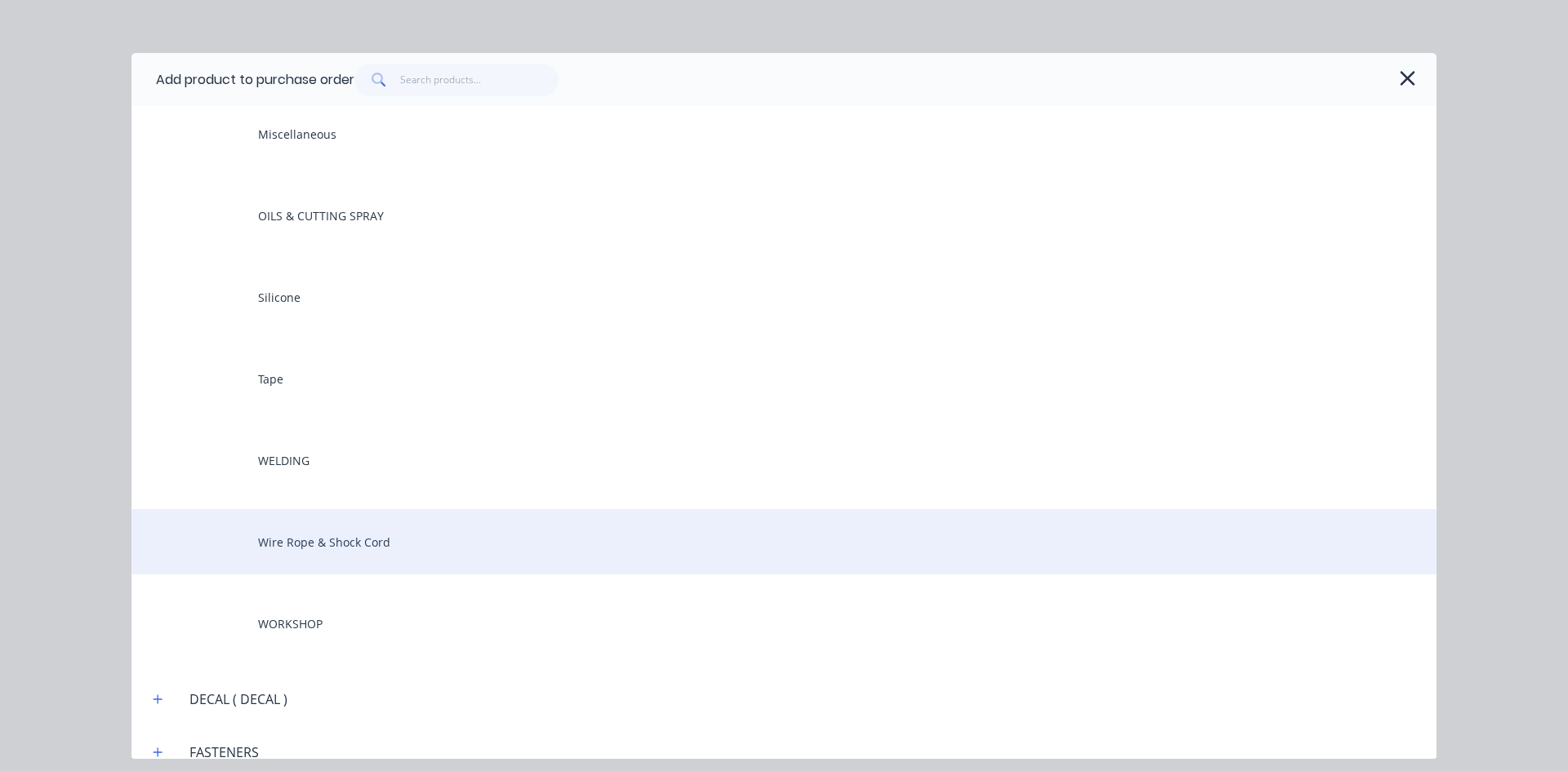
scroll to position [1796, 0]
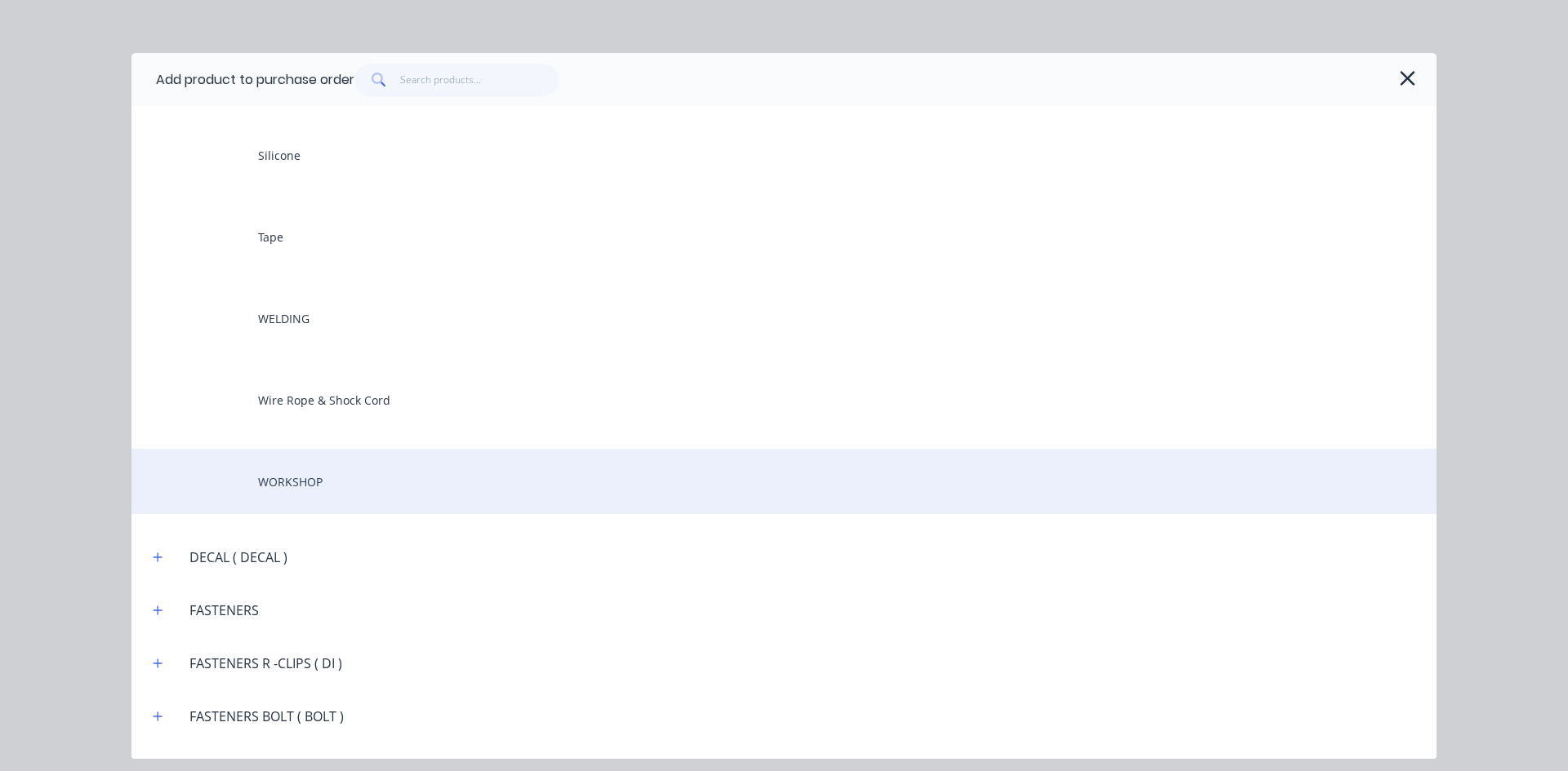
click at [310, 481] on div "WORKSHOP" at bounding box center [784, 482] width 1305 height 65
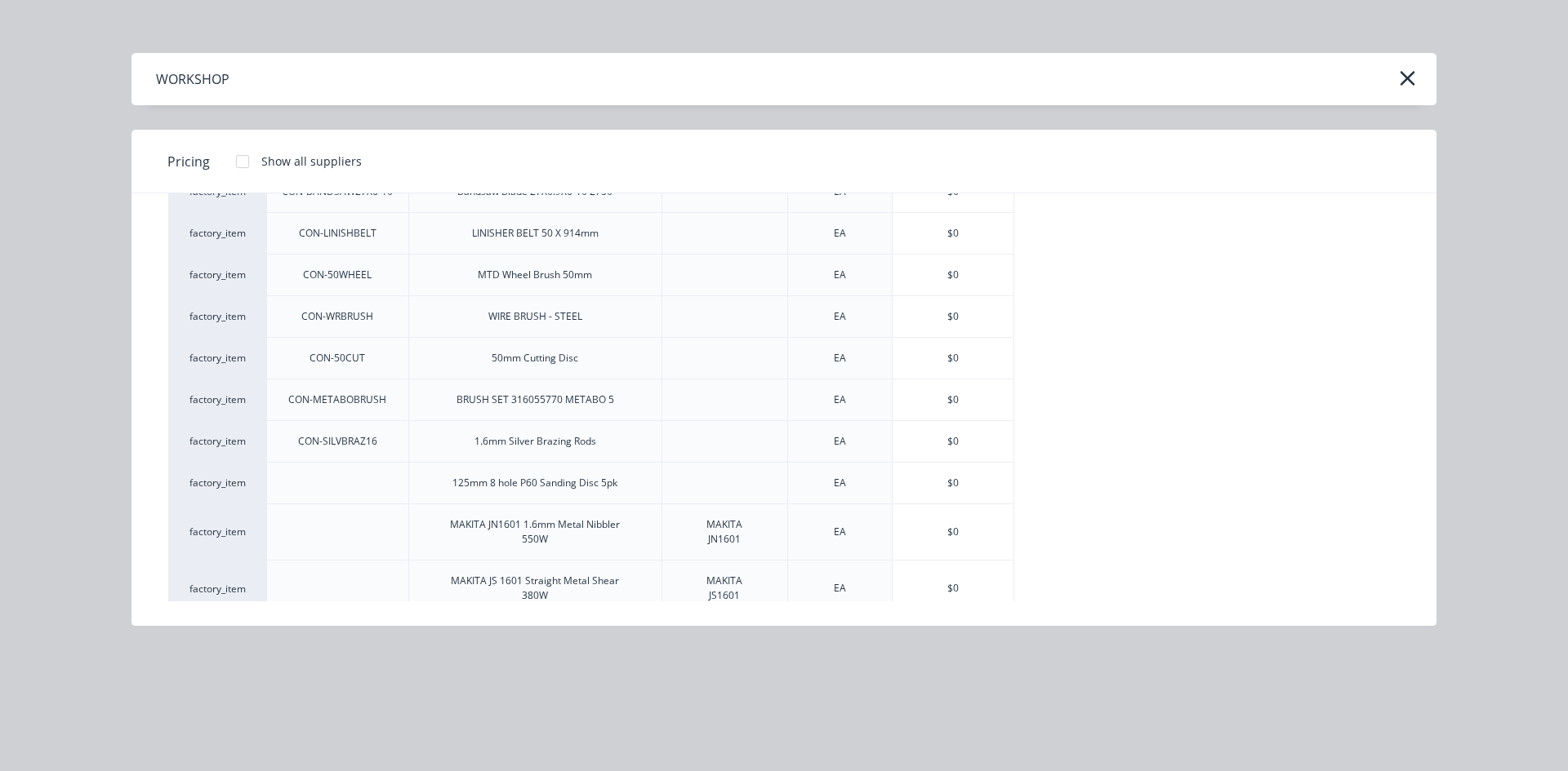
scroll to position [572, 0]
click at [922, 523] on div "$0" at bounding box center [953, 532] width 121 height 56
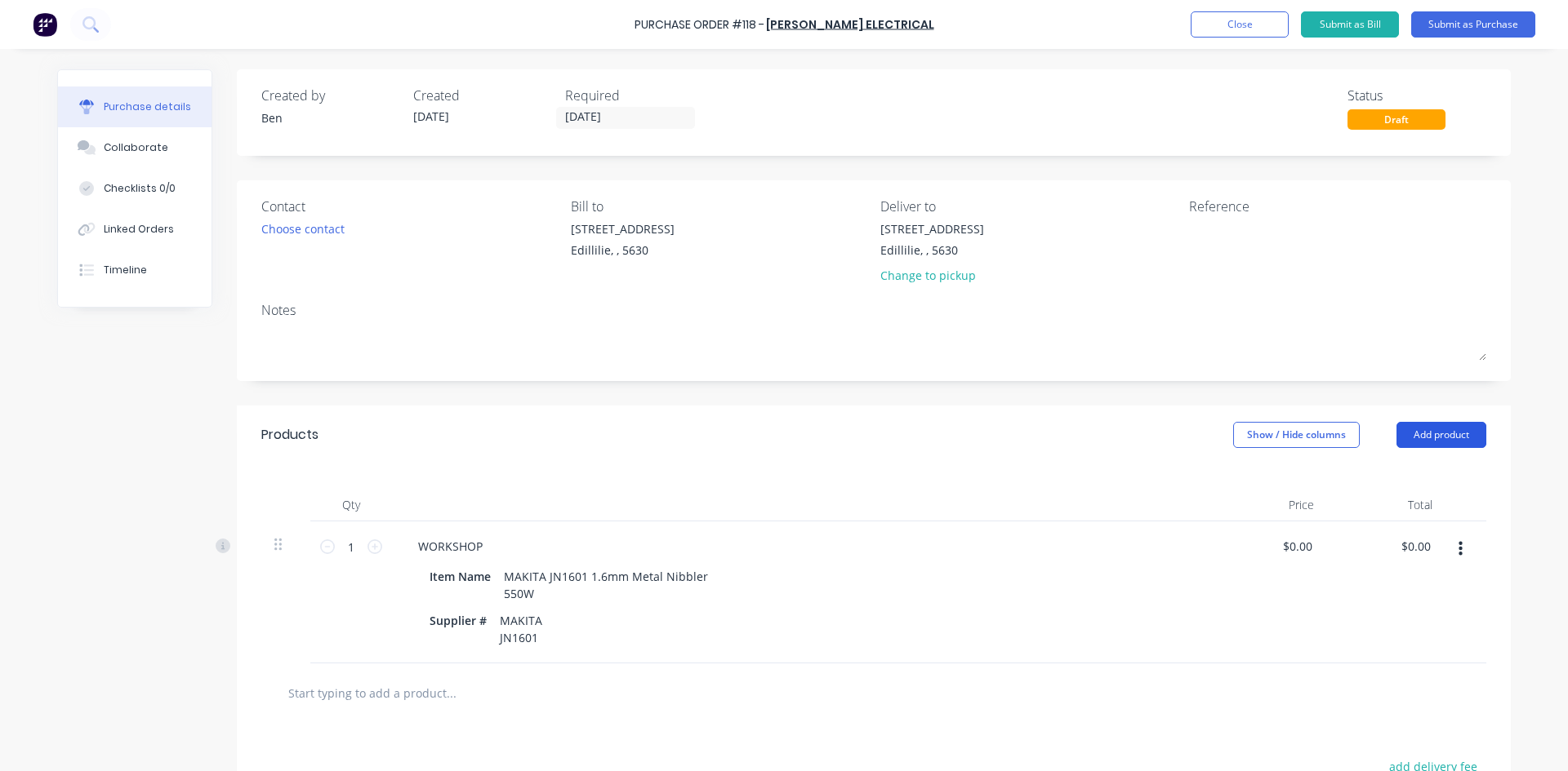
click at [1450, 437] on button "Add product" at bounding box center [1441, 435] width 89 height 26
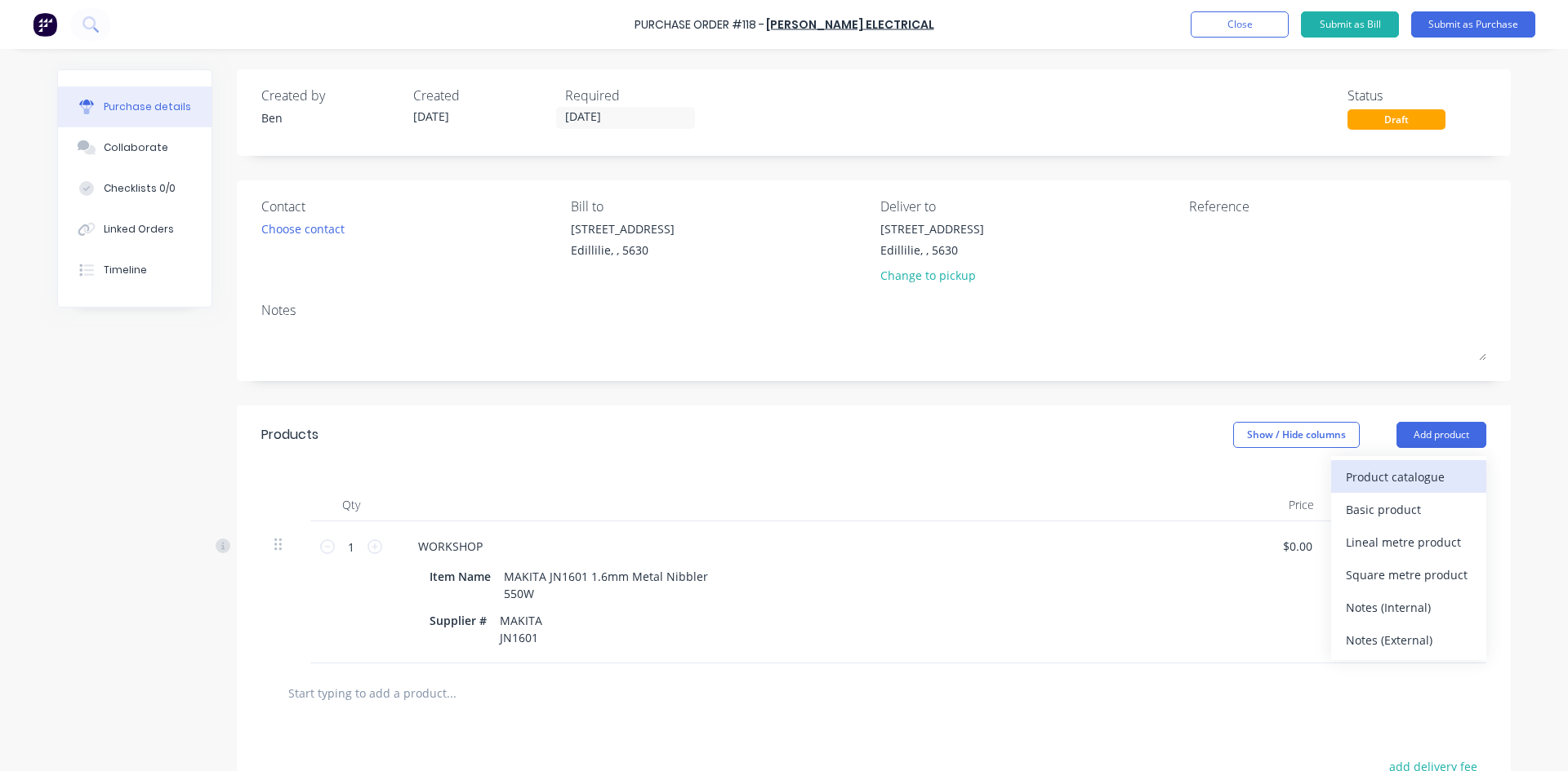
click at [1373, 475] on div "Product catalogue" at bounding box center [1408, 477] width 126 height 24
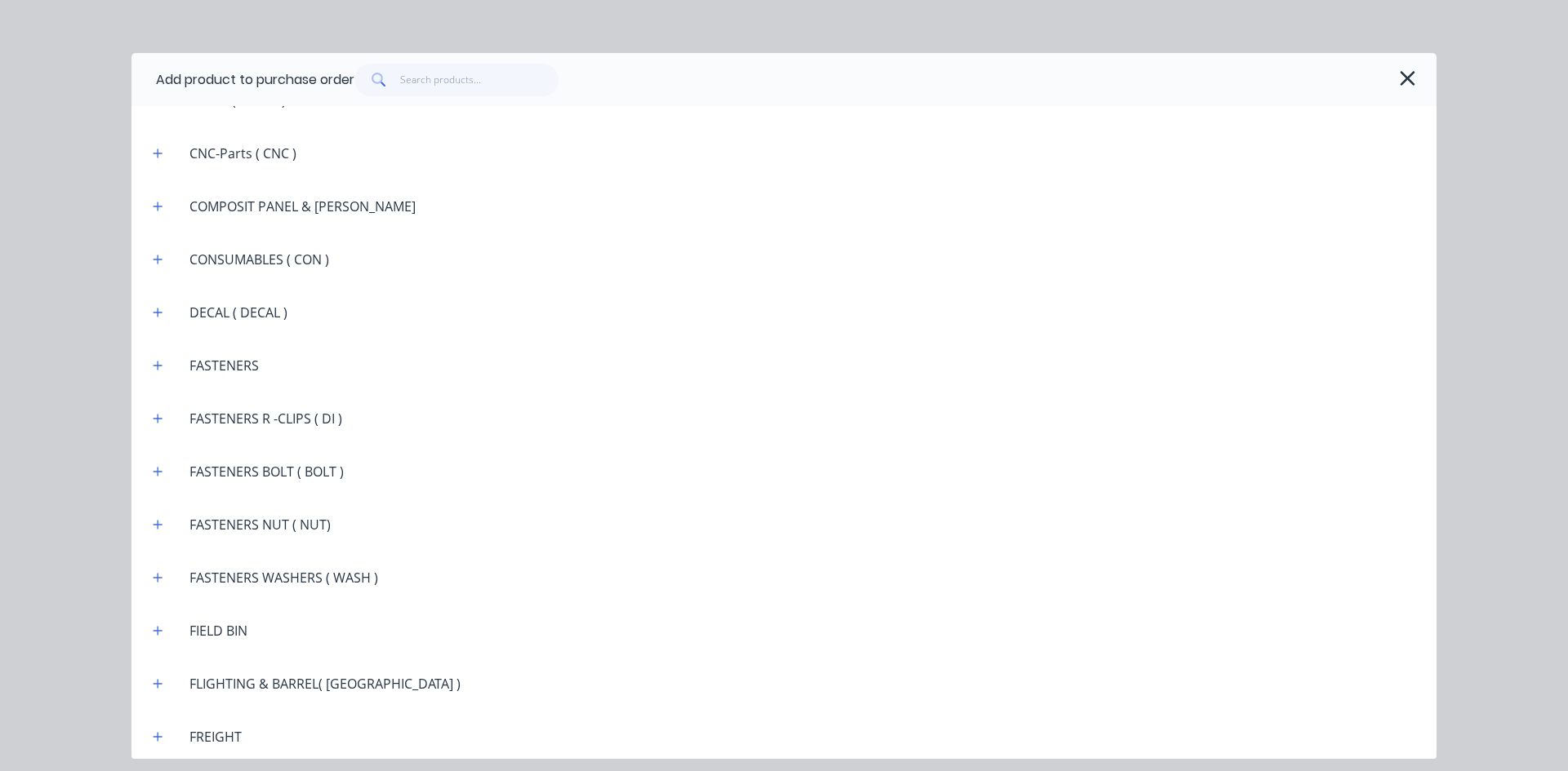
scroll to position [1387, 0]
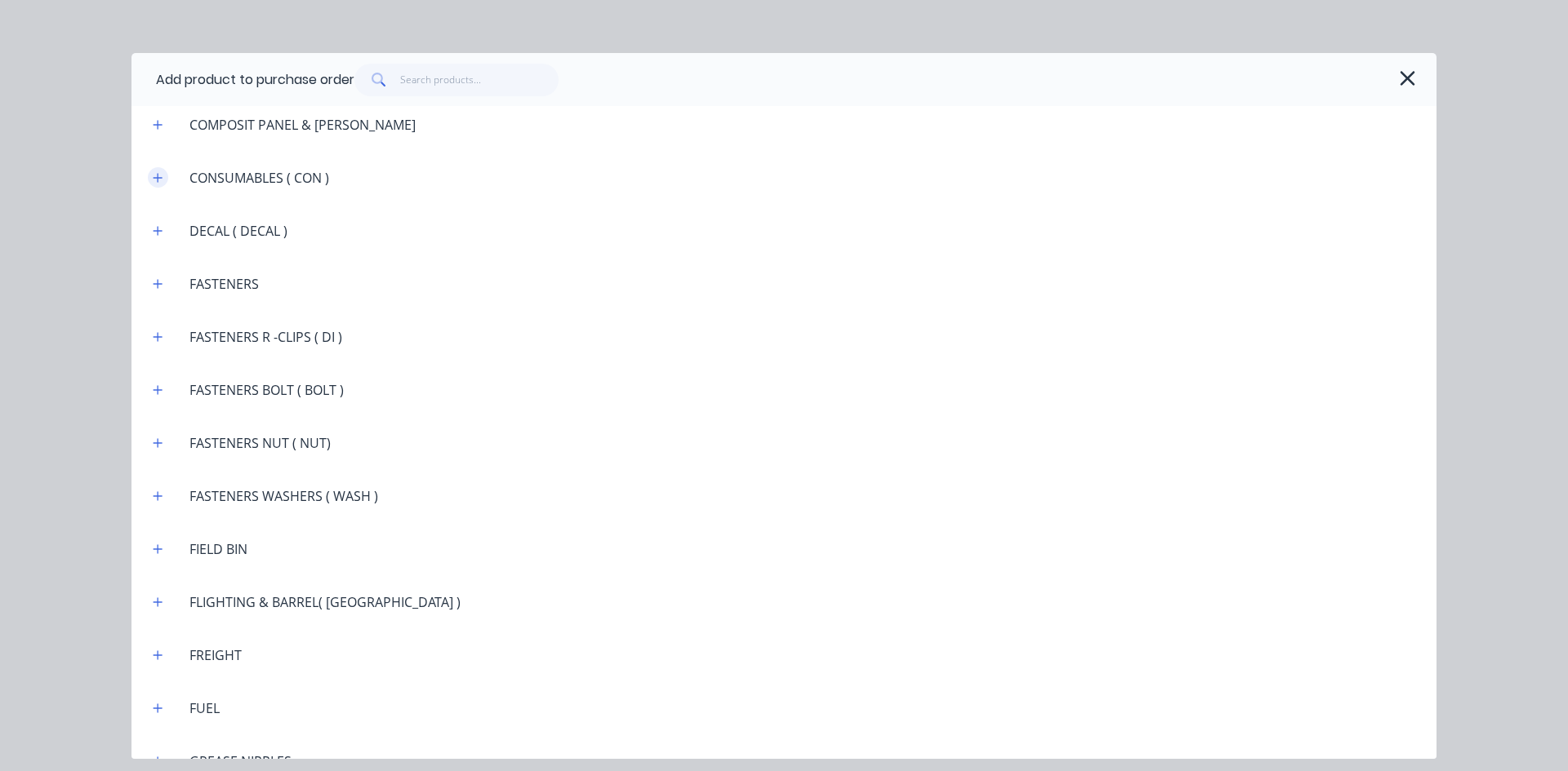
click at [159, 179] on icon "button" at bounding box center [158, 177] width 9 height 9
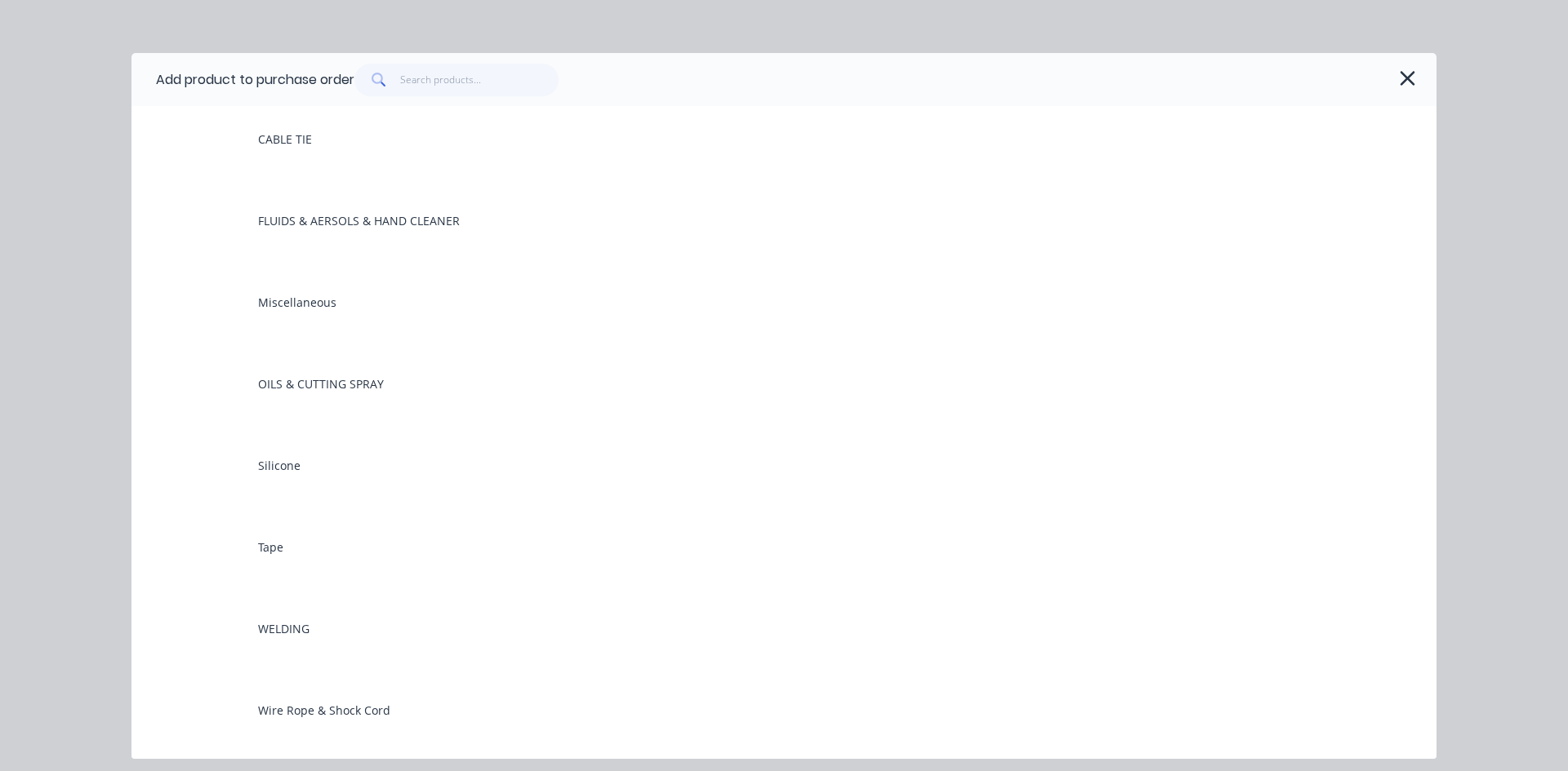
scroll to position [1632, 0]
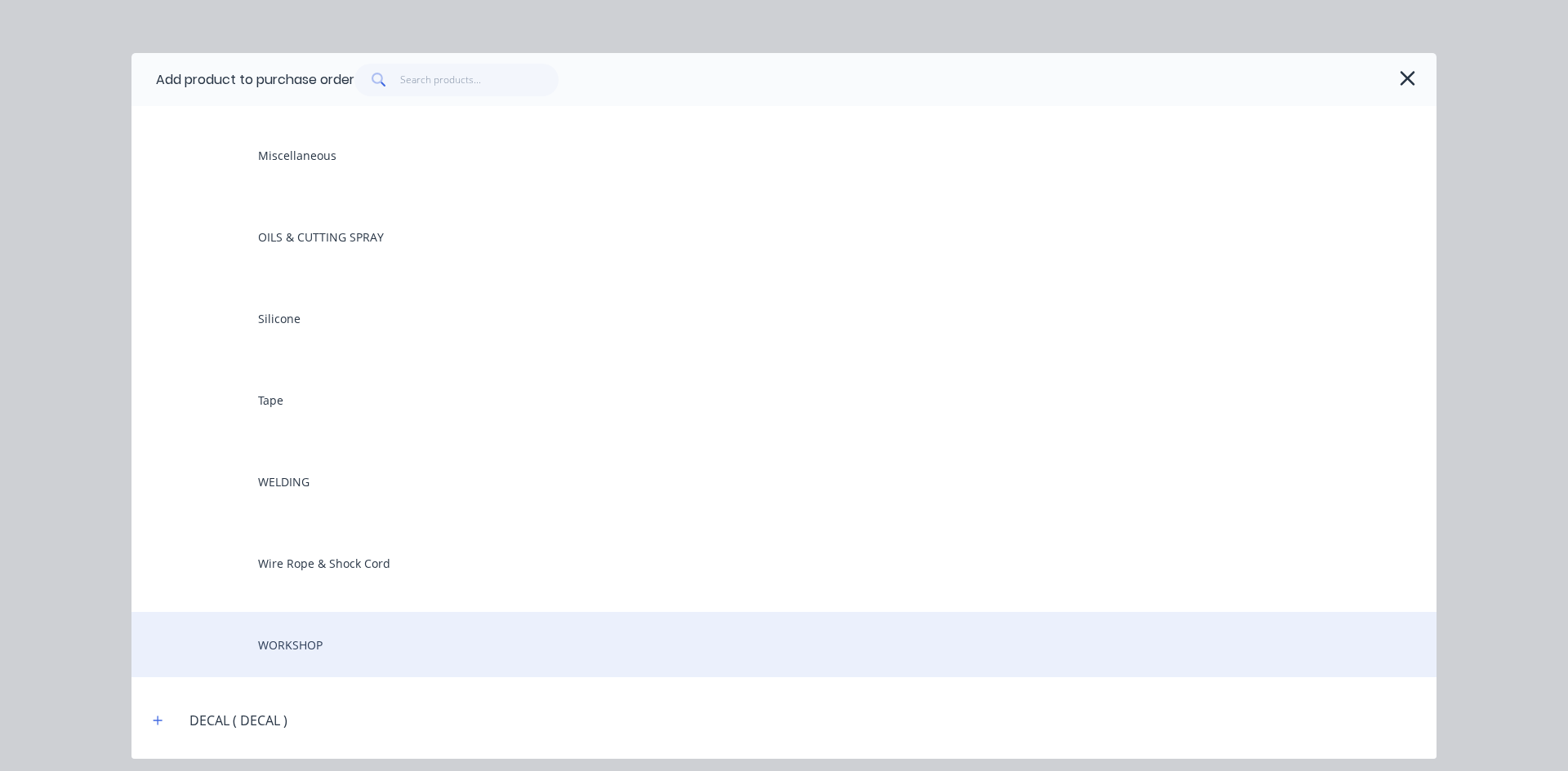
click at [283, 645] on div "WORKSHOP" at bounding box center [784, 645] width 1305 height 65
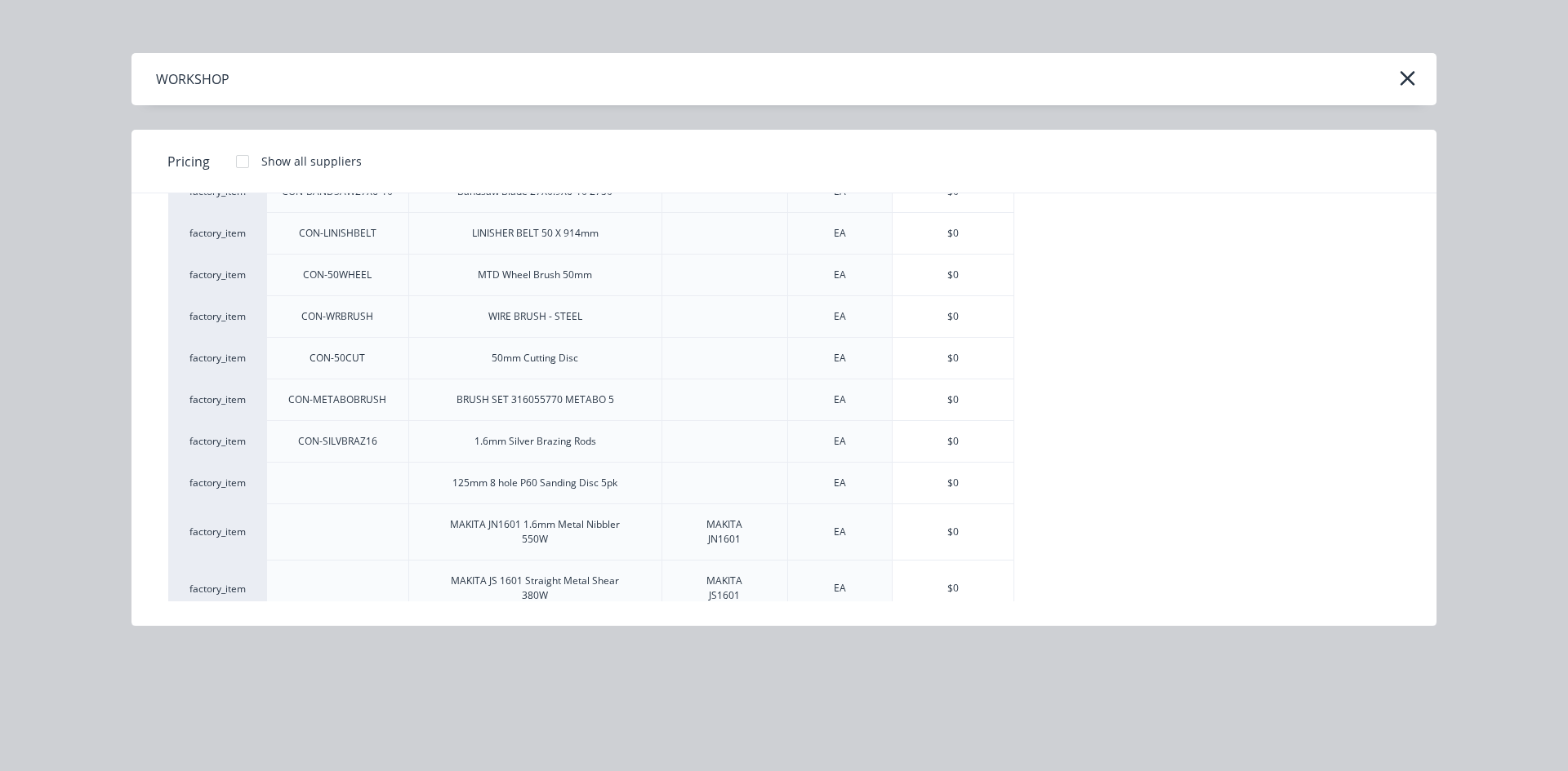
scroll to position [572, 0]
click at [936, 580] on div "$0" at bounding box center [953, 587] width 121 height 56
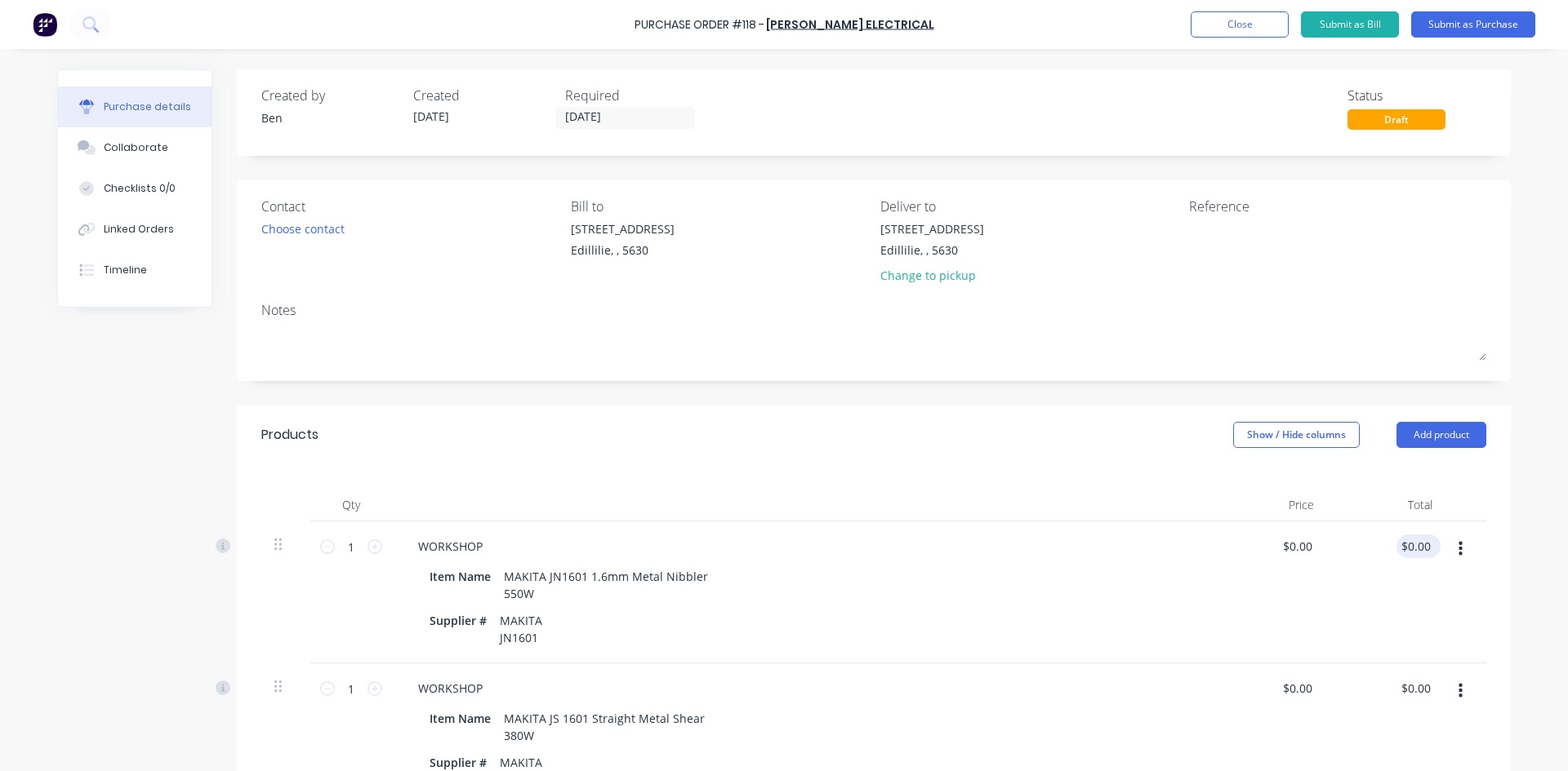
drag, startPoint x: 1429, startPoint y: 543, endPoint x: 1391, endPoint y: 549, distance: 38.5
click at [1397, 549] on div "$0.00 $0.00" at bounding box center [1419, 546] width 44 height 24
type input "0.00"
click at [1423, 541] on input "0.00" at bounding box center [1415, 546] width 38 height 24
click at [1423, 541] on input "0.00" at bounding box center [1419, 546] width 31 height 24
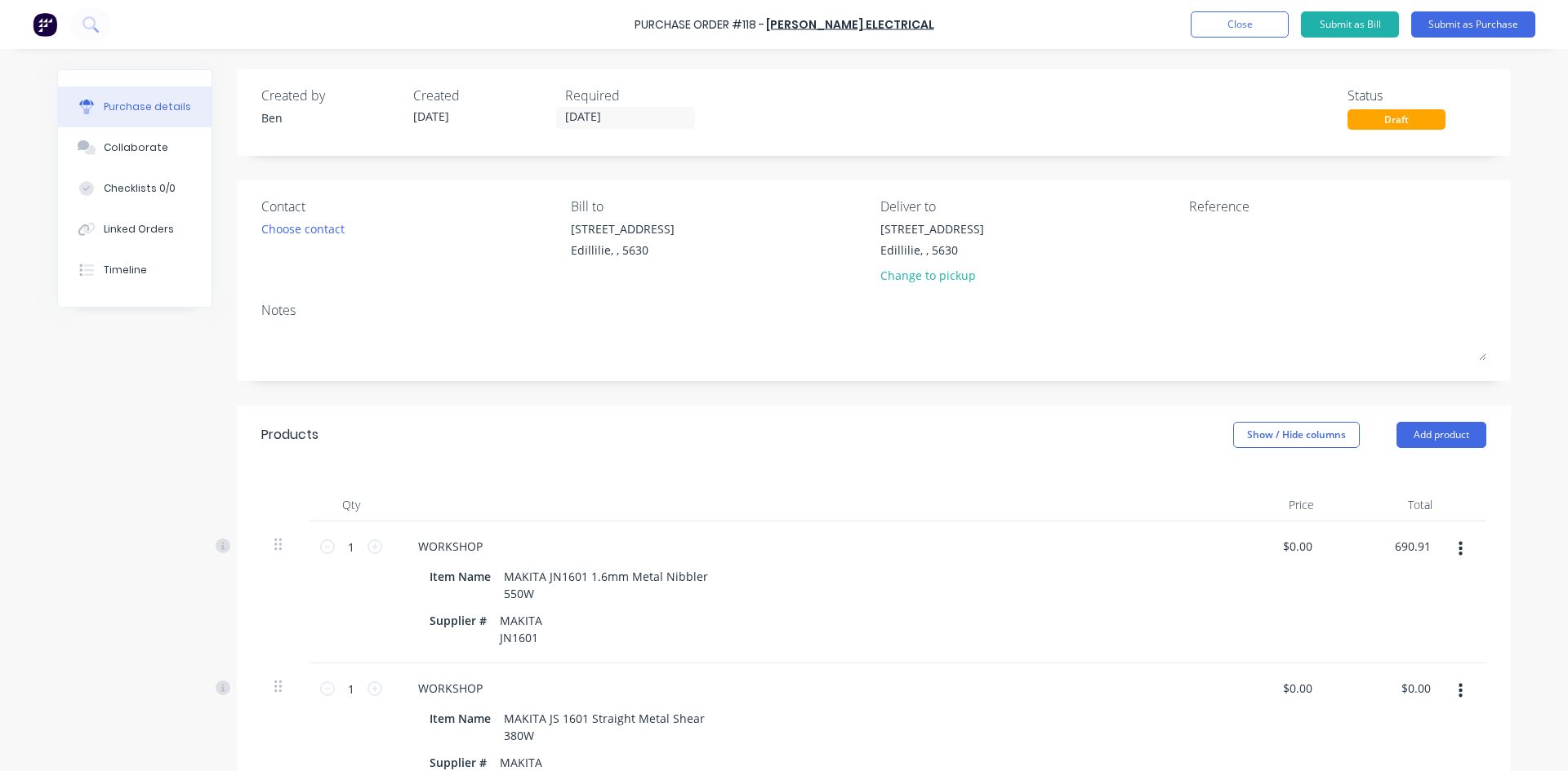
type input "690.91"
type input "$690.91"
click at [1395, 625] on div "$690.91 690.91" at bounding box center [1386, 593] width 118 height 142
click at [1423, 689] on input "0.00" at bounding box center [1419, 688] width 31 height 24
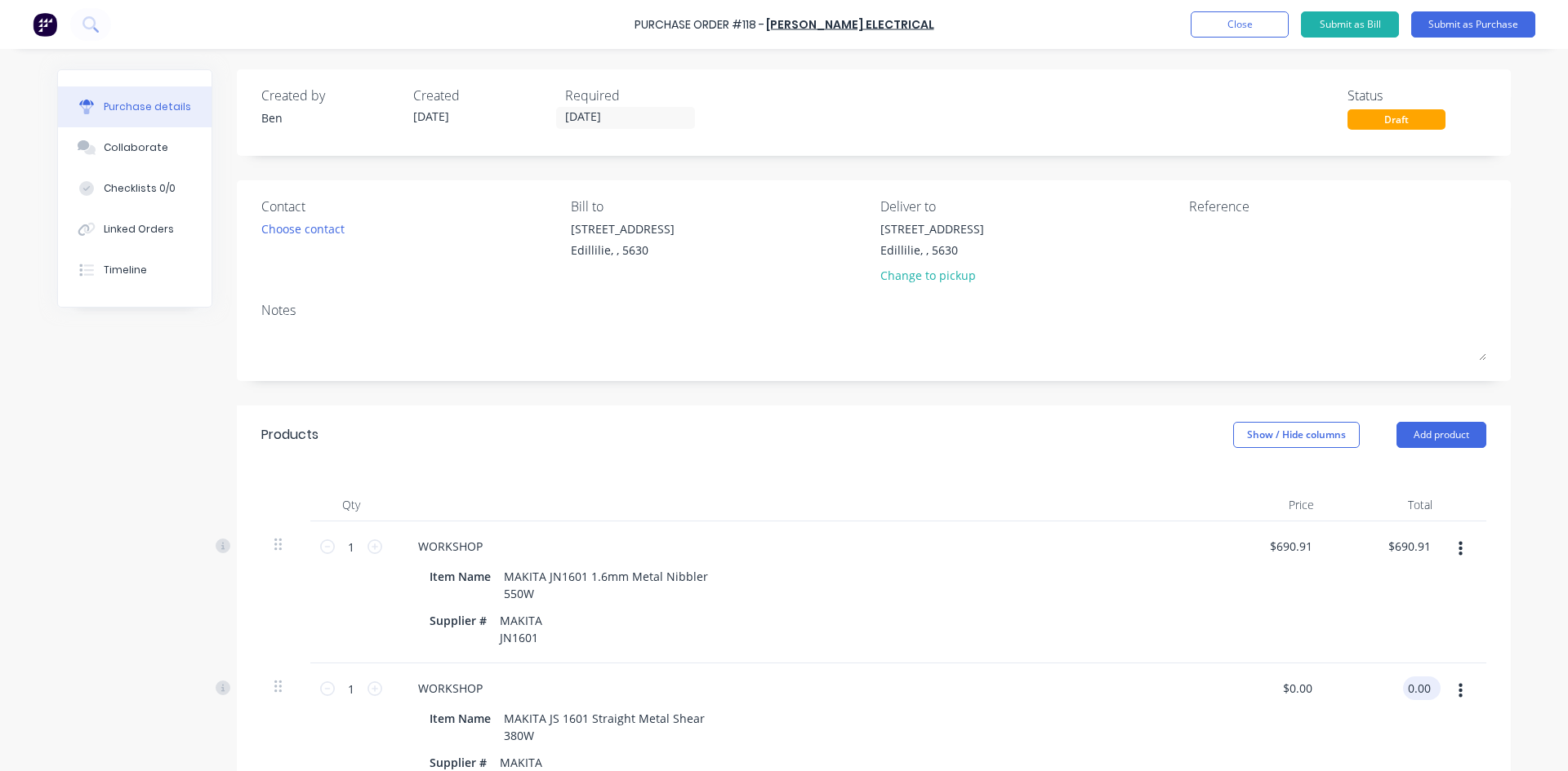
click at [1423, 689] on input "0.00" at bounding box center [1419, 688] width 31 height 24
type input "4"
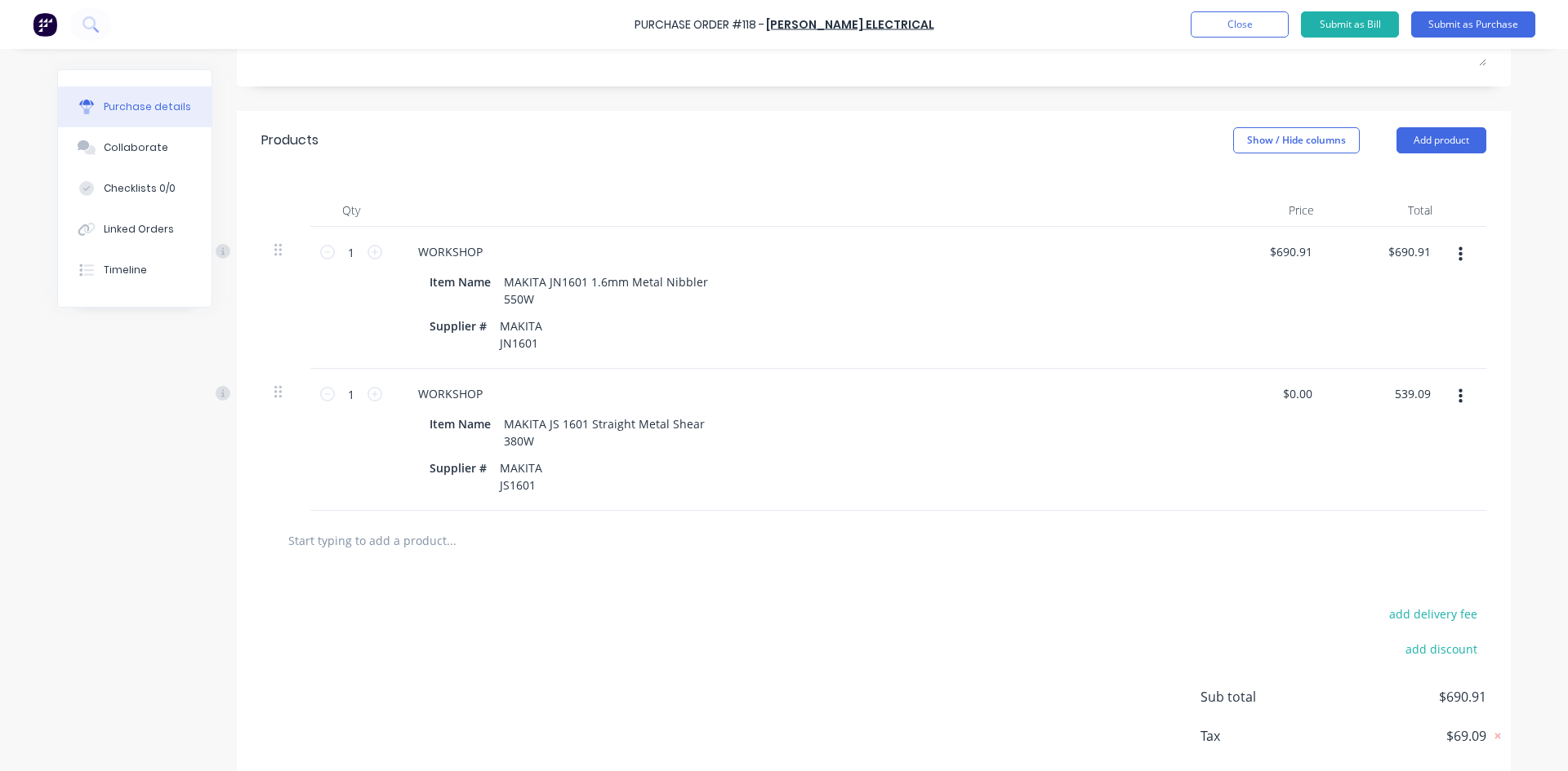
scroll to position [379, 0]
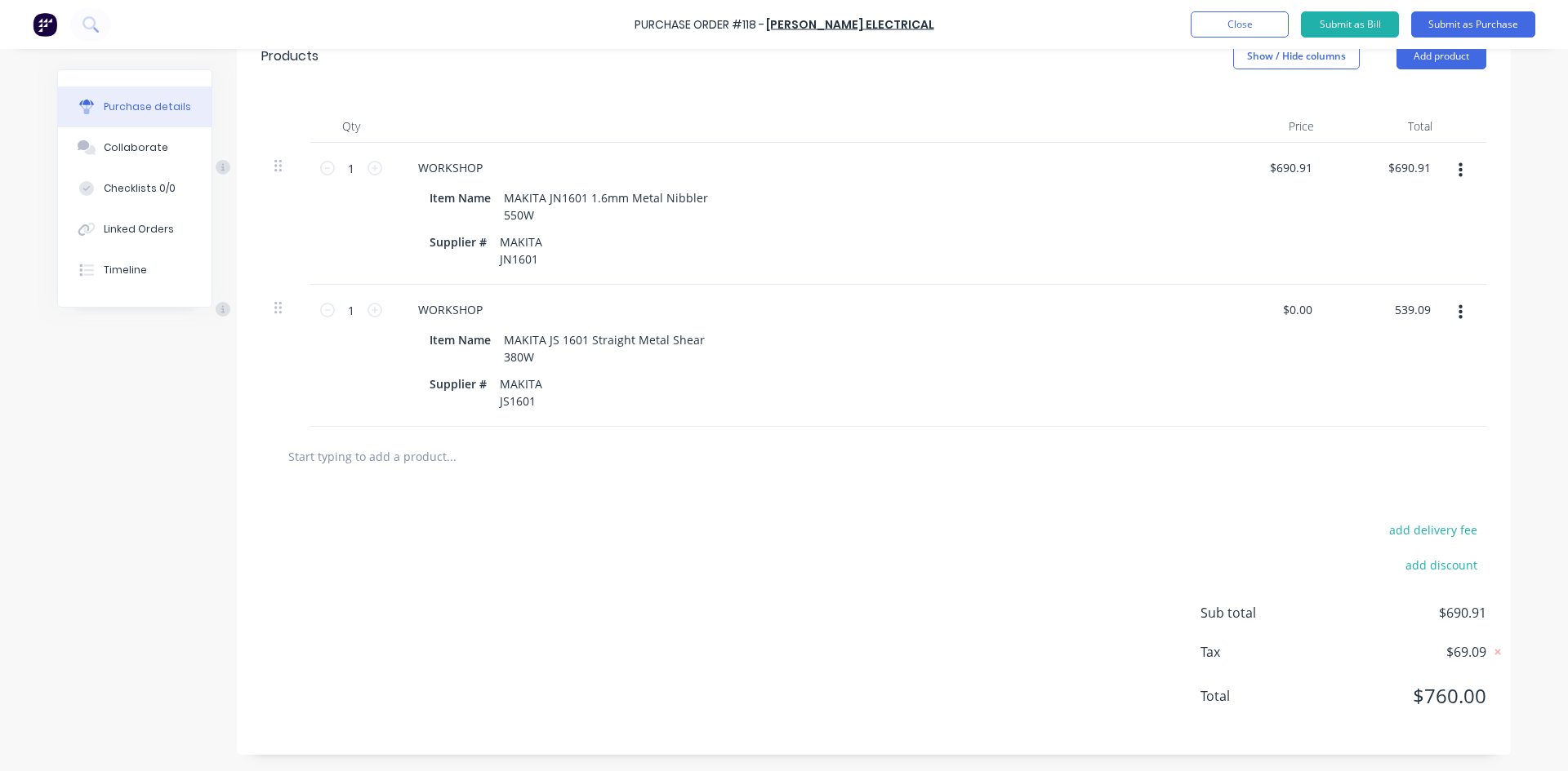
type input "539.09"
type input "$539.09"
click at [768, 621] on div "add delivery fee add discount Sub total $1,230.00 Tax $123.00 Total $1,353.00" at bounding box center [873, 620] width 1274 height 268
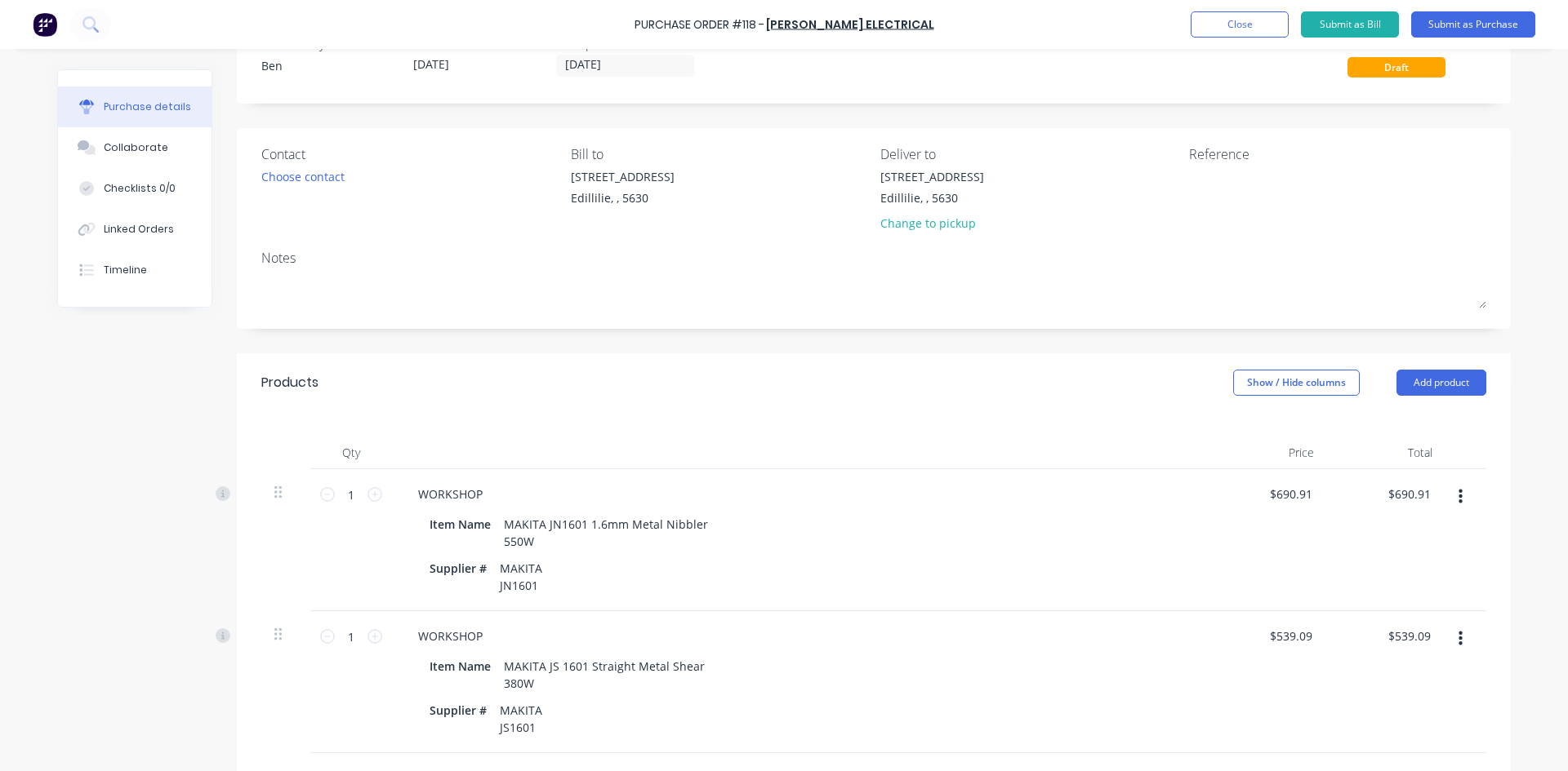
scroll to position [0, 0]
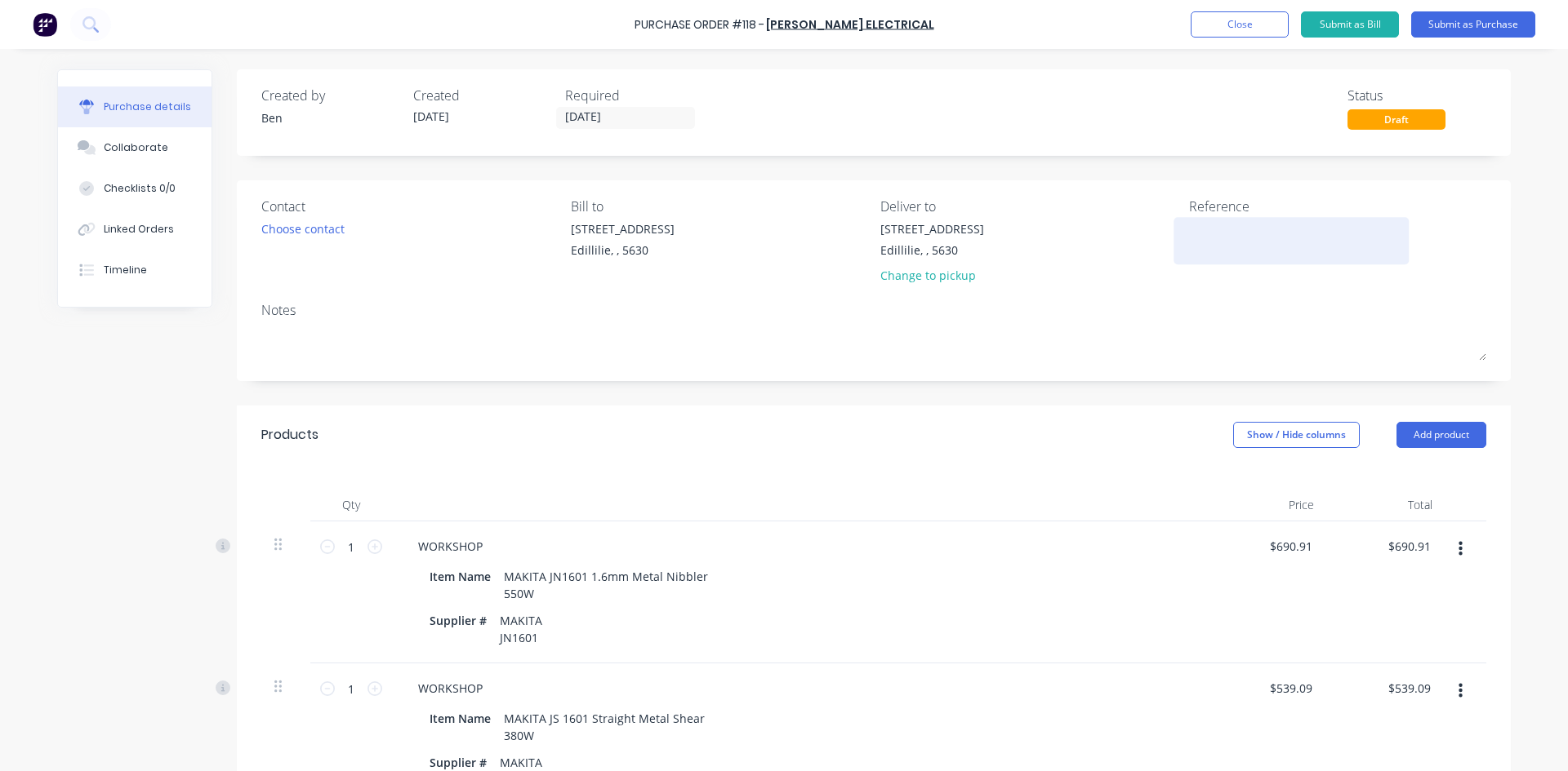
click at [1214, 236] on textarea at bounding box center [1291, 238] width 204 height 37
type textarea "INV: 179/45"
click at [1327, 18] on button "Submit as Bill" at bounding box center [1351, 24] width 98 height 26
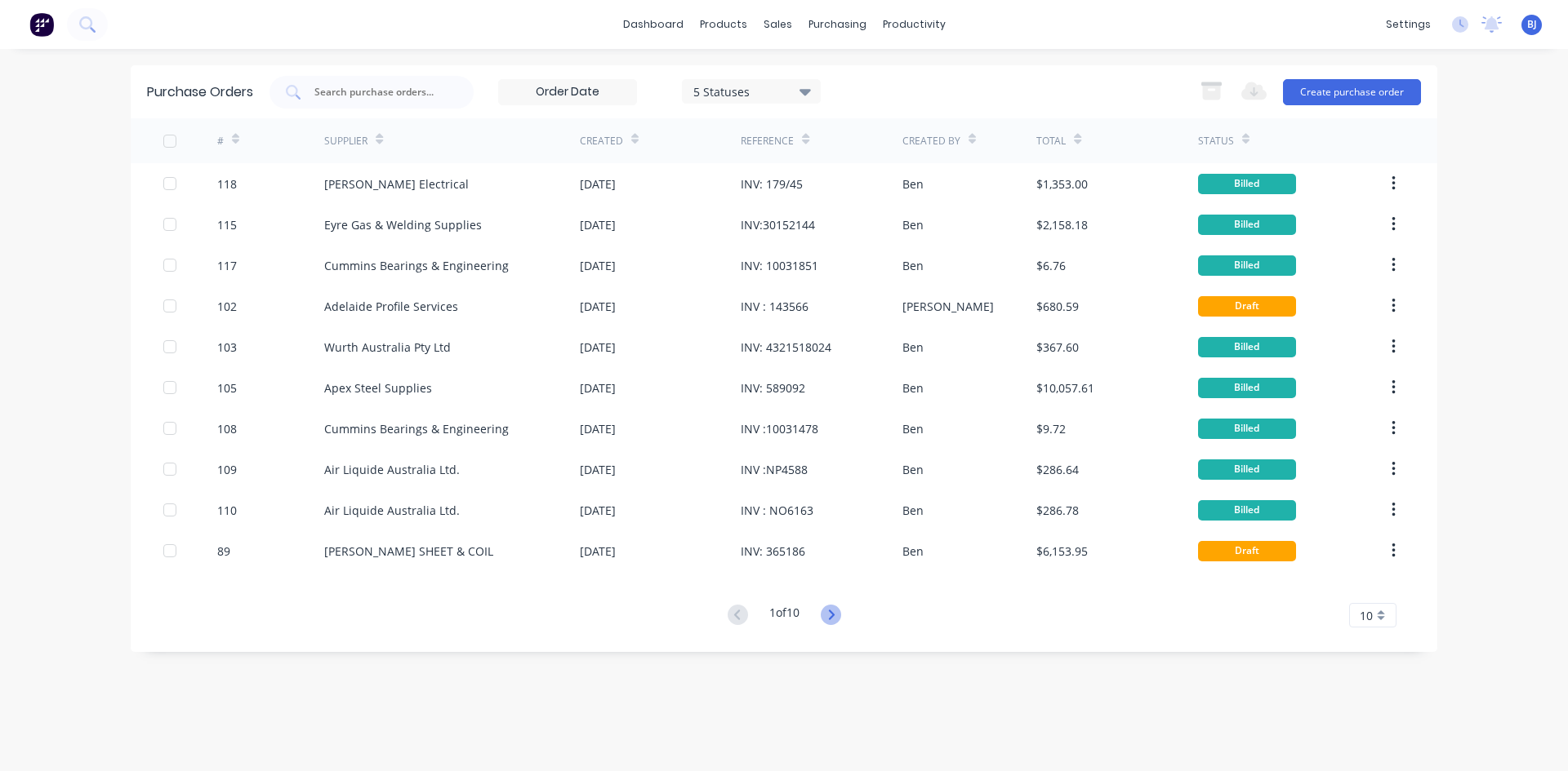
click at [829, 613] on icon at bounding box center [830, 614] width 20 height 20
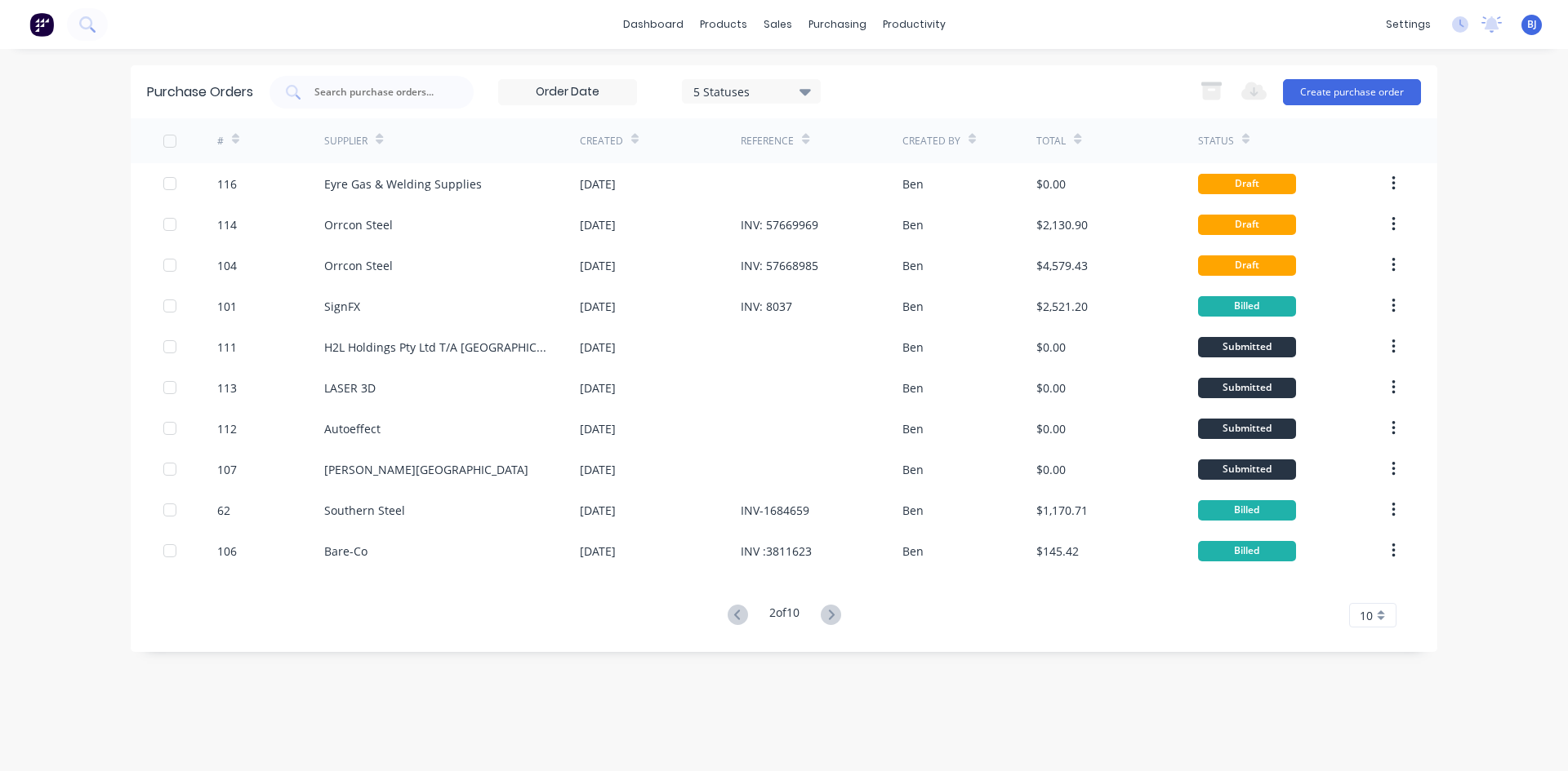
click at [829, 613] on icon at bounding box center [830, 614] width 20 height 20
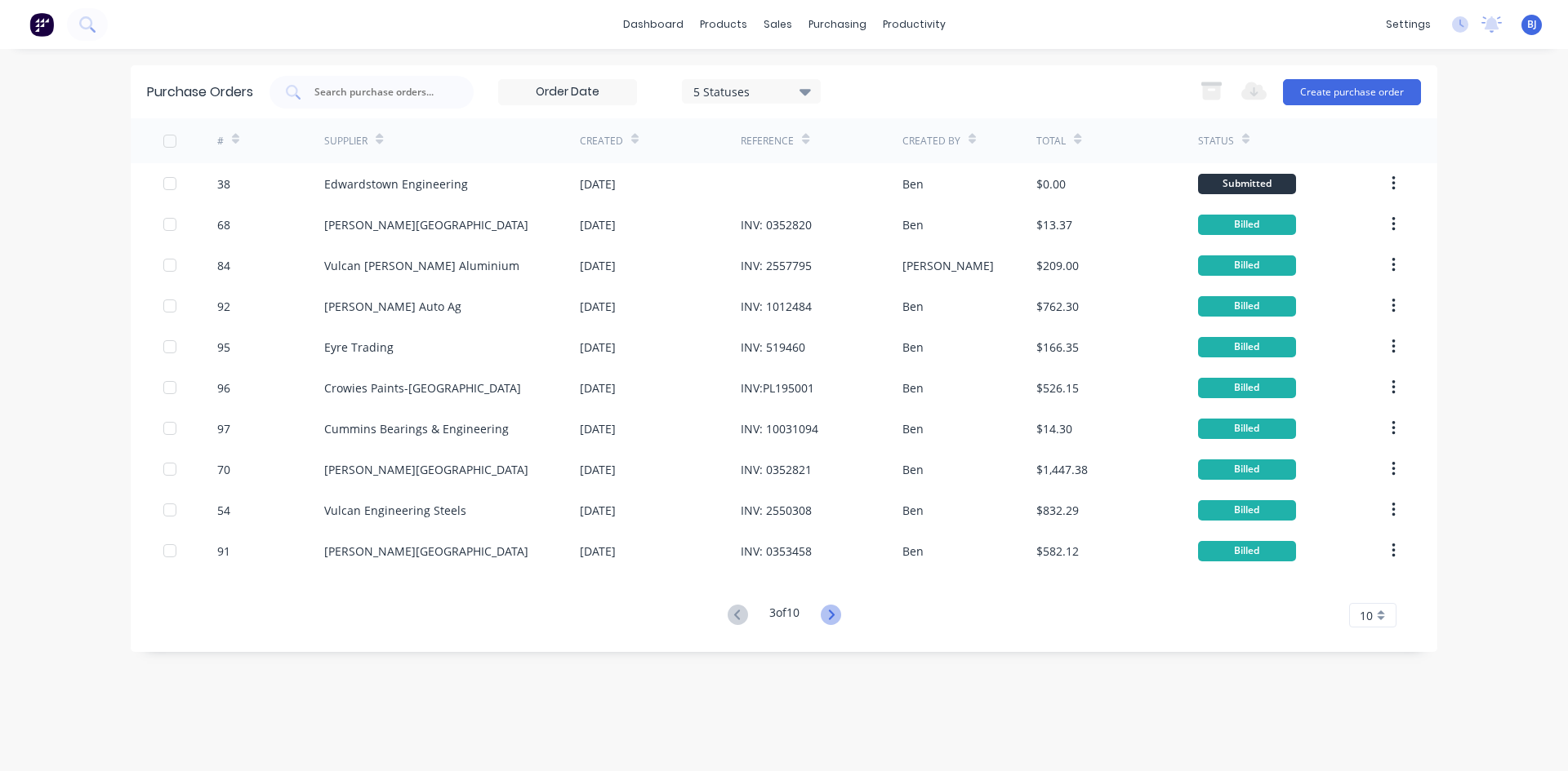
click at [830, 612] on icon at bounding box center [830, 614] width 20 height 20
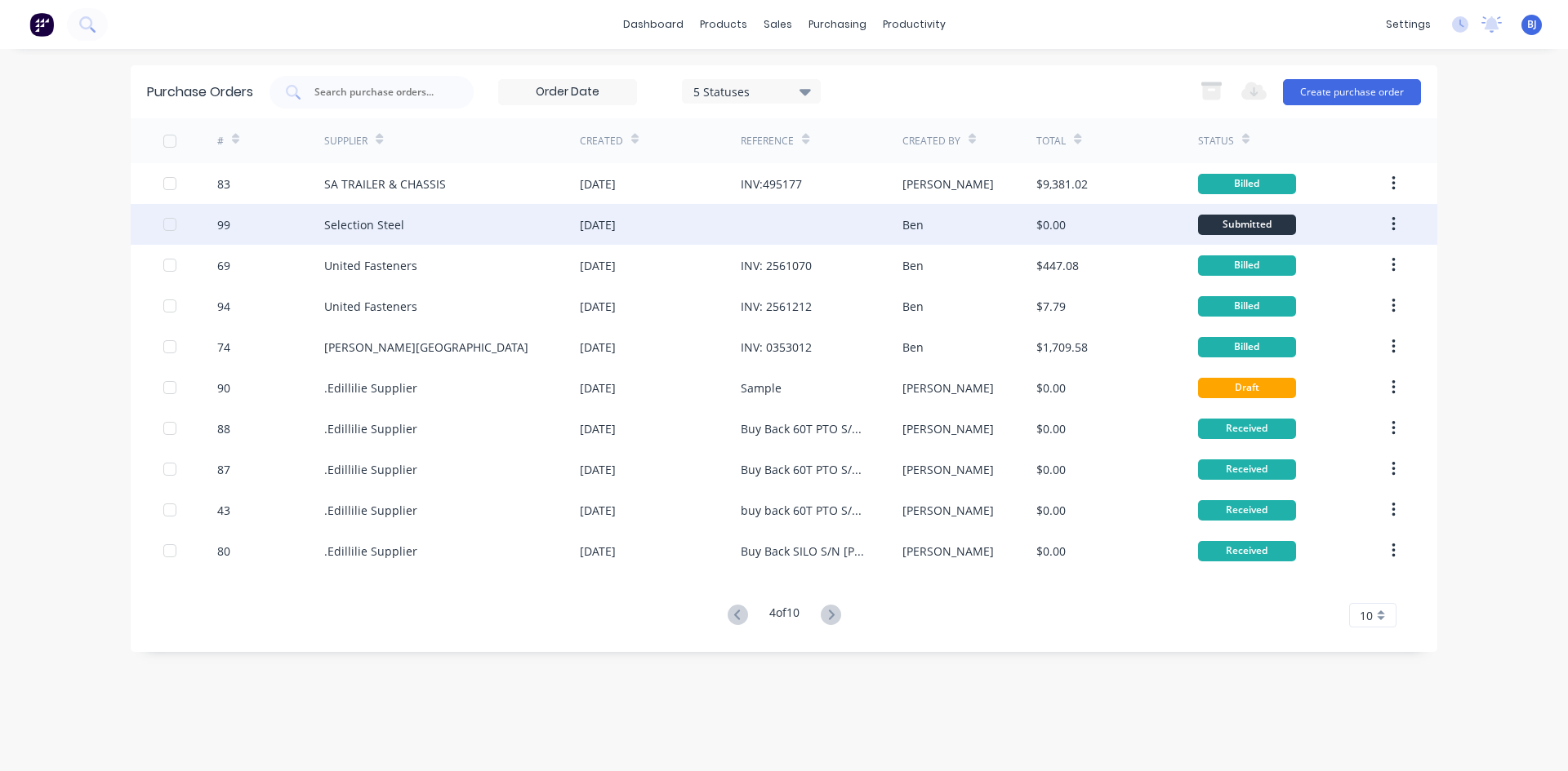
click at [616, 230] on div "[DATE]" at bounding box center [597, 225] width 36 height 17
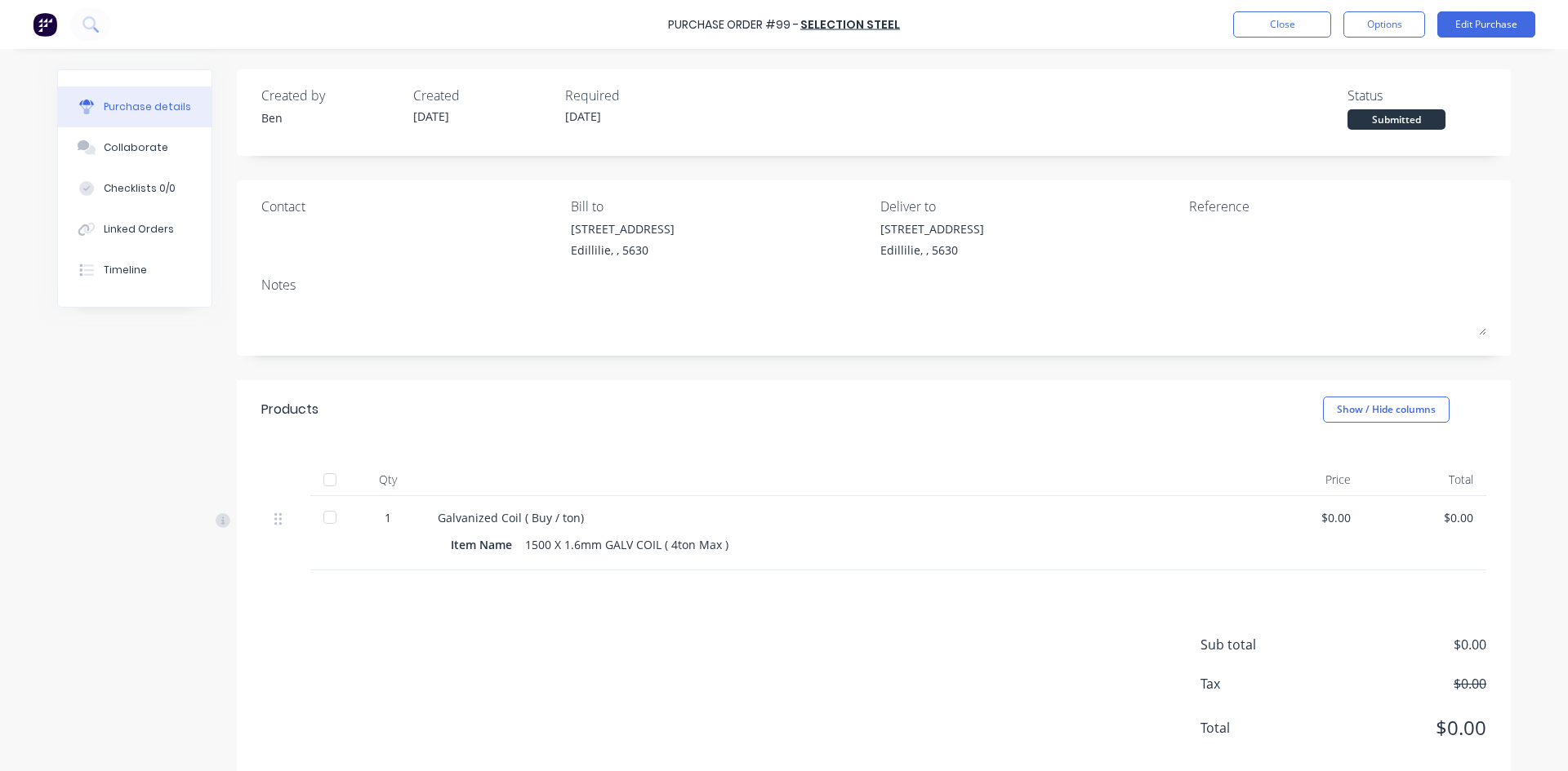
click at [384, 517] on div "1" at bounding box center [388, 518] width 47 height 17
click at [381, 516] on div "1" at bounding box center [388, 518] width 47 height 17
click at [1487, 17] on button "Edit Purchase" at bounding box center [1486, 24] width 98 height 26
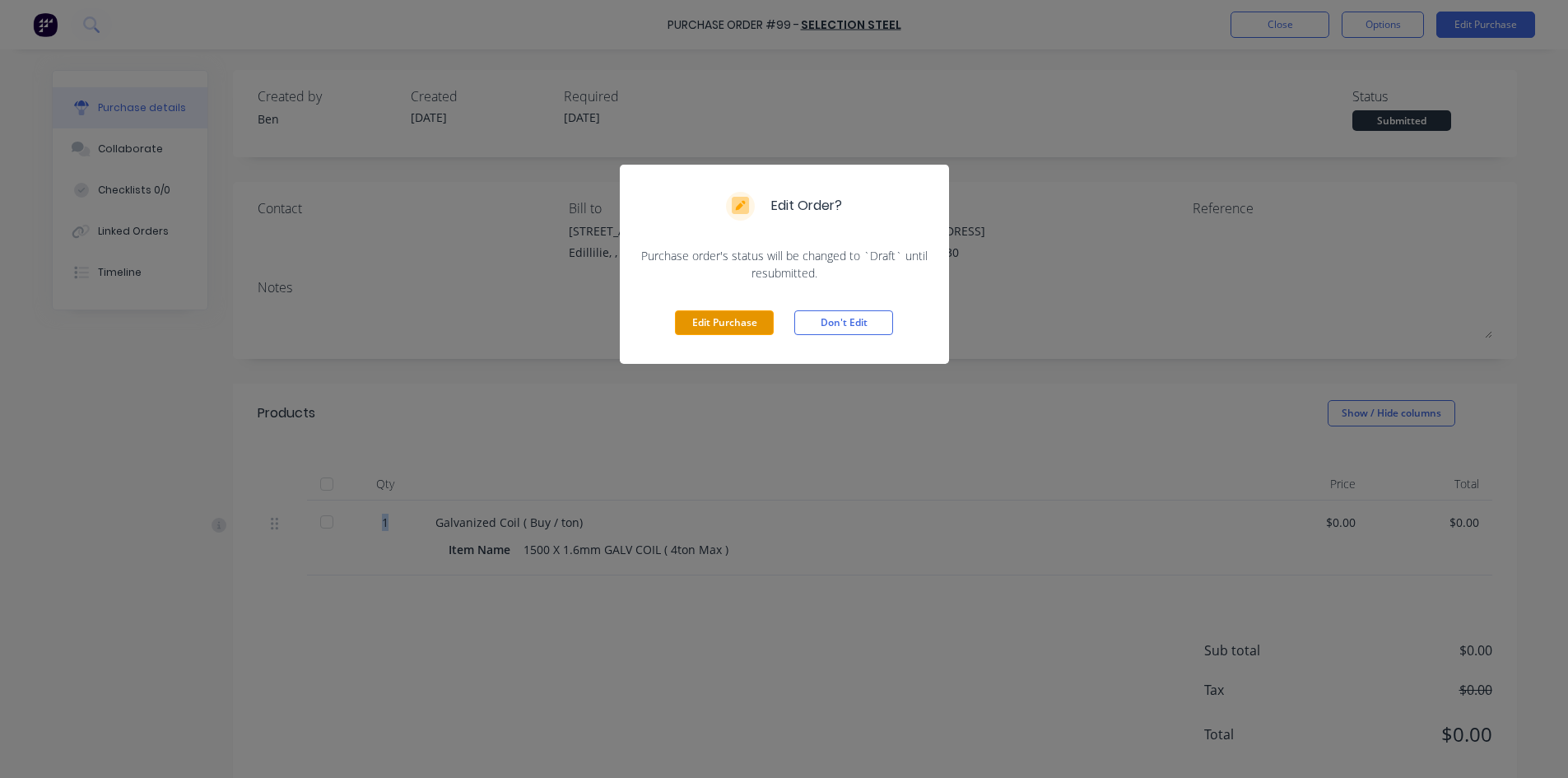
click at [726, 315] on button "Edit Purchase" at bounding box center [724, 322] width 99 height 24
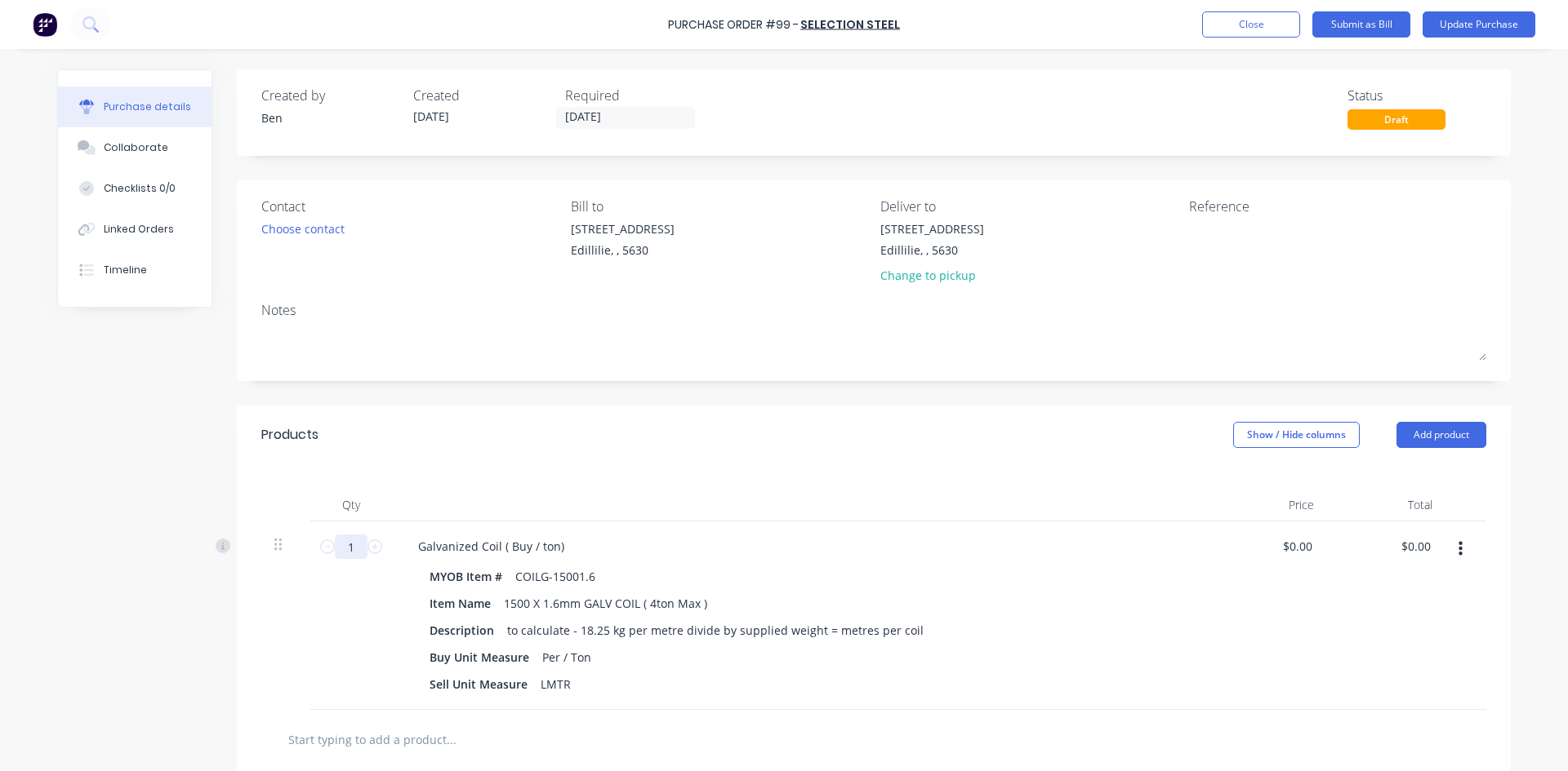
click at [346, 544] on input "1" at bounding box center [351, 546] width 33 height 24
type input "3.95"
click at [1426, 544] on input "0.00" at bounding box center [1415, 546] width 38 height 24
type input "0"
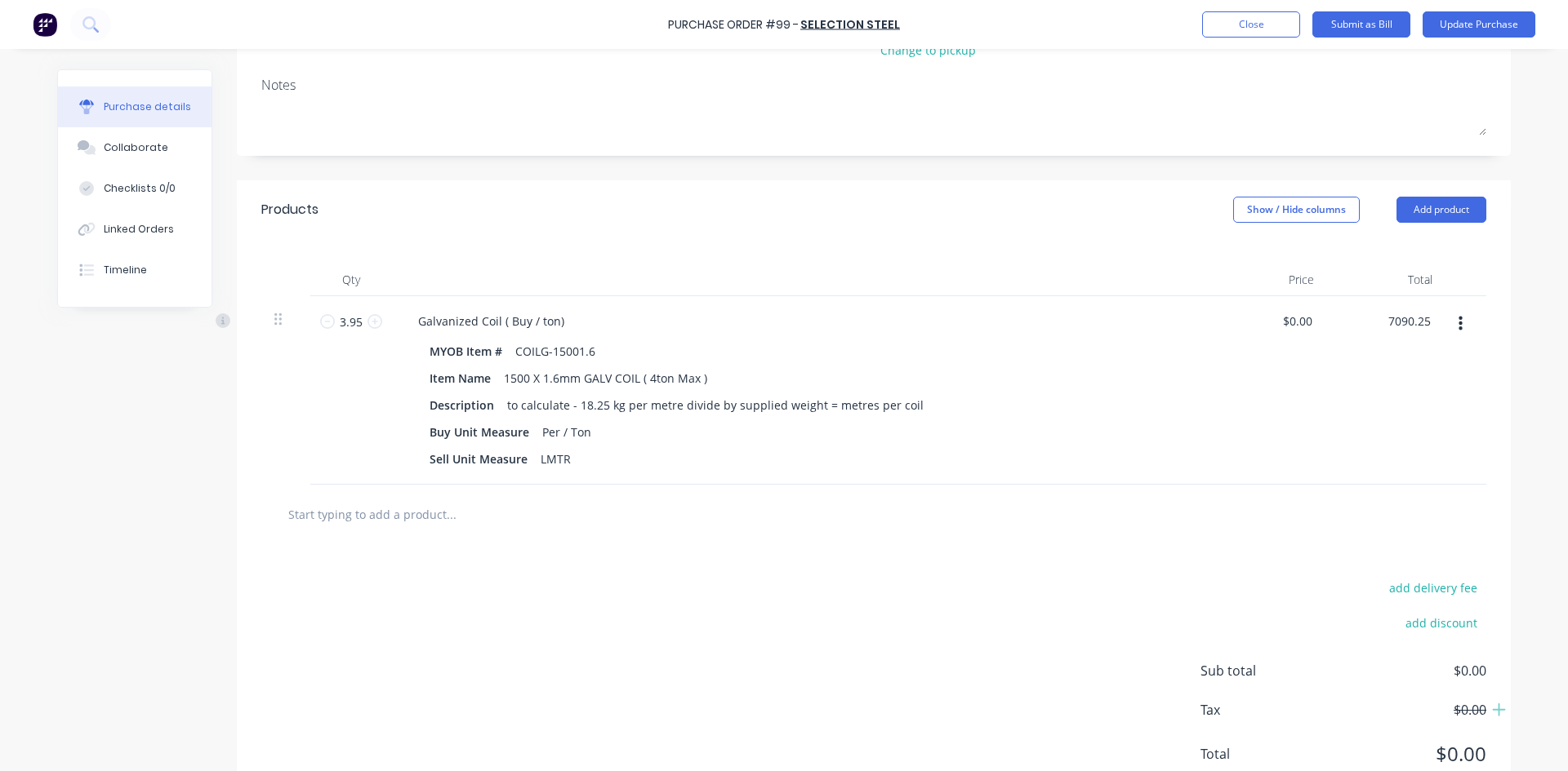
scroll to position [300, 0]
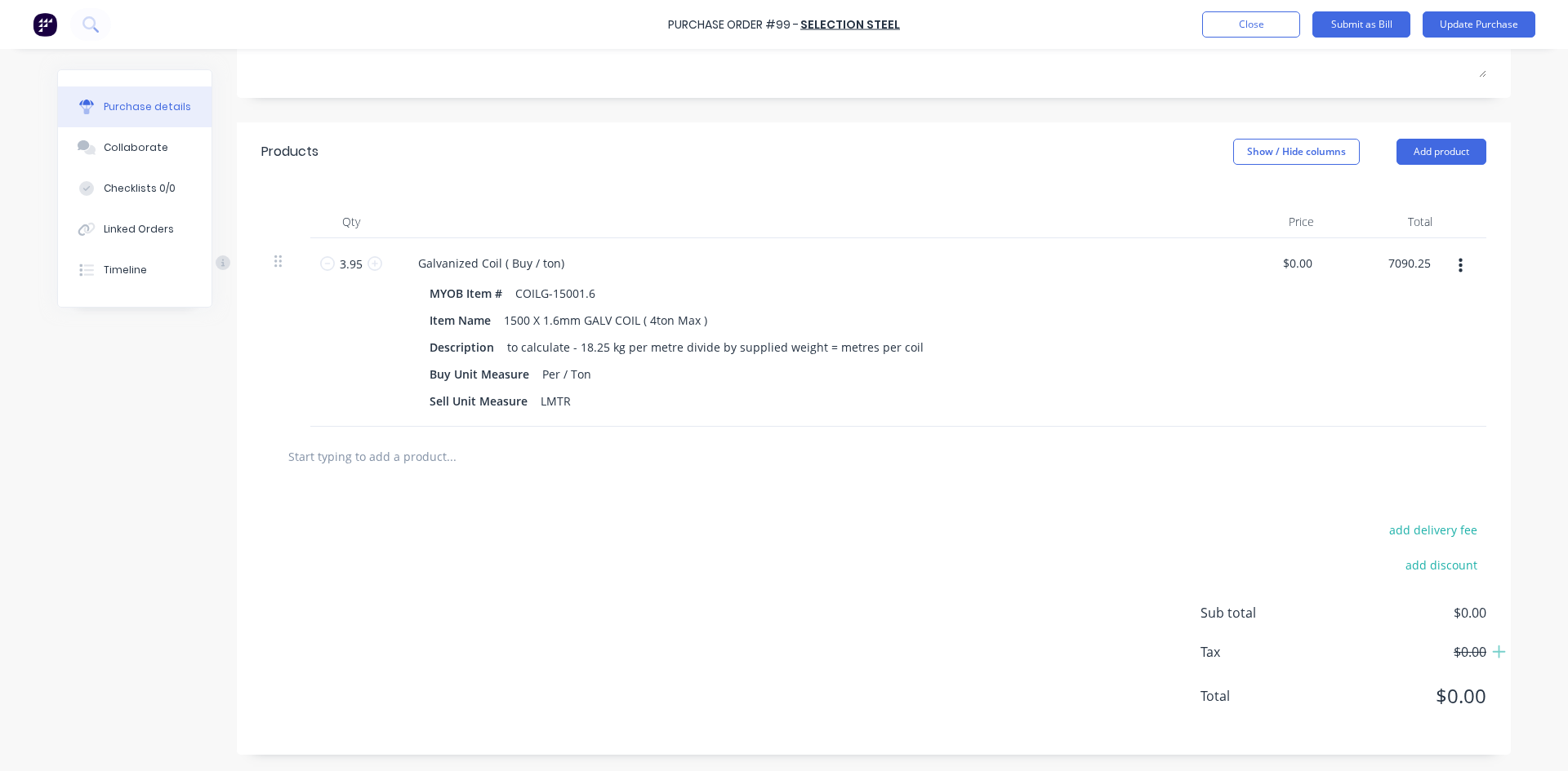
type input "7090.25"
type input "$1,795.00"
type input "$7,090.25"
click at [1048, 581] on div "add delivery fee add discount Sub total $0.00 Tax $0.00 Total $0.00" at bounding box center [873, 620] width 1274 height 268
click at [1438, 138] on button "Add product" at bounding box center [1441, 151] width 89 height 26
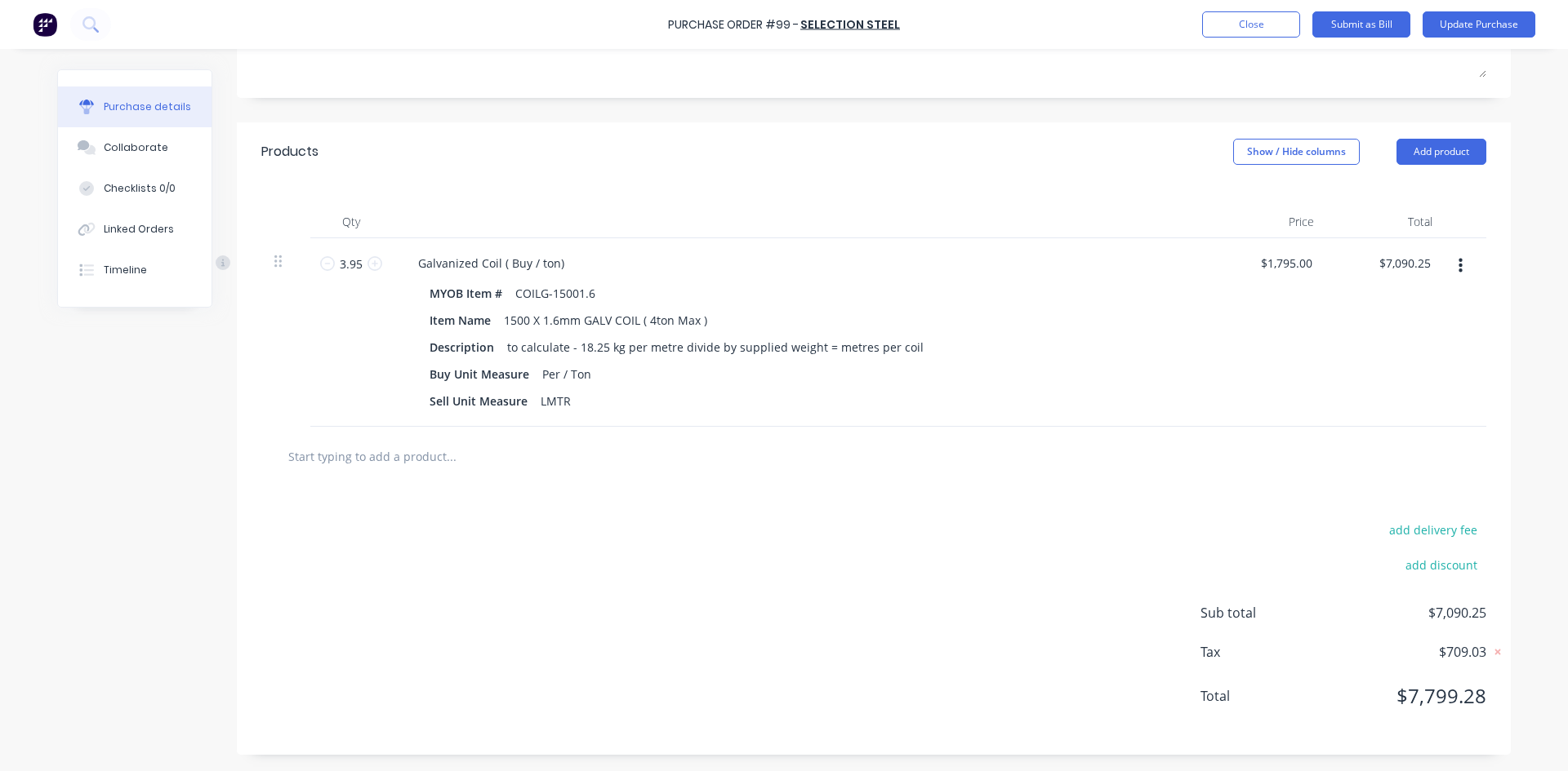
click at [387, 461] on input "text" at bounding box center [451, 457] width 327 height 33
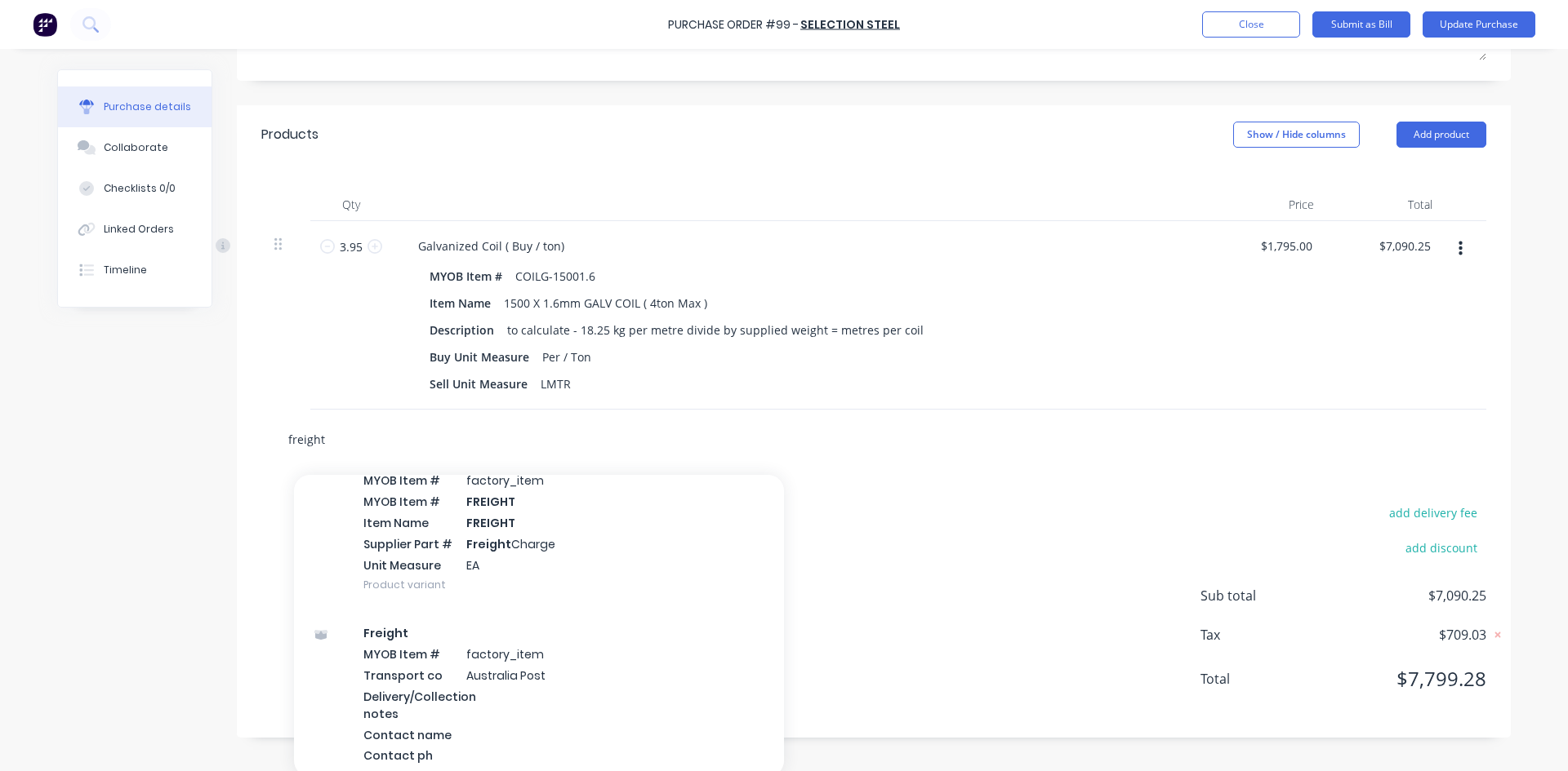
scroll to position [489, 0]
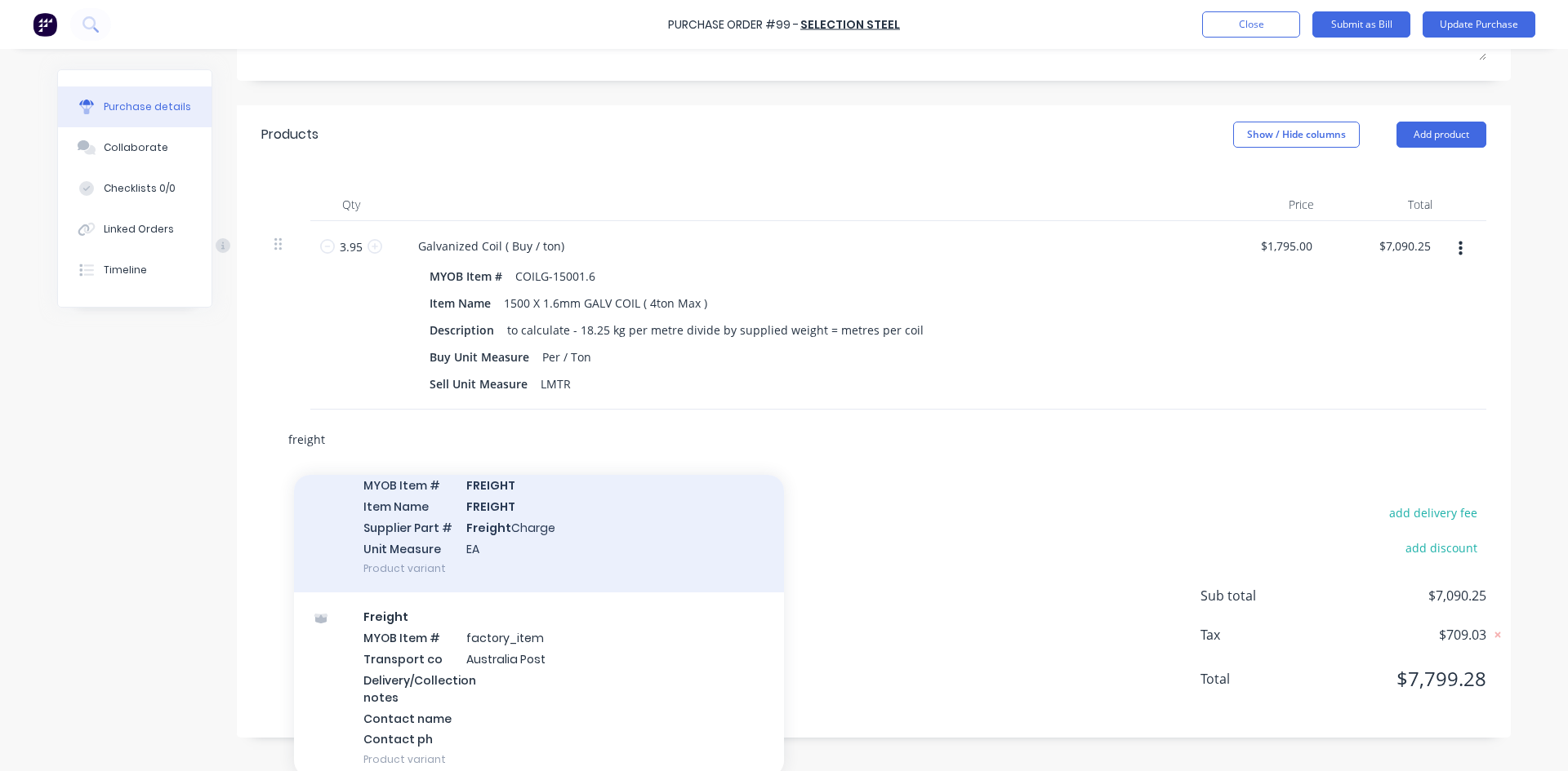
type input "freight"
click at [463, 506] on div "Admin MYOB Item # factory_item MYOB Item # FREIGHT Item Name FREIGHT Supplier P…" at bounding box center [539, 506] width 490 height 174
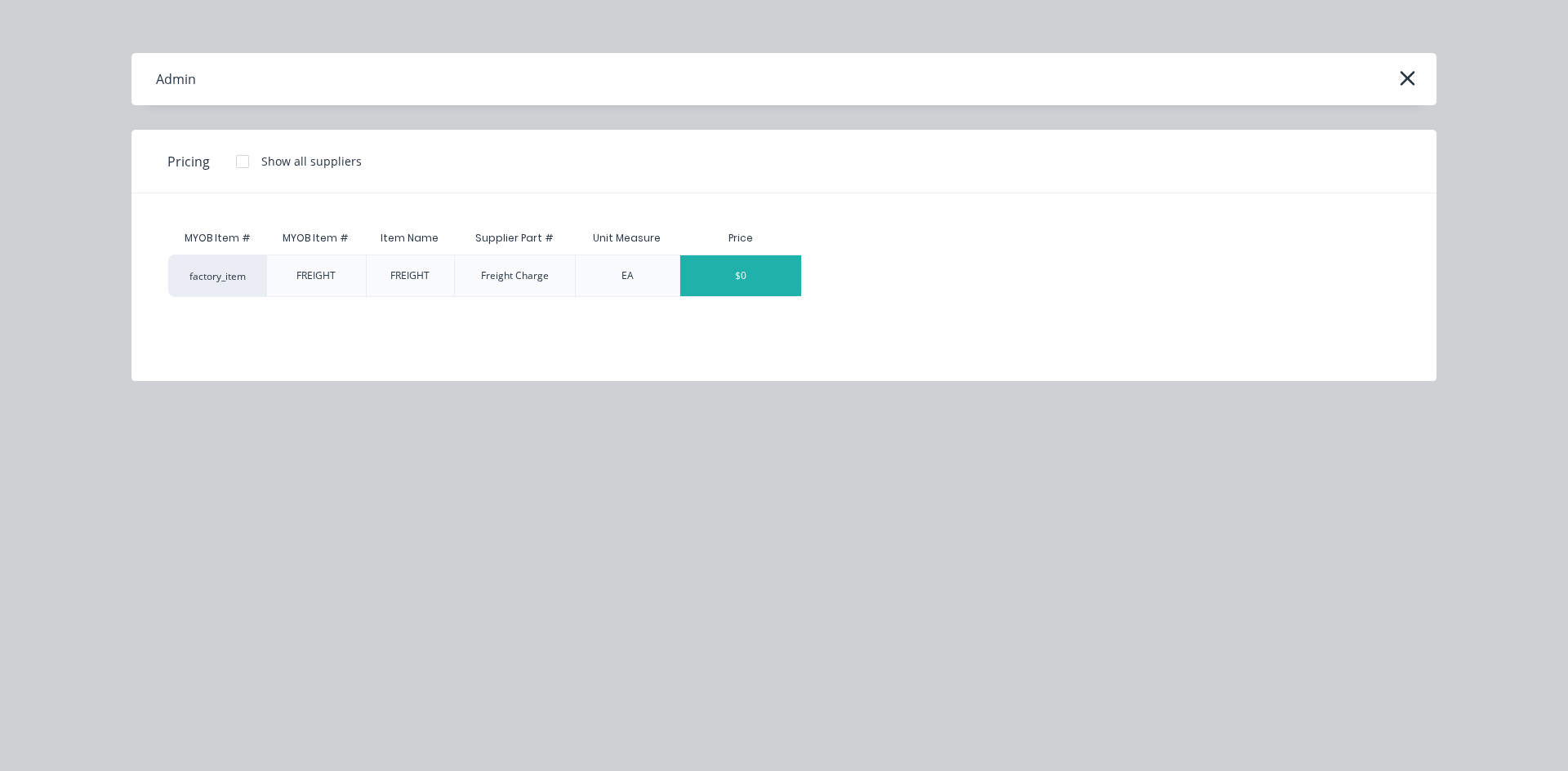
click at [768, 278] on div "$0" at bounding box center [741, 276] width 121 height 40
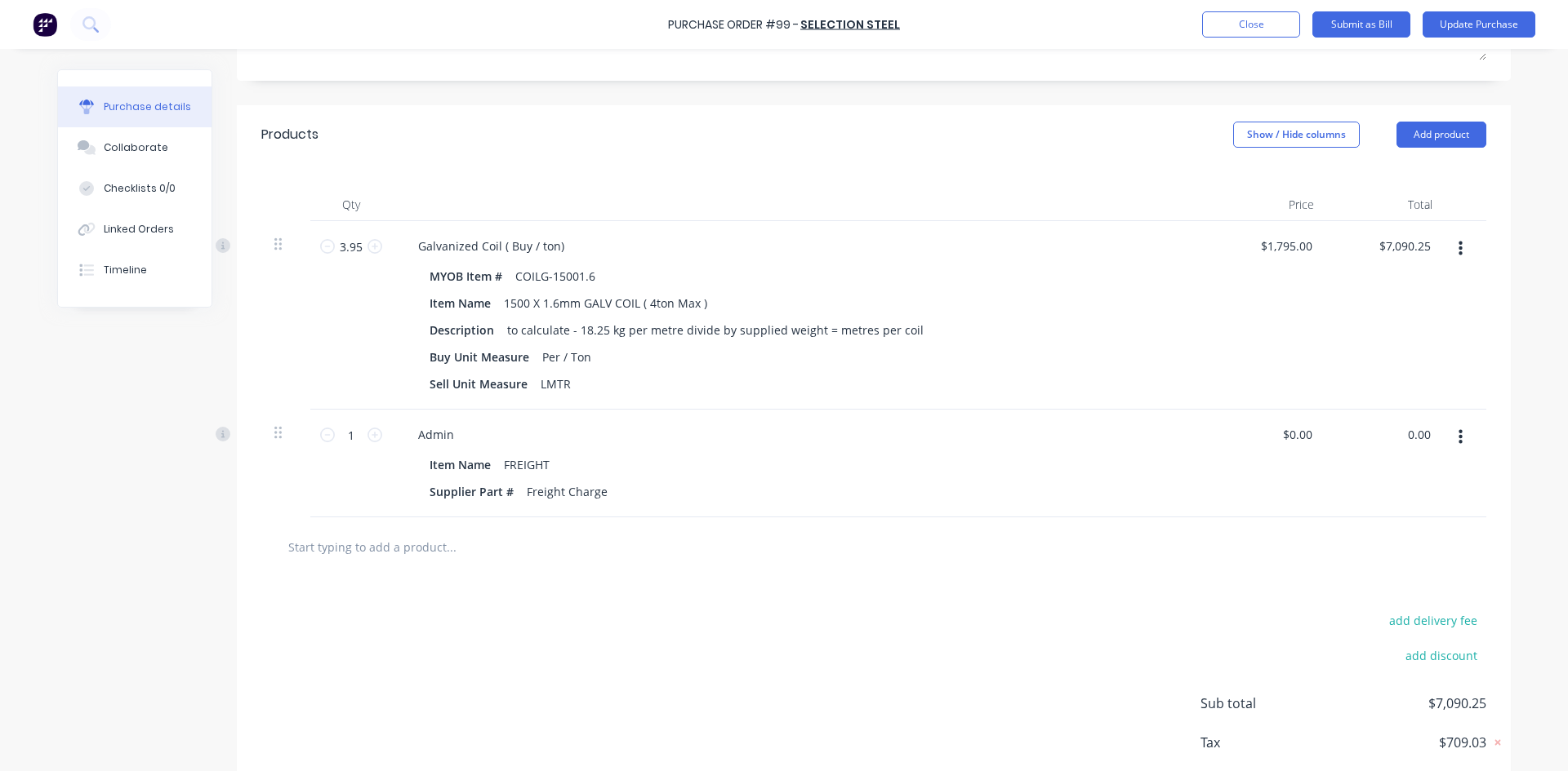
drag, startPoint x: 1426, startPoint y: 450, endPoint x: 1363, endPoint y: 454, distance: 63.1
click at [1363, 454] on div "0.00 0.00" at bounding box center [1386, 463] width 118 height 108
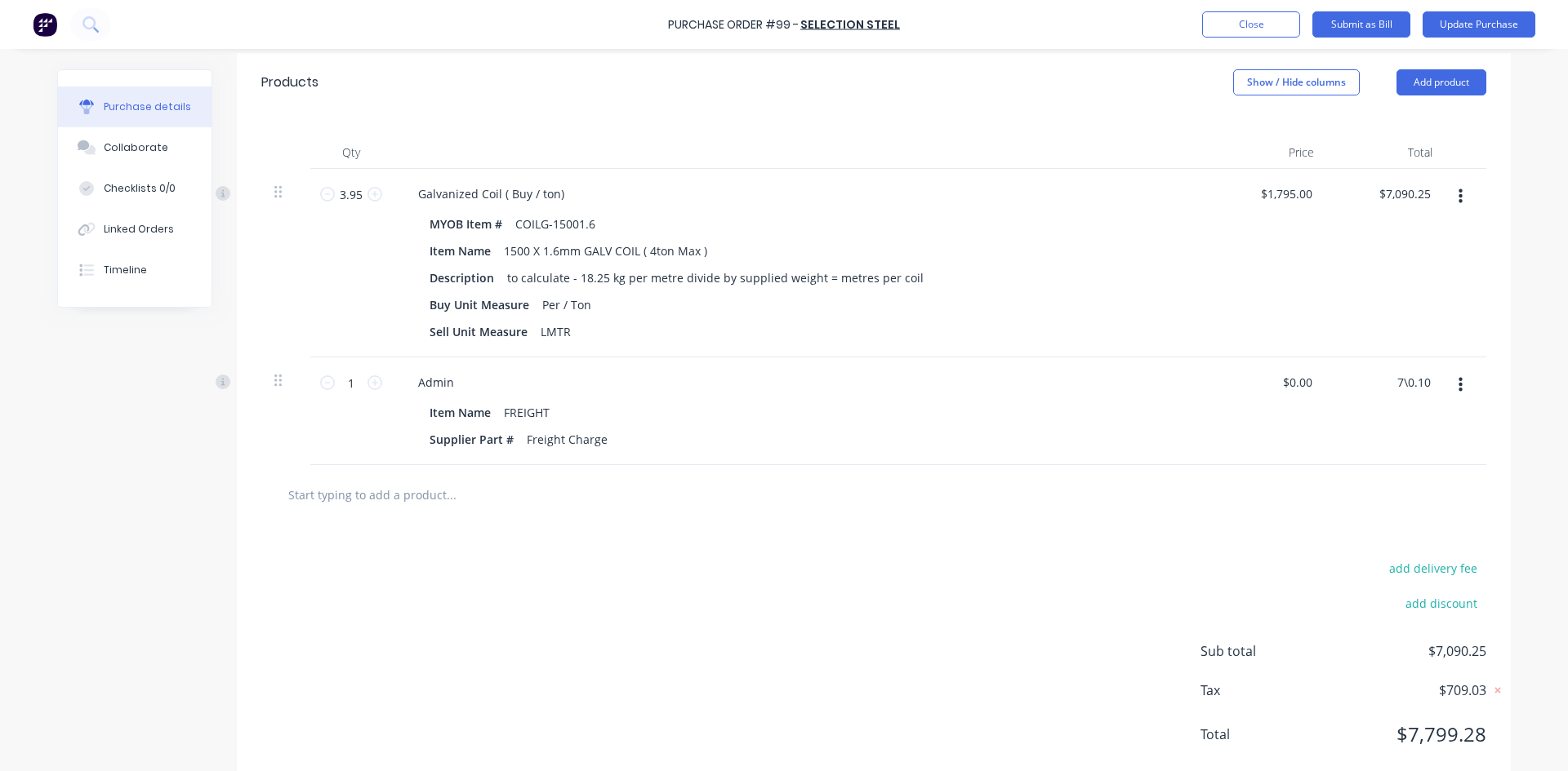
scroll to position [382, 0]
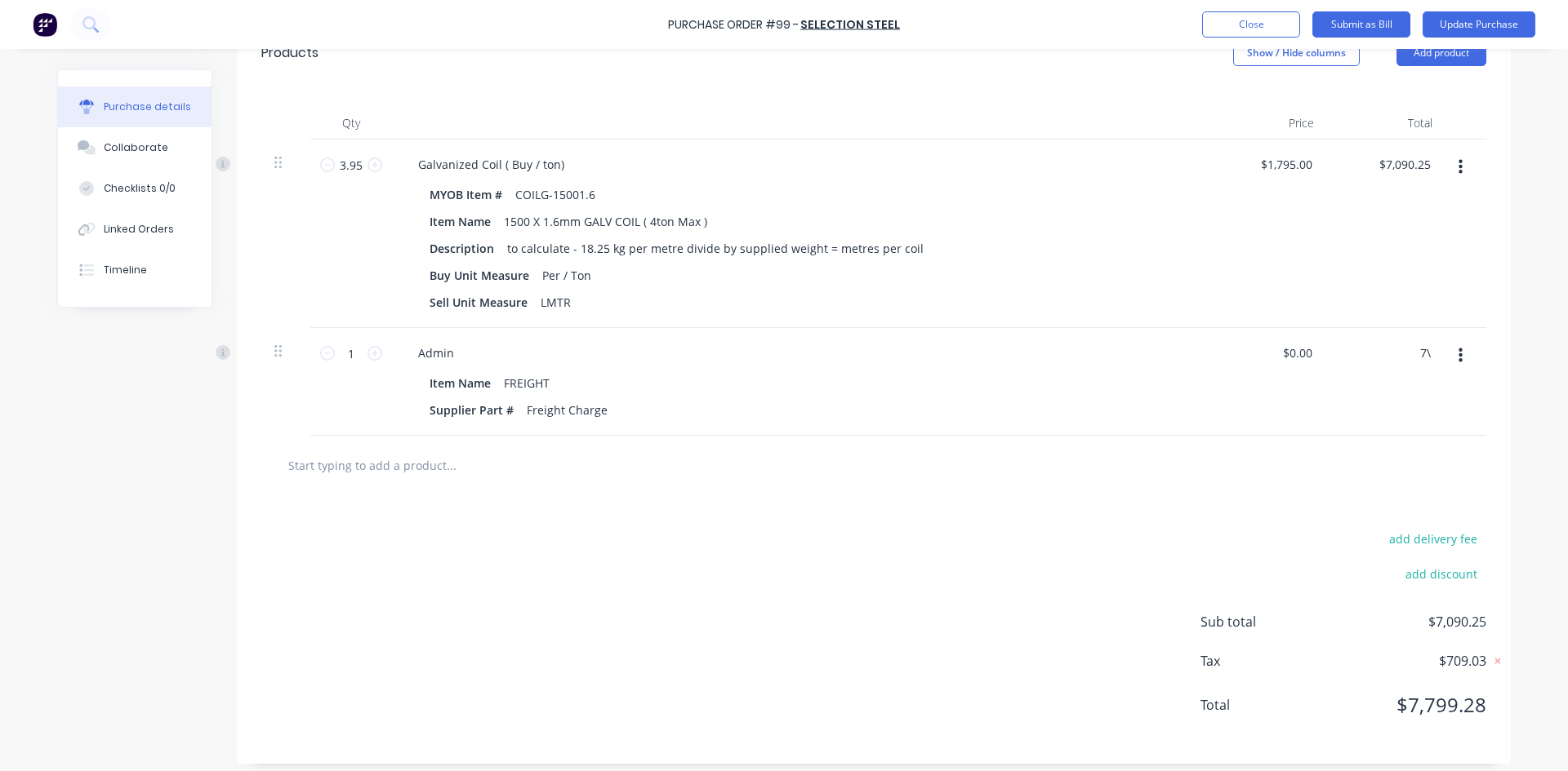
type input "7"
type input "70.0"
type input "$70.00"
click at [1236, 482] on div at bounding box center [873, 465] width 1199 height 33
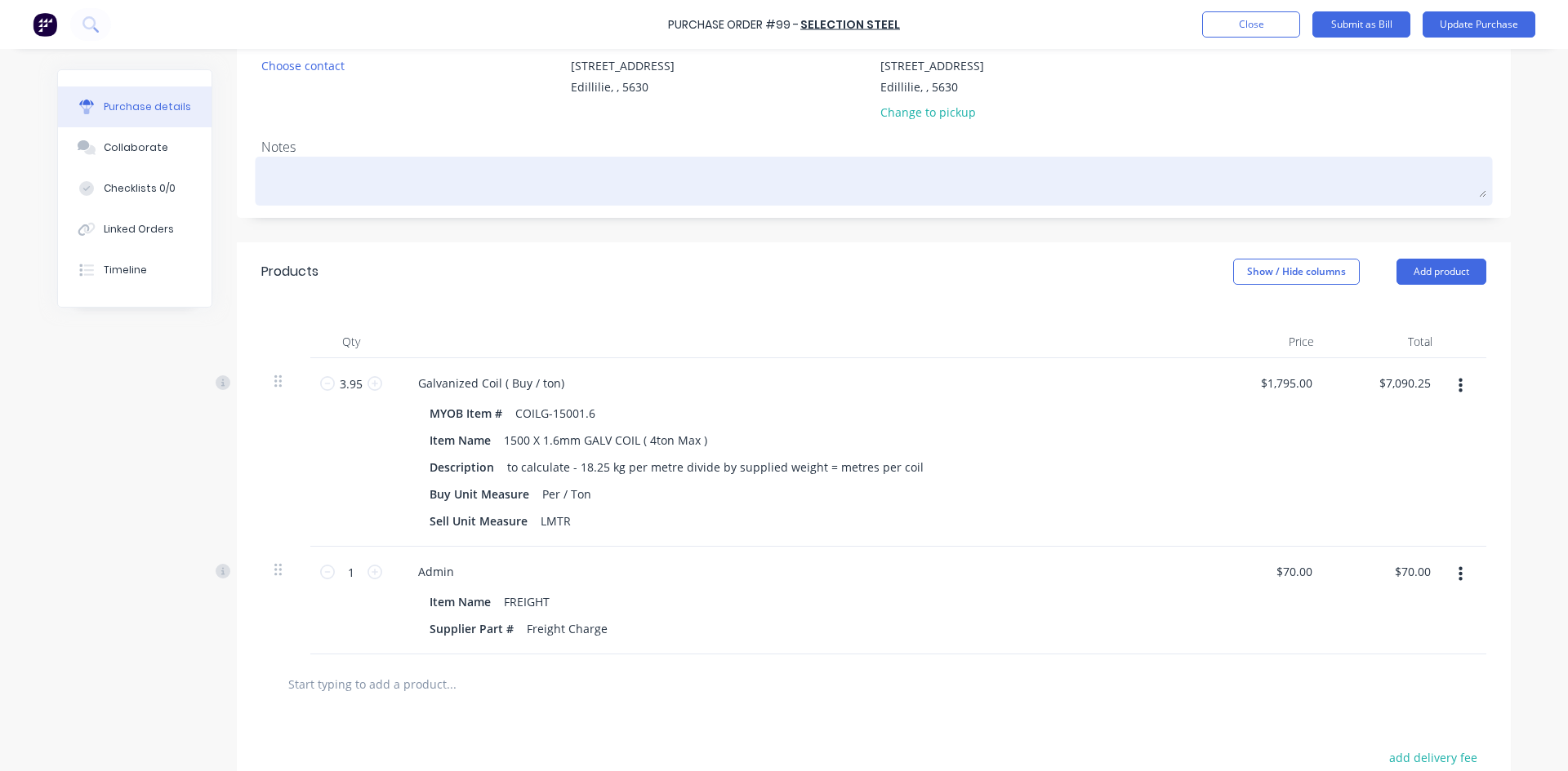
scroll to position [0, 0]
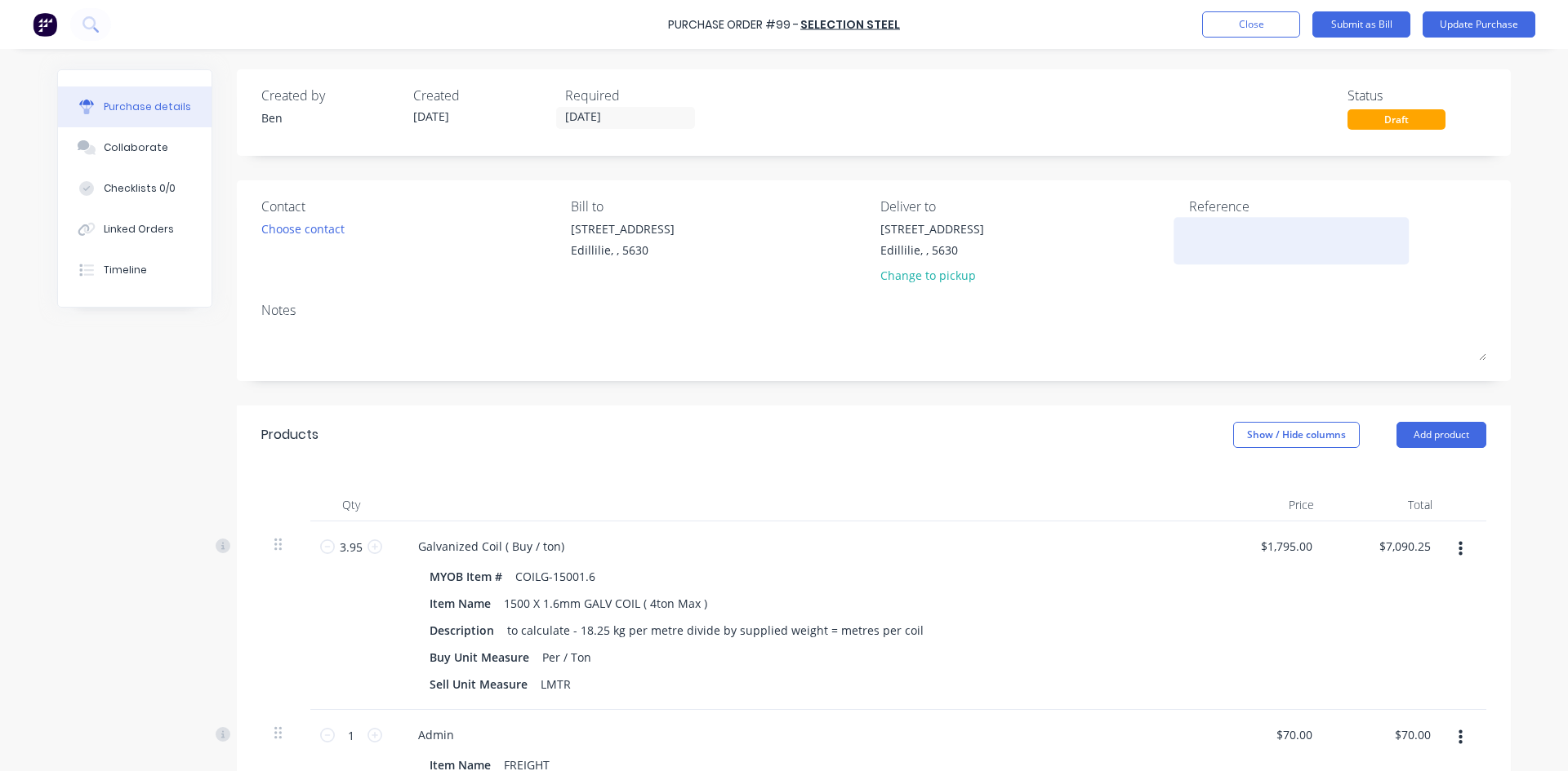
click at [1189, 234] on textarea at bounding box center [1291, 238] width 204 height 37
type textarea "INV : 806474"
drag, startPoint x: 626, startPoint y: 116, endPoint x: 604, endPoint y: 160, distance: 49.2
click at [607, 165] on div "Created by [PERSON_NAME] Created [DATE] Required [DATE] Status Draft Contact Ch…" at bounding box center [873, 608] width 1274 height 1077
click at [614, 119] on input "[DATE]" at bounding box center [625, 117] width 138 height 20
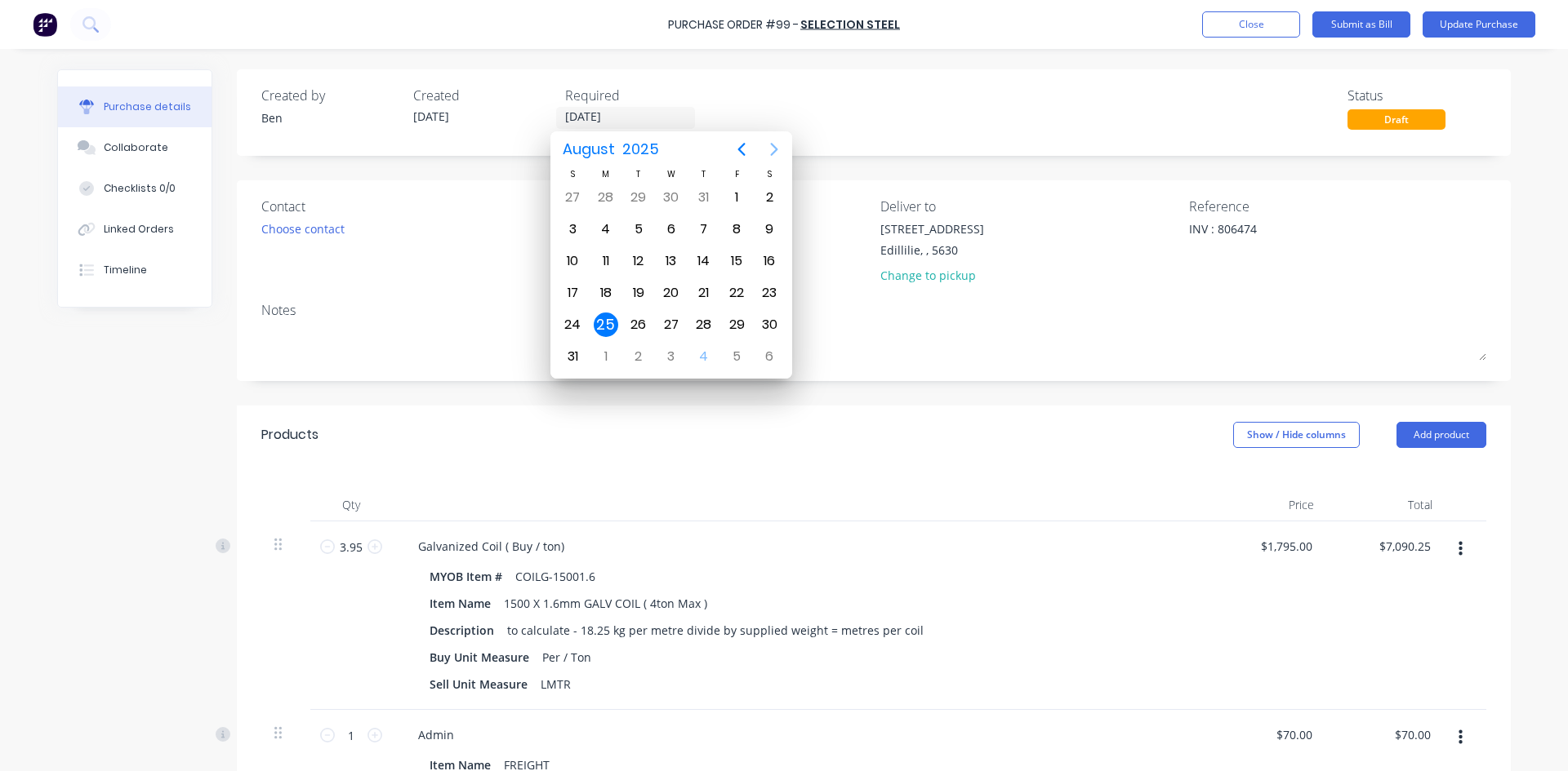
click at [771, 146] on icon "Next page" at bounding box center [774, 149] width 19 height 19
click at [676, 192] on div "3" at bounding box center [670, 197] width 24 height 24
type input "[DATE]"
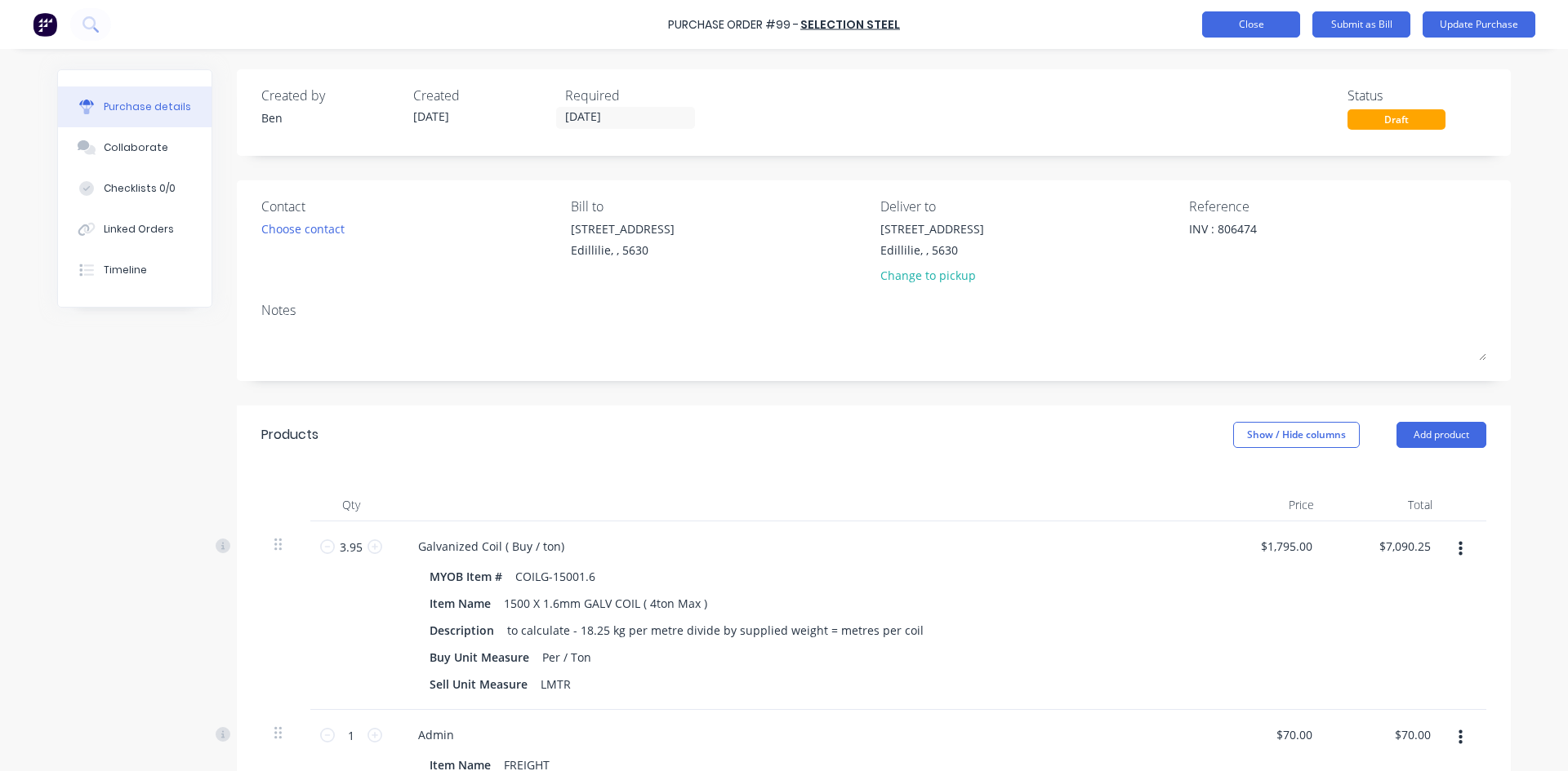
click at [1252, 28] on button "Close" at bounding box center [1252, 24] width 98 height 26
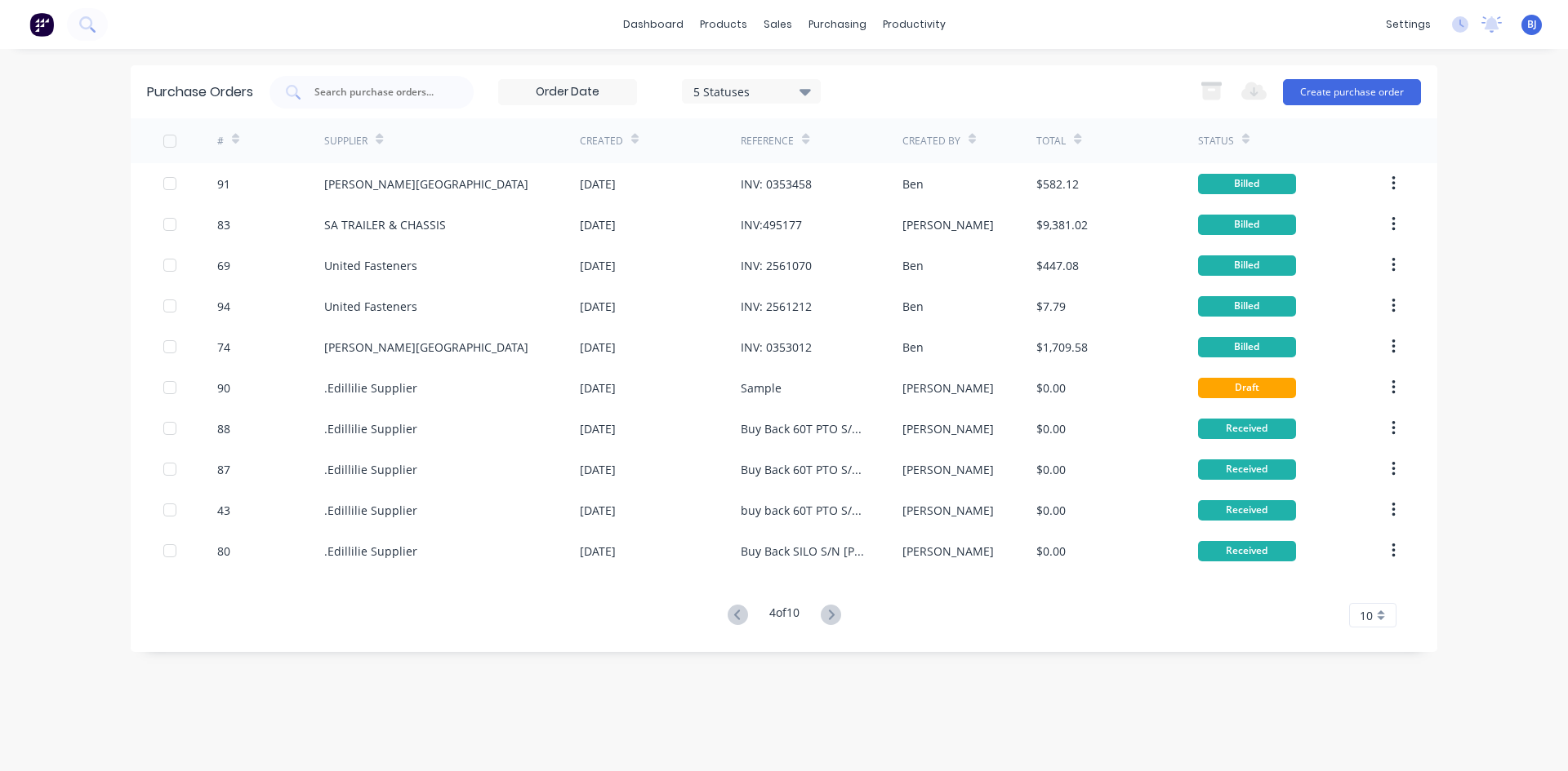
click at [237, 140] on icon at bounding box center [236, 141] width 8 height 5
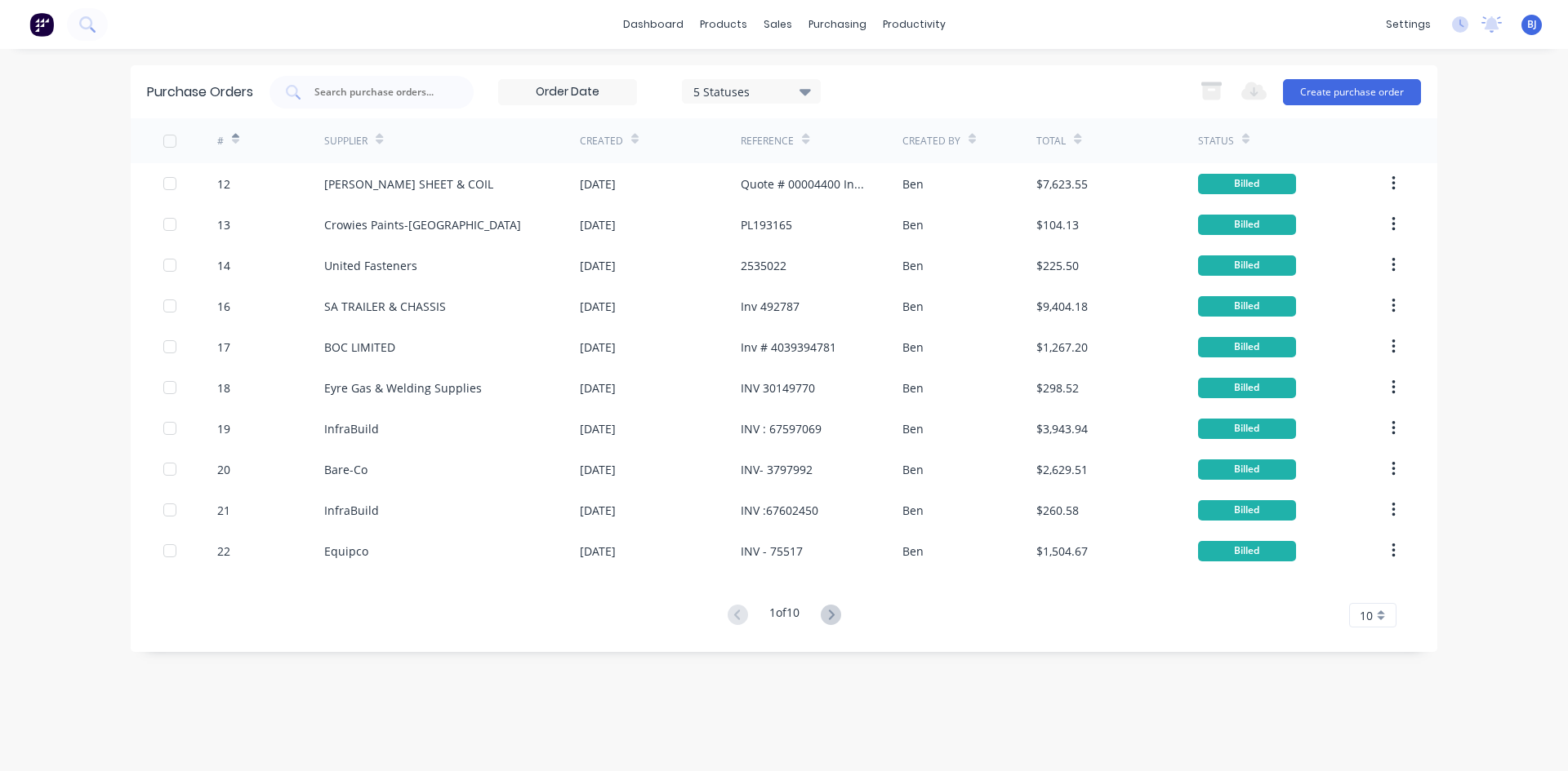
click at [237, 140] on icon at bounding box center [236, 141] width 8 height 5
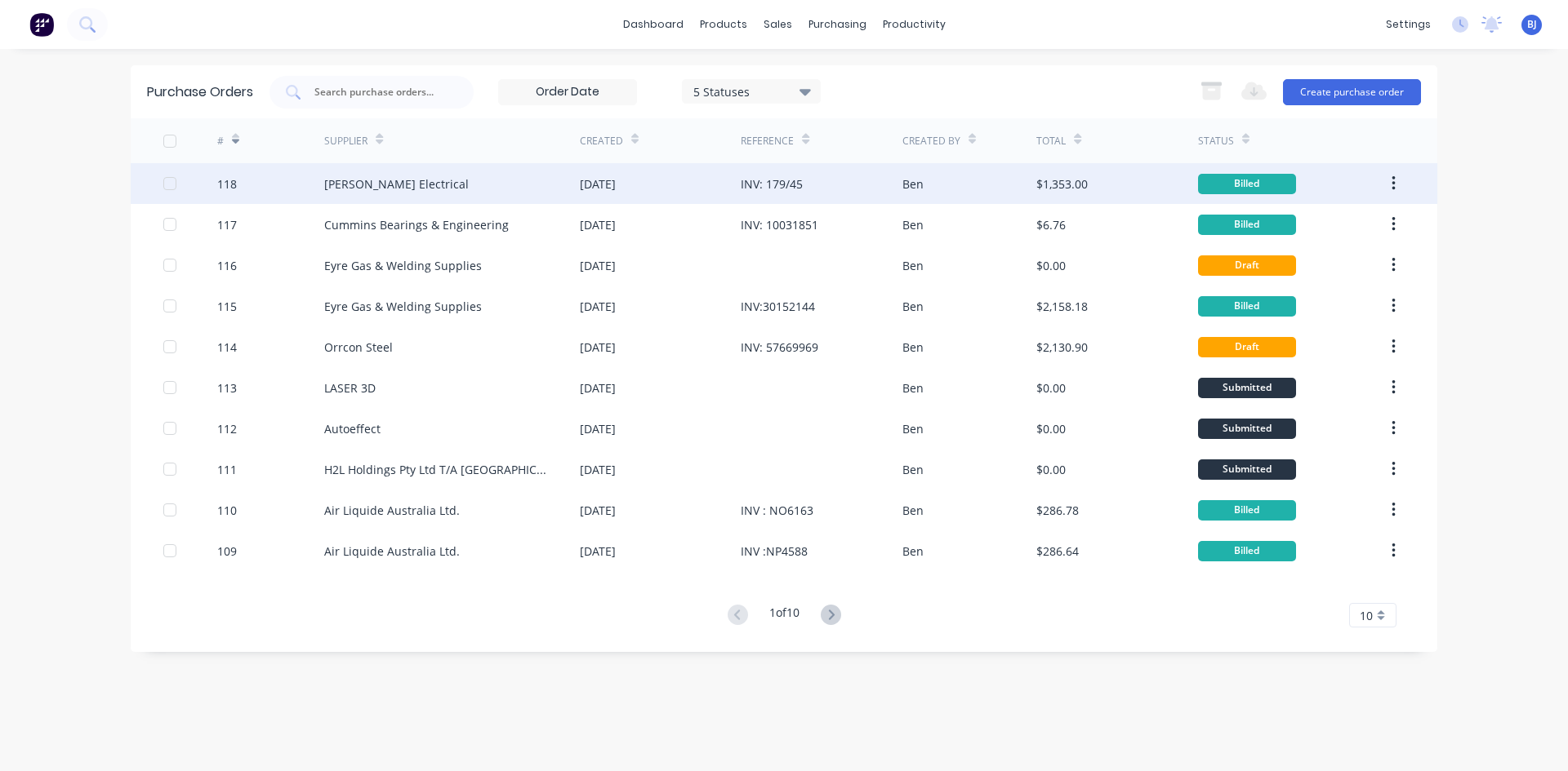
click at [316, 182] on div "118" at bounding box center [271, 184] width 108 height 40
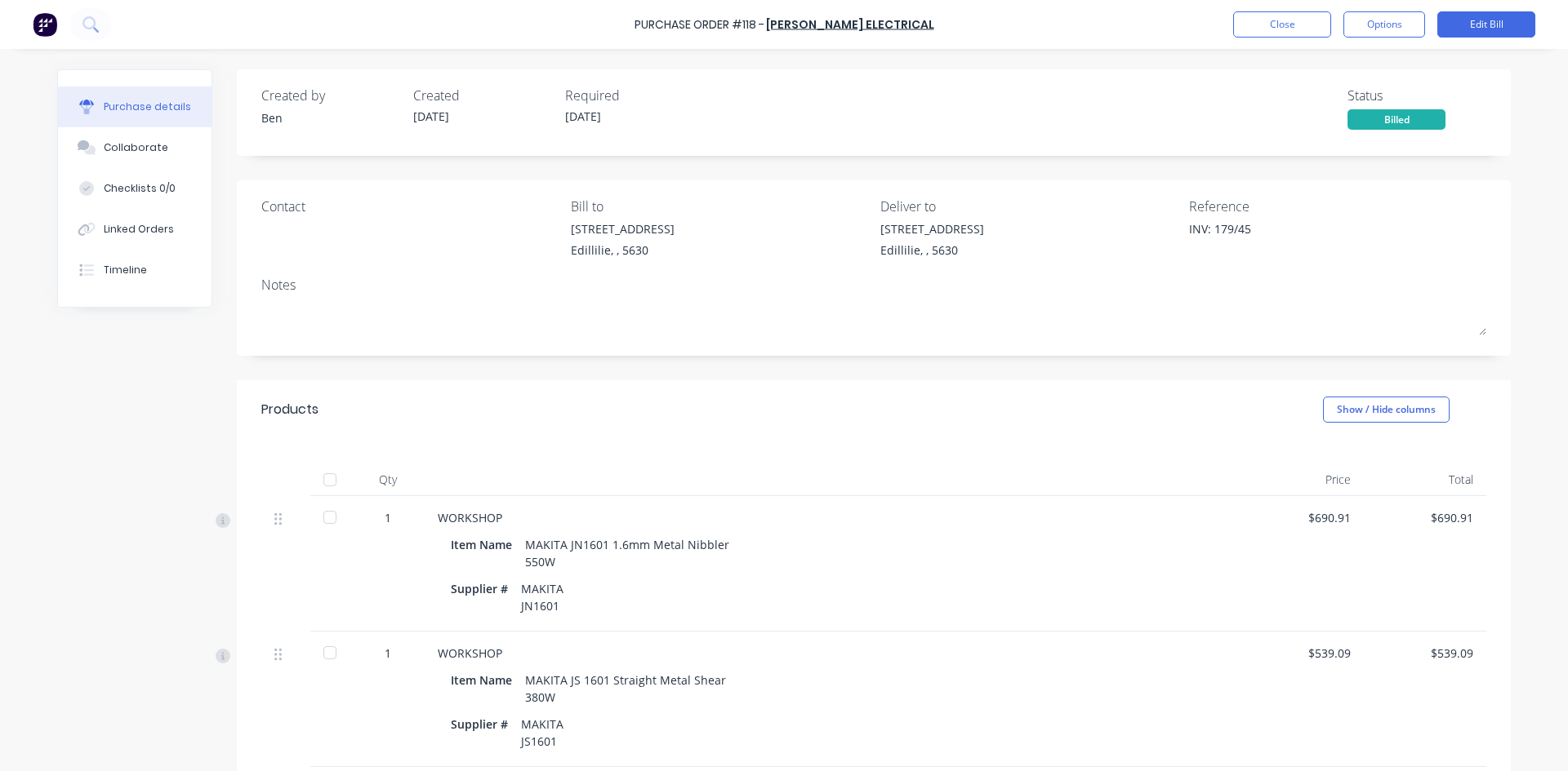
click at [325, 482] on div at bounding box center [330, 480] width 33 height 33
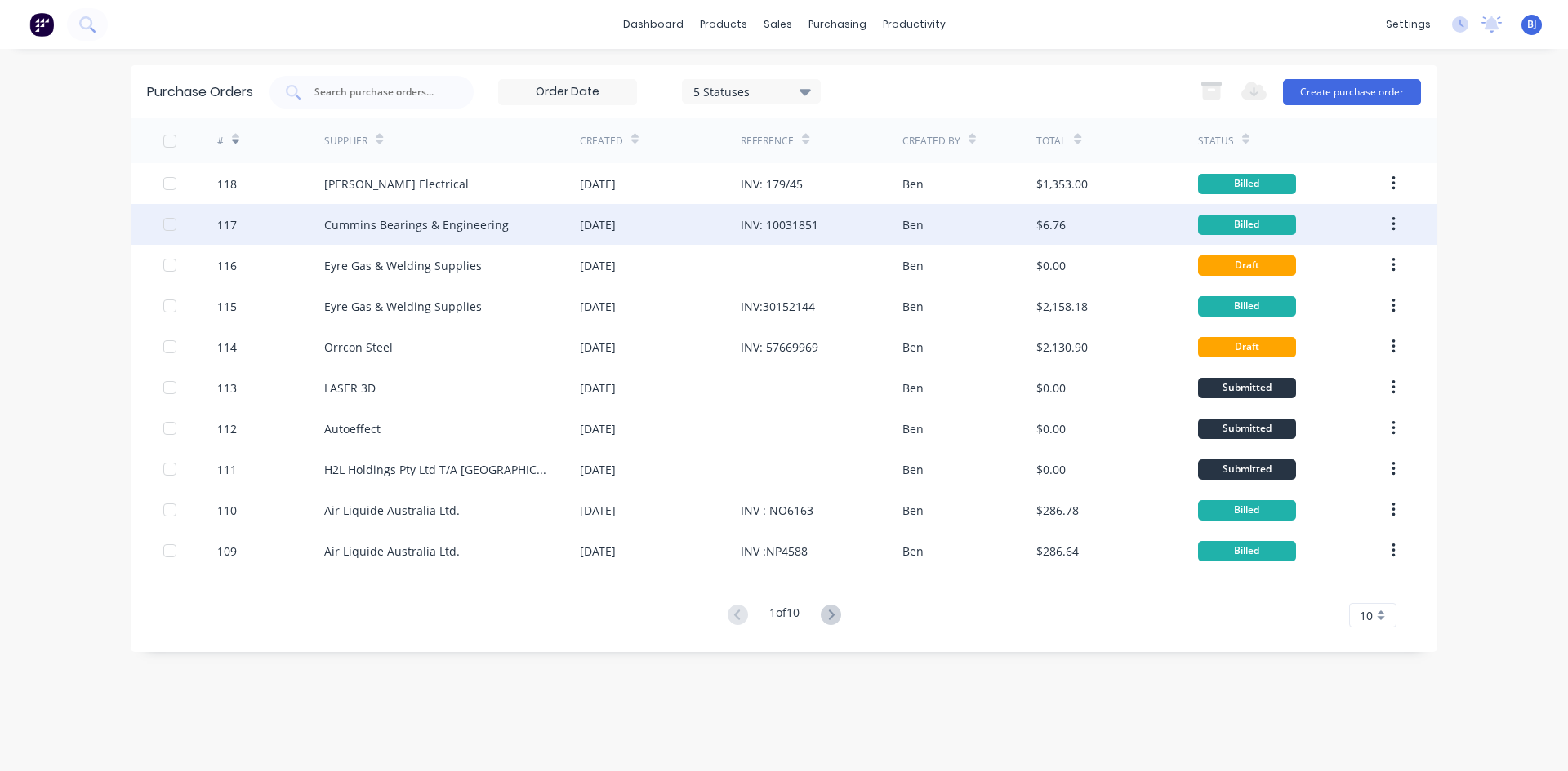
click at [294, 225] on div "117" at bounding box center [271, 224] width 108 height 40
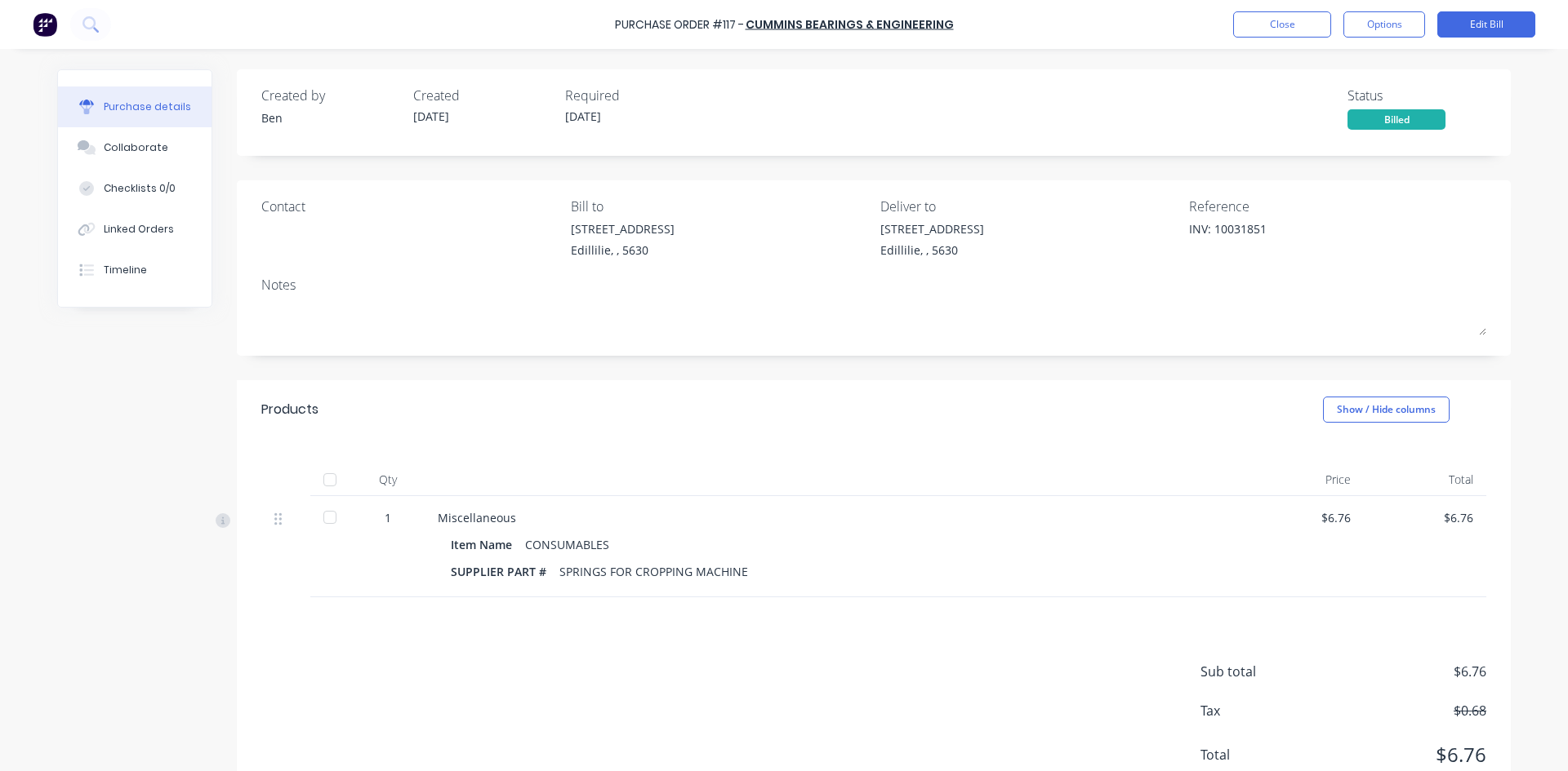
click at [326, 481] on div at bounding box center [330, 480] width 33 height 33
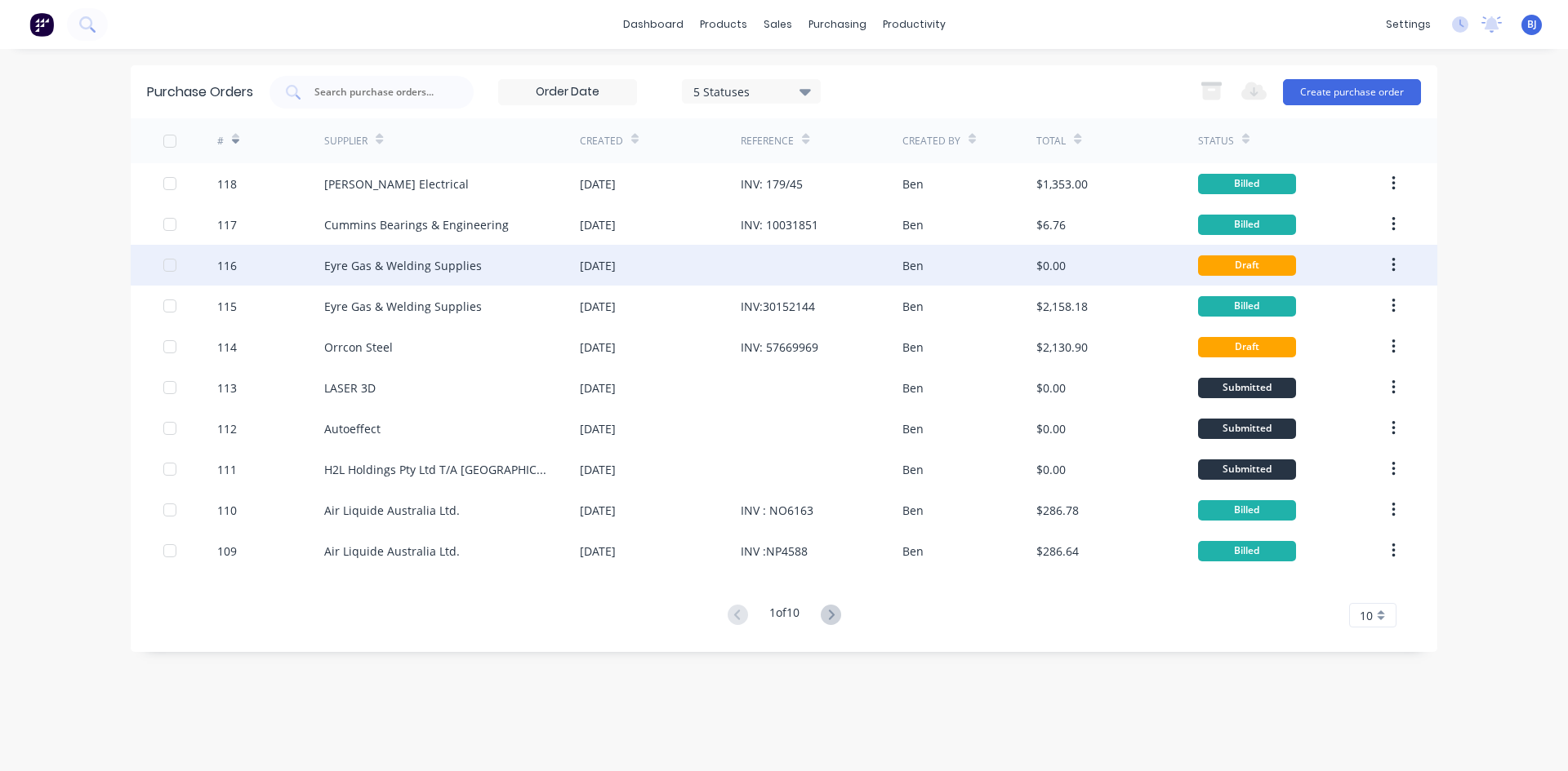
click at [321, 266] on div "116" at bounding box center [271, 265] width 108 height 40
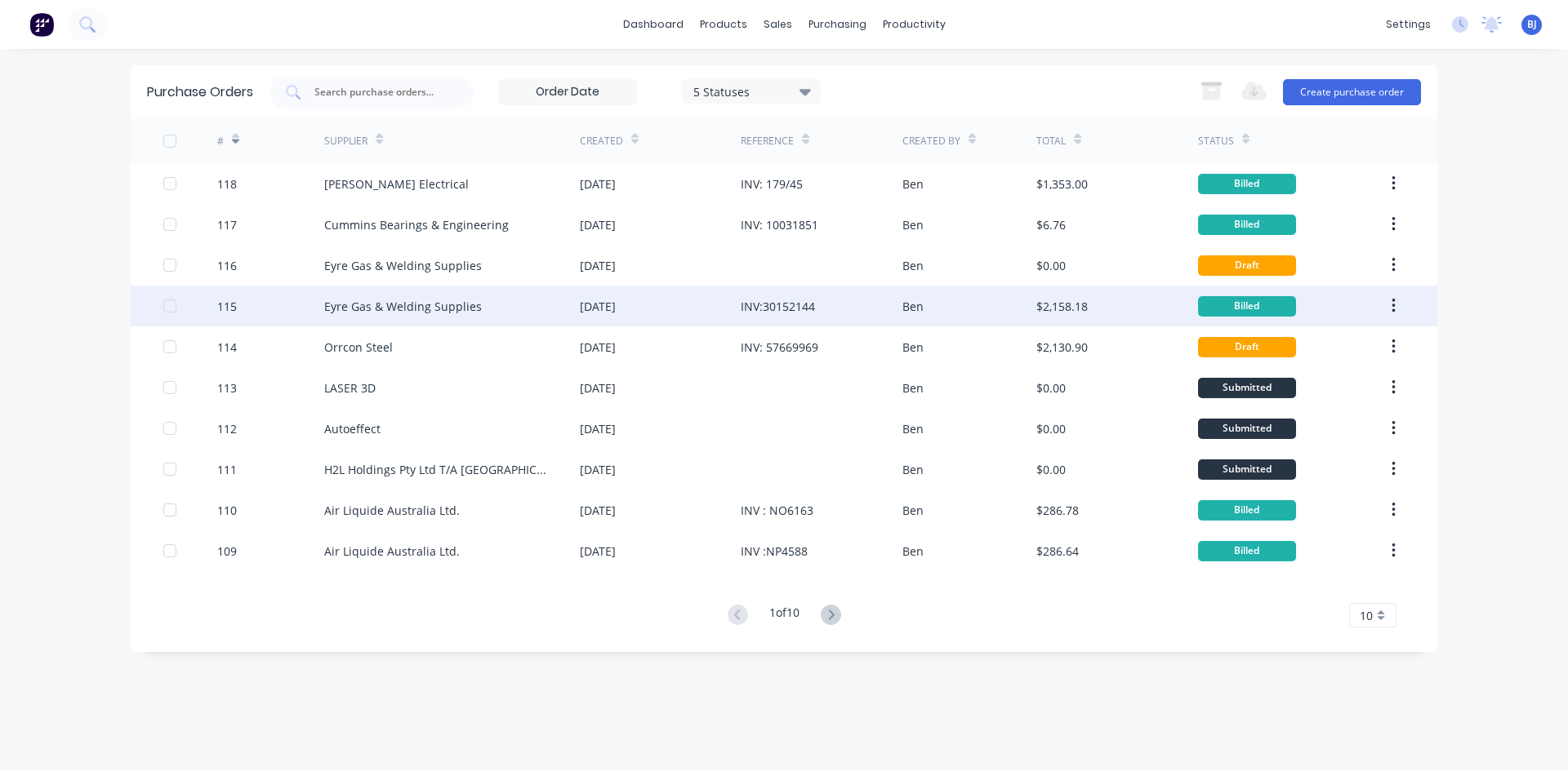
click at [334, 306] on div "Eyre Gas & Welding Supplies" at bounding box center [403, 307] width 158 height 17
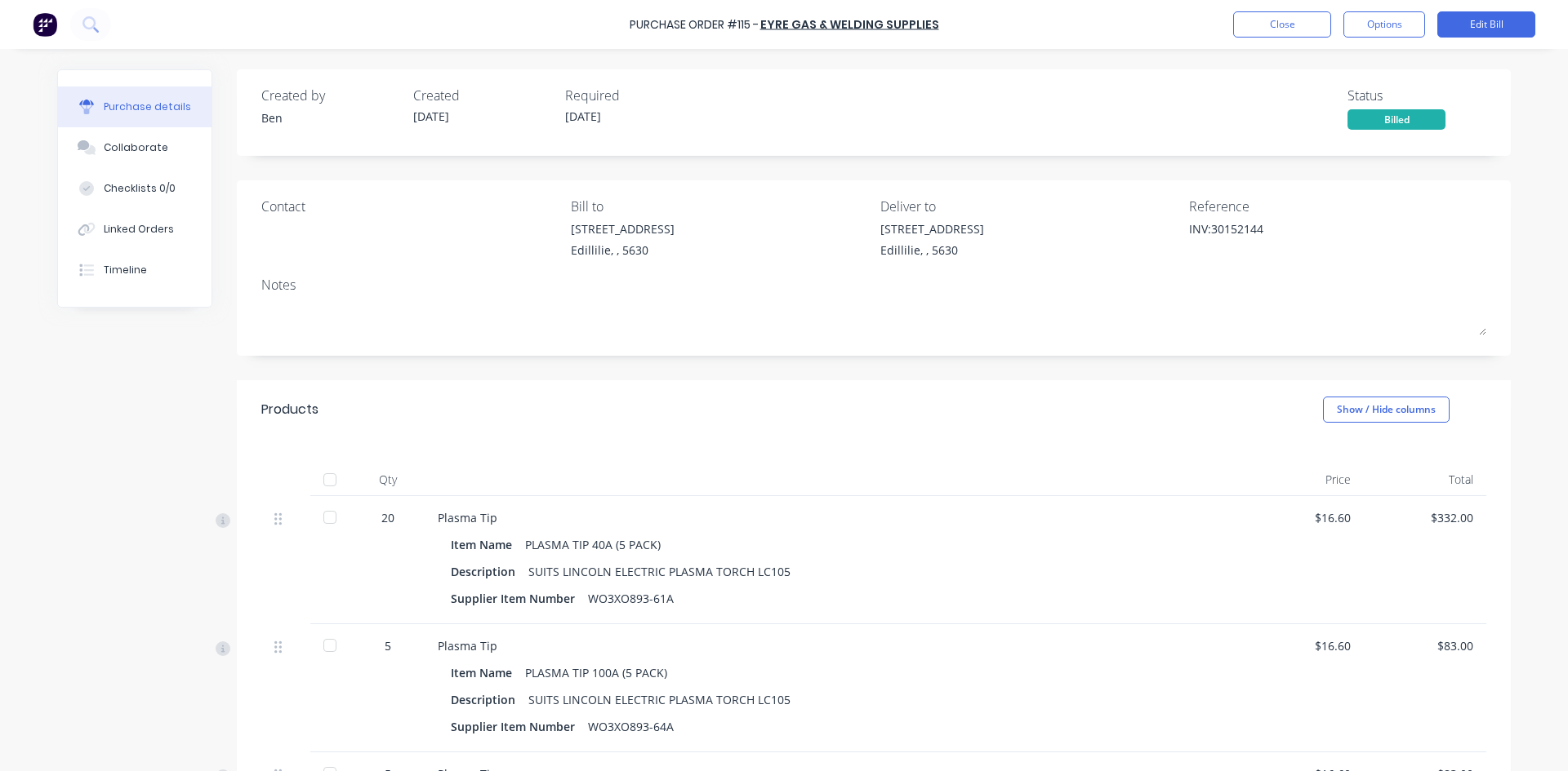
click at [319, 473] on div at bounding box center [330, 480] width 33 height 33
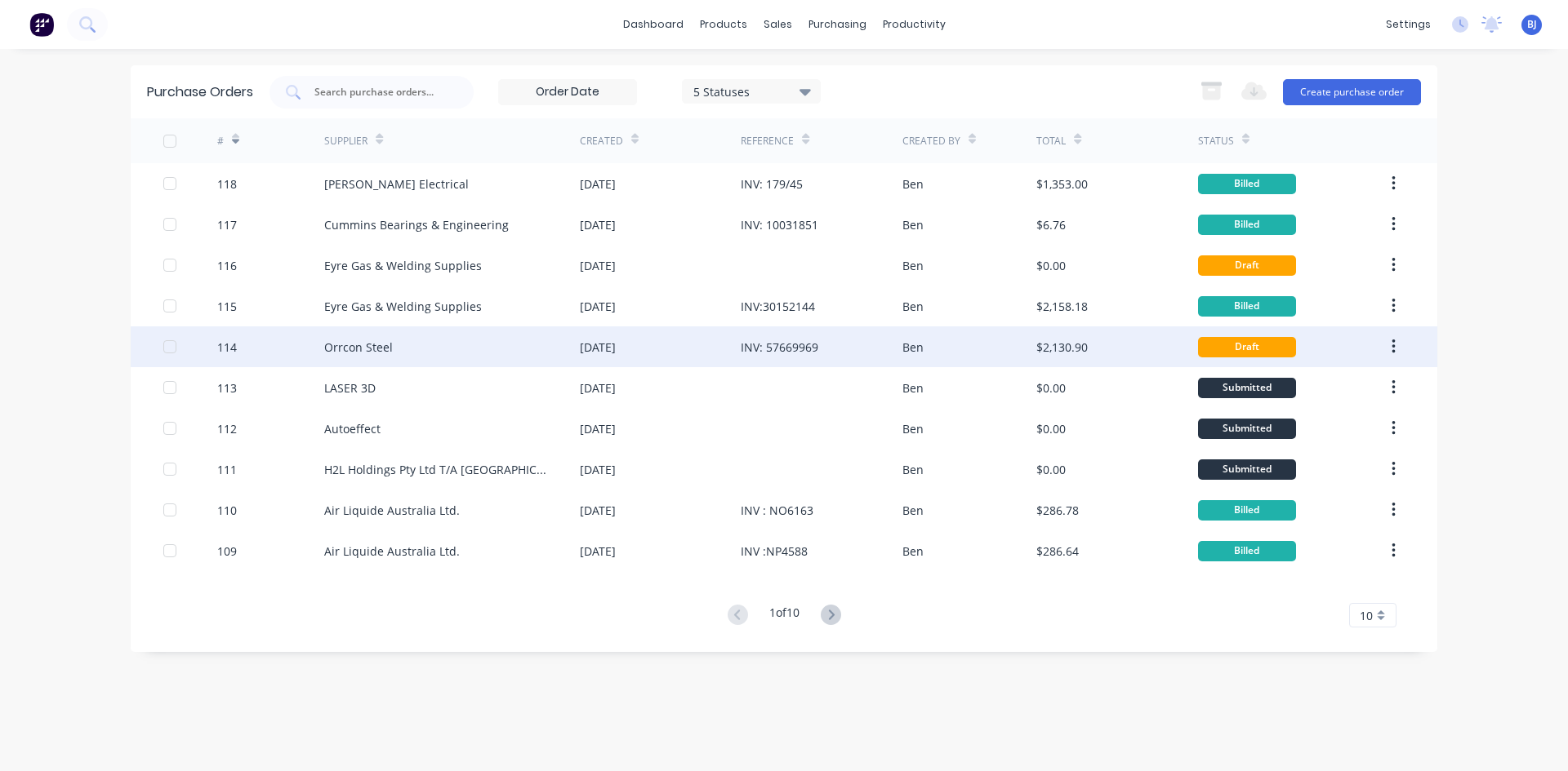
click at [346, 354] on div "Orrcon Steel" at bounding box center [358, 347] width 68 height 17
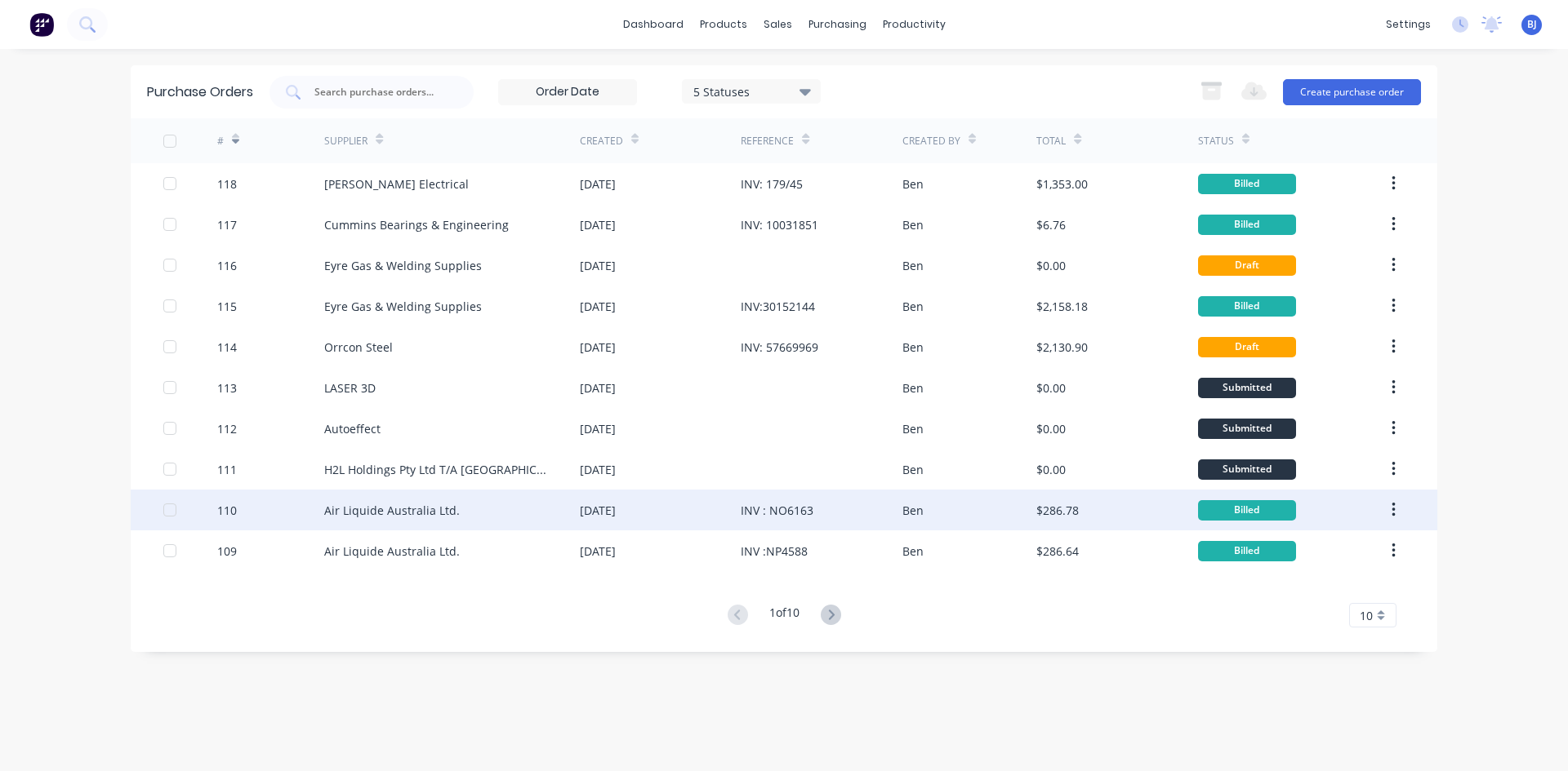
click at [286, 510] on div "110" at bounding box center [271, 510] width 108 height 40
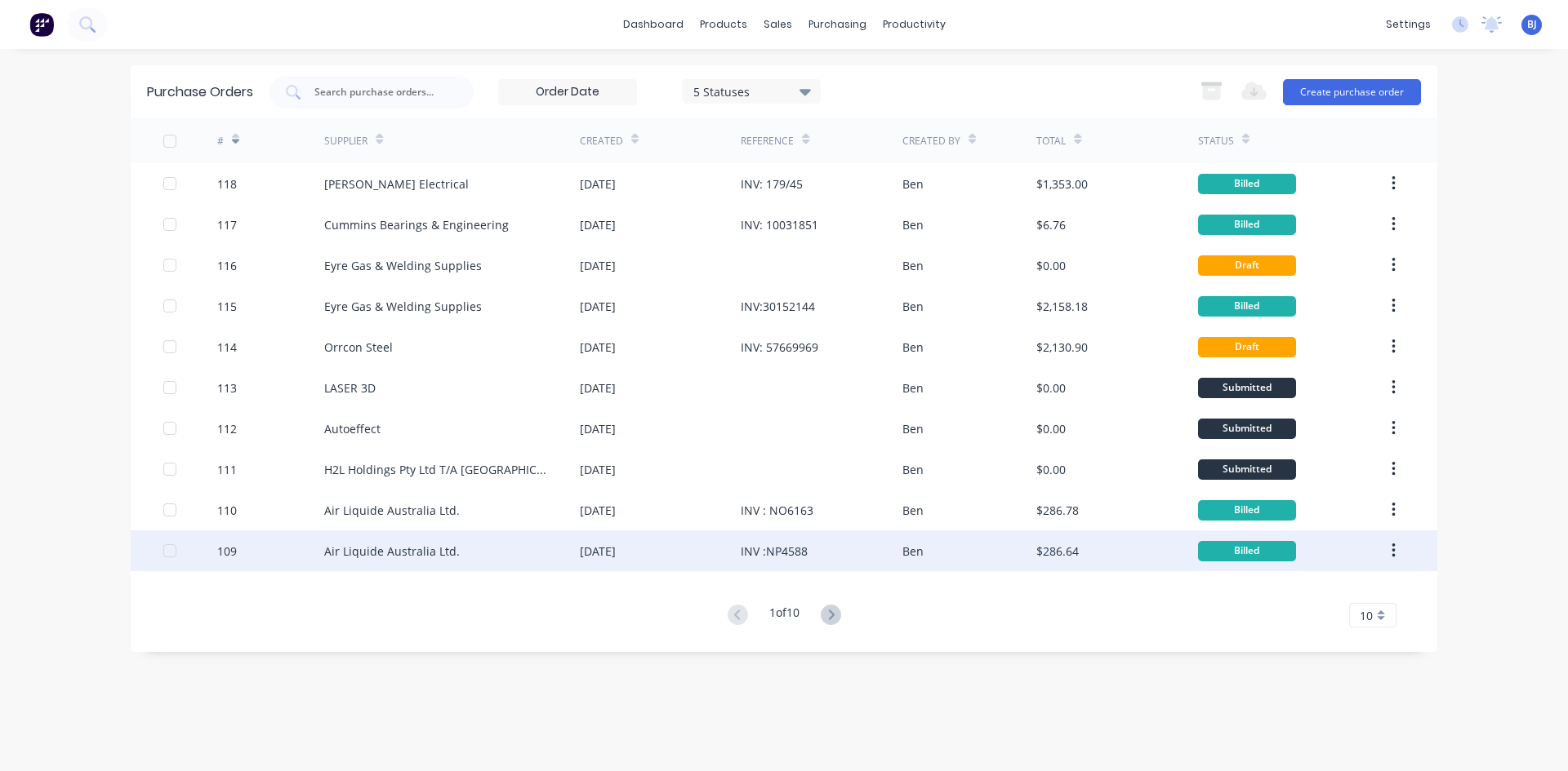
click at [270, 556] on div "109" at bounding box center [271, 551] width 108 height 40
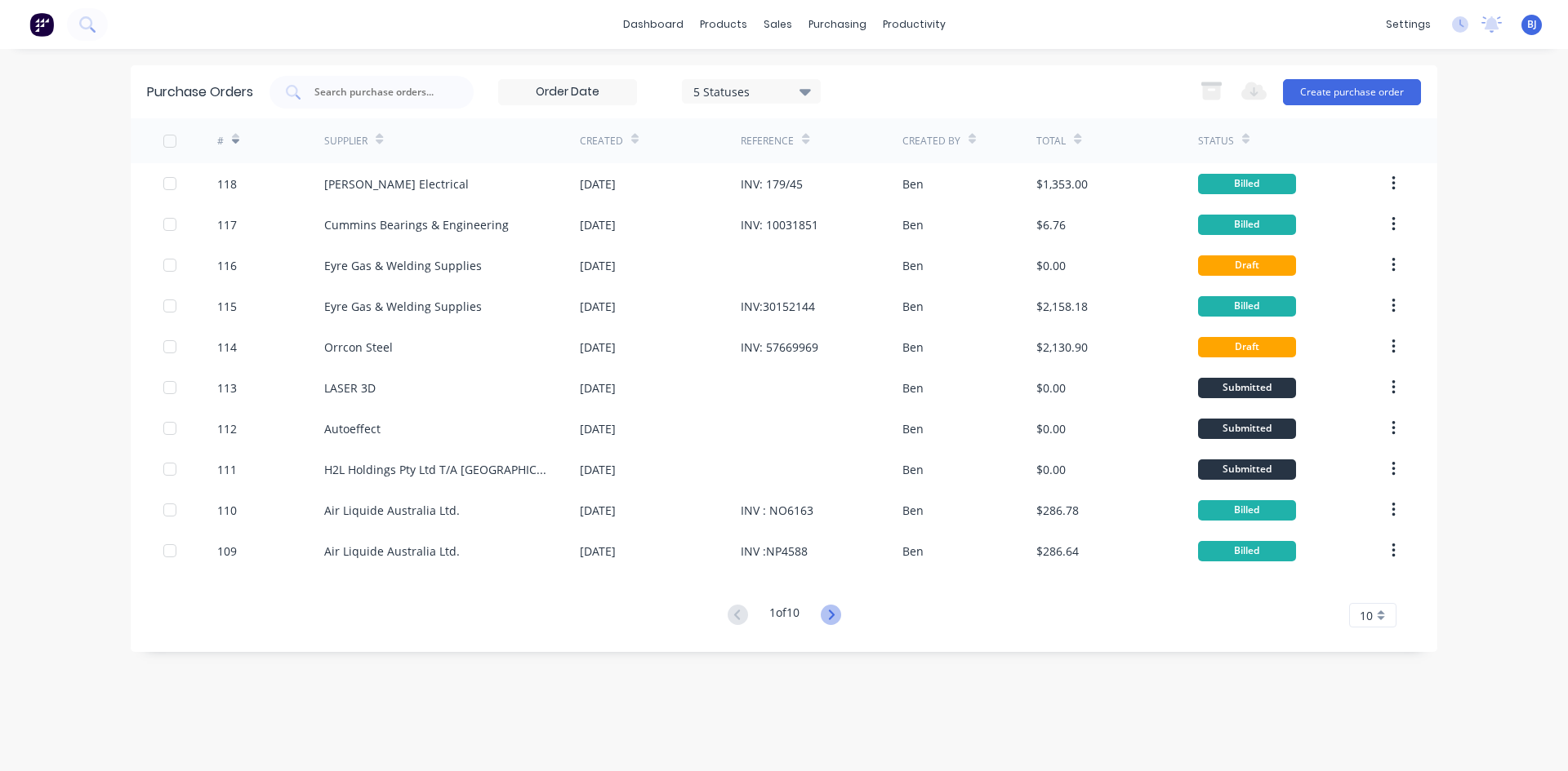
click at [831, 616] on icon at bounding box center [830, 614] width 20 height 20
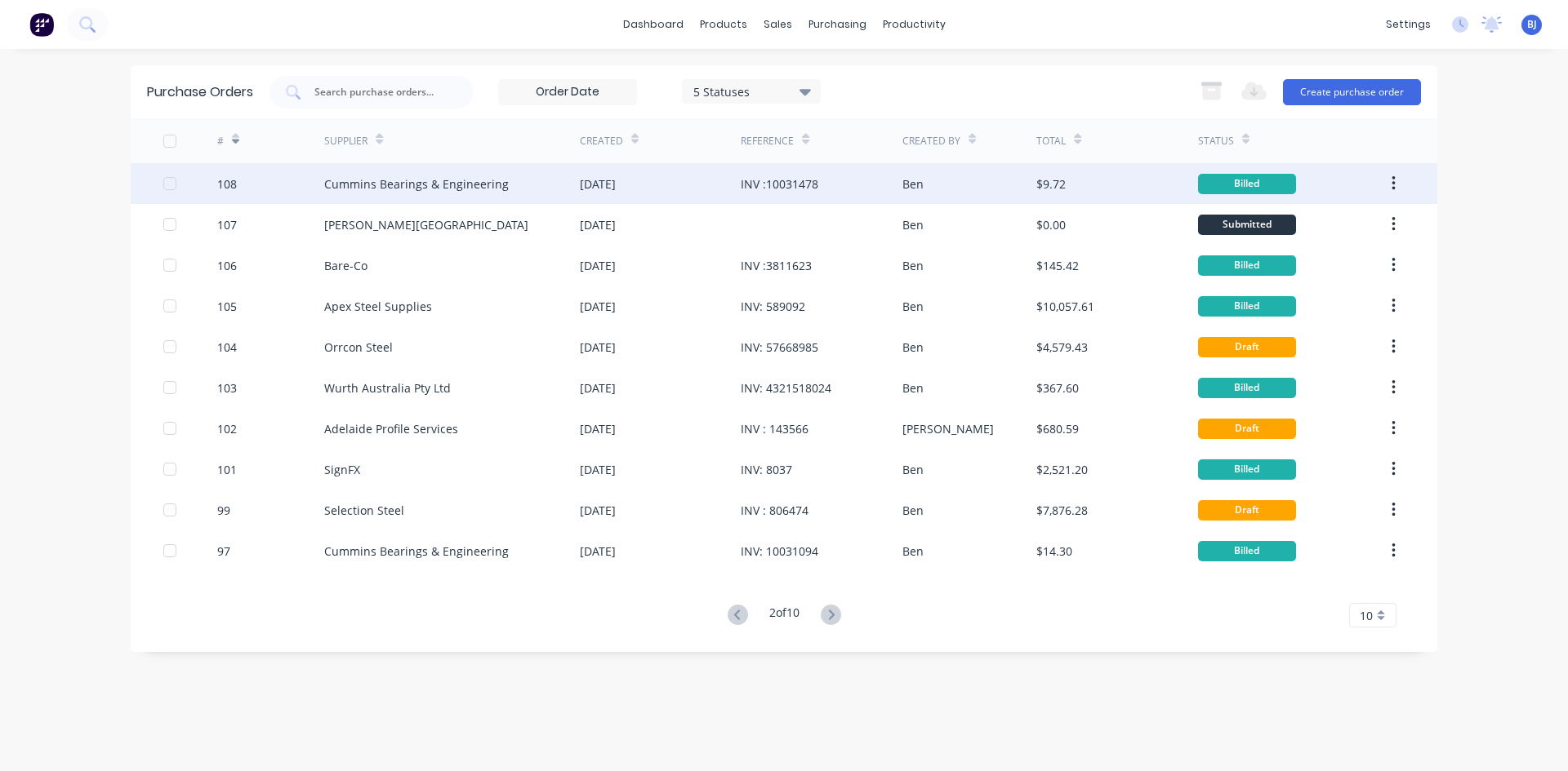
click at [260, 181] on div "108" at bounding box center [271, 184] width 108 height 40
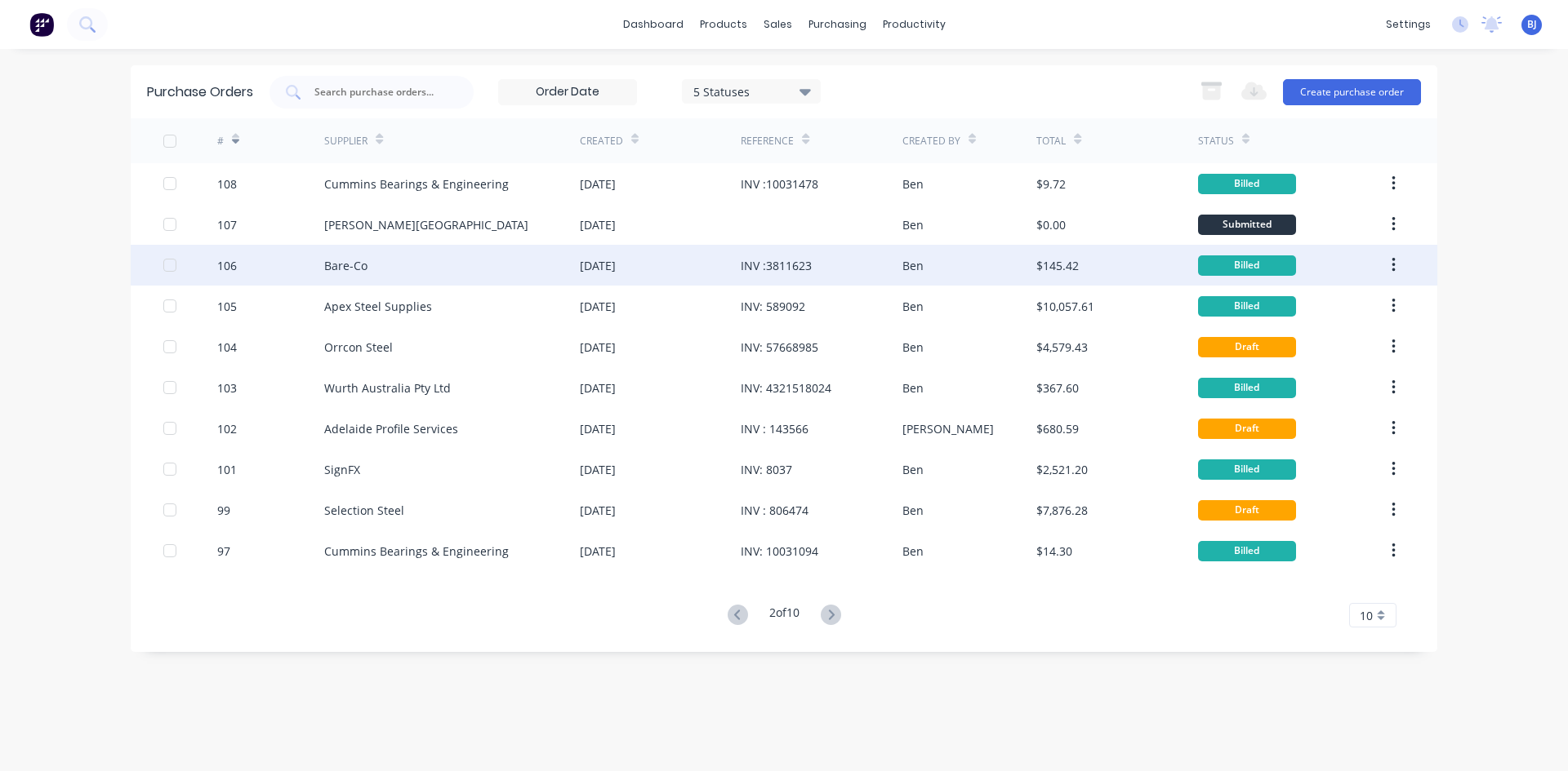
click at [246, 262] on div "106" at bounding box center [271, 265] width 108 height 40
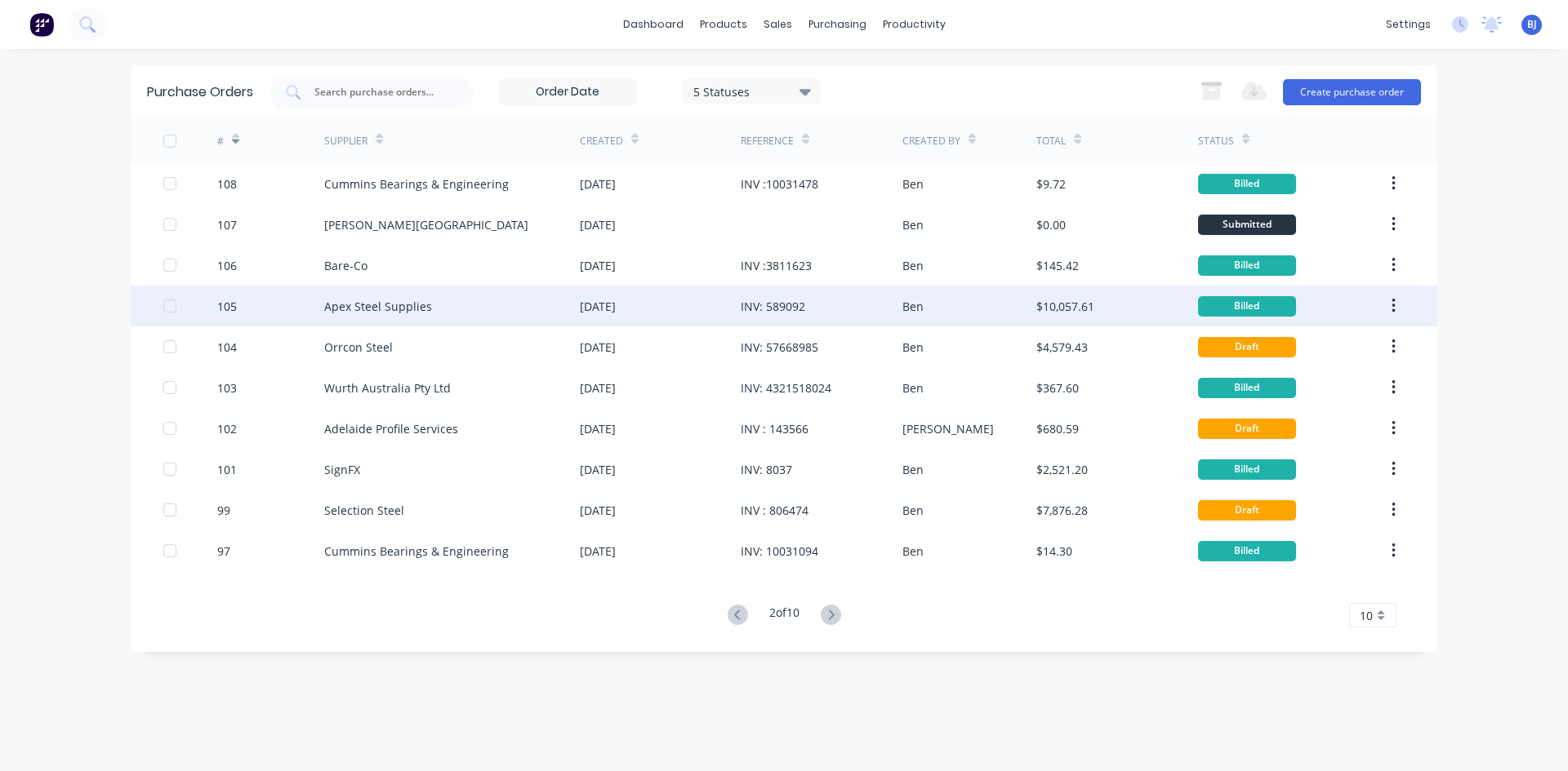
click at [259, 306] on div "105" at bounding box center [271, 306] width 108 height 40
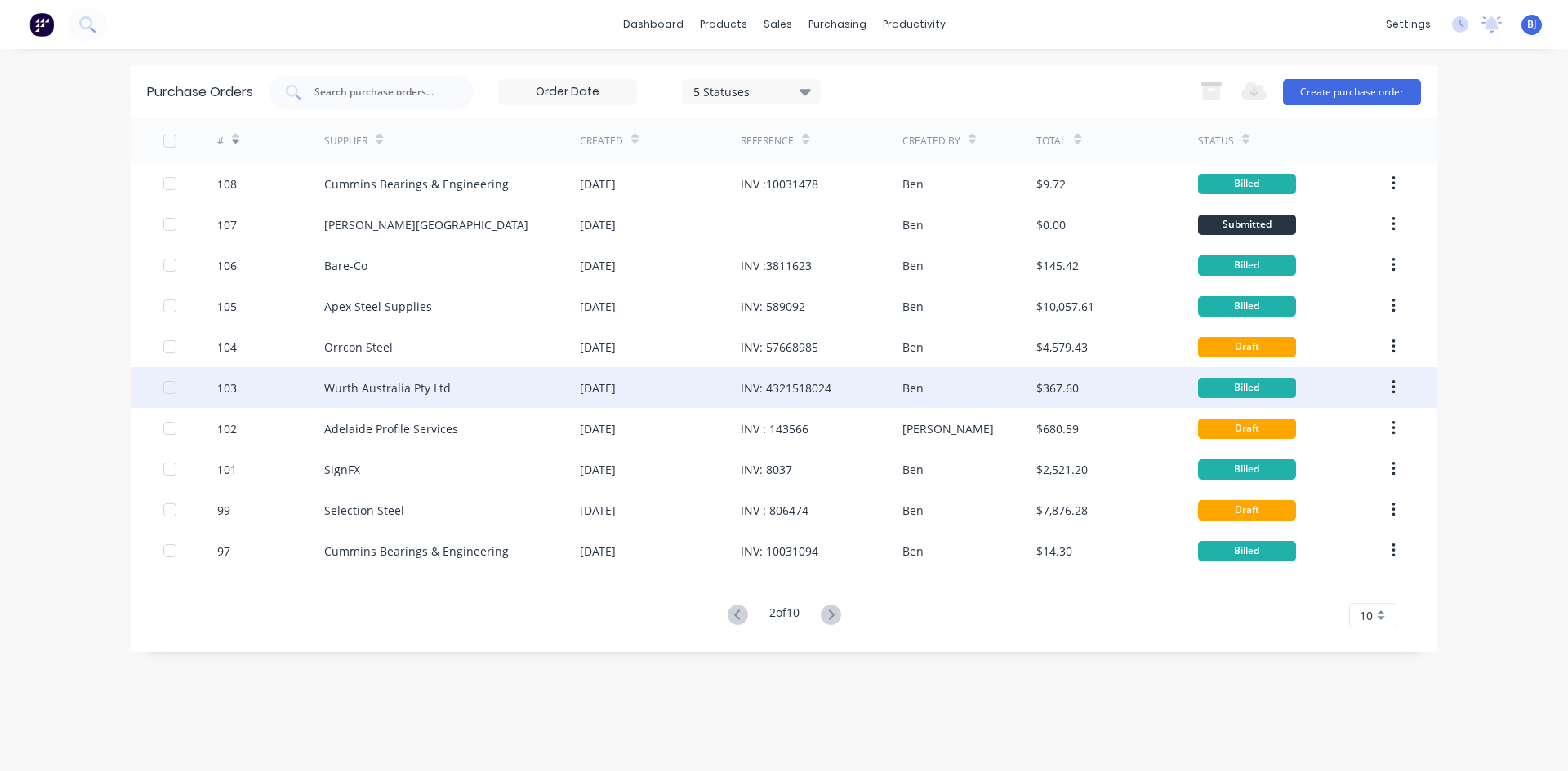
click at [294, 386] on div "103" at bounding box center [271, 387] width 108 height 40
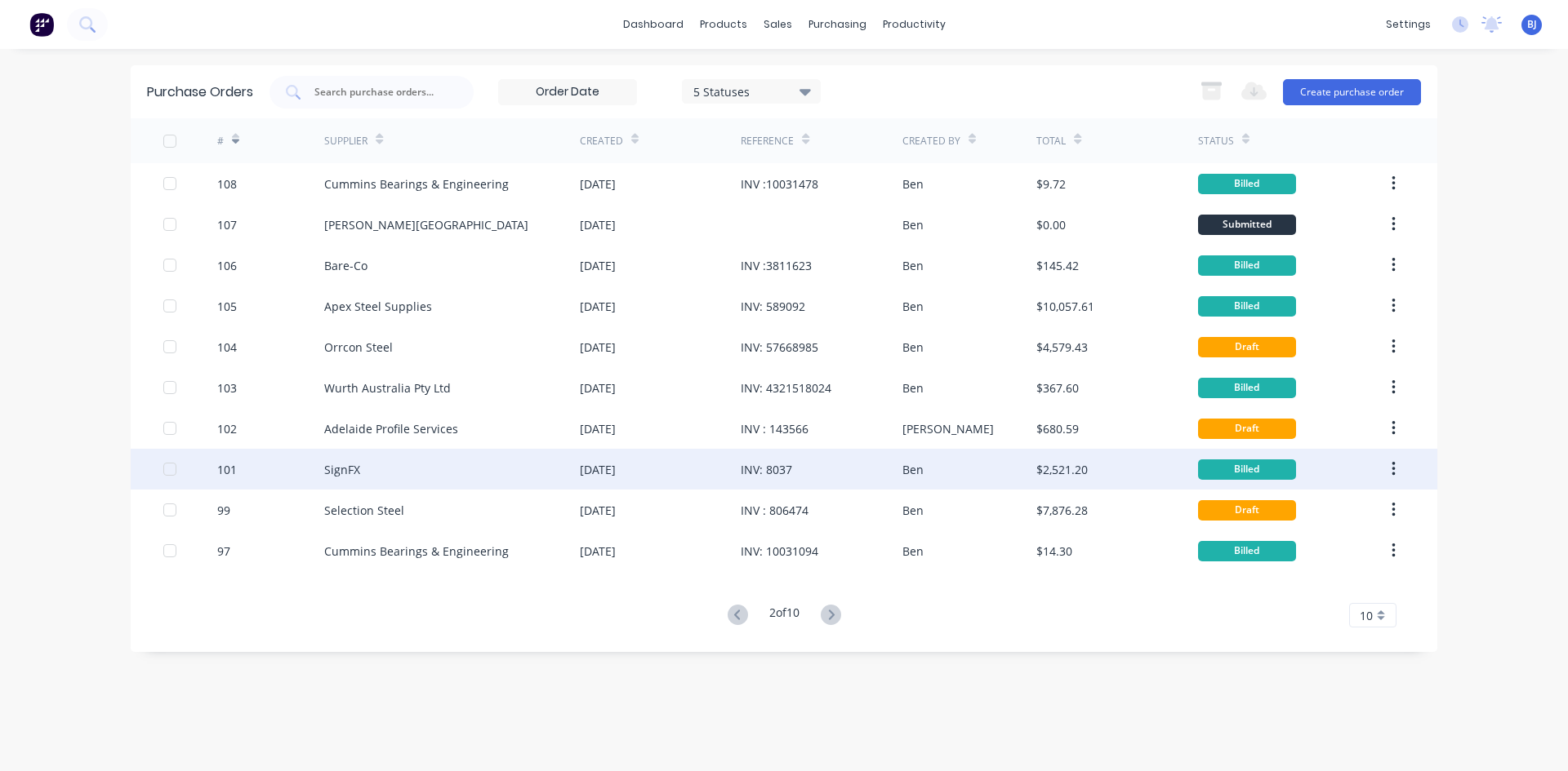
click at [318, 469] on div "101" at bounding box center [271, 469] width 108 height 40
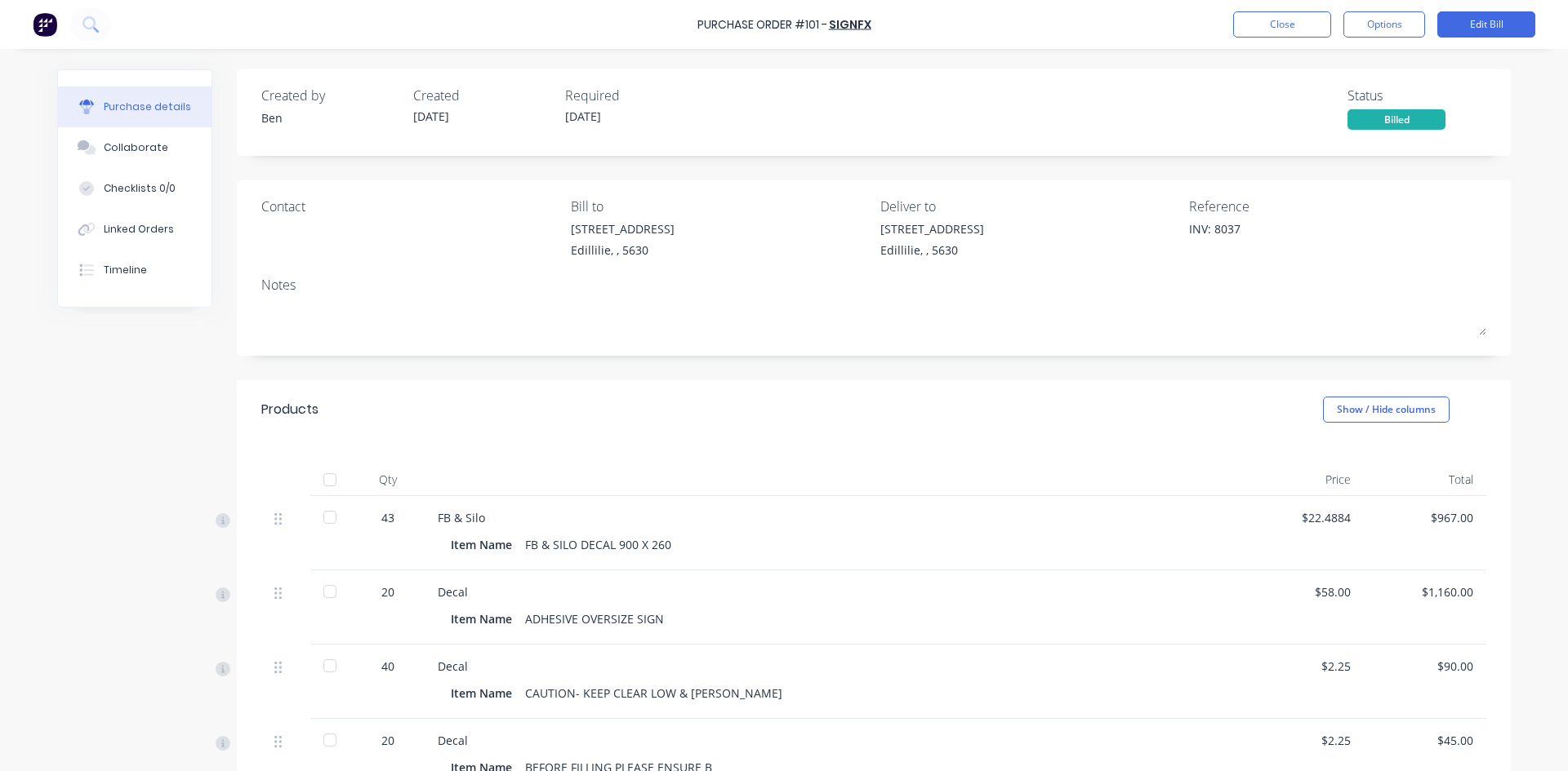
click at [321, 483] on div at bounding box center [330, 480] width 33 height 33
